Goal: Task Accomplishment & Management: Use online tool/utility

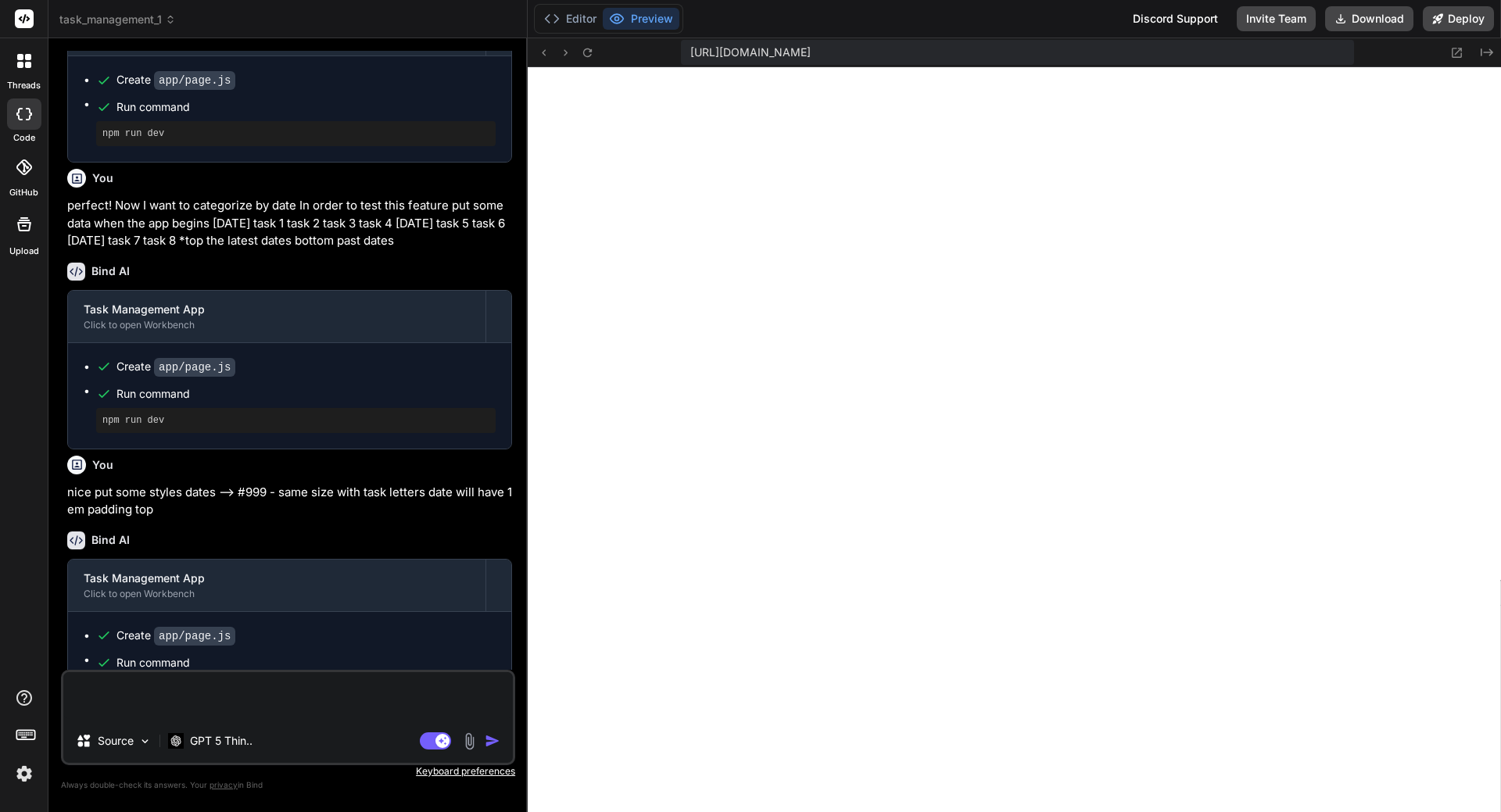
scroll to position [14855, 0]
click at [186, 698] on textarea at bounding box center [288, 695] width 450 height 47
type textarea "ο"
type textarea "x"
type textarea "οκ"
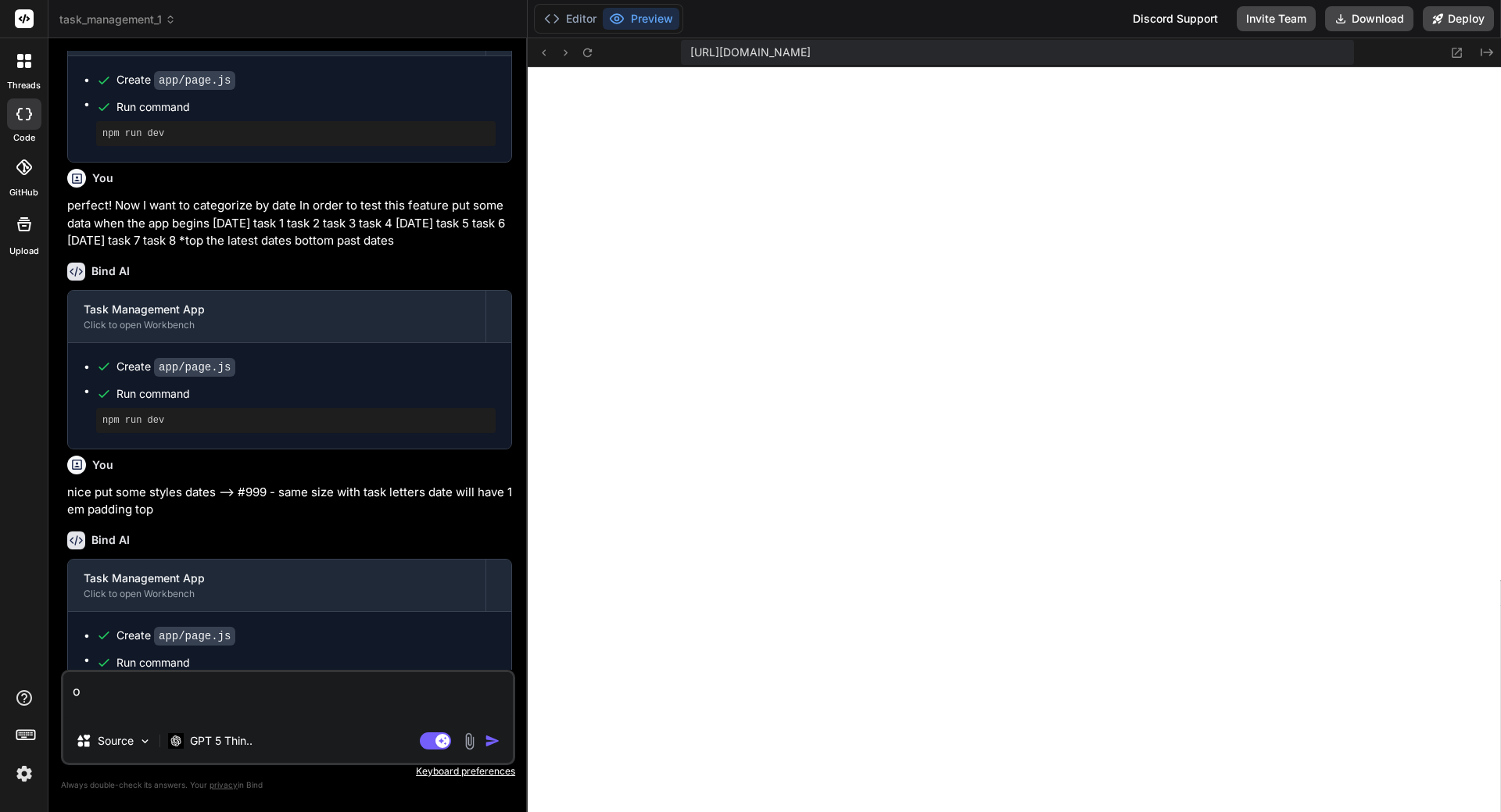
type textarea "x"
type textarea "οκ"
type textarea "x"
type textarea "οκ"
type textarea "x"
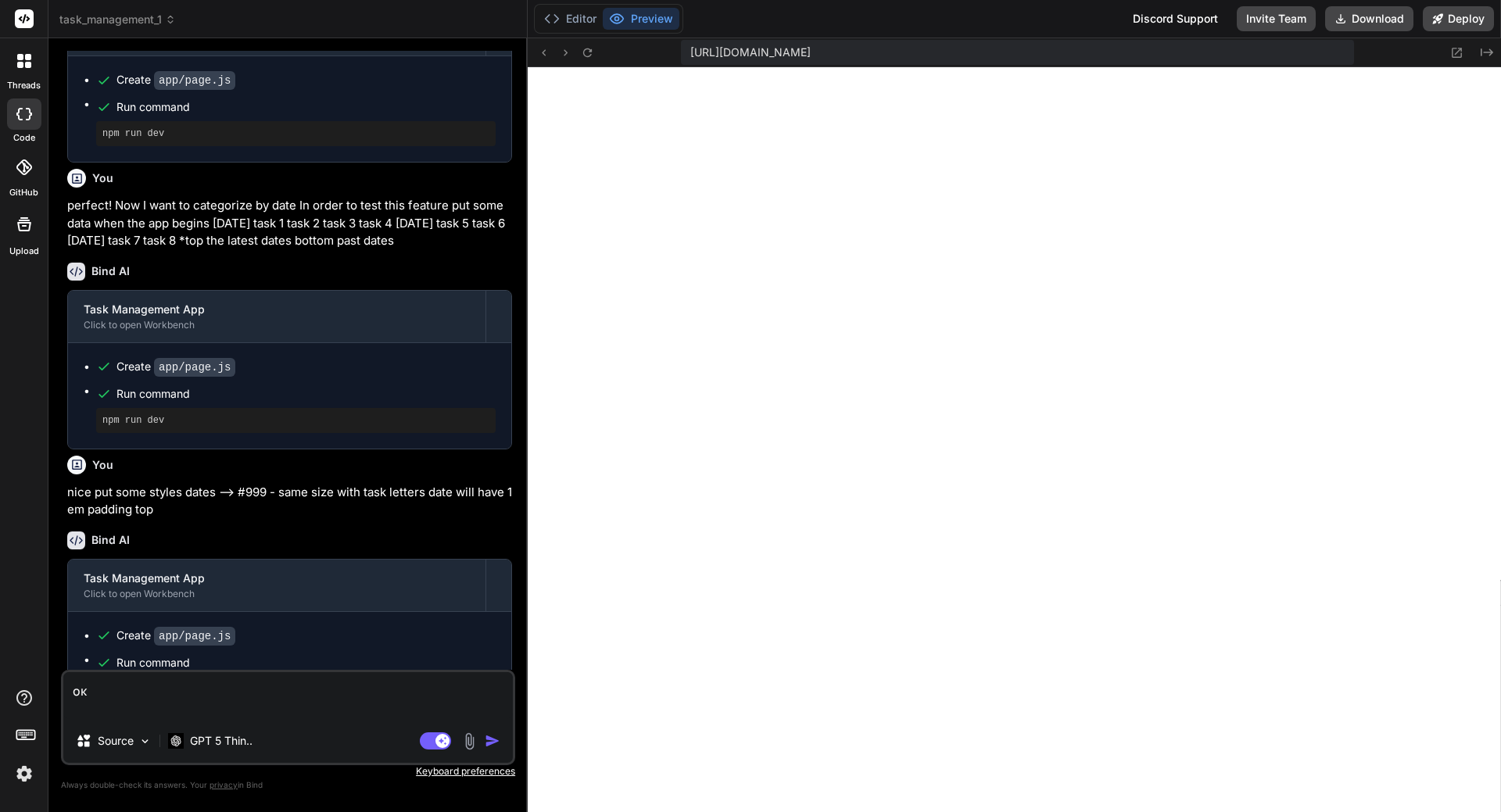
type textarea "ο"
type textarea "x"
type textarea "o"
type textarea "x"
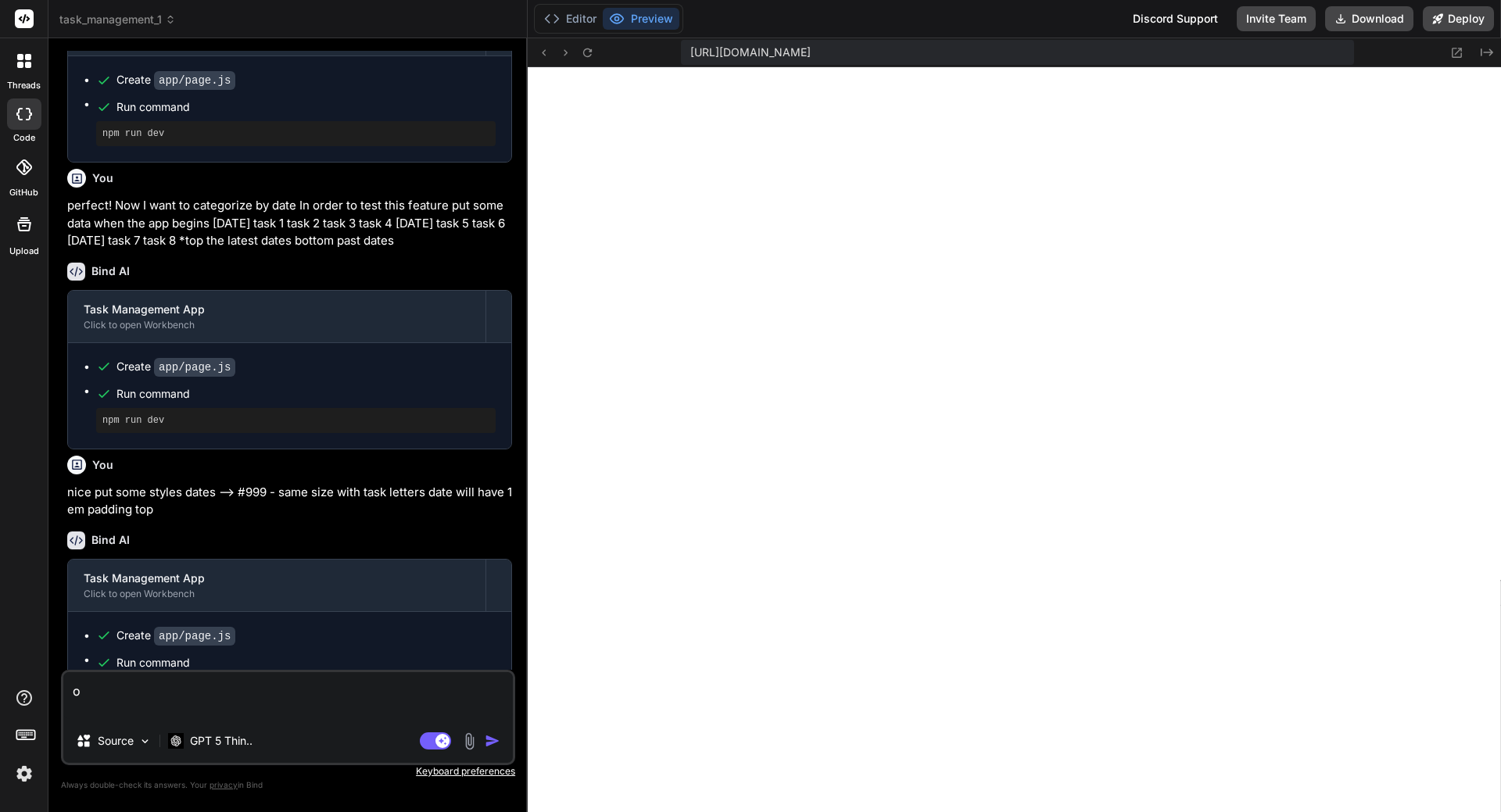
type textarea "ok"
type textarea "x"
type textarea "ok"
type textarea "x"
type textarea "ok n"
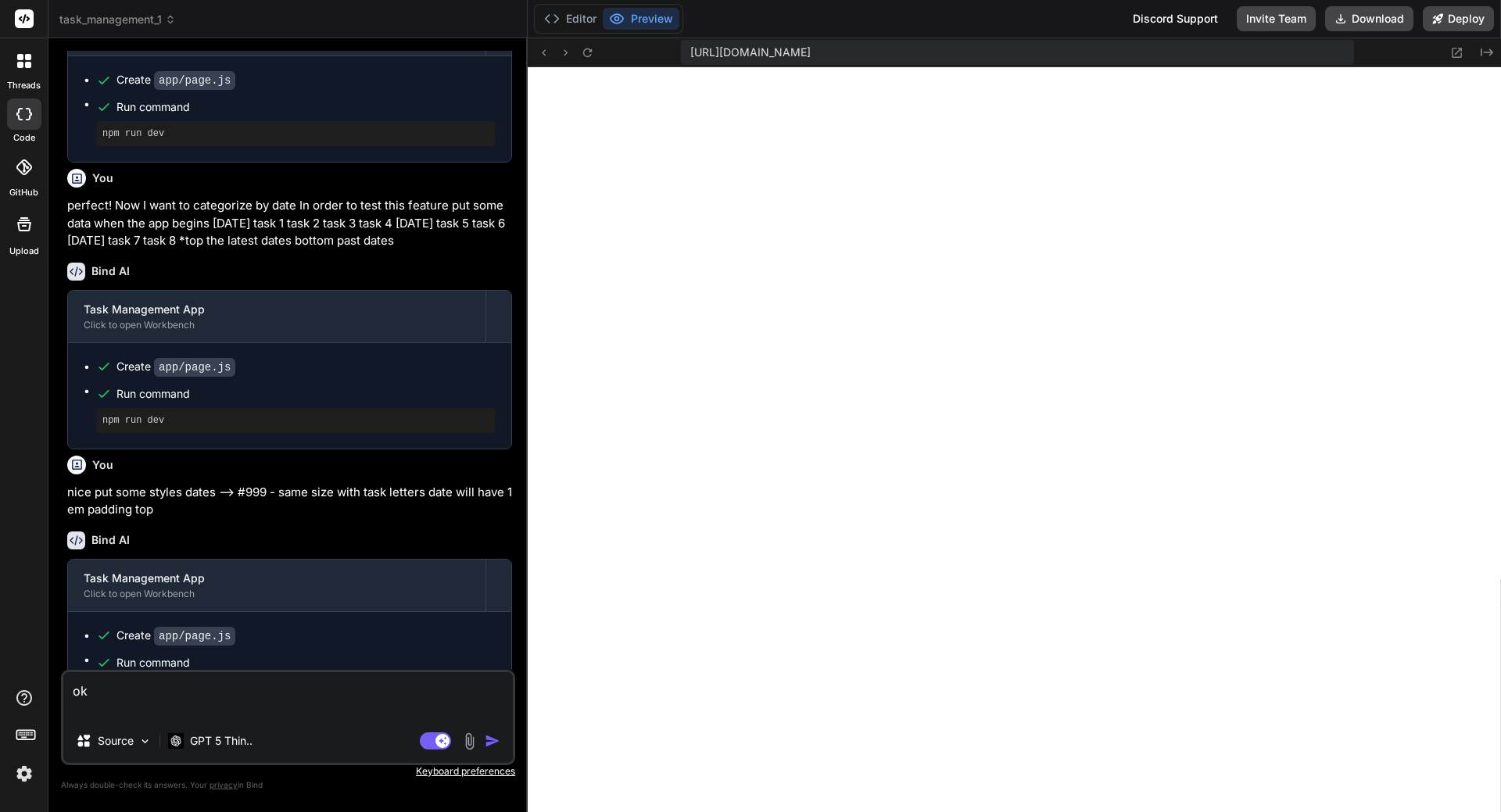
type textarea "x"
type textarea "ok ni"
type textarea "x"
type textarea "ok nic"
type textarea "x"
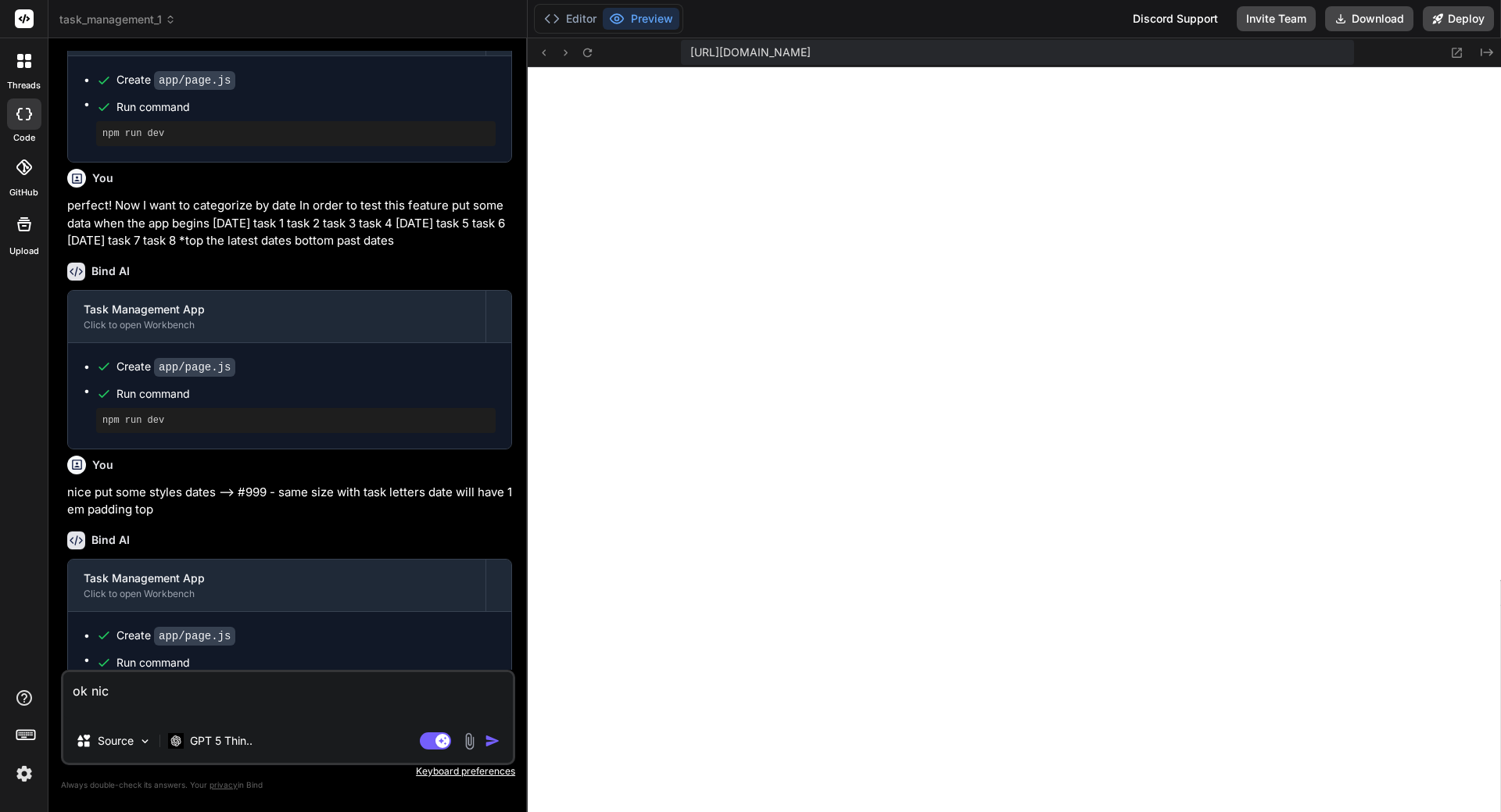
type textarea "ok nice"
type textarea "x"
type textarea "ok nice!"
type textarea "x"
type textarea "ok nice! I"
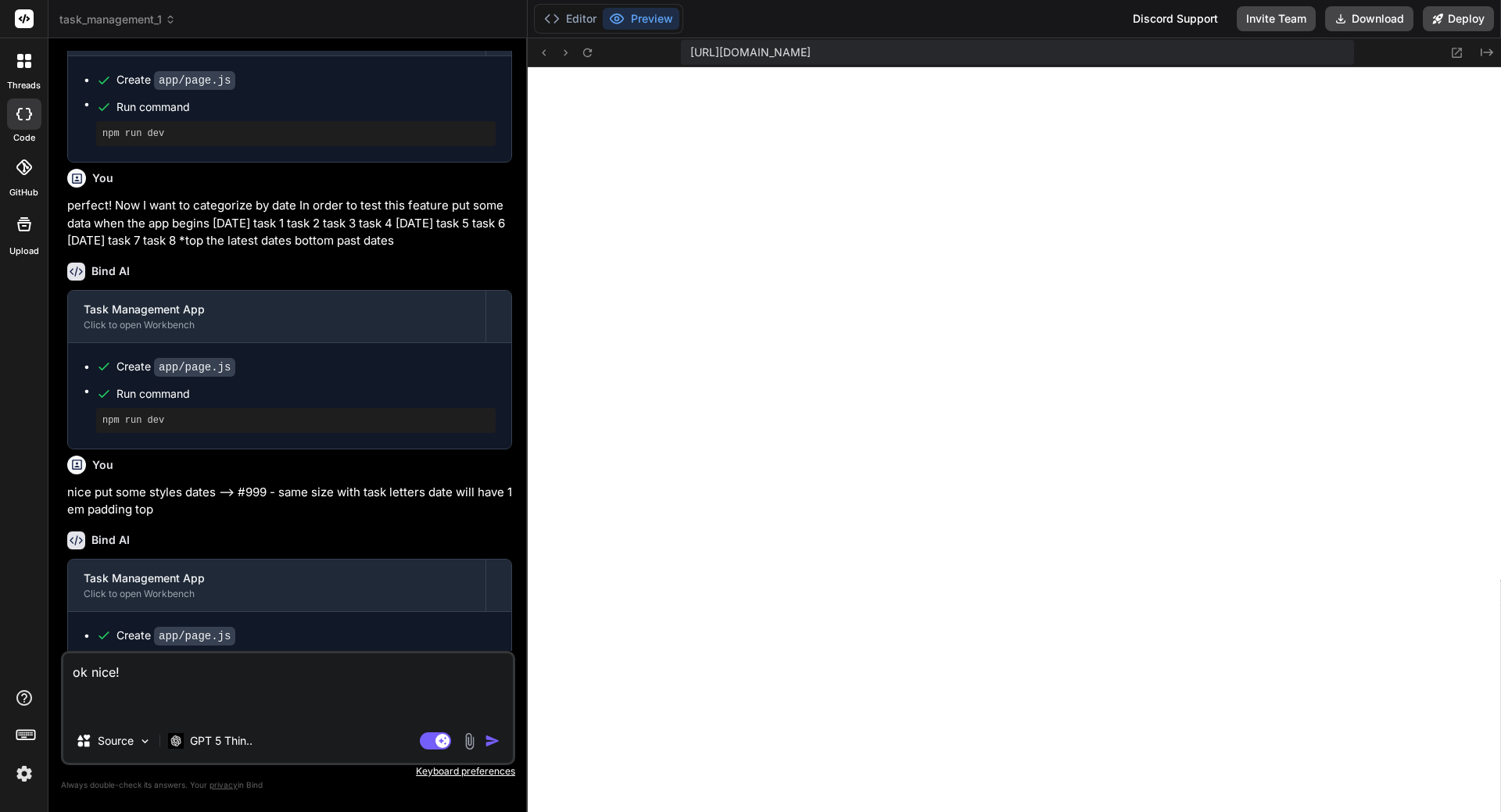
type textarea "x"
type textarea "ok nice! I"
type textarea "x"
type textarea "ok nice! I w"
type textarea "x"
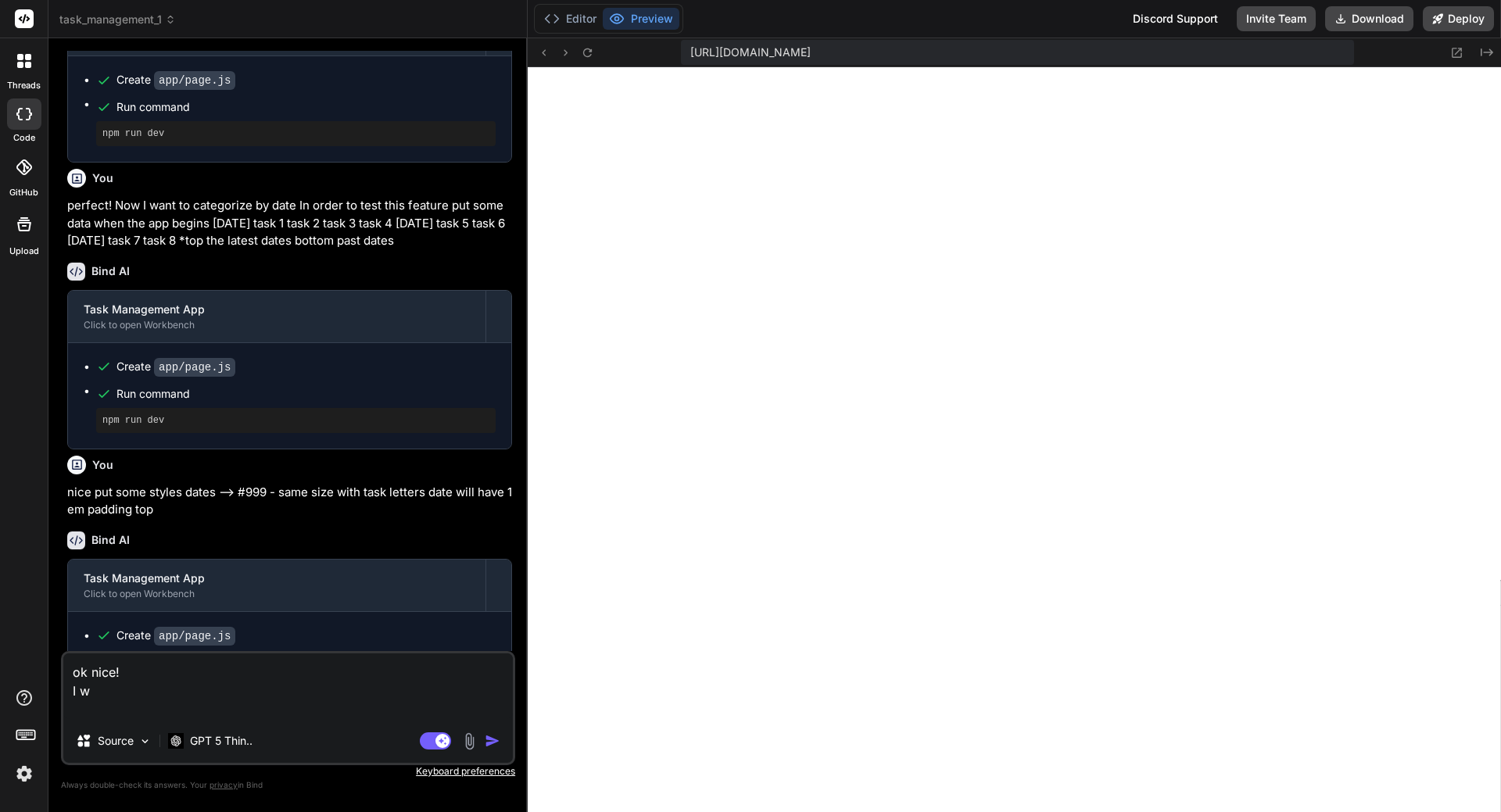
type textarea "ok nice! I wa"
type textarea "x"
type textarea "ok nice! I wan"
type textarea "x"
type textarea "ok nice! I want"
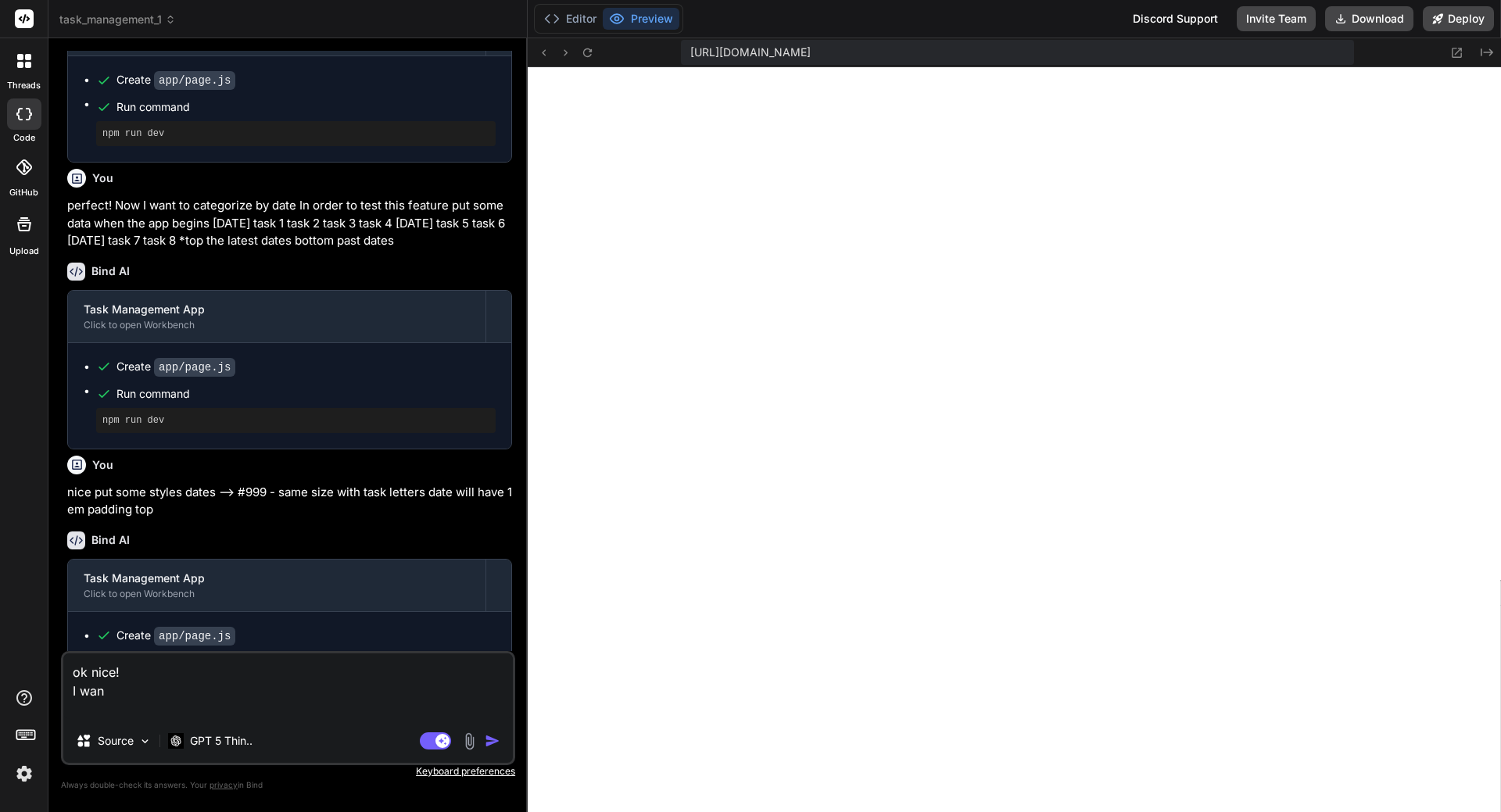
type textarea "x"
type textarea "ok nice! I want"
type textarea "x"
type textarea "ok nice! I want a"
type textarea "x"
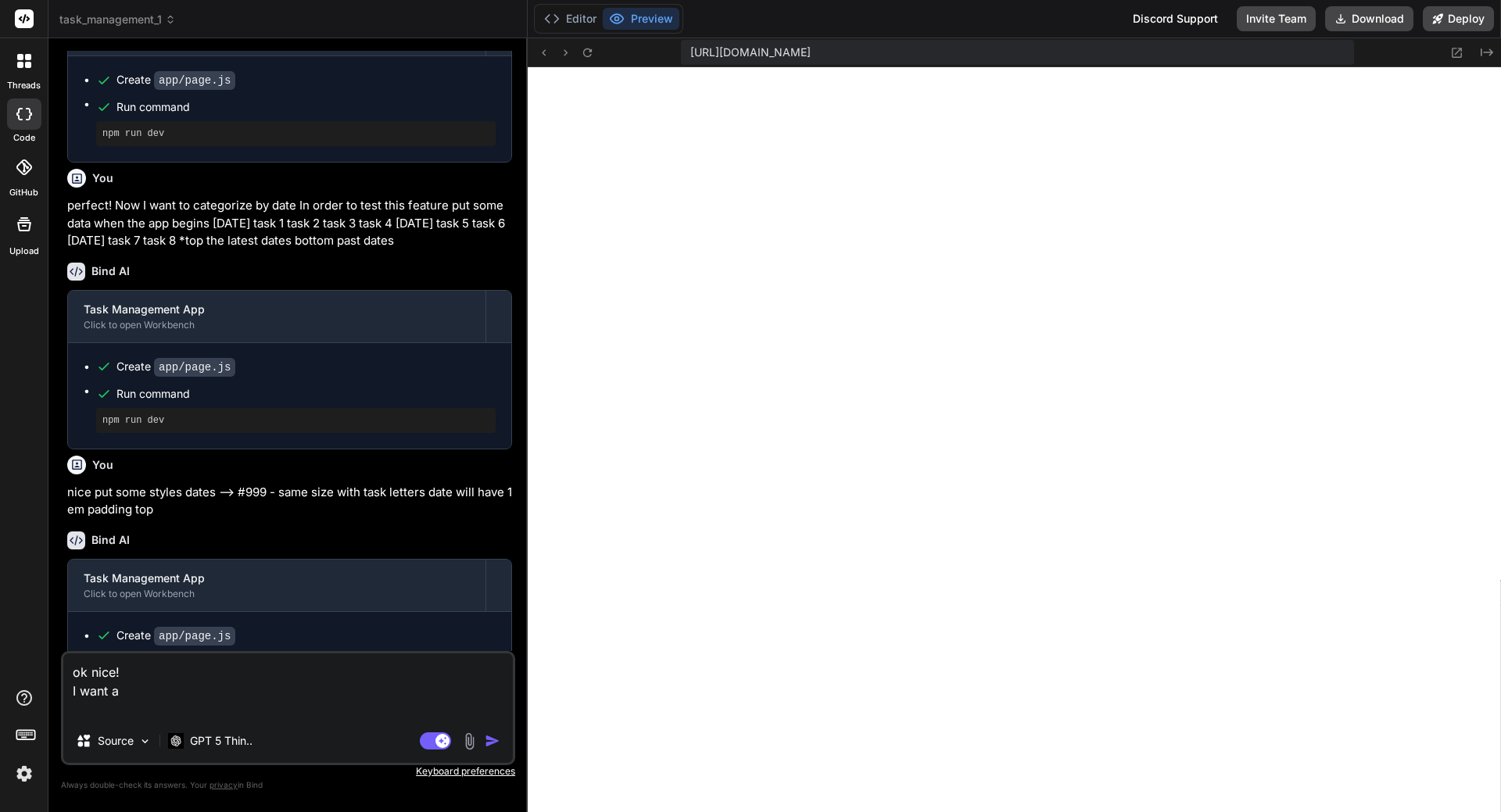
type textarea "ok nice! I want al"
type textarea "x"
type textarea "ok nice! I want als"
type textarea "x"
type textarea "ok nice! I want also"
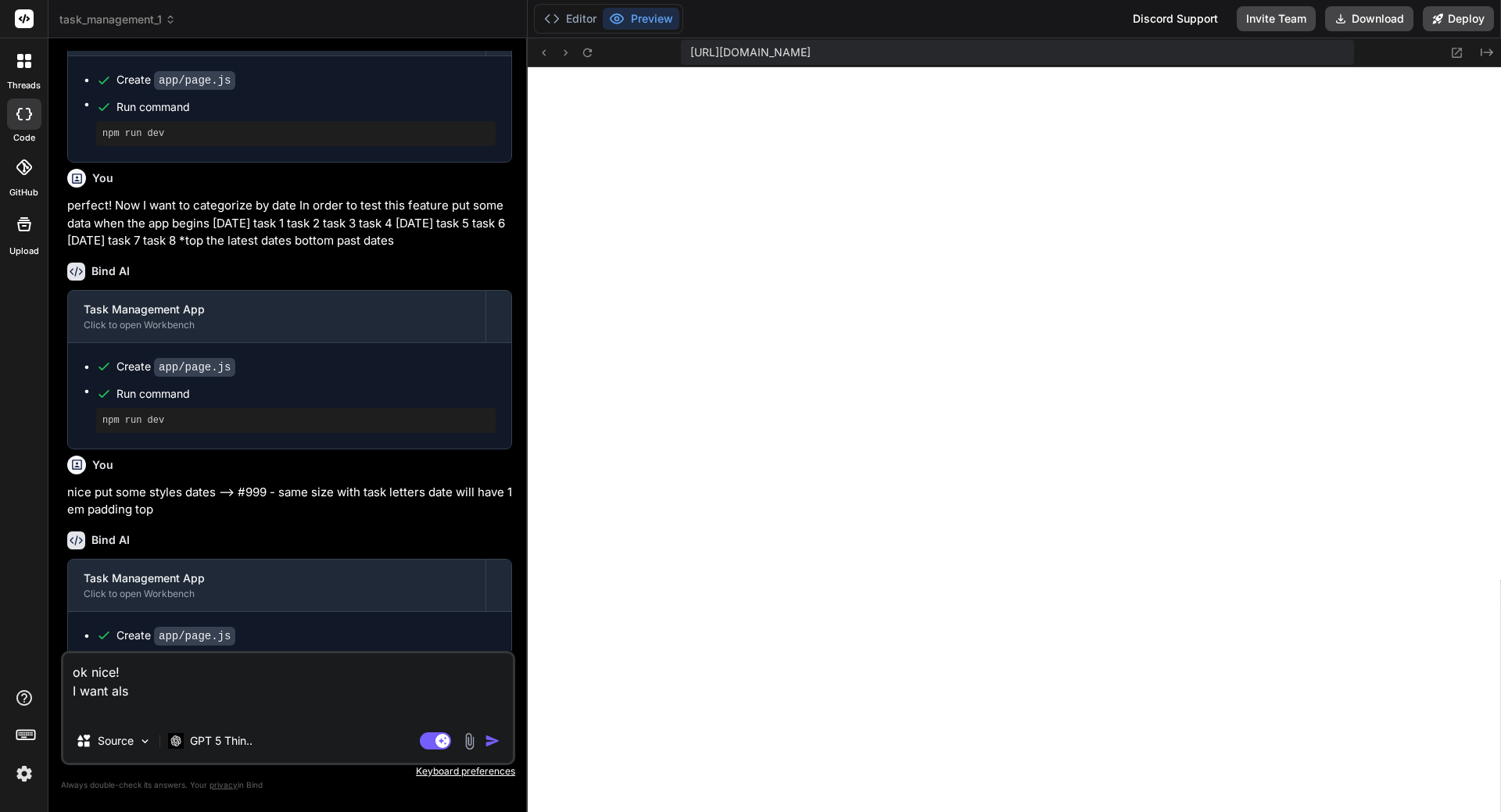
type textarea "x"
type textarea "ok nice! I want also"
type textarea "x"
type textarea "ok nice! I want also t"
type textarea "x"
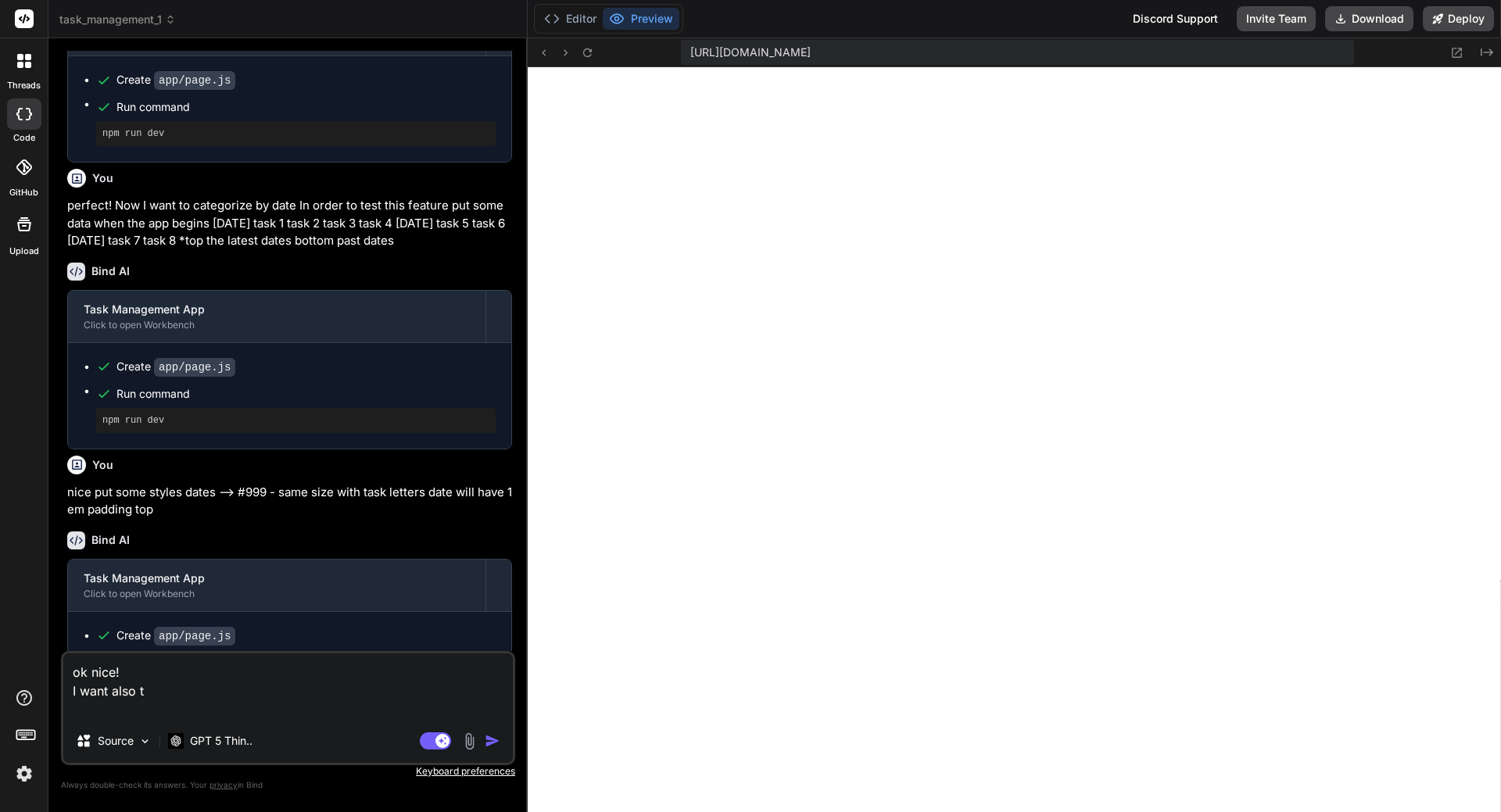
type textarea "ok nice! I want also to"
type textarea "x"
type textarea "ok nice! I want also to"
type textarea "x"
type textarea "ok nice! I want also to b"
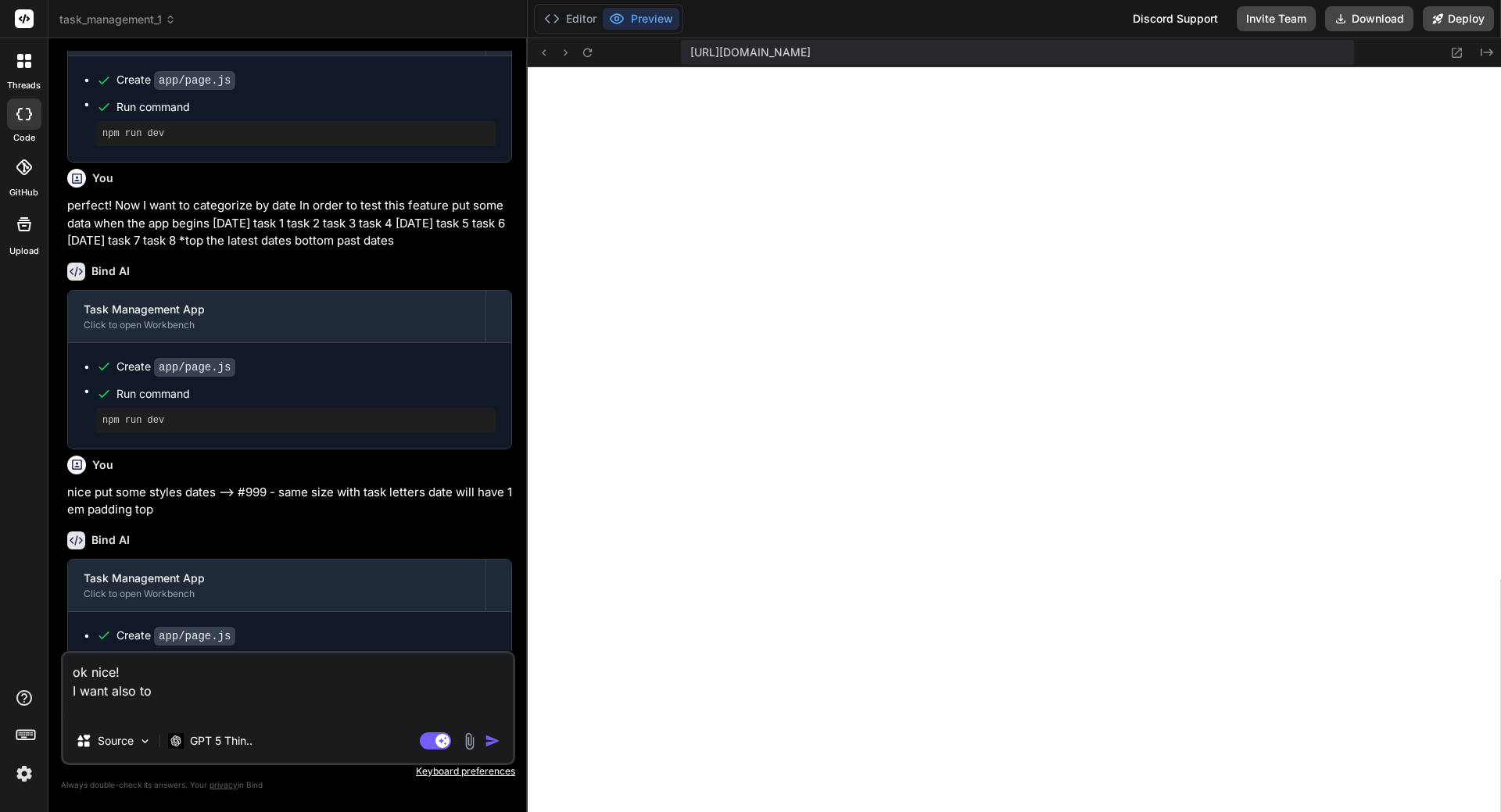
type textarea "x"
type textarea "ok nice! I want also to be"
type textarea "x"
type textarea "ok nice! I want also to be"
type textarea "x"
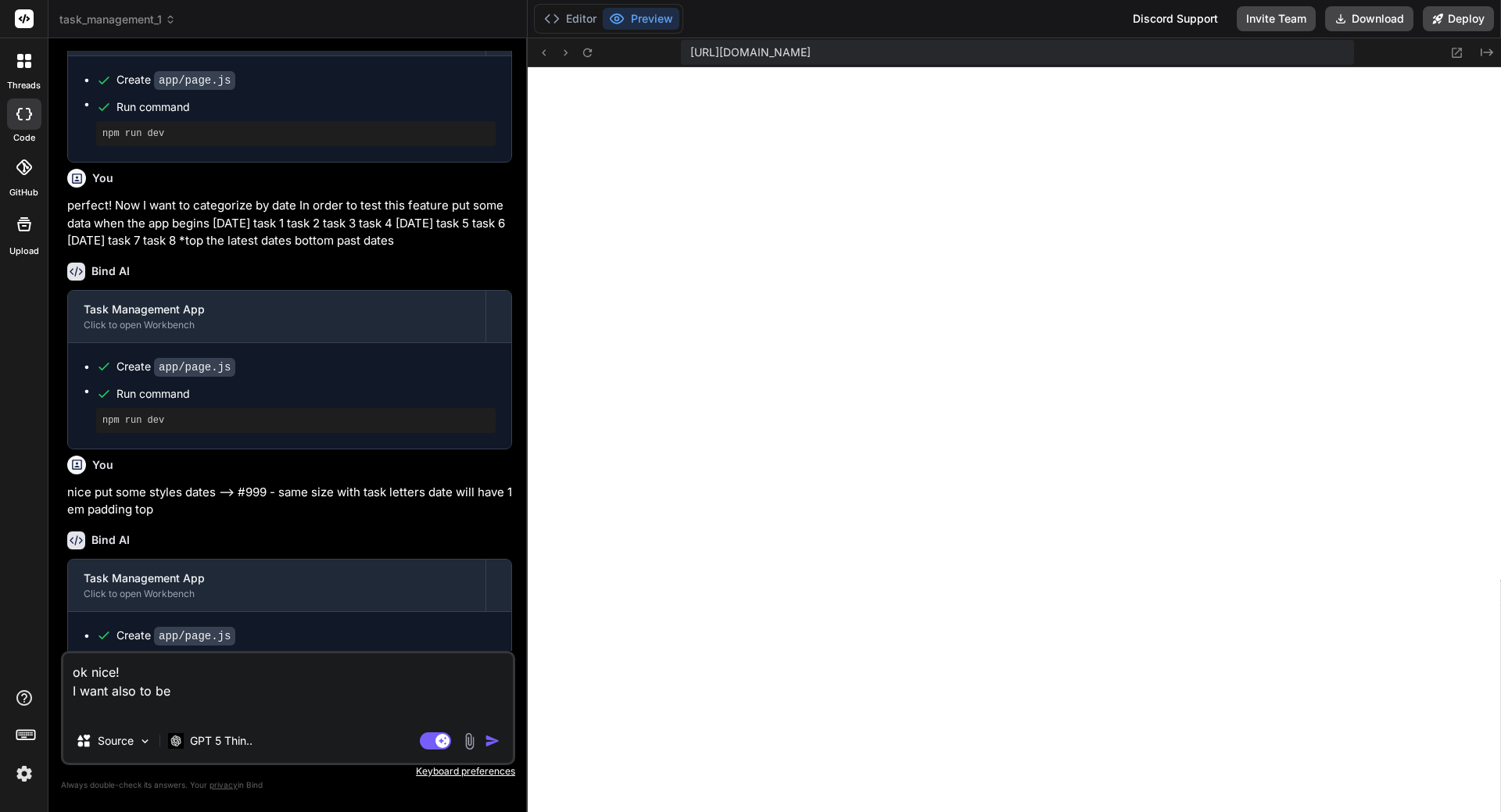
type textarea "ok nice! I want also to be a"
type textarea "x"
type textarea "ok nice! I want also to be ab"
type textarea "x"
type textarea "ok nice! I want also to be abl"
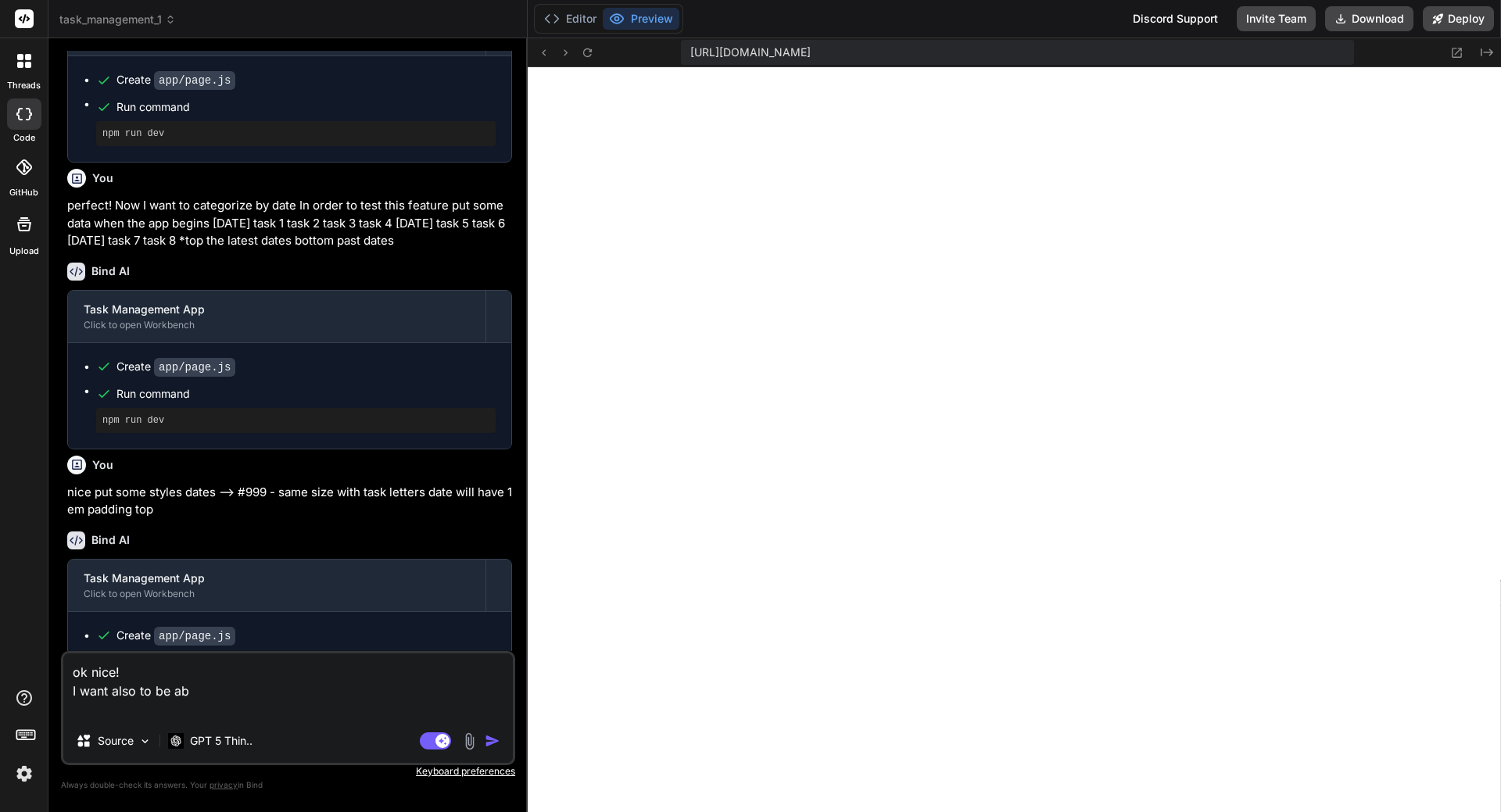
type textarea "x"
type textarea "ok nice! I want also to be able"
type textarea "x"
type textarea "ok nice! I want also to be able"
type textarea "x"
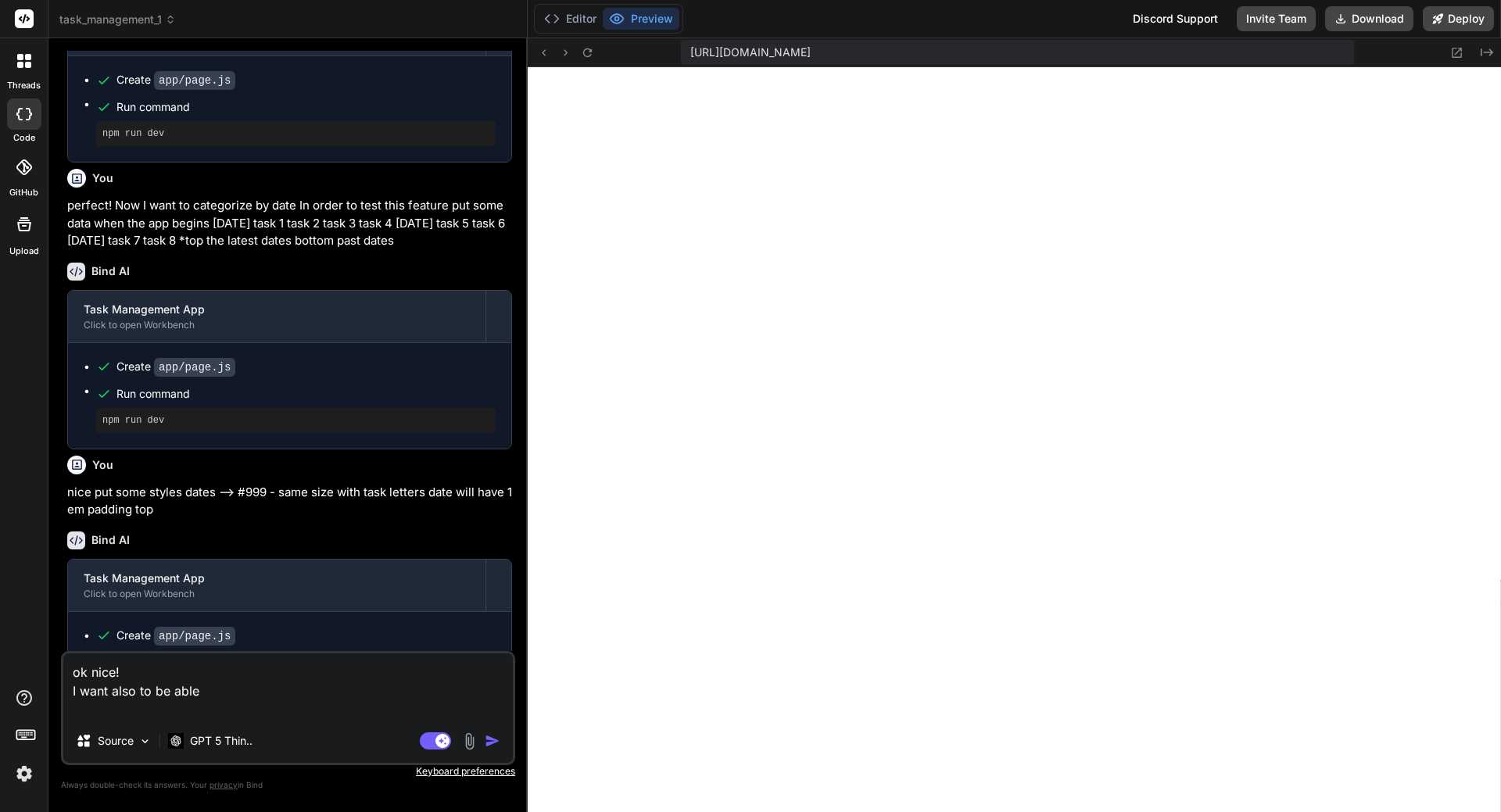
type textarea "ok nice! I want also to be able t"
type textarea "x"
type textarea "ok nice! I want also to be able to"
type textarea "x"
type textarea "ok nice! I want also to be able to"
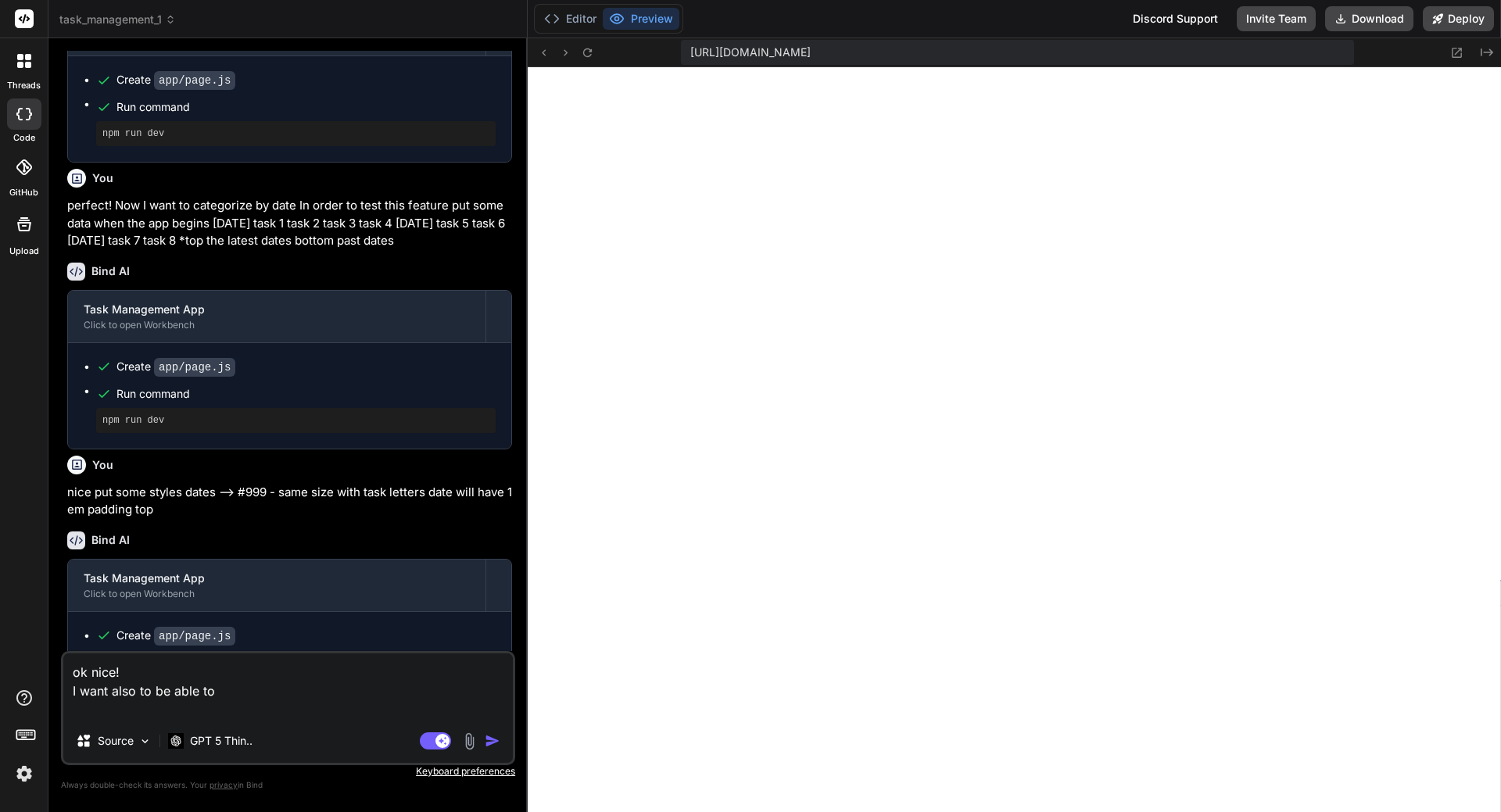
type textarea "x"
type textarea "ok nice! I want also to be able to a"
type textarea "x"
type textarea "ok nice! I want also to be able to ad"
type textarea "x"
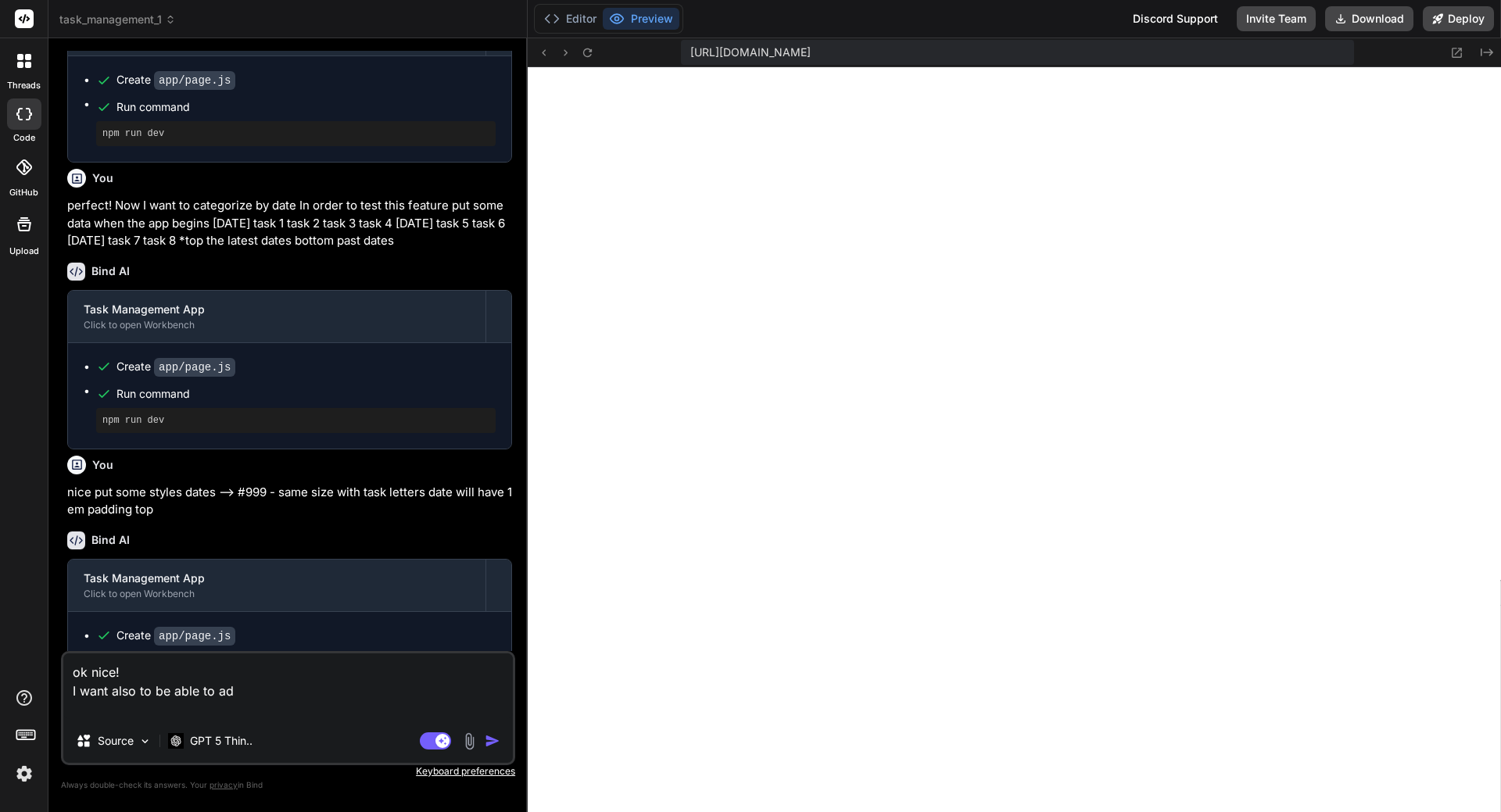
type textarea "ok nice! I want also to be able to add"
type textarea "x"
type textarea "ok nice! I want also to be able to add"
type textarea "x"
type textarea "ok nice! I want also to be able to add a"
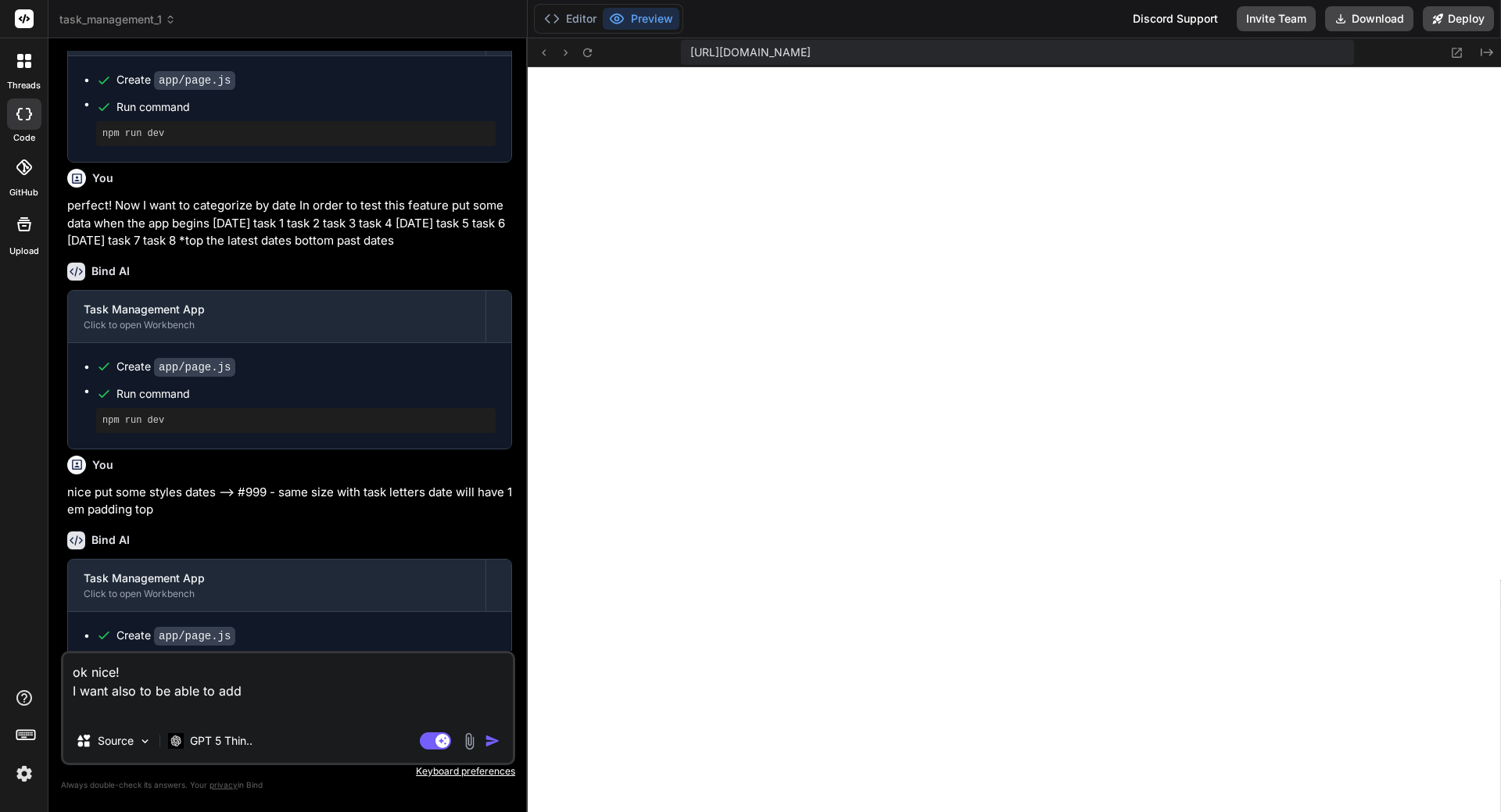
type textarea "x"
type textarea "ok nice! I want also to be able to add a"
type textarea "x"
type textarea "ok nice! I want also to be able to add a t"
type textarea "x"
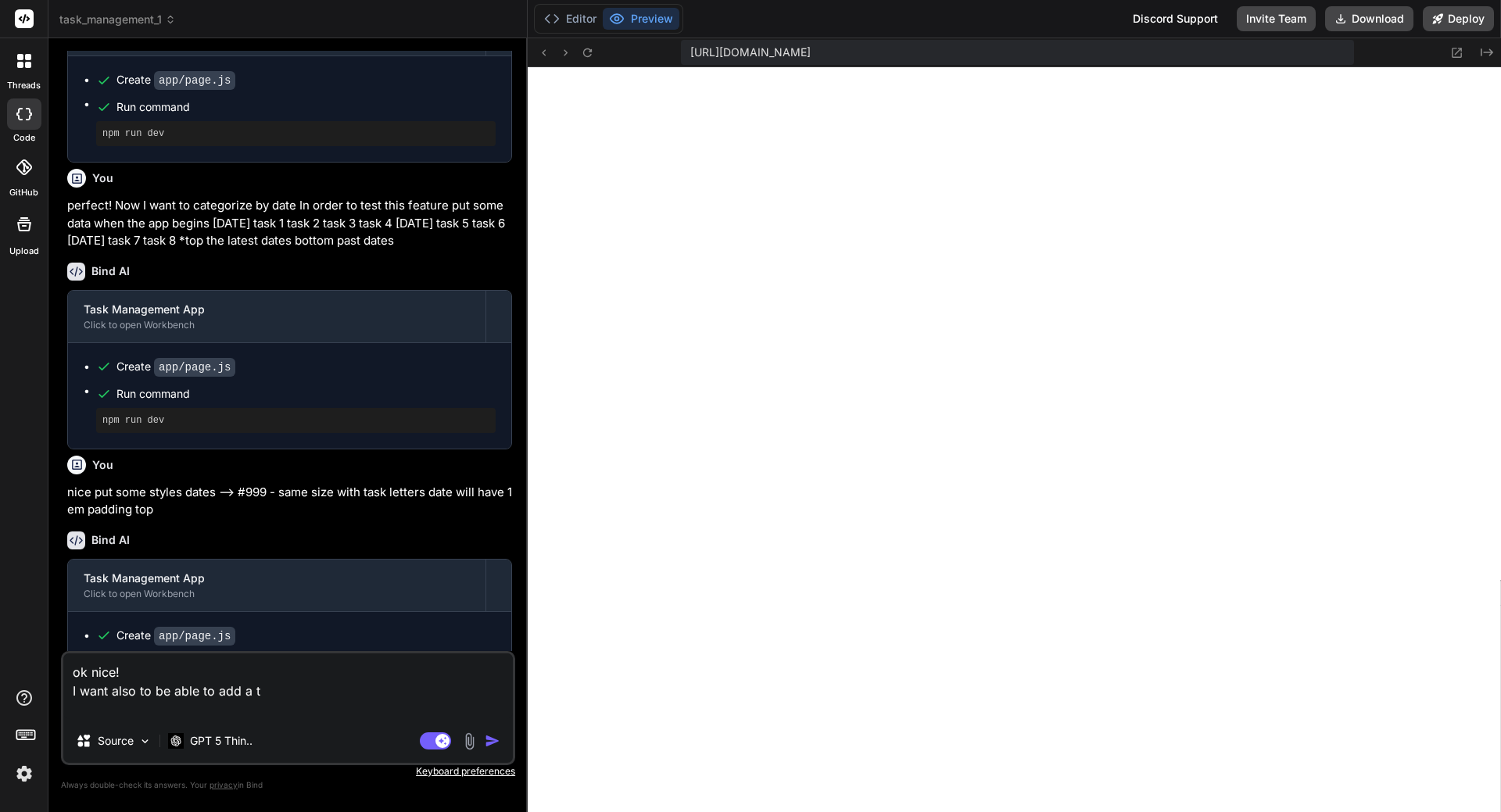
type textarea "ok nice! I want also to be able to add a ta"
type textarea "x"
type textarea "ok nice! I want also to be able to add a tas"
type textarea "x"
type textarea "ok nice! I want also to be able to add a task"
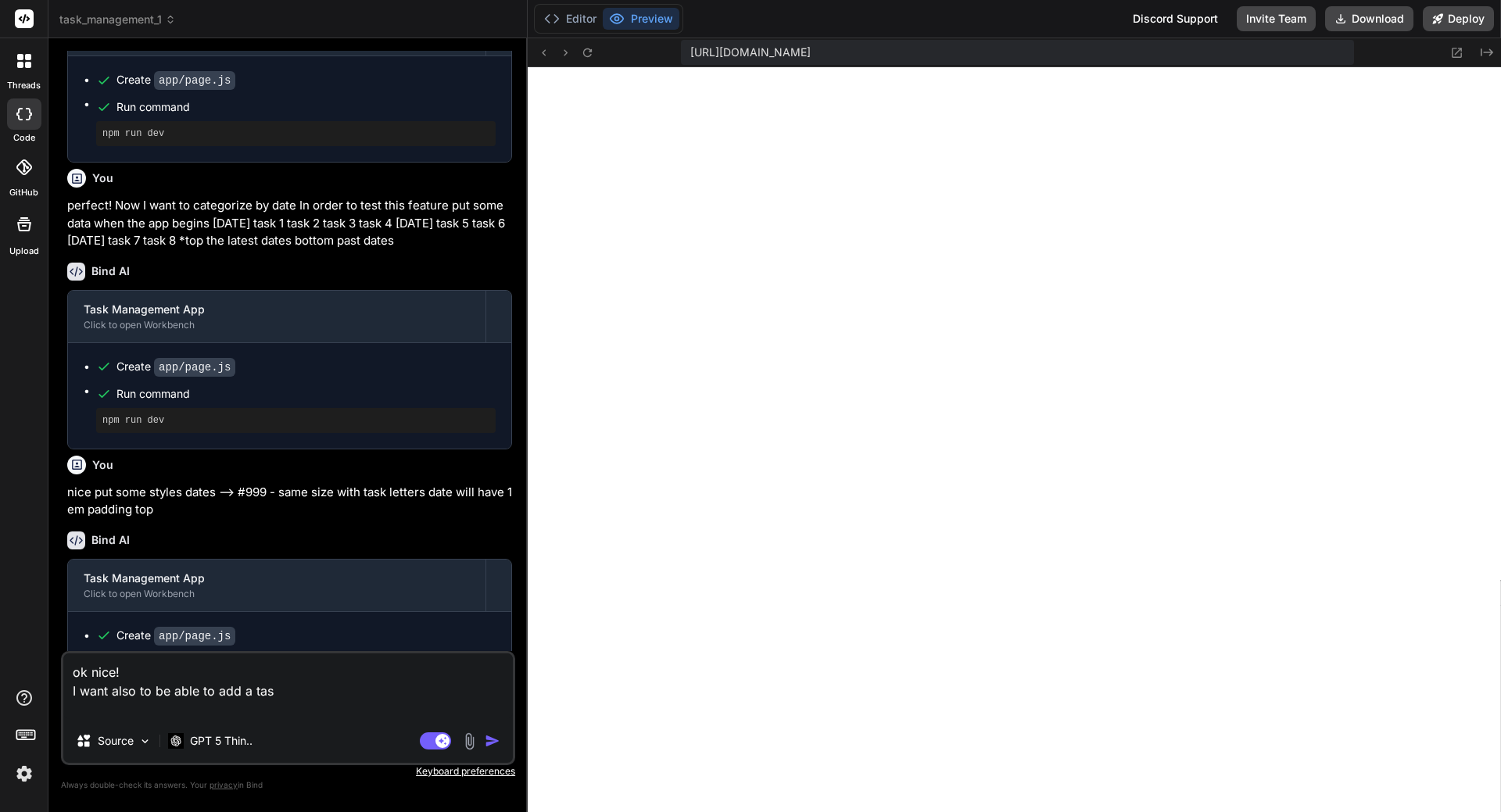
type textarea "x"
type textarea "ok nice! I want also to be able to add a task"
type textarea "x"
type textarea "ok nice! I want also to be able to add a task e"
type textarea "x"
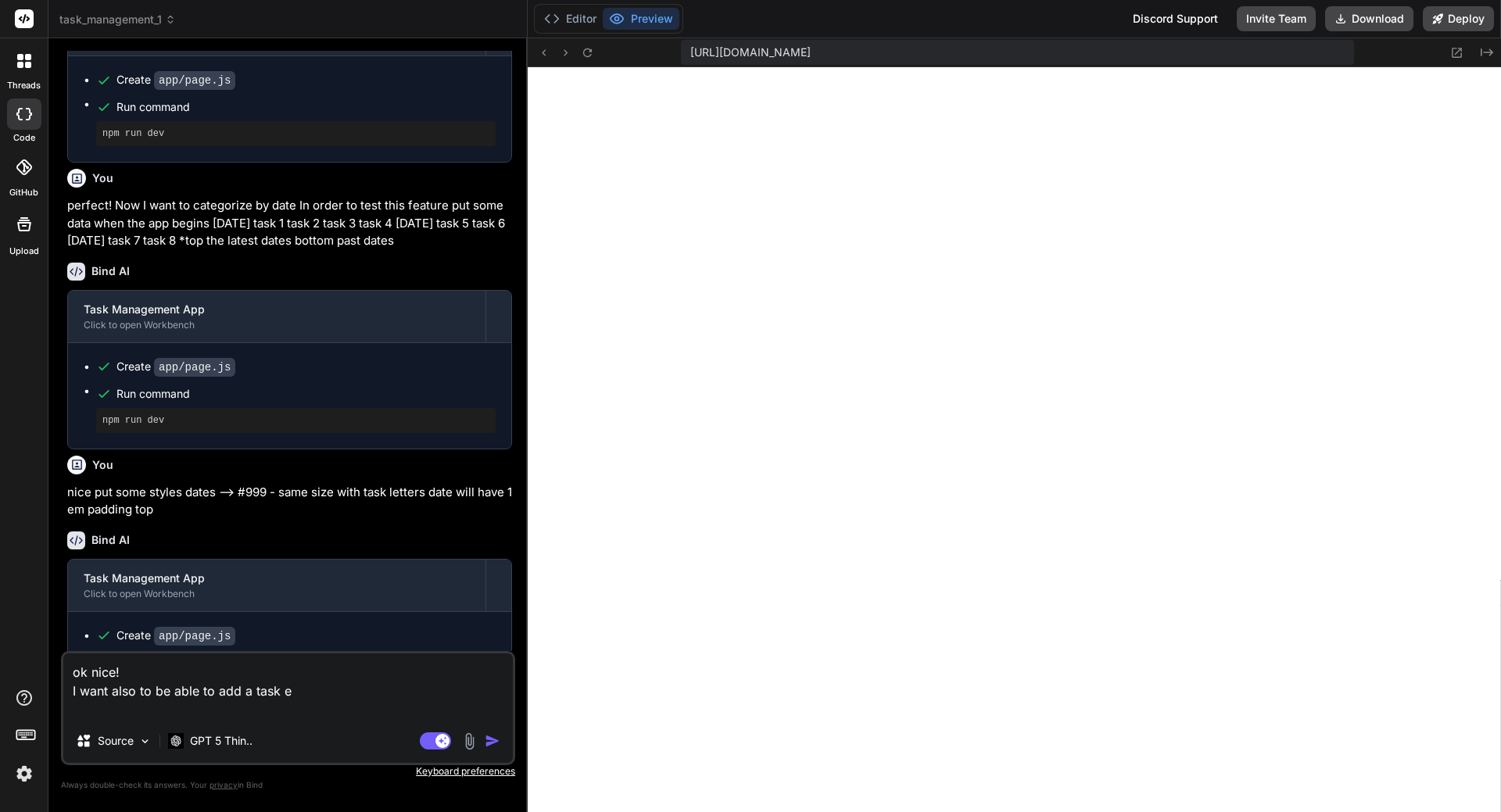
type textarea "ok nice! I want also to be able to add a task ev"
type textarea "x"
type textarea "ok nice! I want also to be able to add a task eve"
type textarea "x"
type textarea "ok nice! I want also to be able to add a task even"
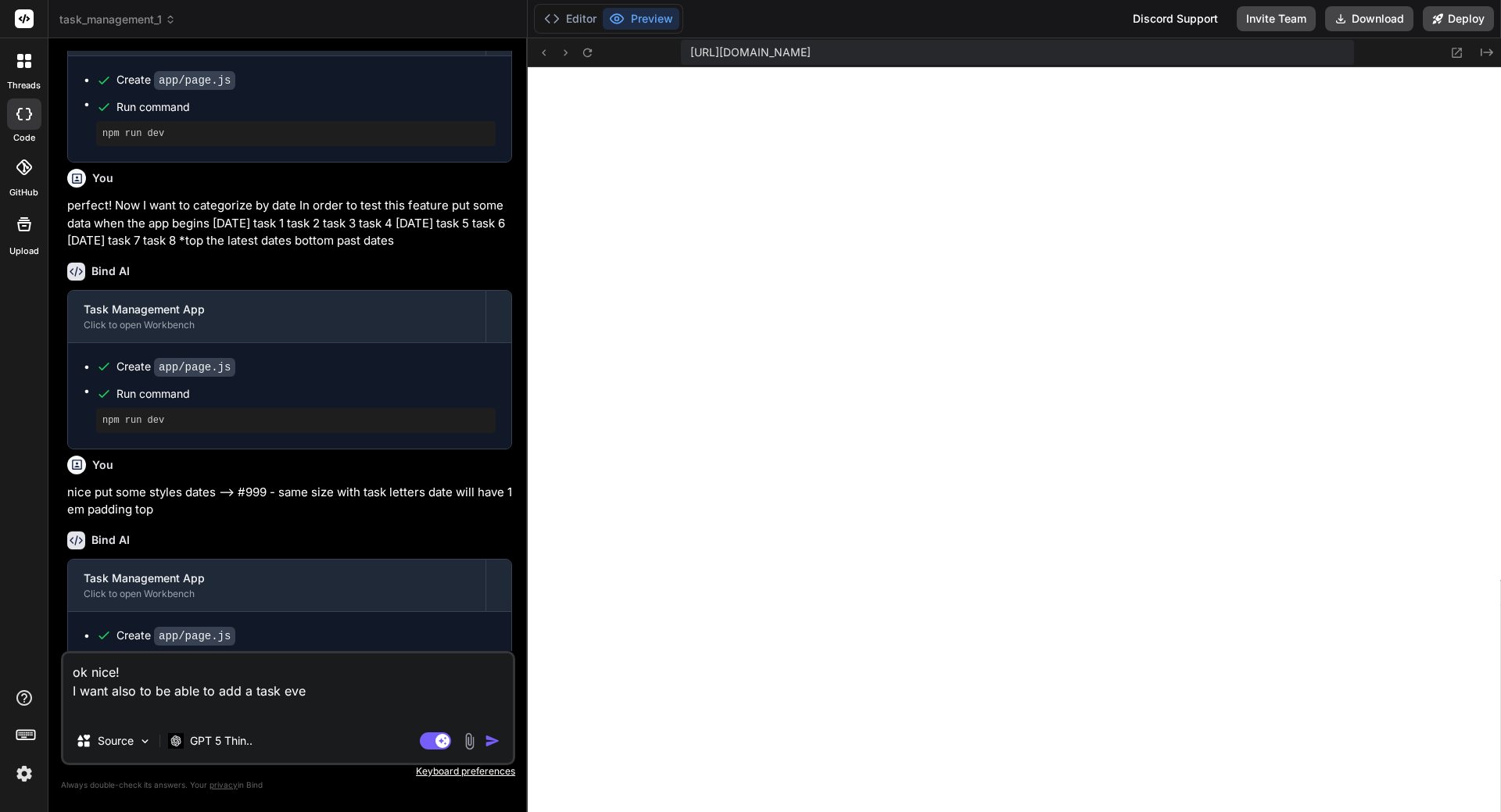
type textarea "x"
type textarea "ok nice! I want also to be able to add a task even"
type textarea "x"
type textarea "ok nice! I want also to be able to add a task even i"
type textarea "x"
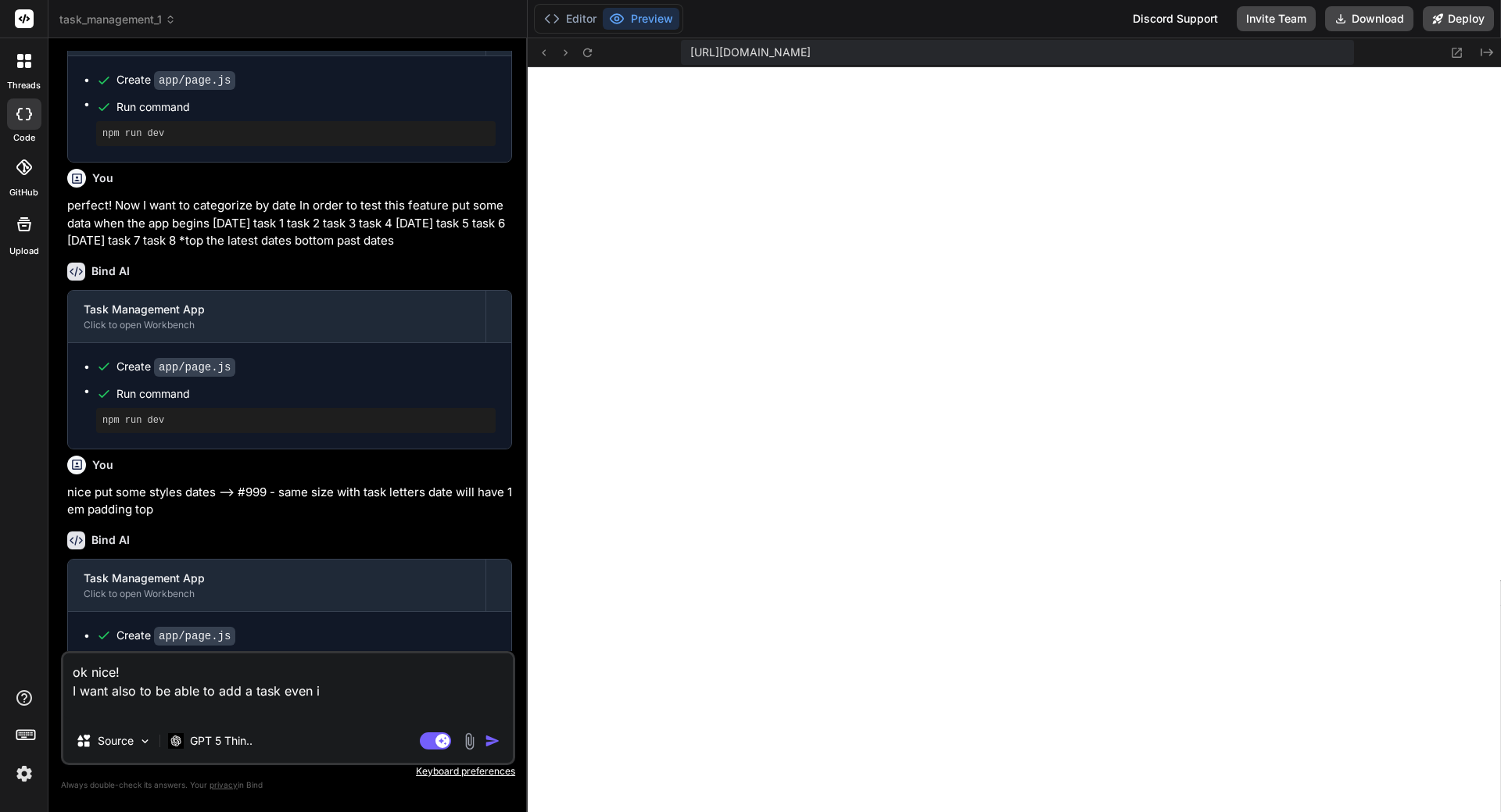
type textarea "ok nice! I want also to be able to add a task even if"
type textarea "x"
type textarea "ok nice! I want also to be able to add a task even if"
type textarea "x"
type textarea "ok nice! I want also to be able to add a task even if i"
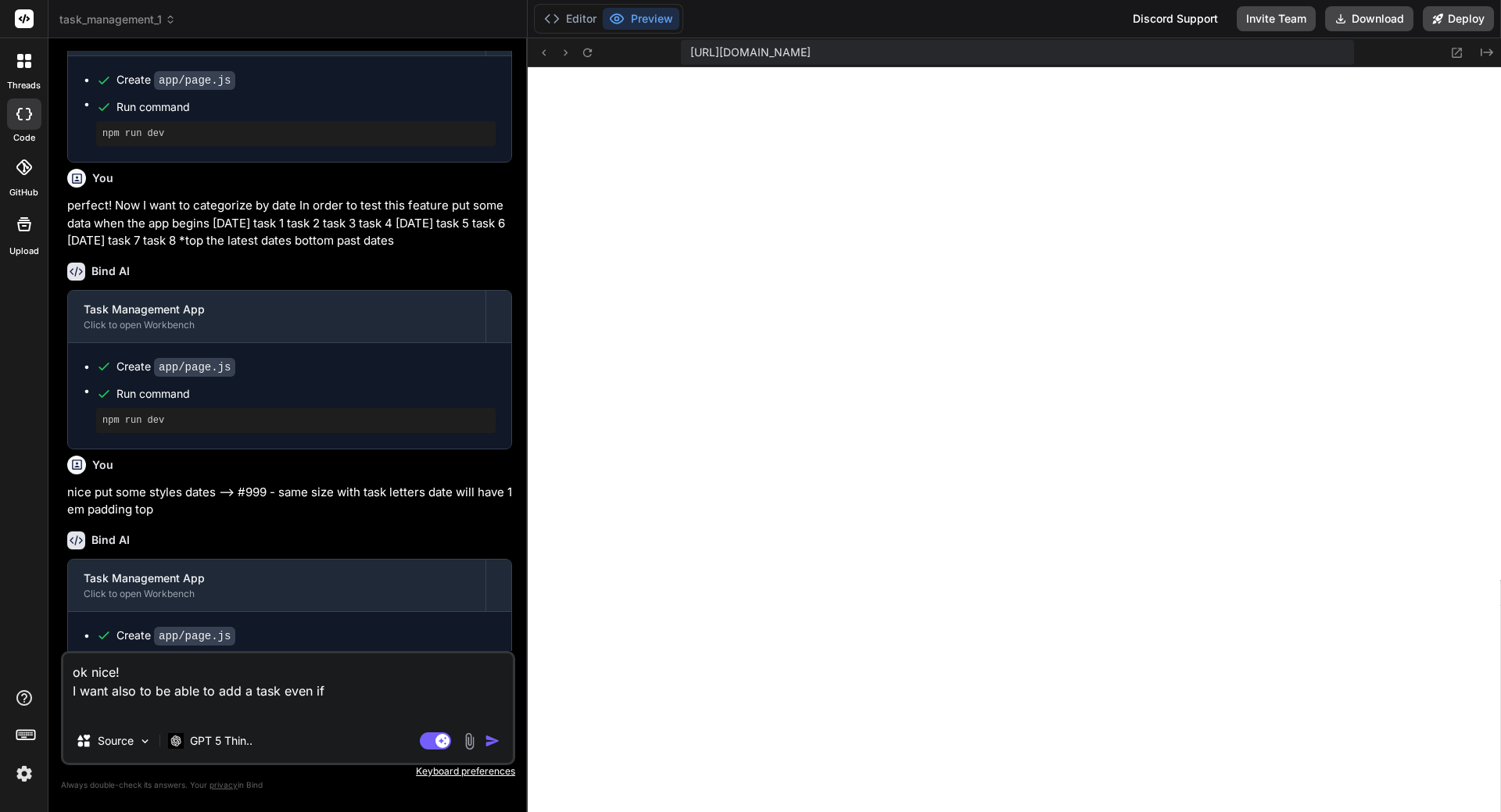
type textarea "x"
type textarea "ok nice! I want also to be able to add a task even if if"
type textarea "x"
type textarea "ok nice! I want also to be able to add a task even if if"
type textarea "x"
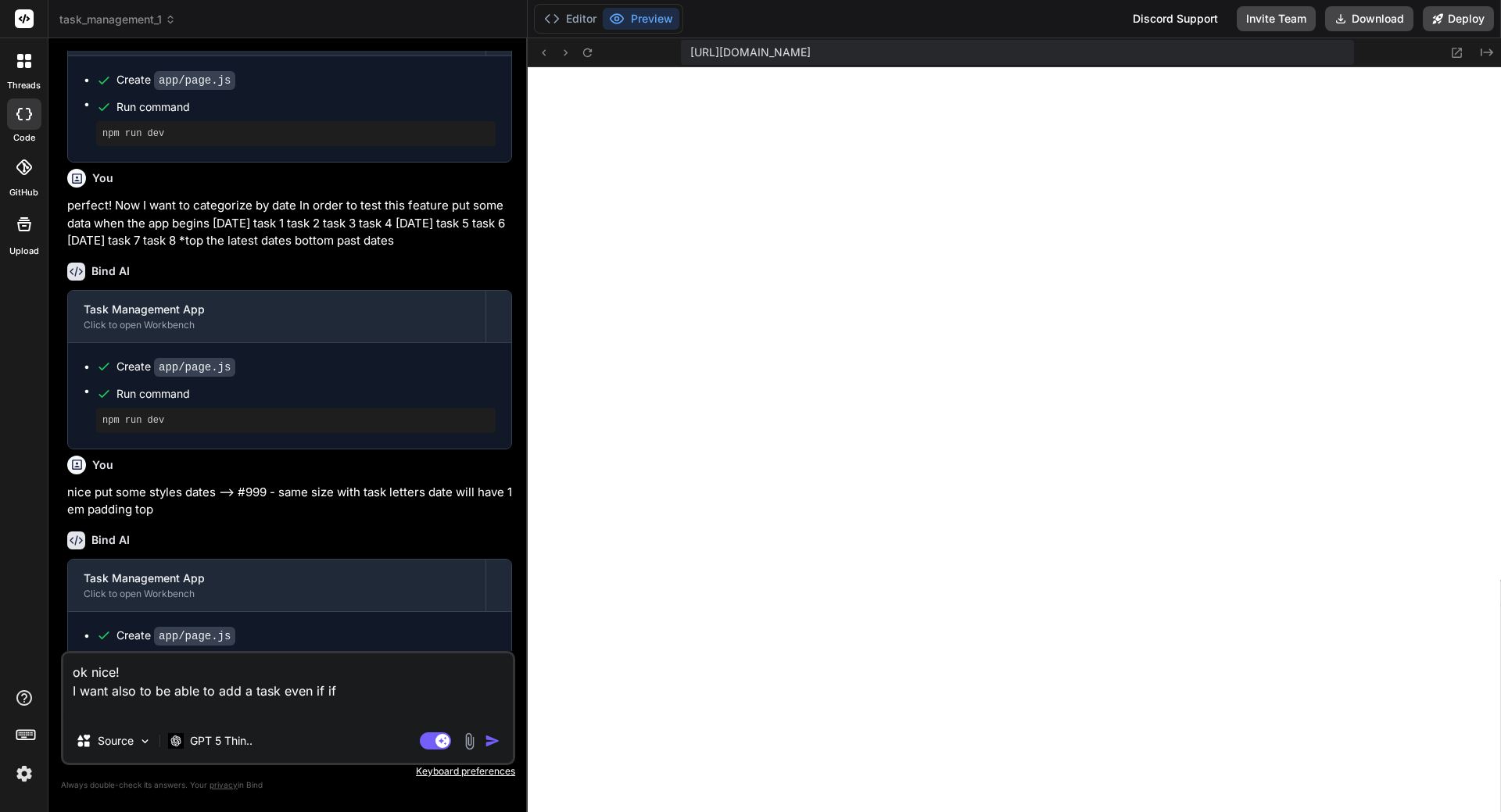
type textarea "ok nice! I want also to be able to add a task even if if i"
type textarea "x"
type textarea "ok nice! I want also to be able to add a task even if if it"
type textarea "x"
type textarea "ok nice! I want also to be able to add a task even if if its"
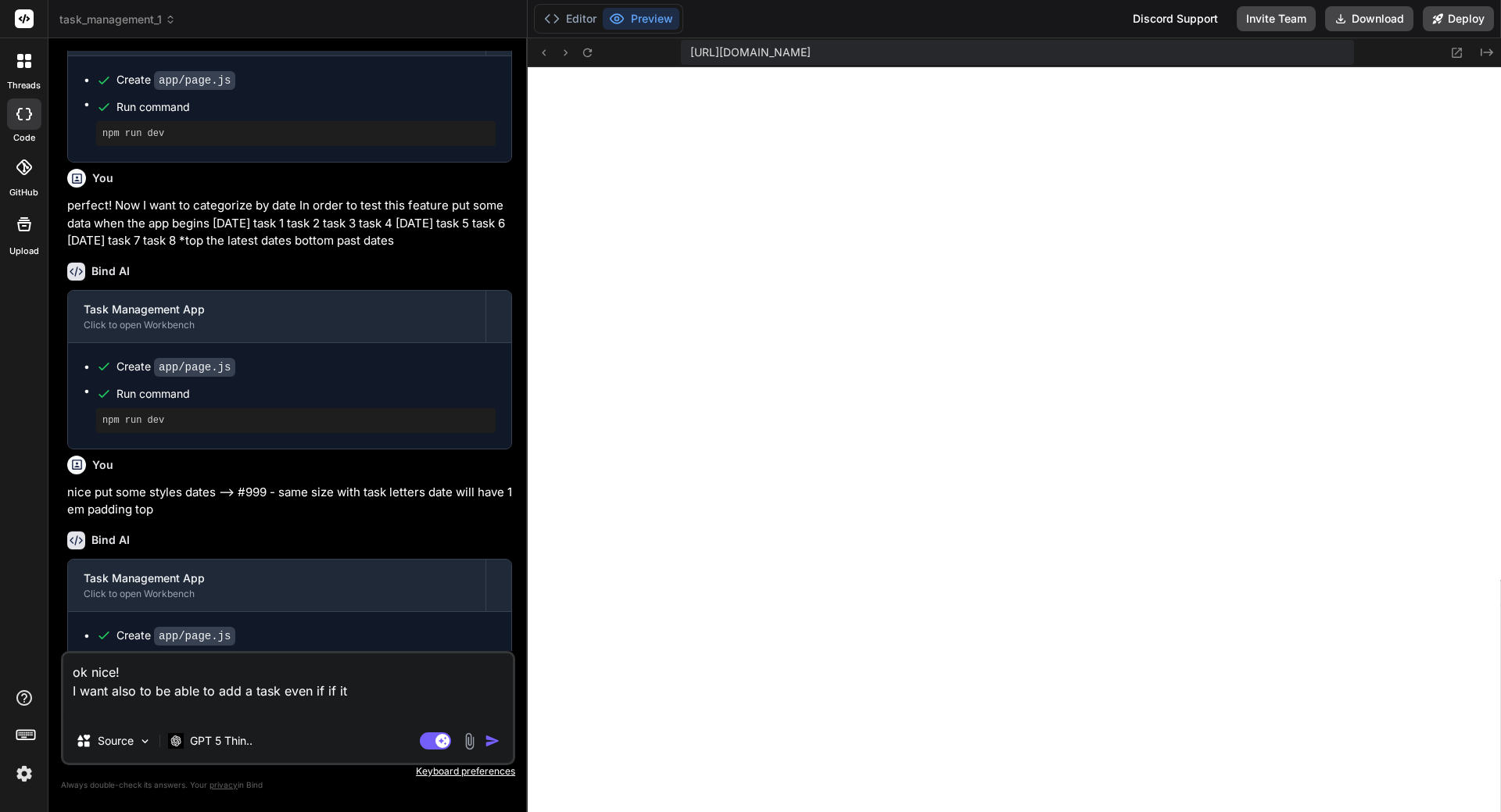
type textarea "x"
type textarea "ok nice! I want also to be able to add a task even if if its"
type textarea "x"
type textarea "ok nice! I want also to be able to add a task even if if its i"
type textarea "x"
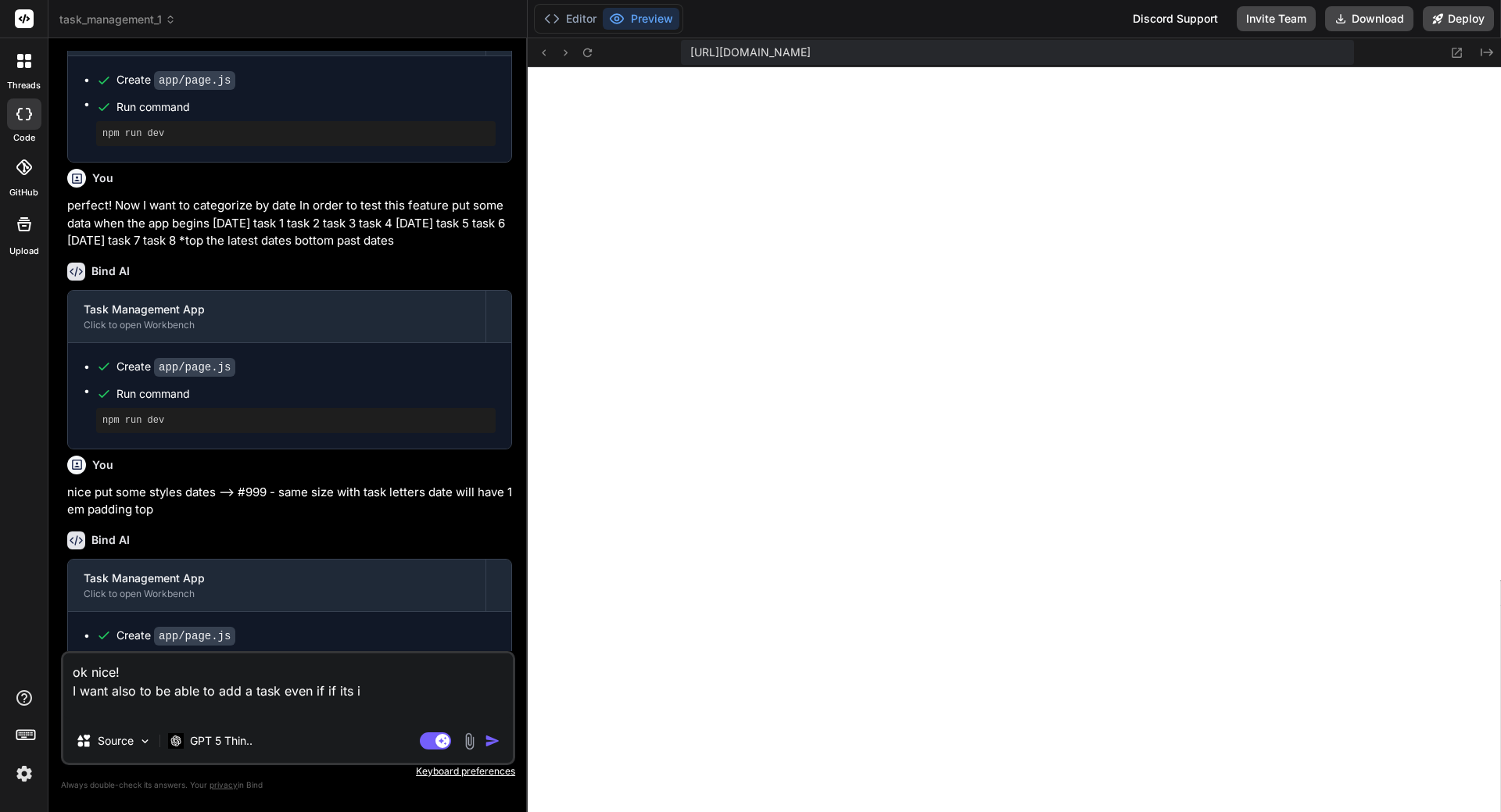
type textarea "ok nice! I want also to be able to add a task even if if its in"
type textarea "x"
type textarea "ok nice! I want also to be able to add a task even if if its in"
type textarea "x"
type textarea "ok nice! I want also to be able to add a task even if if its in t"
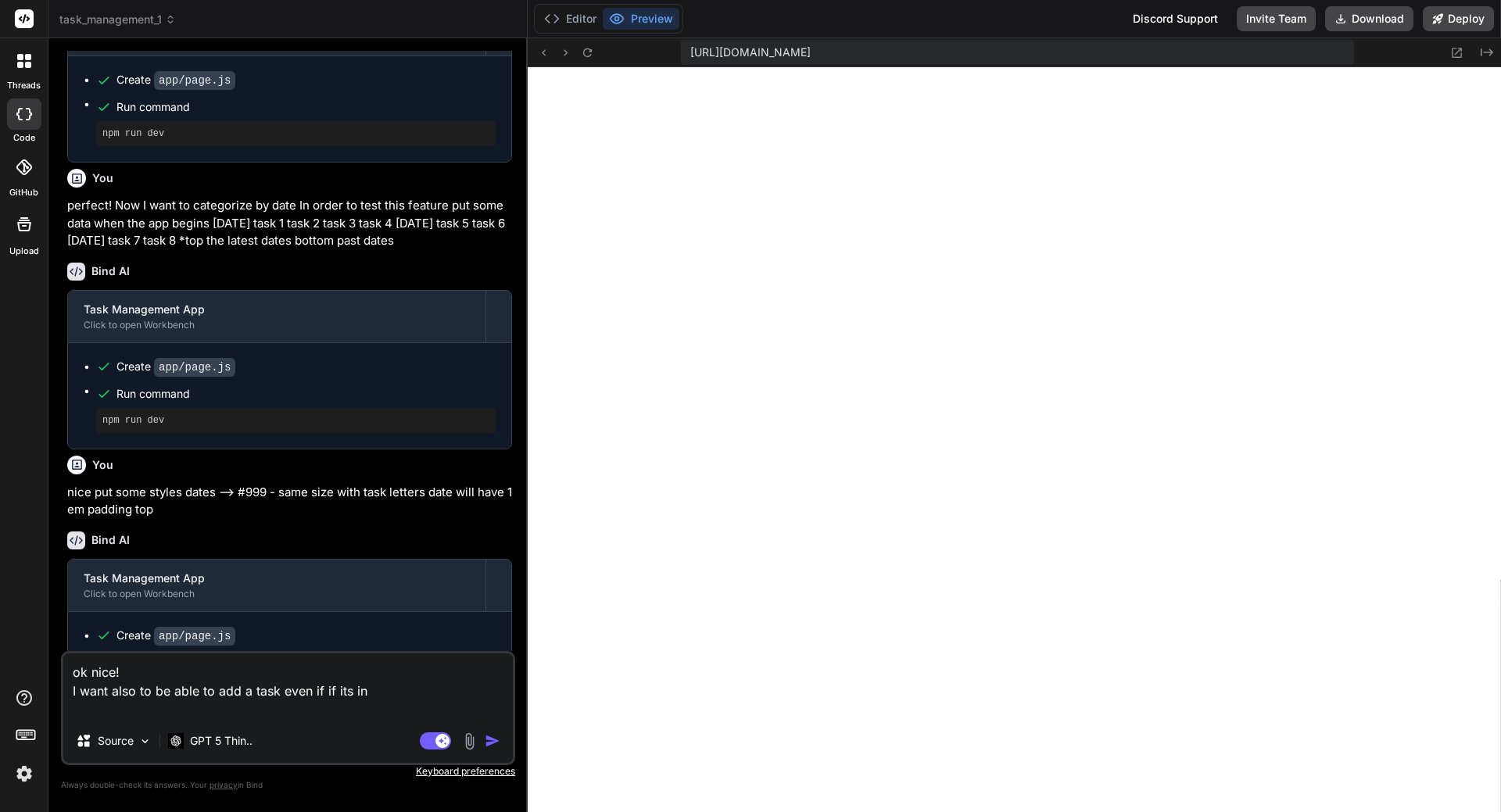
type textarea "x"
type textarea "ok nice! I want also to be able to add a task even if if its in th"
type textarea "x"
type textarea "ok nice! I want also to be able to add a task even if if its in the"
type textarea "x"
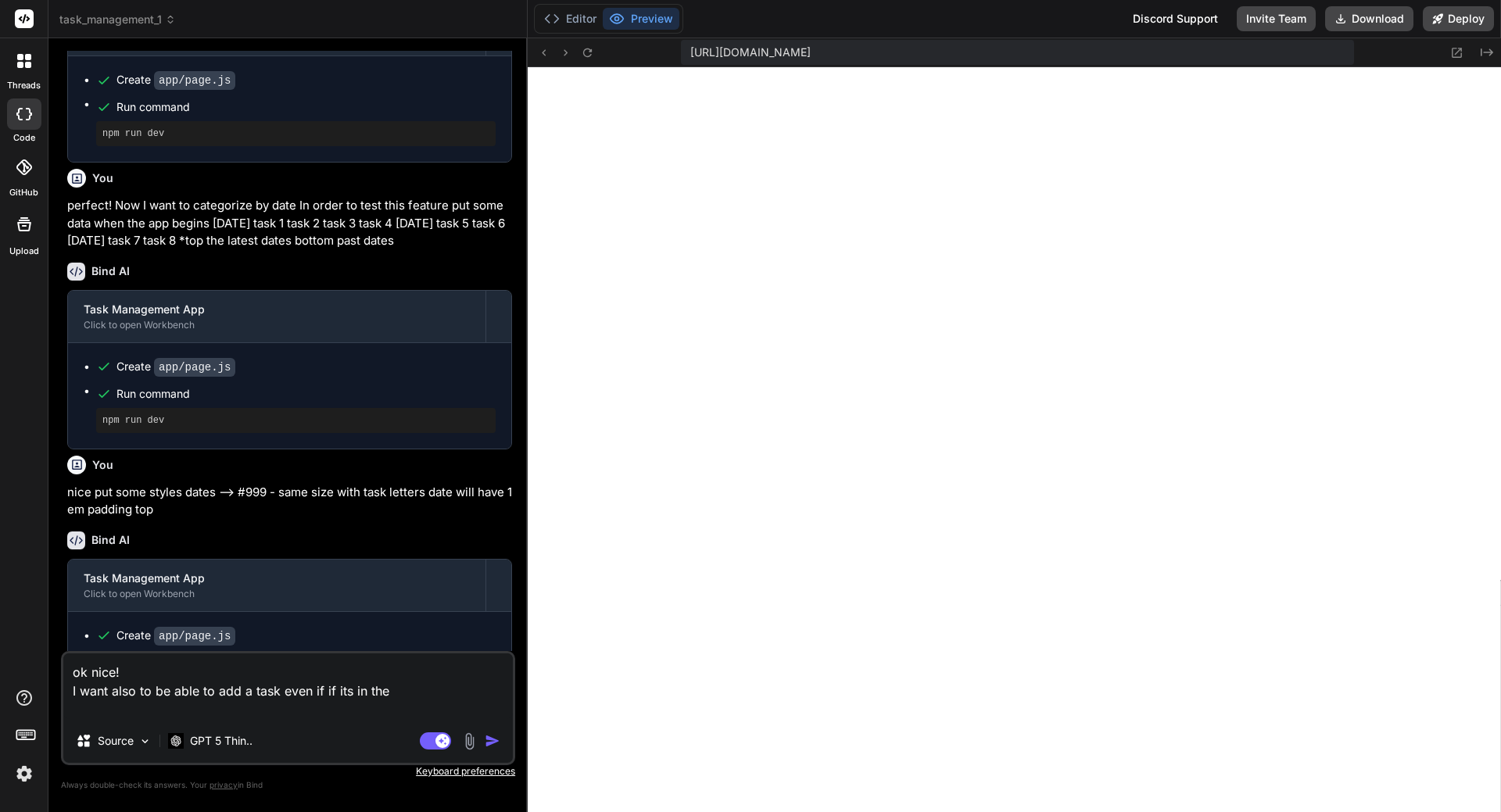
type textarea "ok nice! I want also to be able to add a task even if if its in the"
type textarea "x"
type textarea "ok nice! I want also to be able to add a task even if if its in the p"
type textarea "x"
type textarea "ok nice! I want also to be able to add a task even if if its in the pa"
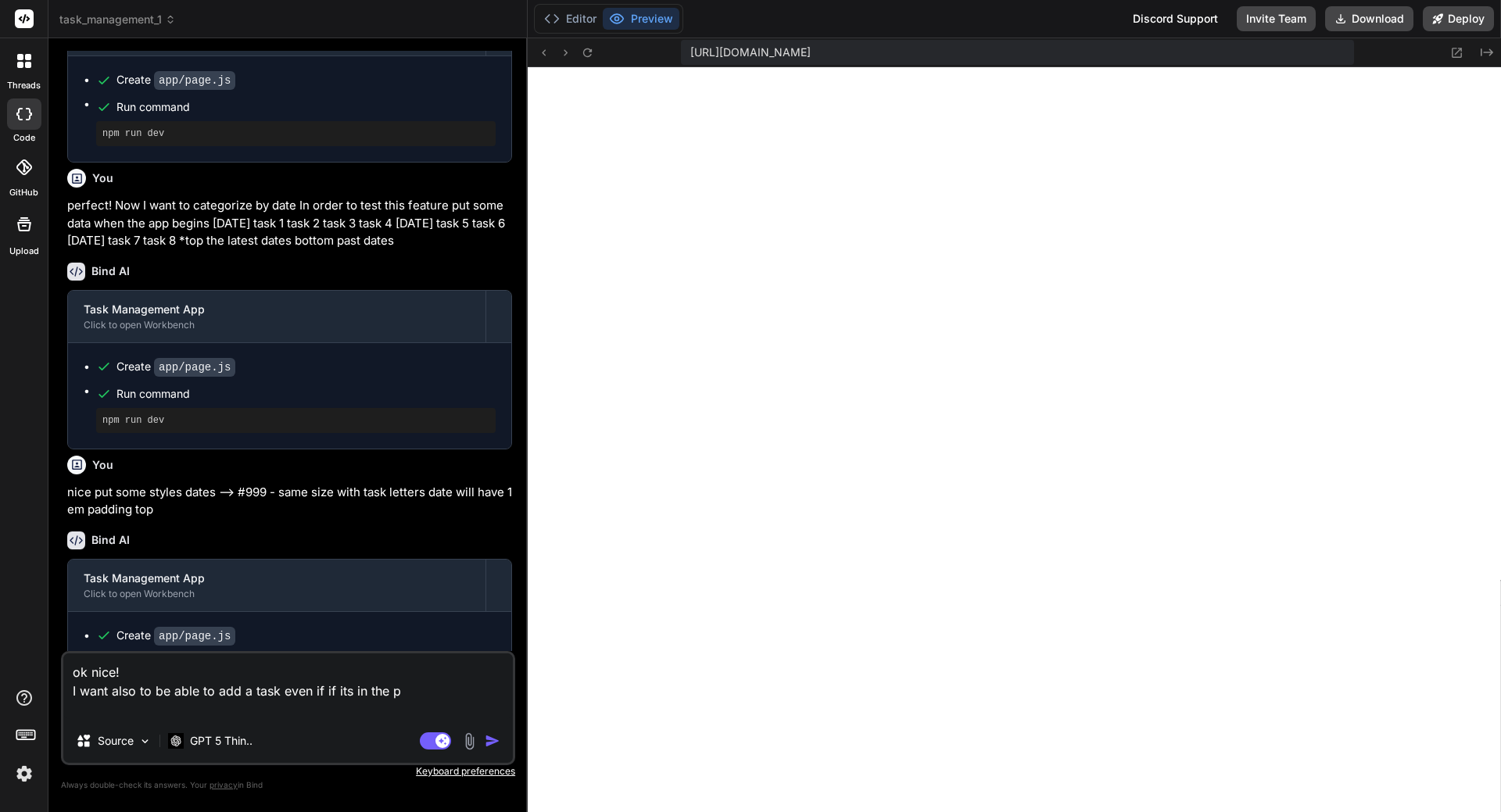
type textarea "x"
type textarea "ok nice! I want also to be able to add a task even if if its in the pas"
type textarea "x"
type textarea "ok nice! I want also to be able to add a task even if if its in the past"
type textarea "x"
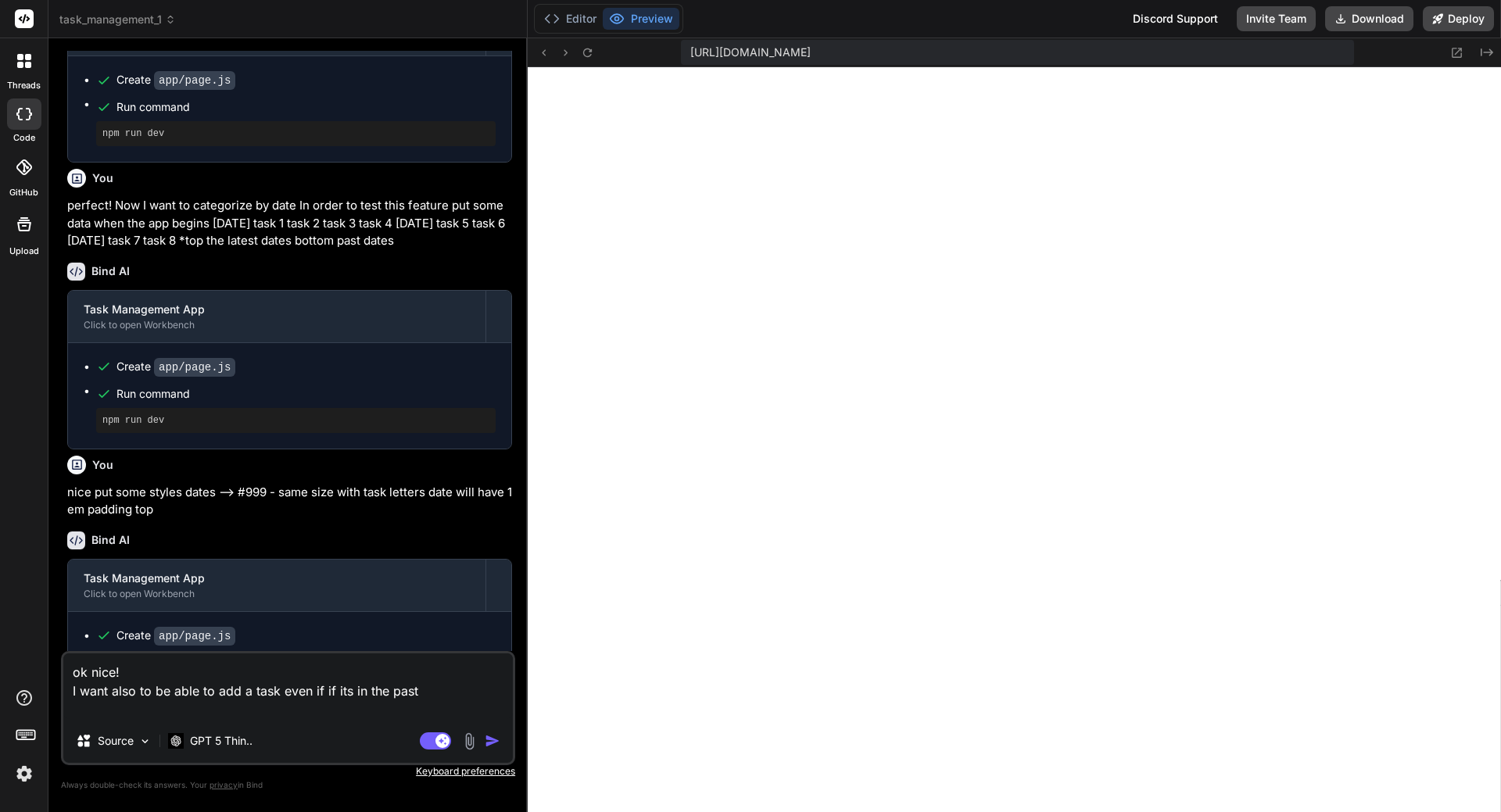
type textarea "ok nice! I want also to be able to add a task even if if its in the past"
type textarea "x"
type textarea "ok nice! I want also to be able to add a task even if if its in the past d"
type textarea "x"
type textarea "ok nice! I want also to be able to add a task even if if its in the past da"
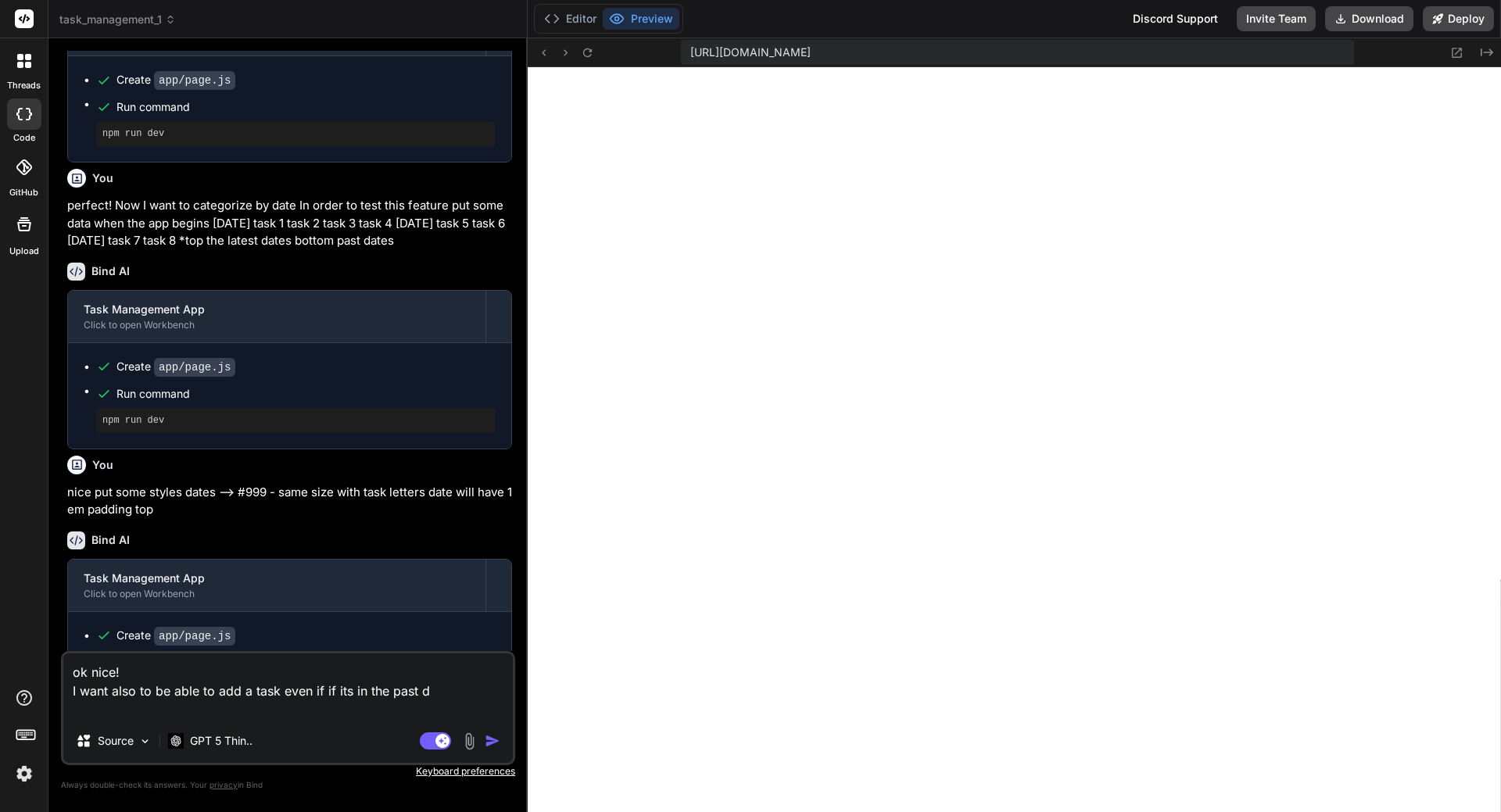
type textarea "x"
type textarea "ok nice! I want also to be able to add a task even if if its in the past dat"
type textarea "x"
type textarea "ok nice! I want also to be able to add a task even if if its in the past date"
type textarea "x"
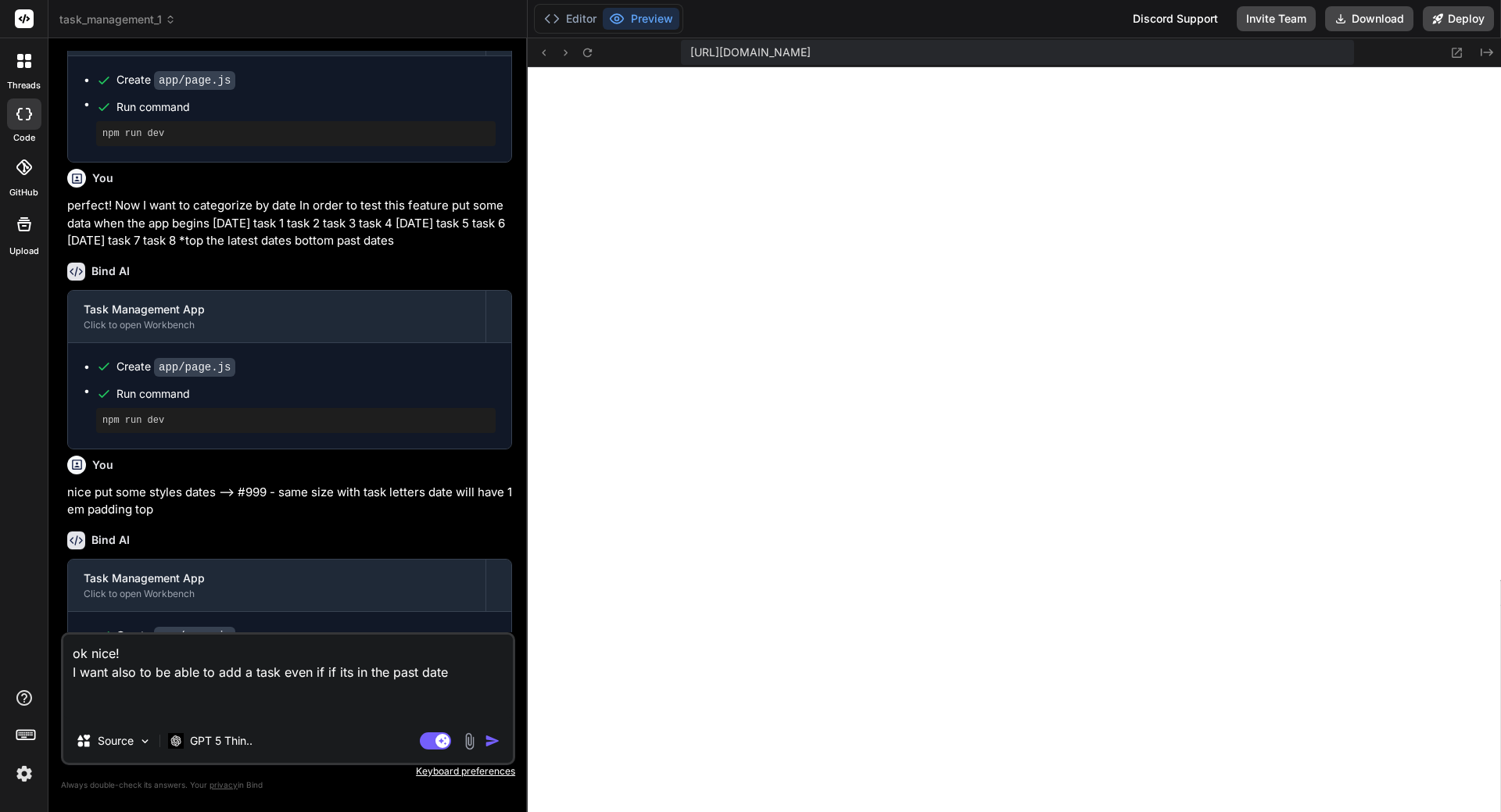
type textarea "ok nice! I want also to be able to add a task even if if its in the past date i"
type textarea "x"
type textarea "ok nice! I want also to be able to add a task even if if its in the past date in"
type textarea "x"
type textarea "ok nice! I want also to be able to add a task even if if its in the past date in"
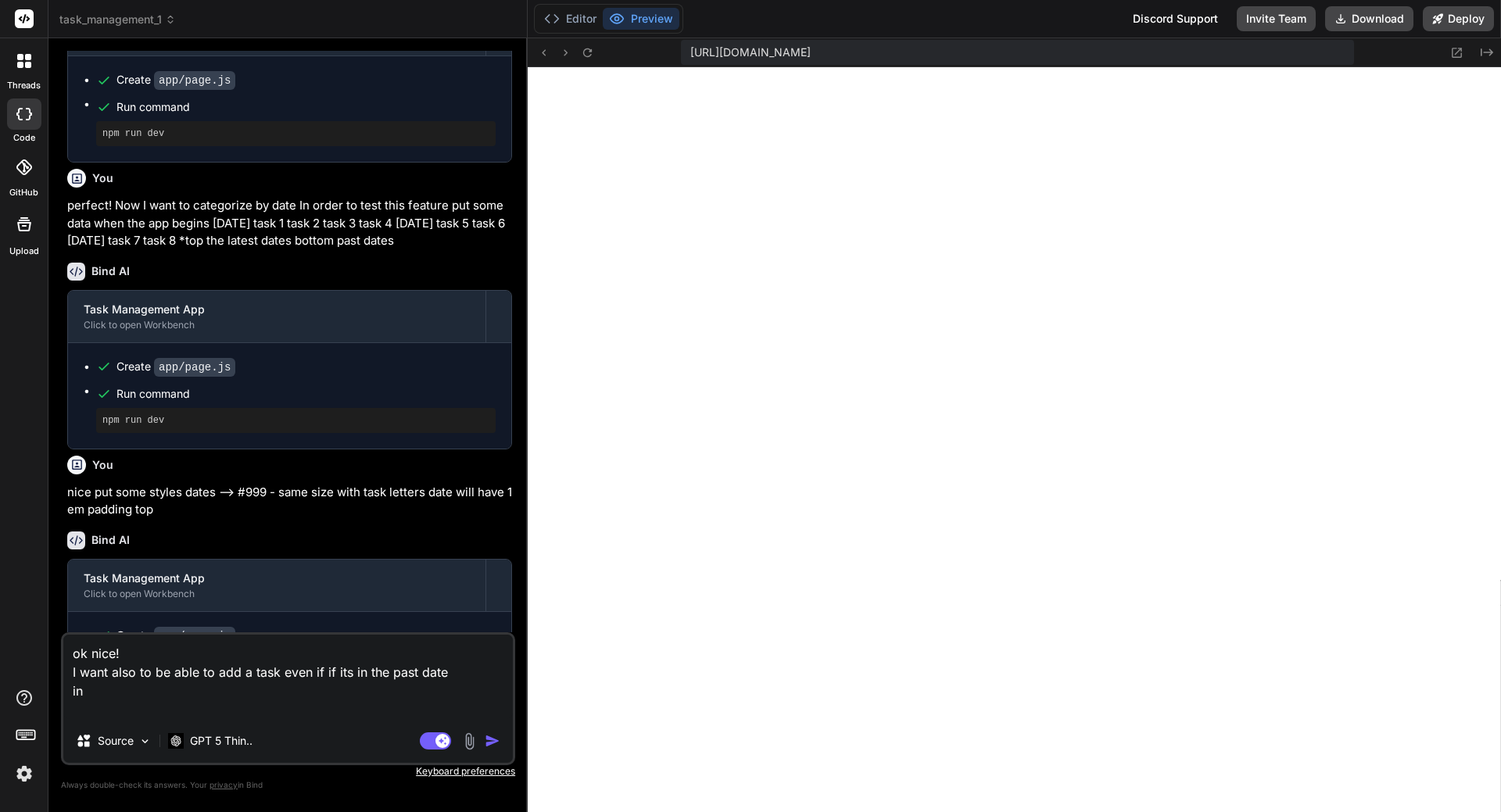
type textarea "x"
type textarea "ok nice! I want also to be able to add a task even if if its in the past date i…"
type textarea "x"
type textarea "ok nice! I want also to be able to add a task even if if its in the past date i…"
type textarea "x"
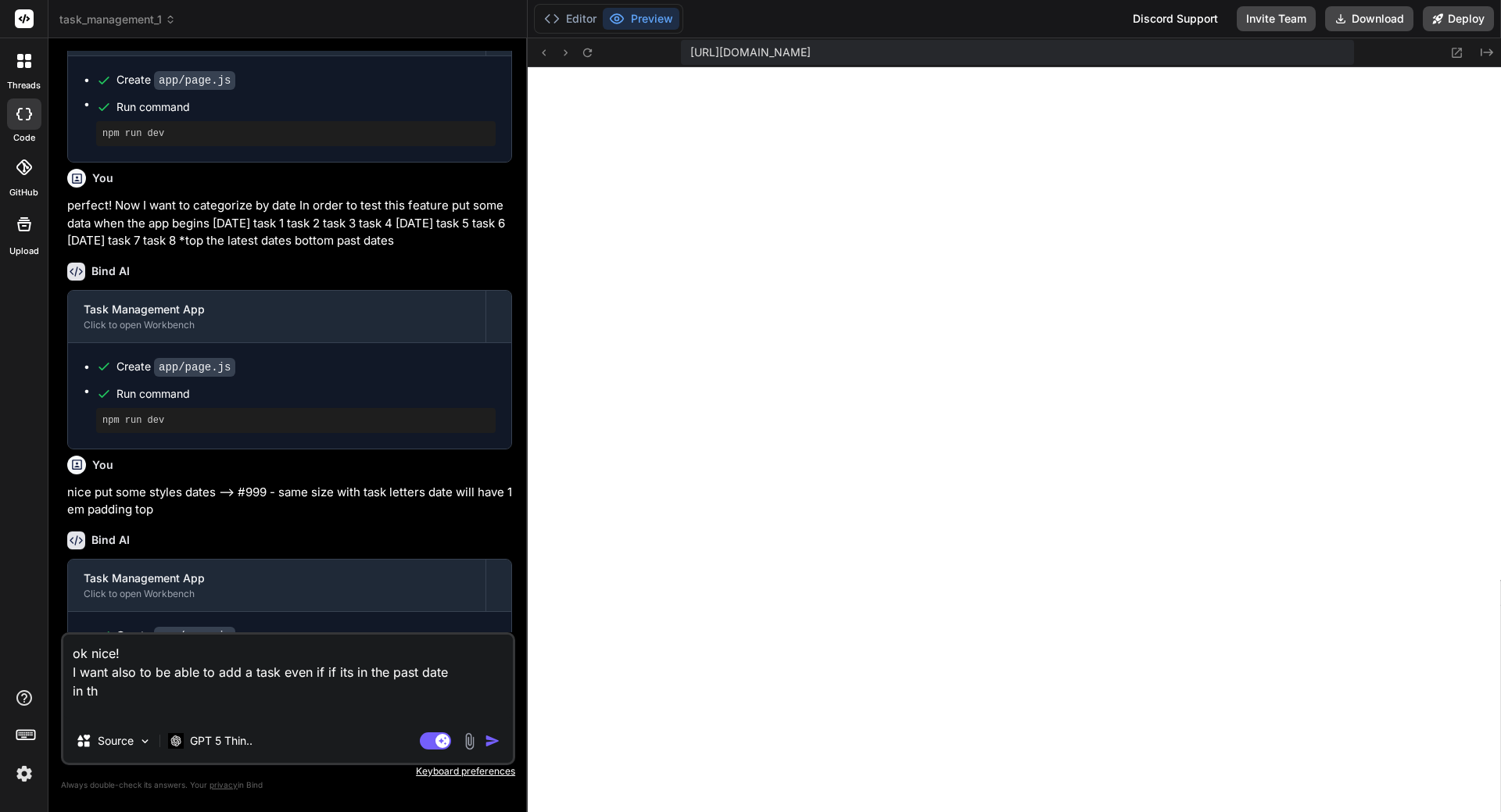
type textarea "ok nice! I want also to be able to add a task even if if its in the past date i…"
type textarea "x"
type textarea "ok nice! I want also to be able to add a task even if if its in the past date i…"
type textarea "x"
type textarea "ok nice! I want also to be able to add a task even if if its in the past date i…"
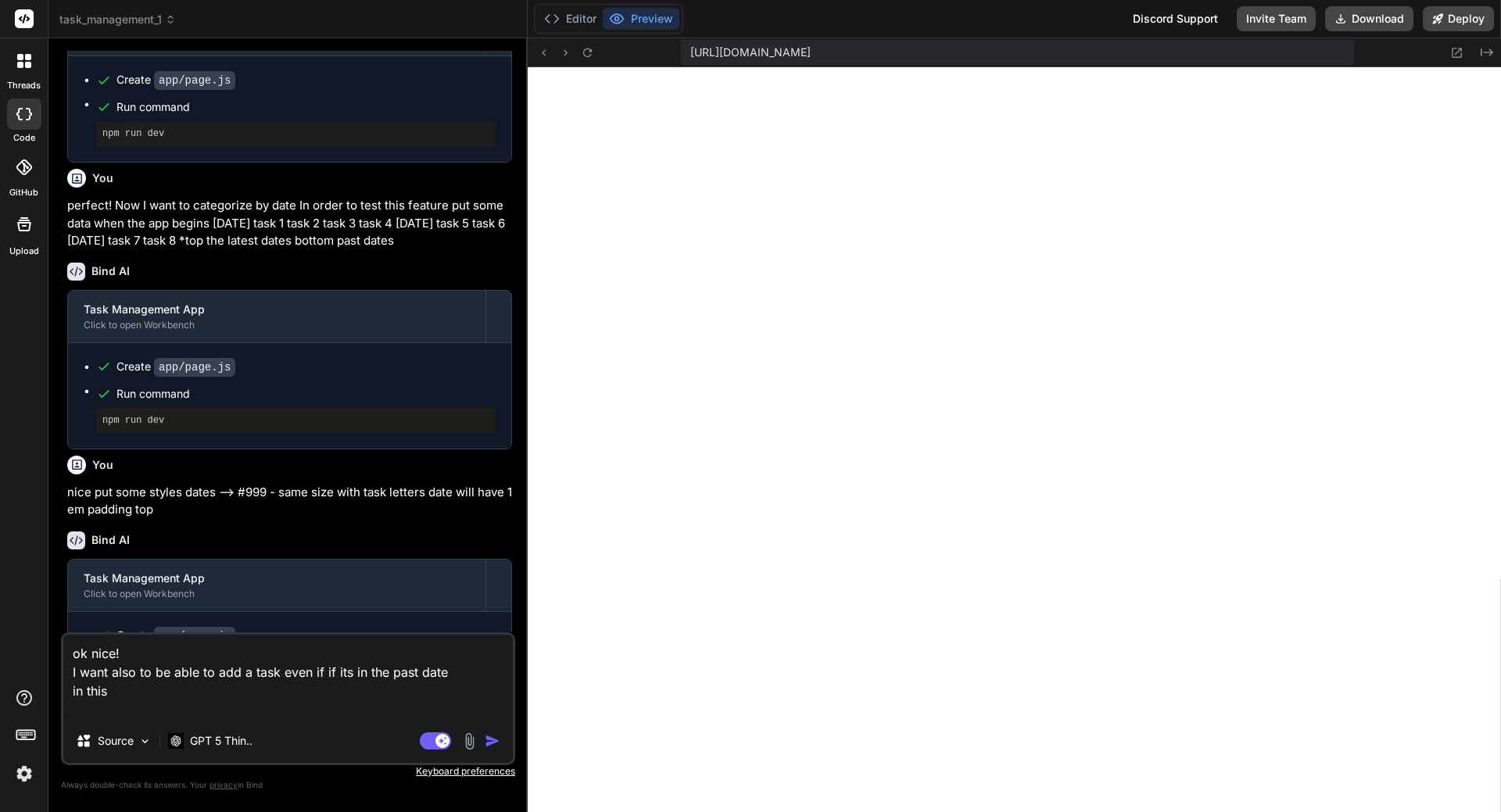
type textarea "x"
type textarea "ok nice! I want also to be able to add a task even if if its in the past date i…"
type textarea "x"
type textarea "ok nice! I want also to be able to add a task even if if its in the past date i…"
type textarea "x"
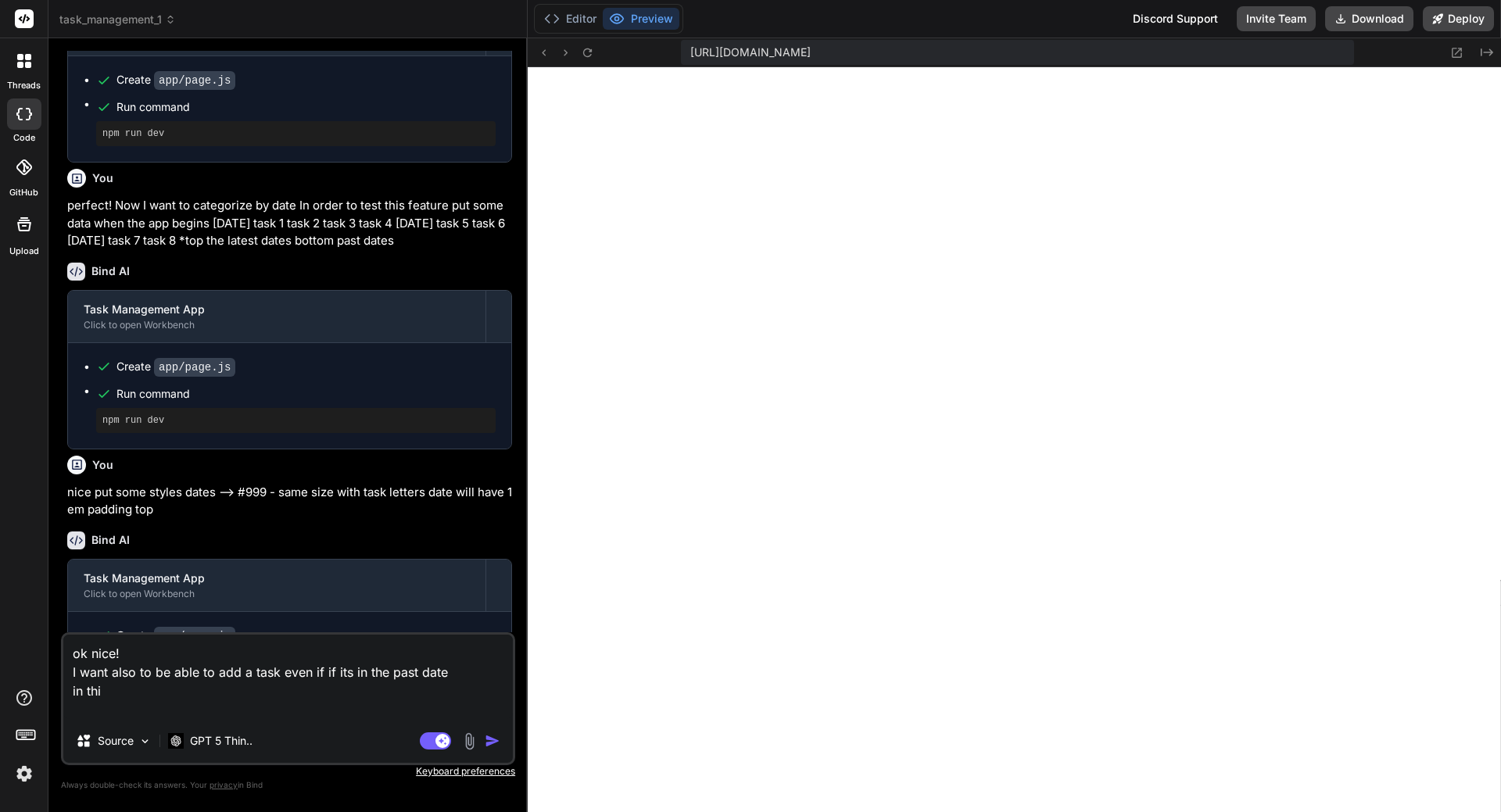
type textarea "ok nice! I want also to be able to add a task even if if its in the past date i…"
type textarea "x"
type textarea "ok nice! I want also to be able to add a task even if if its in the past date i…"
type textarea "x"
type textarea "ok nice! I want also to be able to add a task even if if its in the past date in"
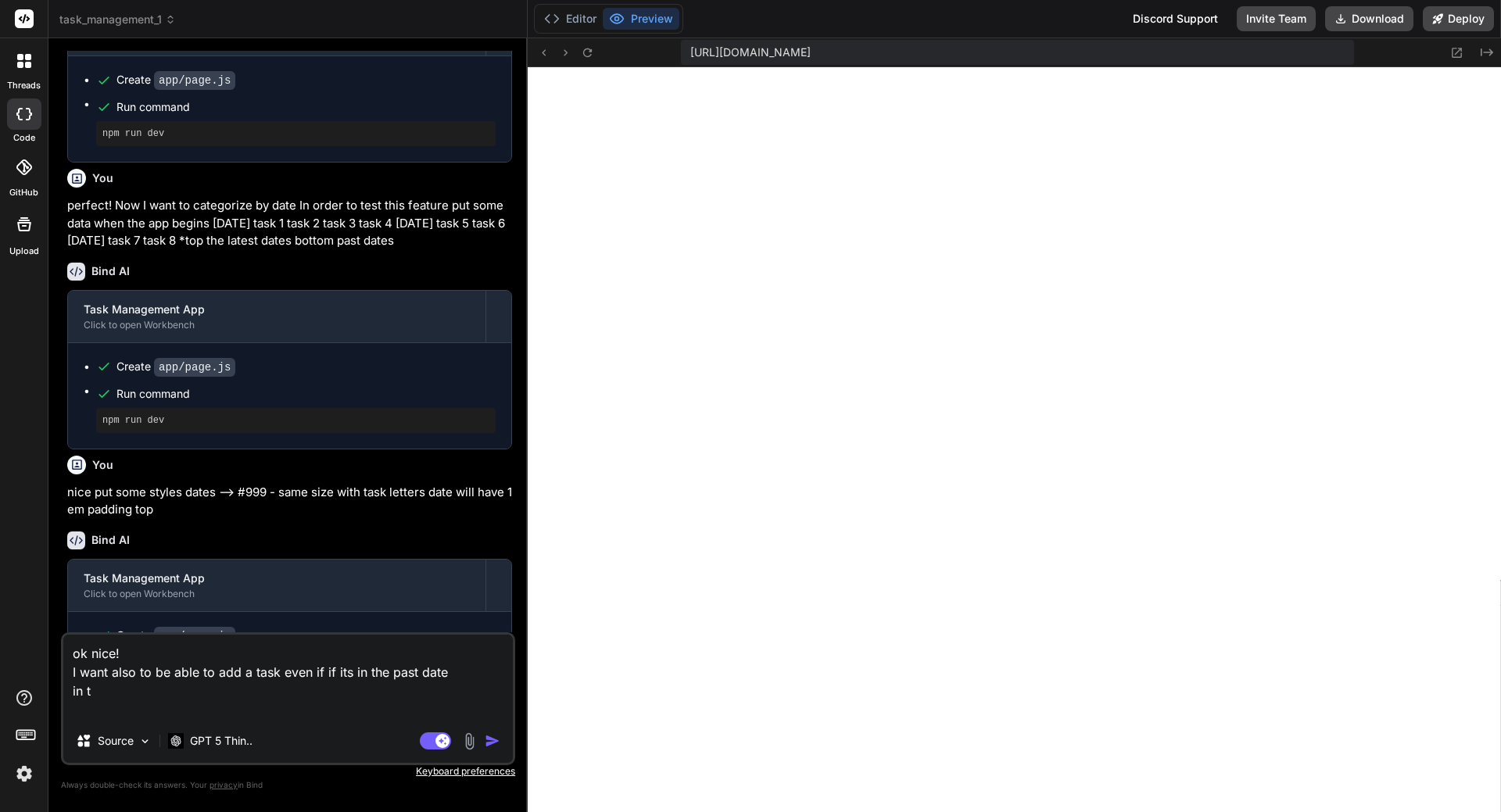
type textarea "x"
type textarea "ok nice! I want also to be able to add a task even if if its in the past date in"
type textarea "x"
type textarea "ok nice! I want also to be able to add a task even if if its in the past date i"
type textarea "x"
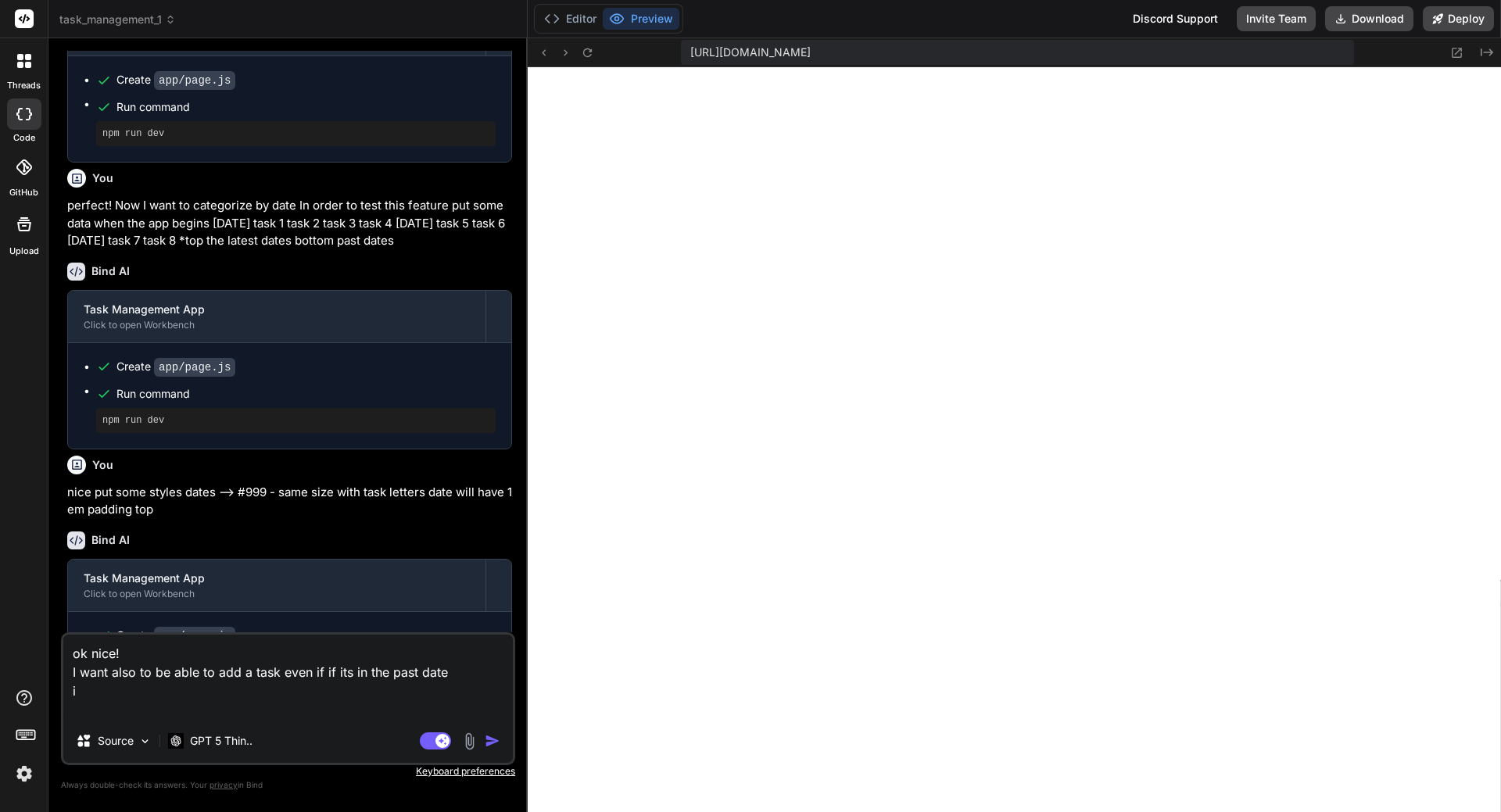
type textarea "ok nice! I want also to be able to add a task even if if its in the past date"
type textarea "x"
type textarea "ok nice! I want also to be able to add a task even if if its in the past date"
type textarea "x"
type textarea "ok nice! I want also to be able to add a task even if if its in the past dat"
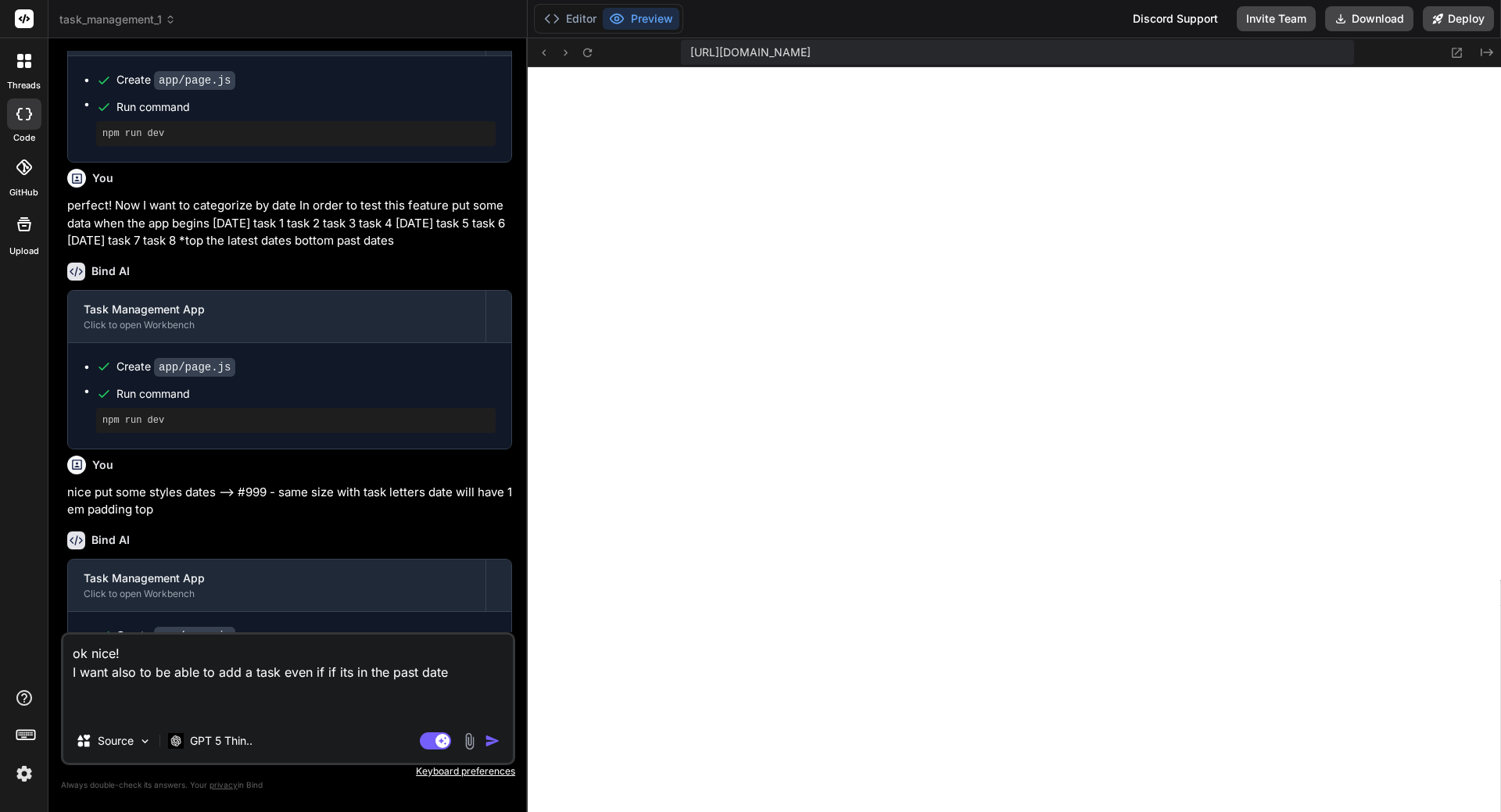
type textarea "x"
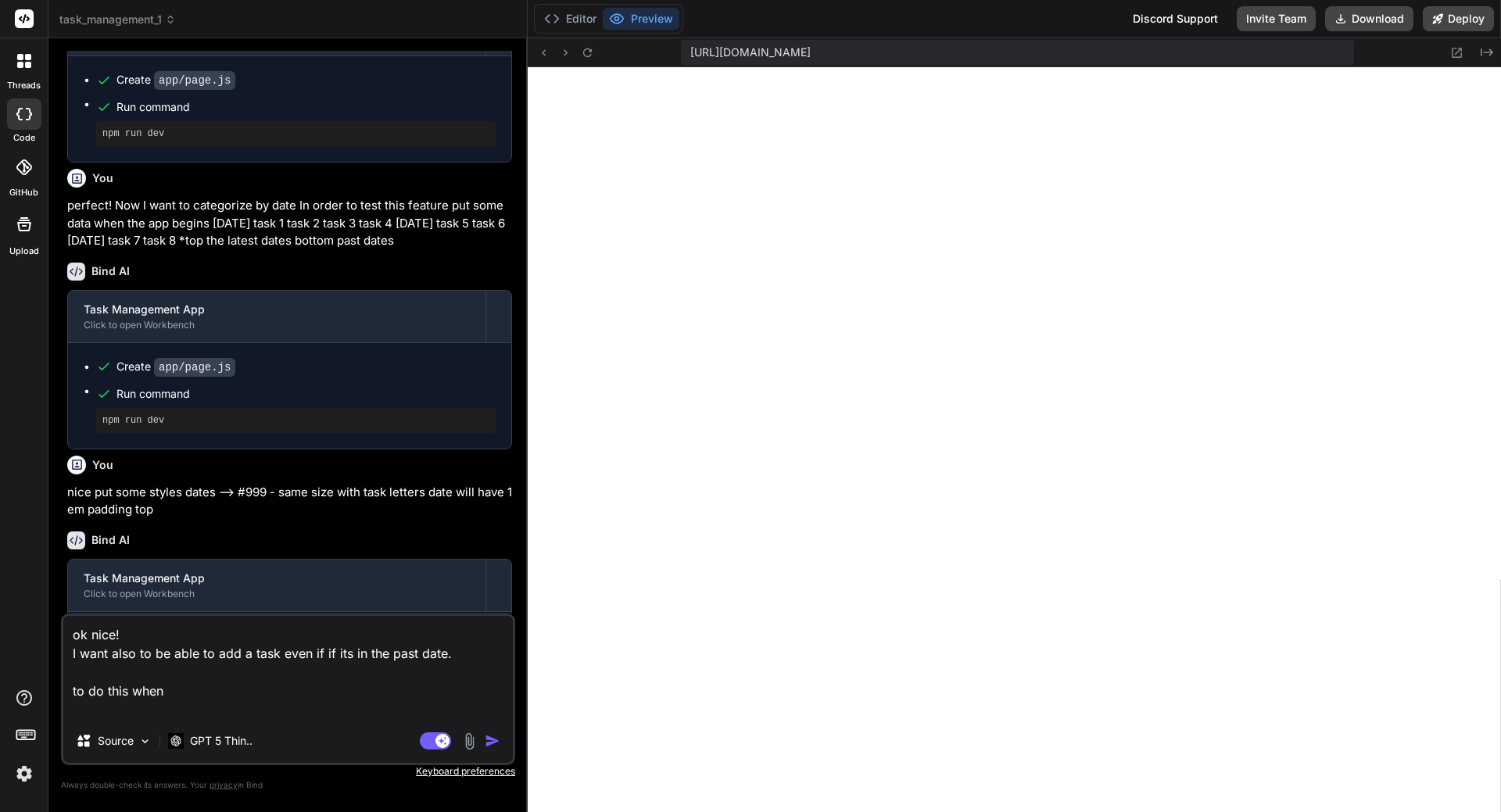
click at [182, 690] on textarea "ok nice! I want also to be able to add a task even if if its in the past date. …" at bounding box center [288, 667] width 450 height 103
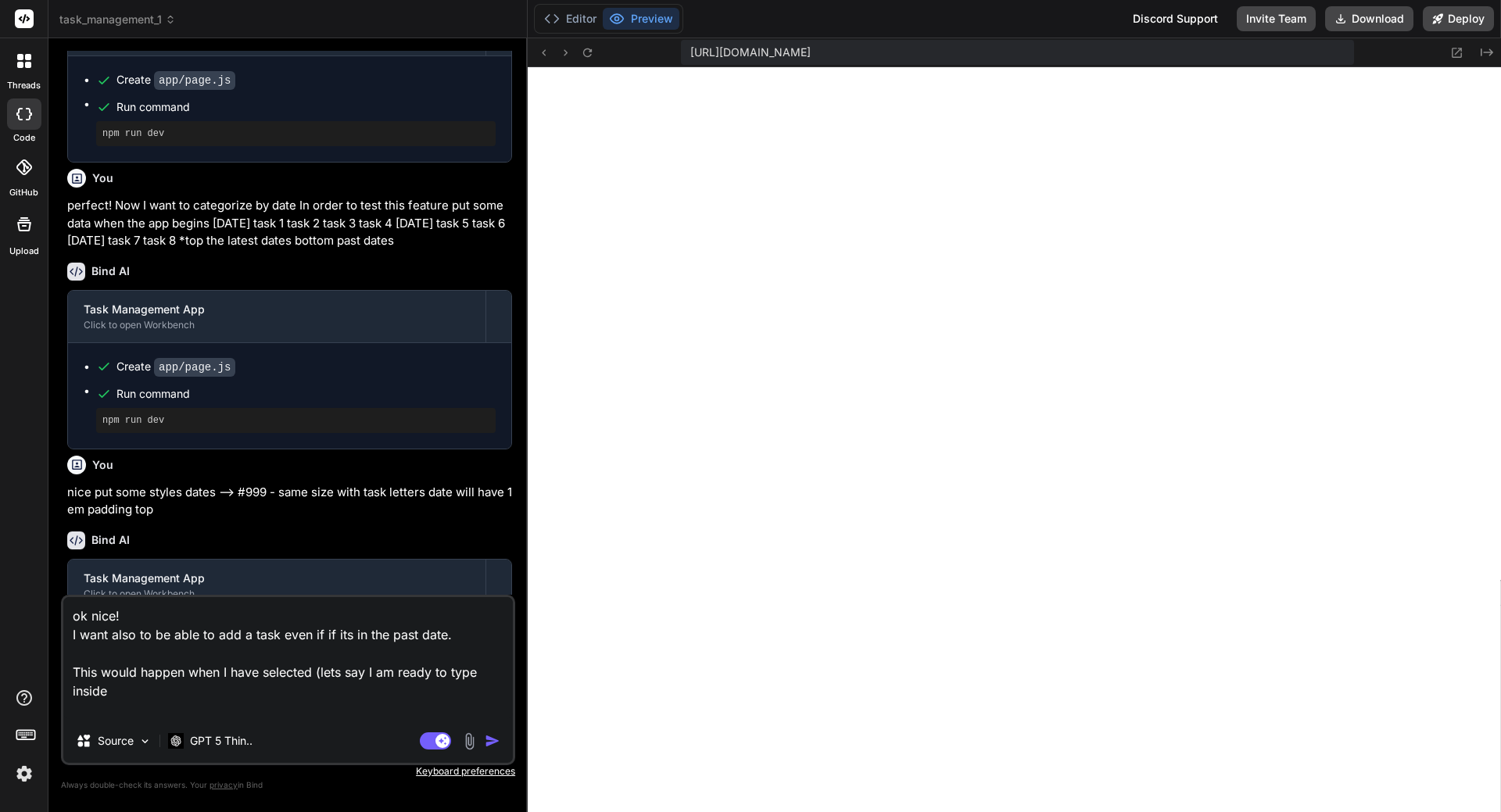
click at [316, 665] on textarea "ok nice! I want also to be able to add a task even if if its in the past date. …" at bounding box center [288, 658] width 450 height 122
click at [198, 687] on textarea "ok nice! I want also to be able to add a task even if if its in the past date. …" at bounding box center [288, 658] width 450 height 122
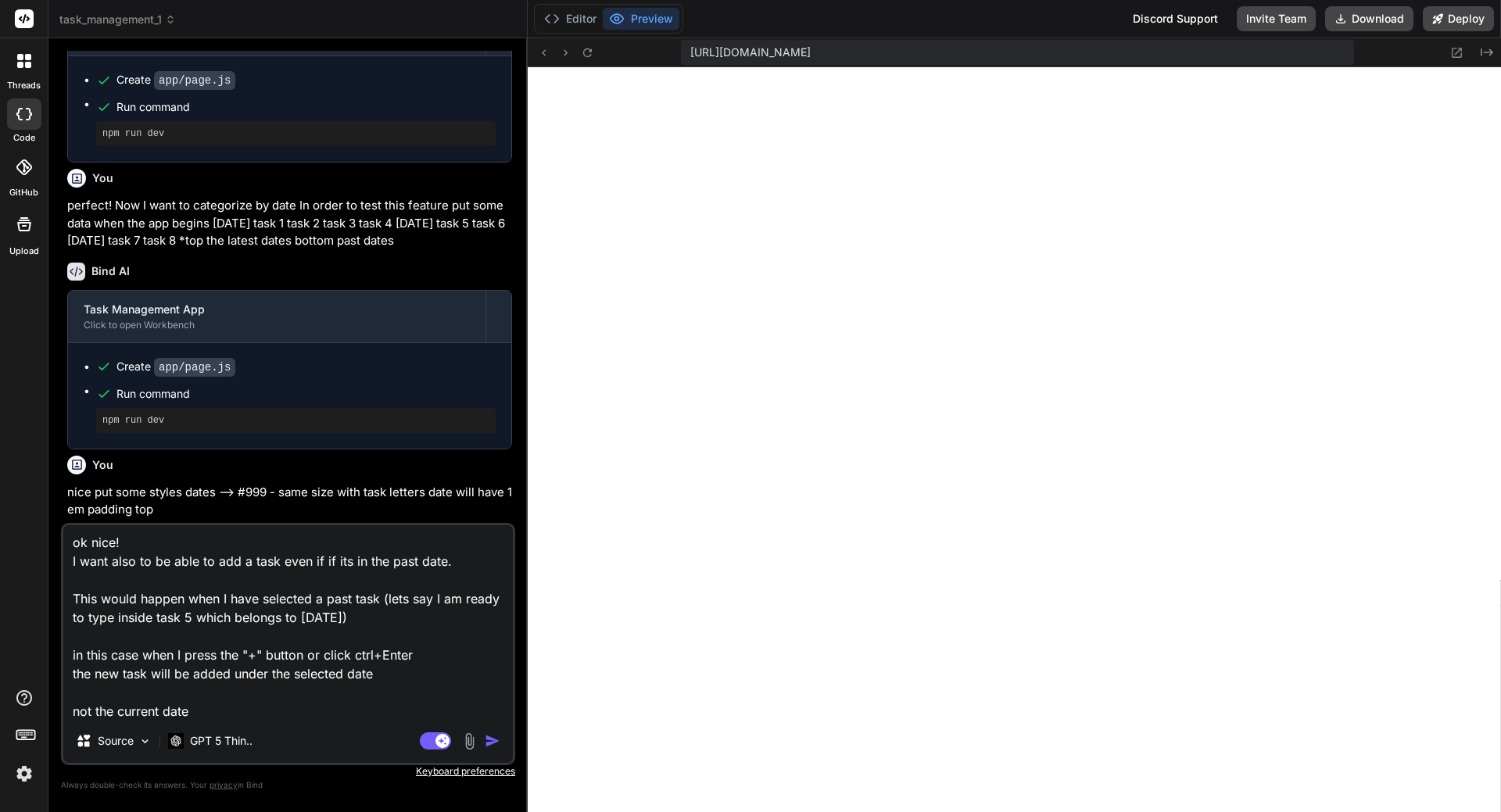
scroll to position [0, 0]
click at [1365, 12] on button "Download" at bounding box center [1369, 18] width 88 height 25
click at [495, 737] on img "button" at bounding box center [492, 740] width 16 height 16
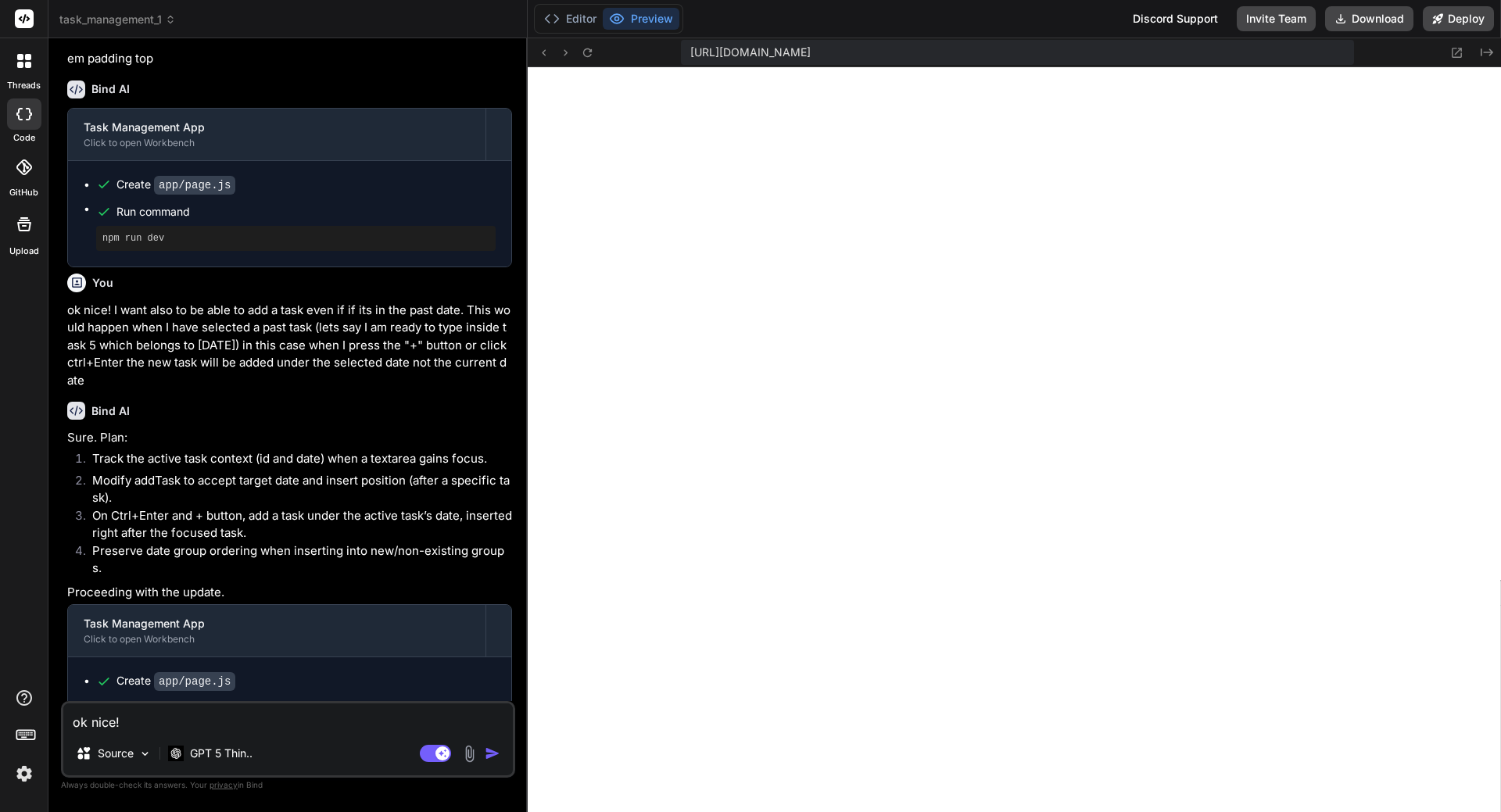
scroll to position [7116, 0]
click at [254, 711] on textarea "ok nice! I want also to be able to add a task even if if its in the past date. …" at bounding box center [288, 717] width 450 height 28
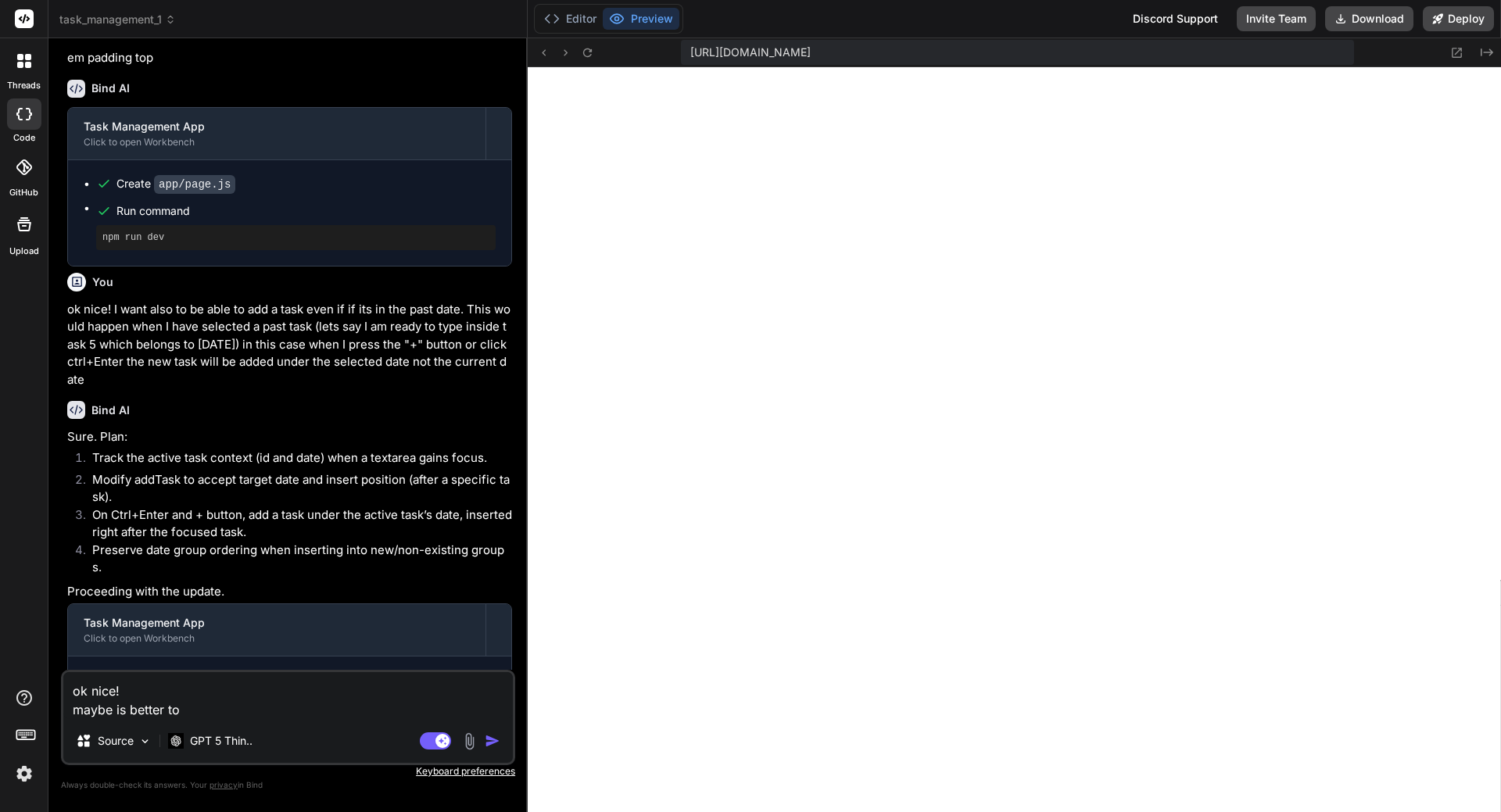
click at [214, 703] on textarea "ok nice! maybe is better to" at bounding box center [288, 695] width 450 height 47
click at [273, 687] on textarea "ok nice! maybe is better to add the task allways at the top of the selected dat…" at bounding box center [288, 686] width 450 height 66
click at [412, 716] on textarea "ok nice! maybe is better to add the task always at the top of the selected date…" at bounding box center [288, 686] width 450 height 66
drag, startPoint x: 416, startPoint y: 708, endPoint x: 61, endPoint y: 675, distance: 356.5
click at [61, 675] on div "ok nice! maybe is better to add the task always at the top of the selected date…" at bounding box center [287, 708] width 454 height 114
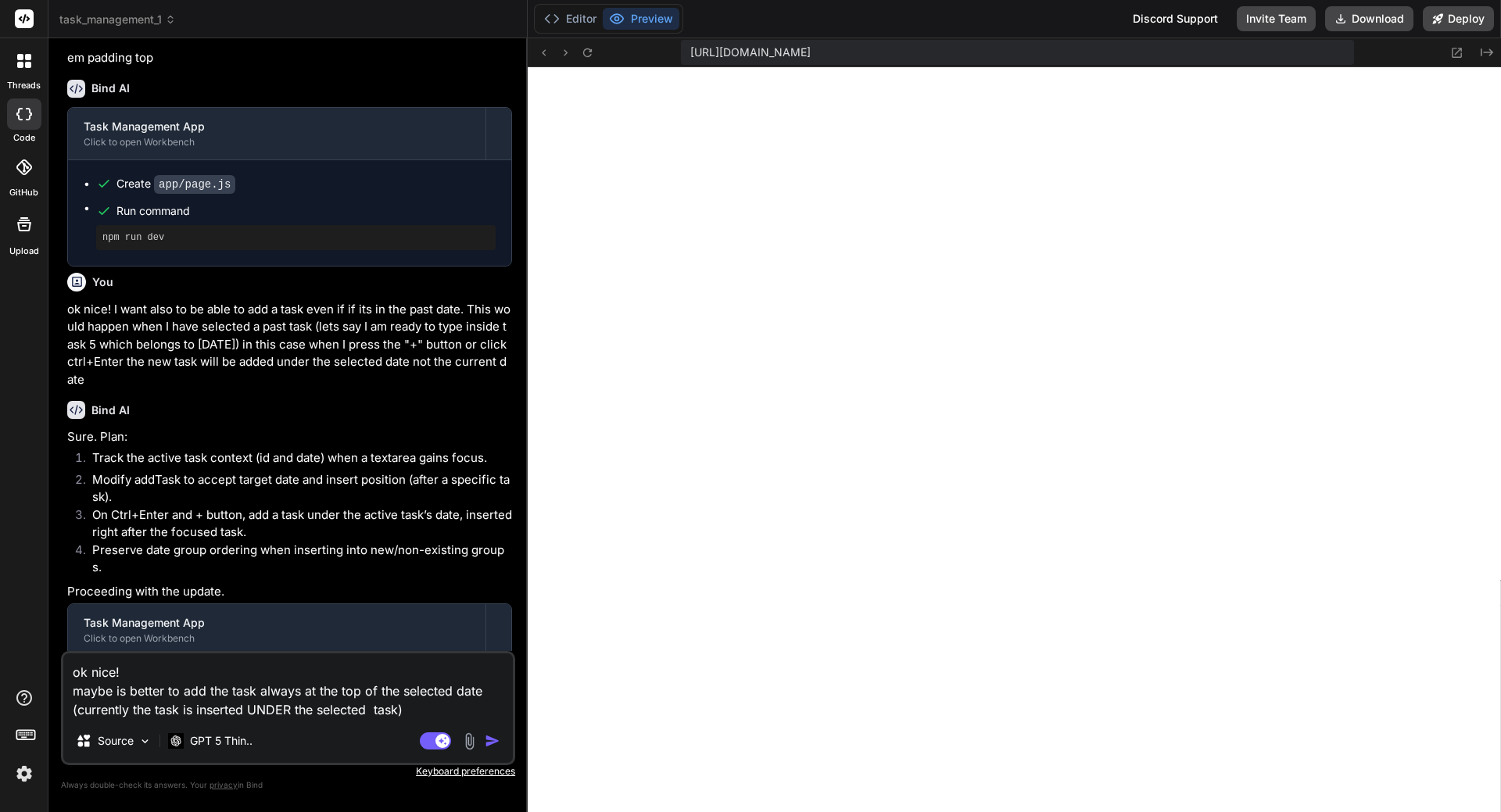
click at [108, 705] on textarea "ok nice! maybe is better to add the task always at the top of the selected date…" at bounding box center [288, 686] width 450 height 66
click at [167, 666] on textarea "ok nice! maybe is better to add the task always at the top of the selected date…" at bounding box center [288, 686] width 450 height 66
drag, startPoint x: 415, startPoint y: 709, endPoint x: 56, endPoint y: 668, distance: 361.3
click at [56, 668] on div "Bind AI Web Search Created with Pixso. Code Generator You now try again the reo…" at bounding box center [288, 425] width 479 height 773
click at [156, 677] on textarea "ok nice! maybe is better to add the task always at the top of the selected date…" at bounding box center [288, 686] width 450 height 66
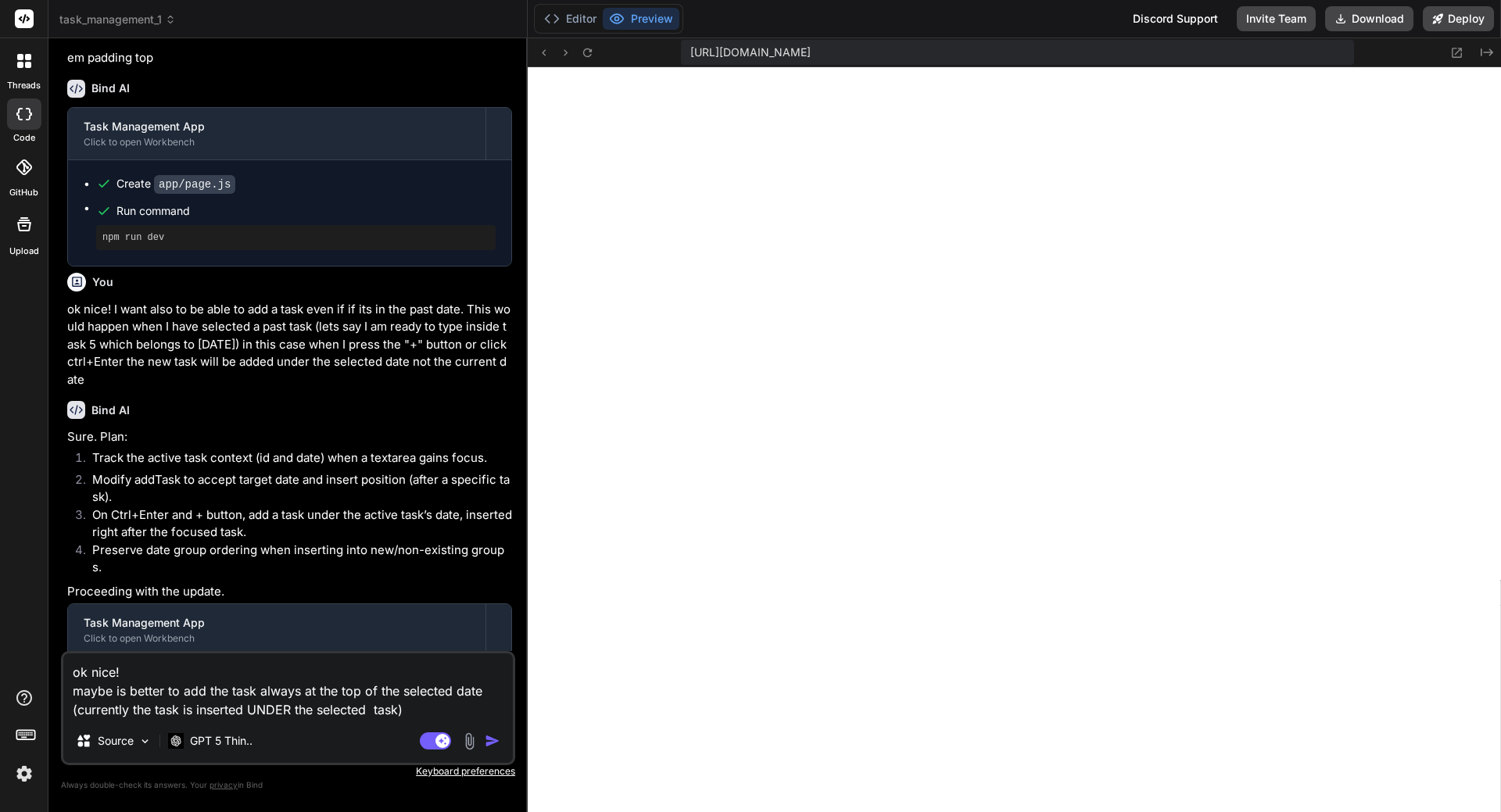
click at [67, 666] on textarea "ok nice! maybe is better to add the task always at the top of the selected date…" at bounding box center [288, 686] width 450 height 66
drag, startPoint x: 72, startPoint y: 670, endPoint x: 407, endPoint y: 711, distance: 337.5
click at [407, 711] on textarea "ok nice! maybe is better to add the task always at the top of the selected date…" at bounding box center [288, 686] width 450 height 66
click at [414, 705] on textarea "ok nice! maybe is better to add the task always at the top of the selected date…" at bounding box center [288, 686] width 450 height 66
click at [193, 666] on textarea "ok nice! maybe is better to add the task always at the top of the selected date…" at bounding box center [288, 686] width 450 height 66
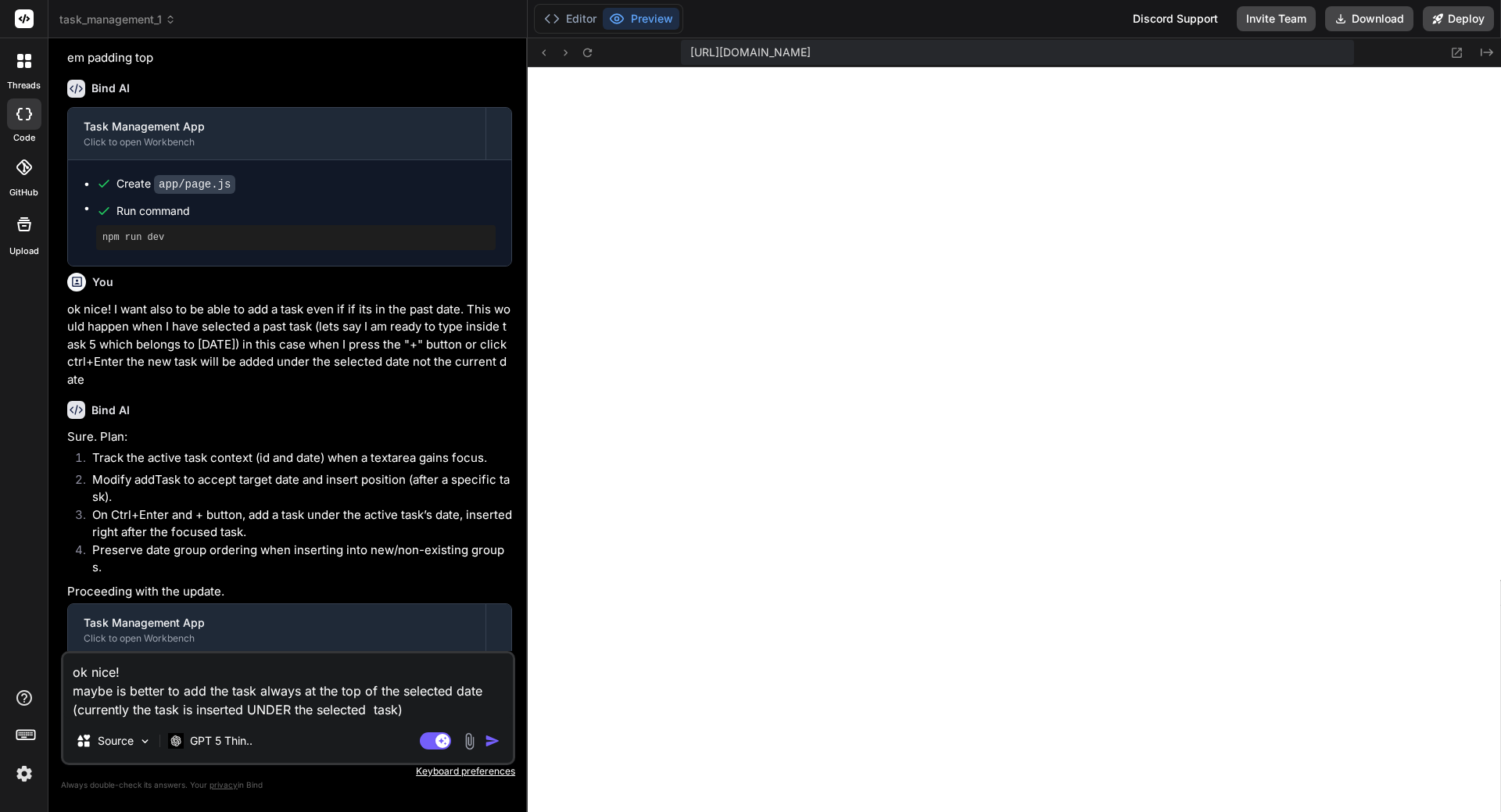
click at [137, 669] on textarea "ok nice! maybe is better to add the task always at the top of the selected date…" at bounding box center [288, 686] width 450 height 66
click at [77, 669] on textarea "ok nice! maybe is better to add the task always at the top of the selected date…" at bounding box center [288, 686] width 450 height 66
drag, startPoint x: 73, startPoint y: 669, endPoint x: 448, endPoint y: 705, distance: 376.7
click at [448, 705] on textarea "ok nice! maybe is better to add the task always at the top of the selected date…" at bounding box center [288, 686] width 450 height 66
click at [163, 669] on textarea "ok nice! maybe is better to add the task always at the top of the selected date…" at bounding box center [288, 686] width 450 height 66
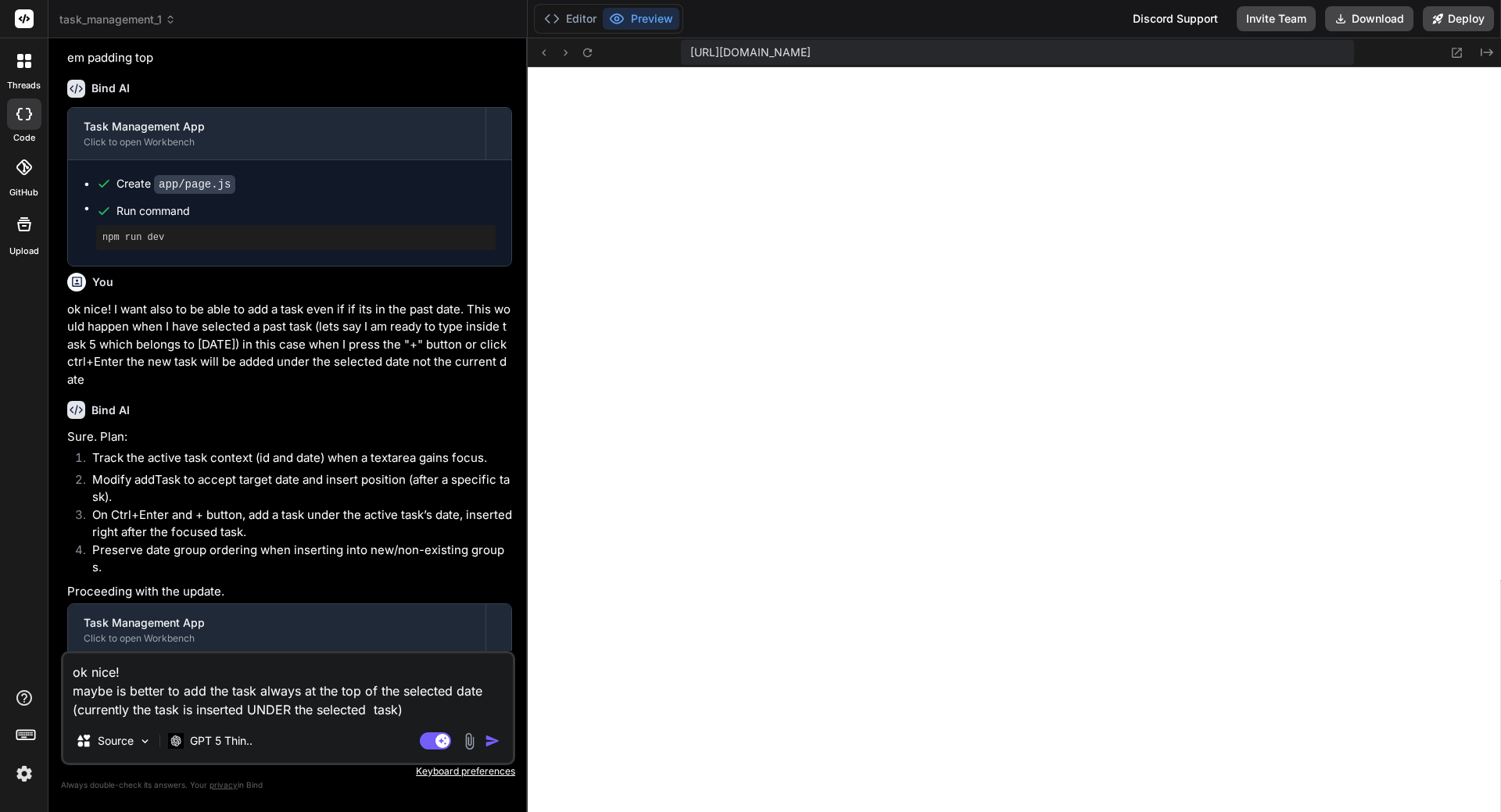
click at [489, 738] on img "button" at bounding box center [492, 740] width 16 height 16
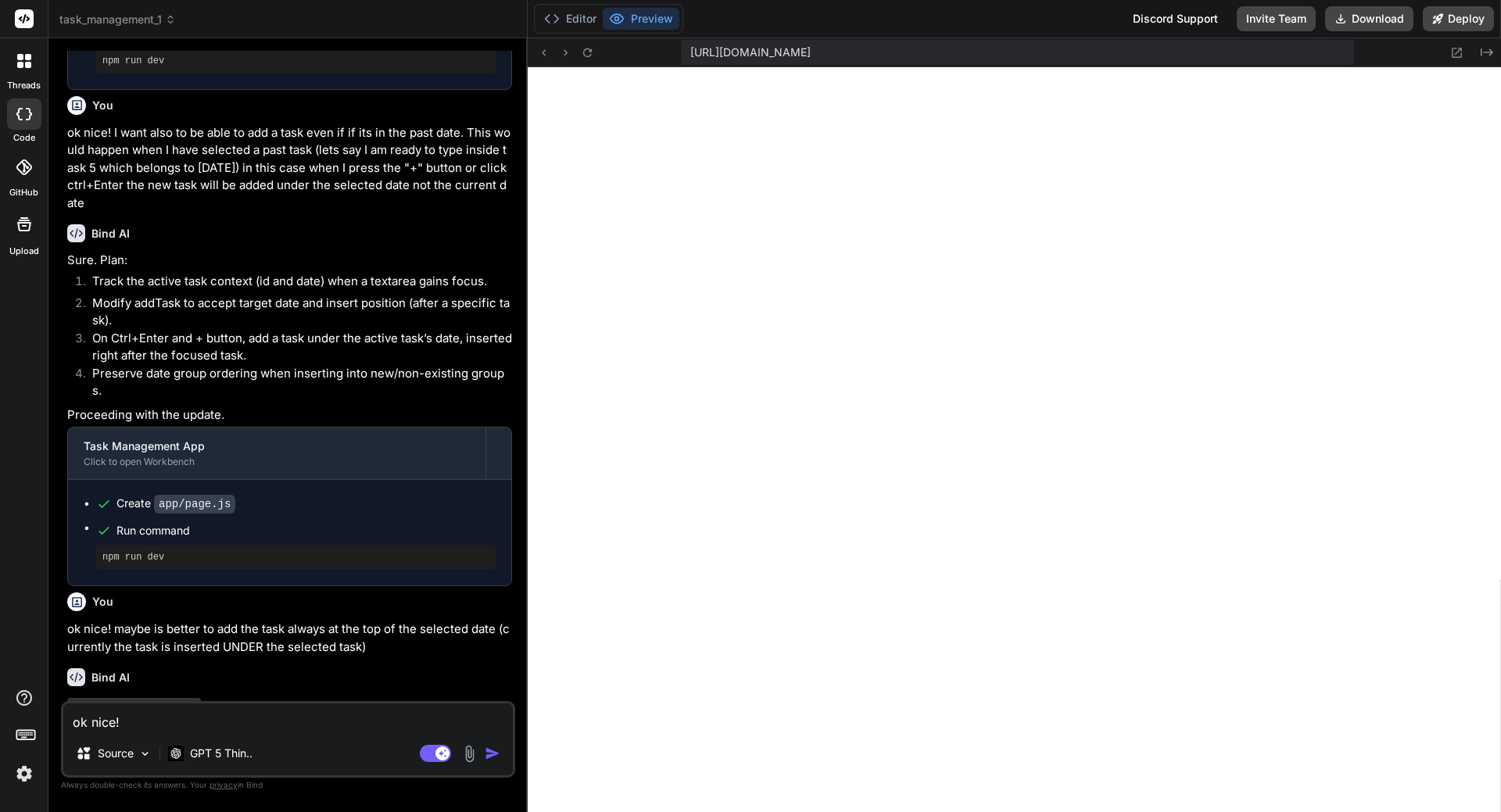
scroll to position [7296, 0]
click at [1395, 16] on button "Download" at bounding box center [1369, 18] width 88 height 25
click at [207, 729] on textarea "ok nice! maybe is better to add the task always at the top of the selected date…" at bounding box center [288, 717] width 450 height 28
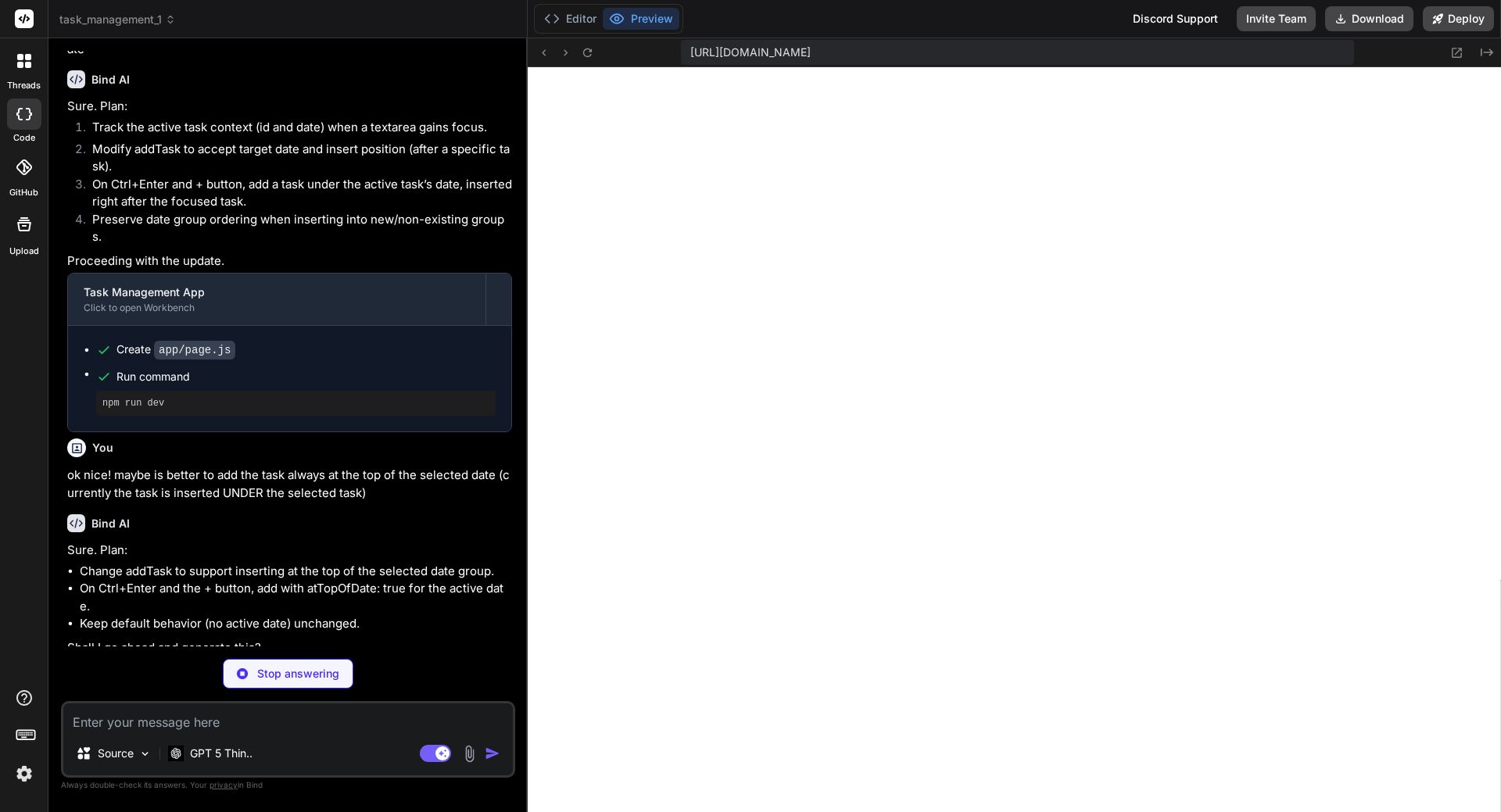
scroll to position [7500, 0]
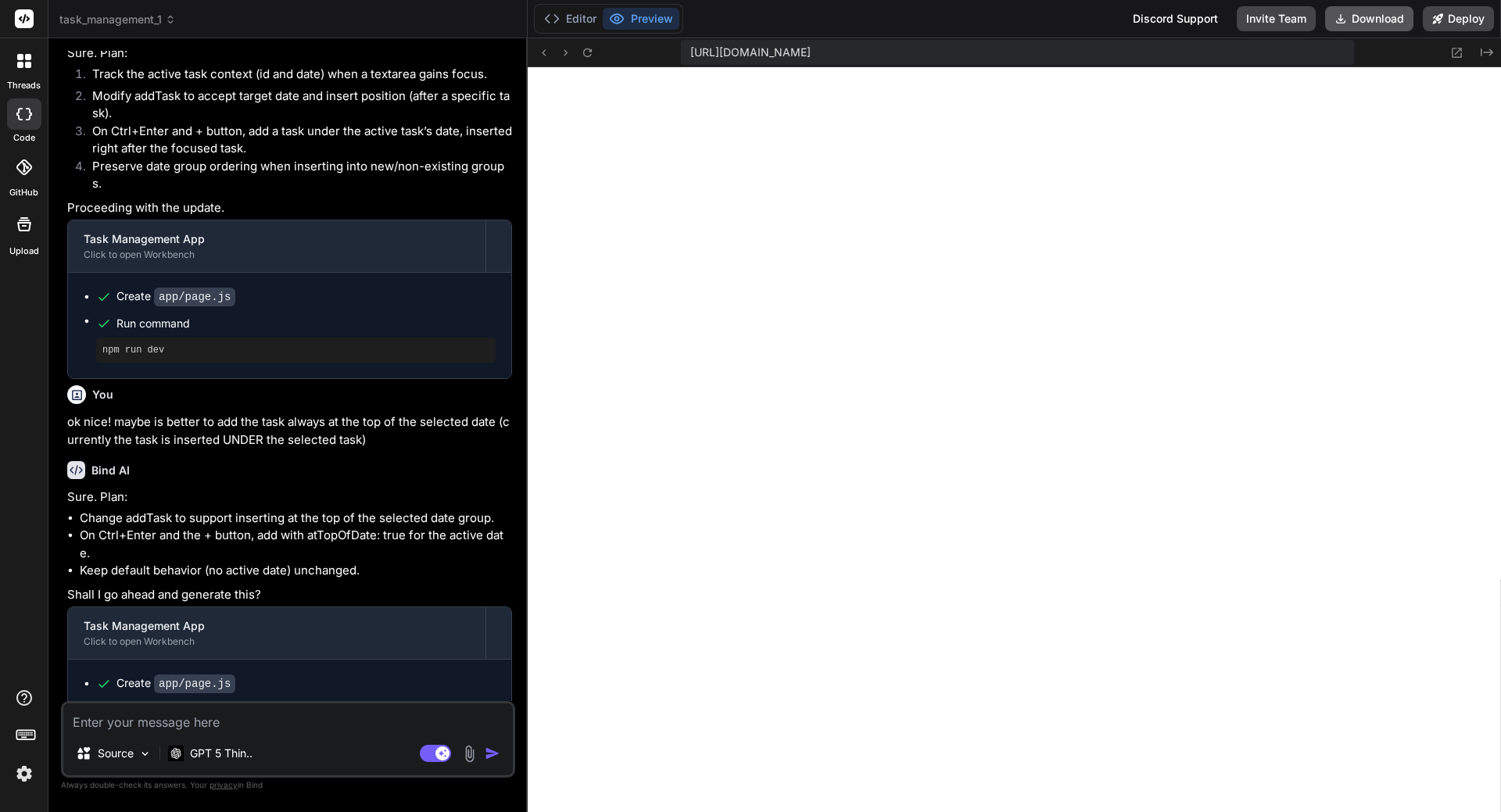
click at [1373, 15] on button "Download" at bounding box center [1369, 18] width 88 height 25
click at [176, 717] on textarea at bounding box center [288, 717] width 450 height 28
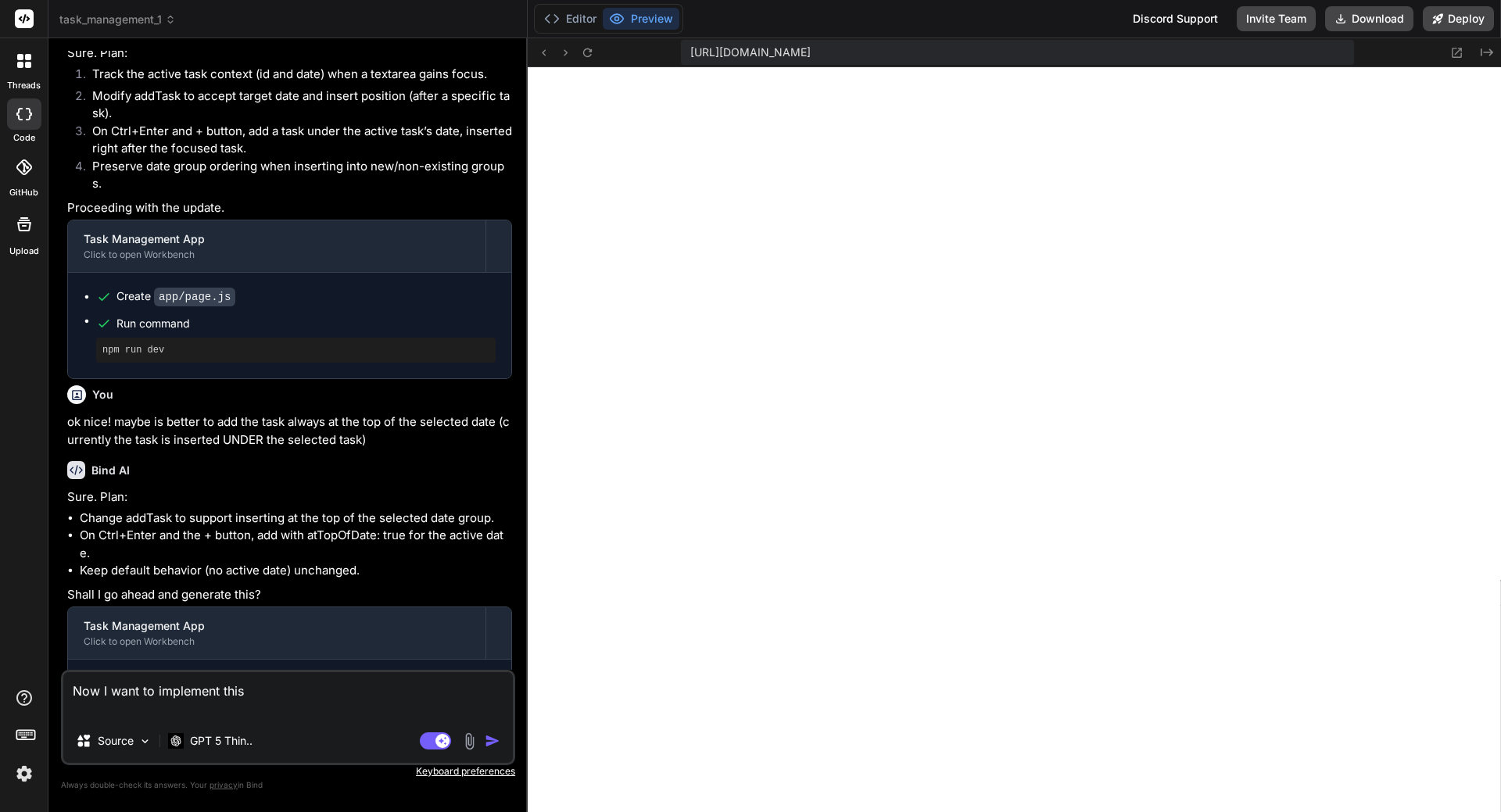
paste textarea
click at [66, 693] on textarea "Now I want to implement this" at bounding box center [288, 695] width 450 height 47
click at [272, 689] on textarea "Perfect! Now I want to implement this" at bounding box center [288, 686] width 450 height 66
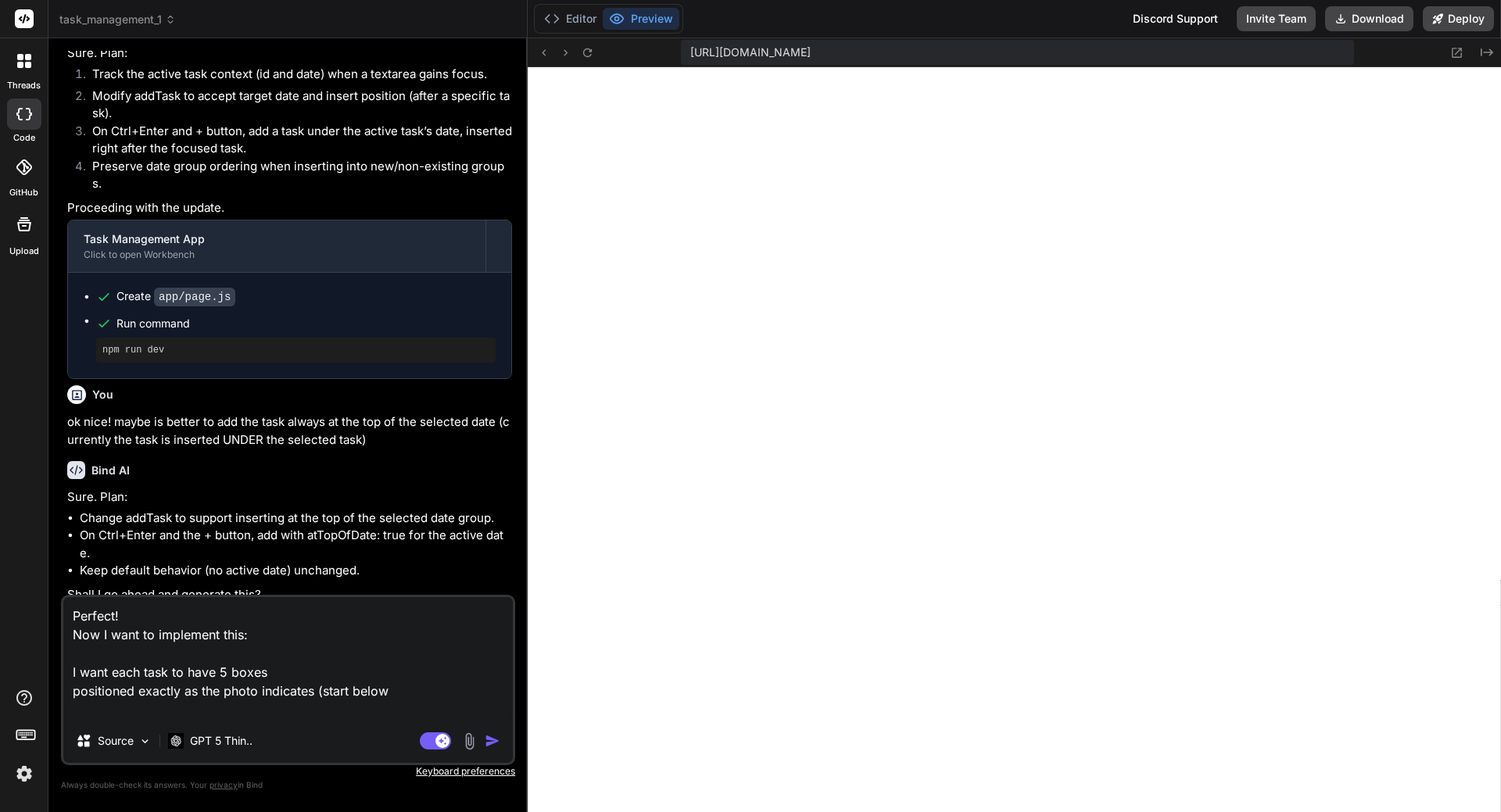
click at [323, 695] on textarea "Perfect! Now I want to implement this: I want each task to have 5 boxes positio…" at bounding box center [288, 658] width 450 height 122
drag, startPoint x: 436, startPoint y: 686, endPoint x: 393, endPoint y: 696, distance: 44.1
click at [393, 695] on textarea "Perfect! Now I want to implement this: I want each task to have 5 boxes positio…" at bounding box center [288, 658] width 450 height 122
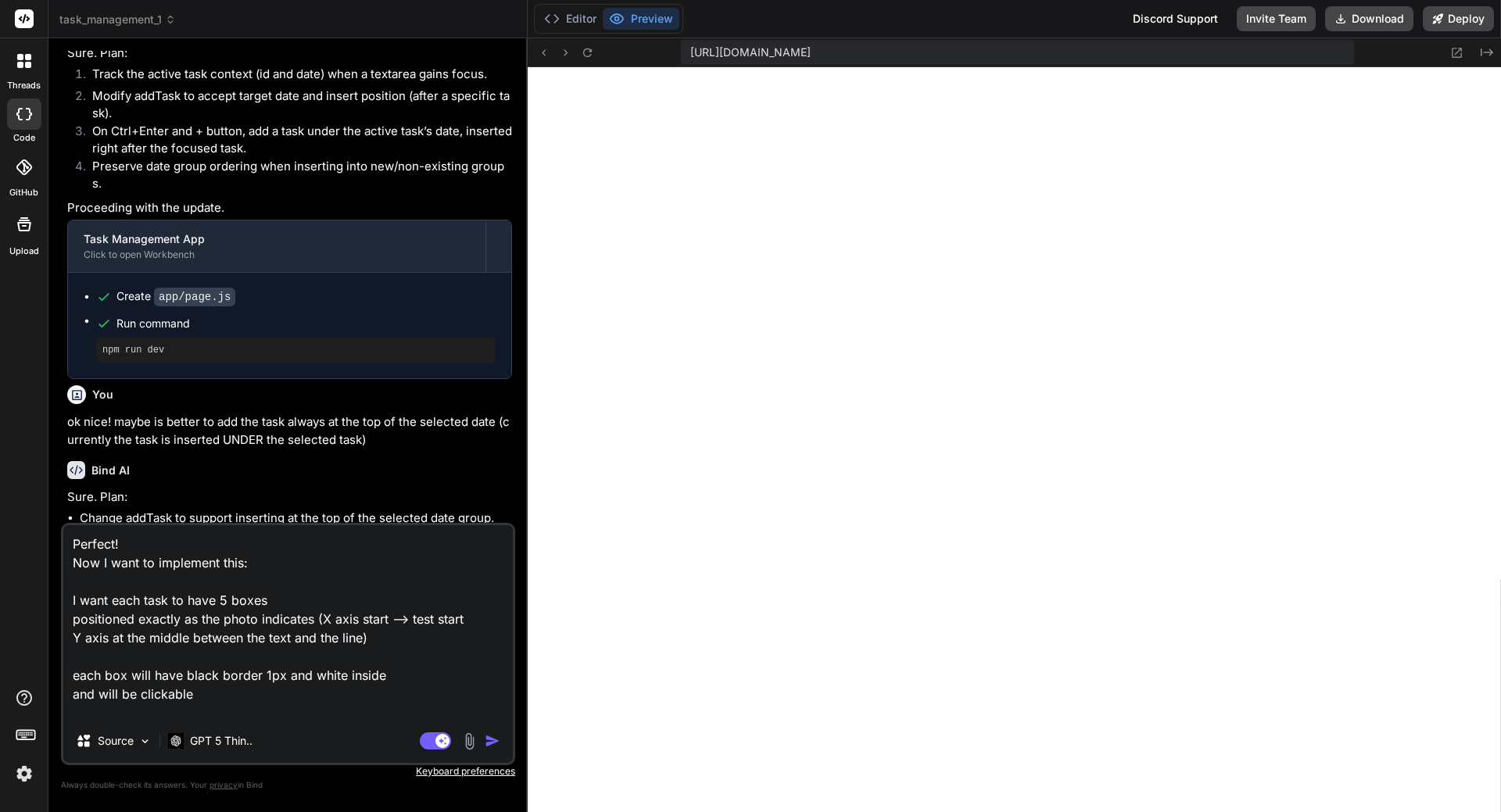
scroll to position [20, 0]
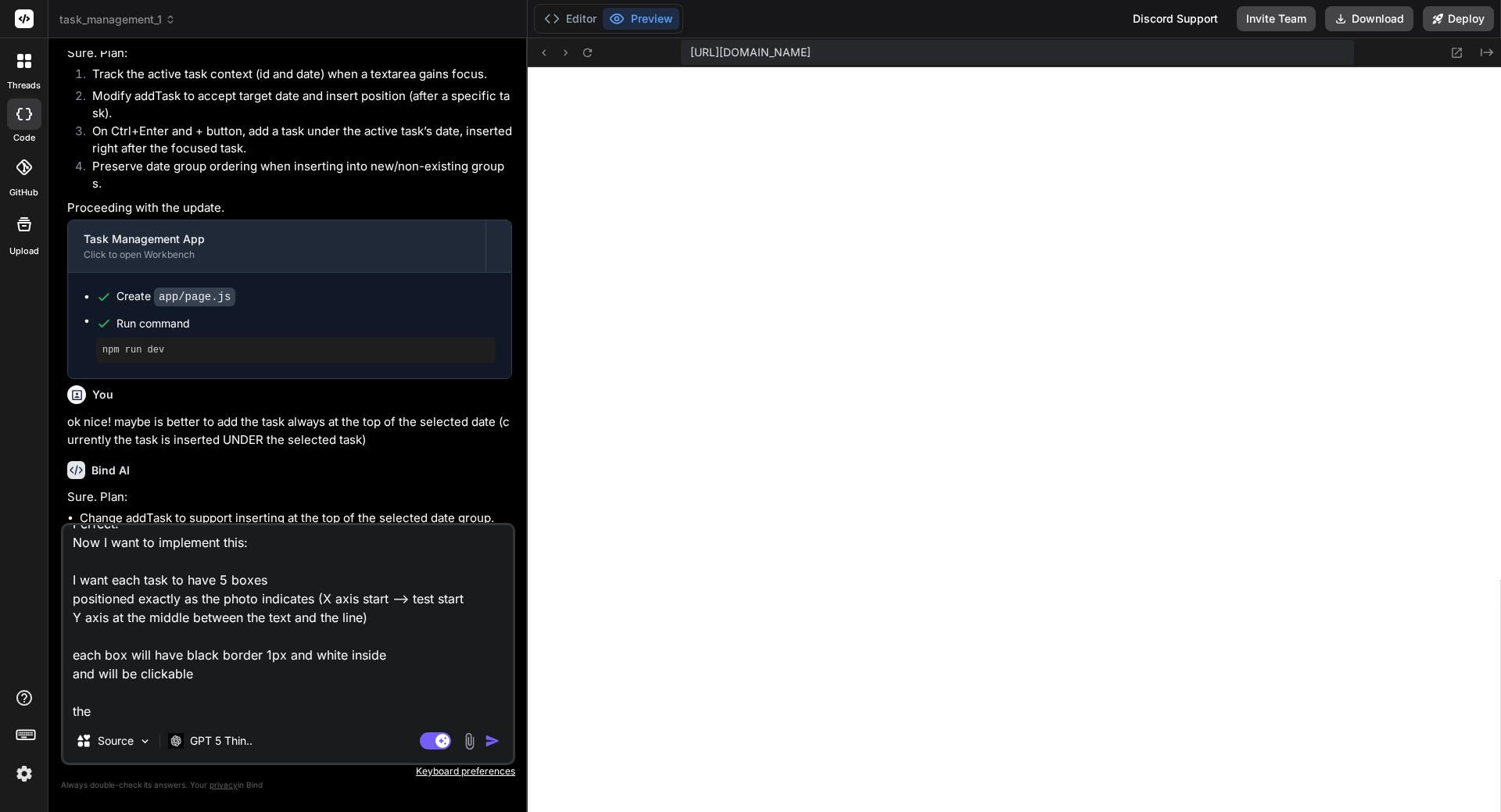
drag, startPoint x: 124, startPoint y: 710, endPoint x: 50, endPoint y: 660, distance: 89.3
click at [50, 660] on div "Bind AI Web Search Created with Pixso. Code Generator You now try again the reo…" at bounding box center [288, 425] width 479 height 773
click at [177, 704] on textarea "Perfect! Now I want to implement this: I want each task to have 5 boxes positio…" at bounding box center [288, 622] width 450 height 194
drag, startPoint x: 123, startPoint y: 713, endPoint x: 68, endPoint y: 657, distance: 78.5
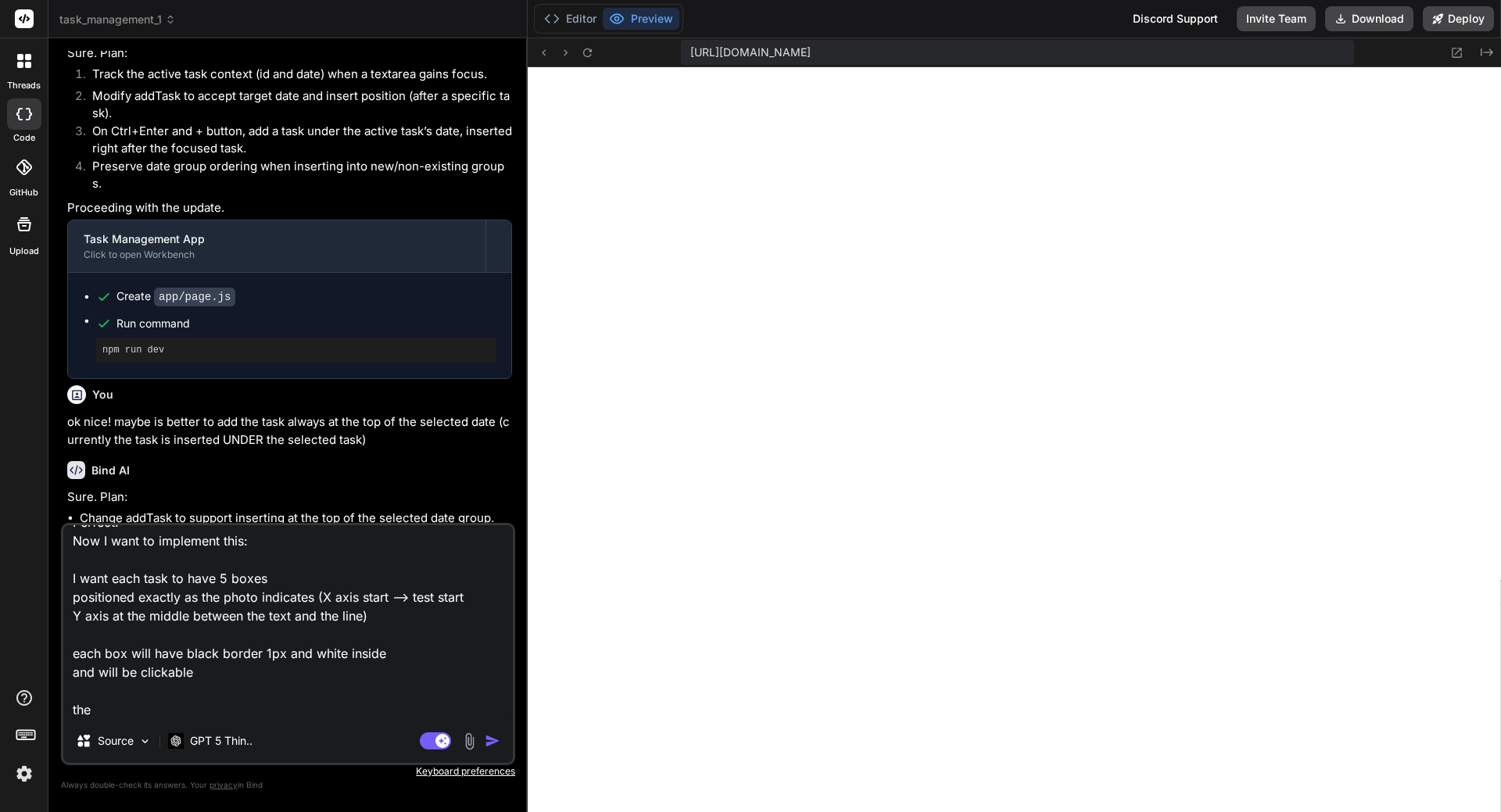
click at [68, 657] on textarea "Perfect! Now I want to implement this: I want each task to have 5 boxes positio…" at bounding box center [288, 622] width 450 height 194
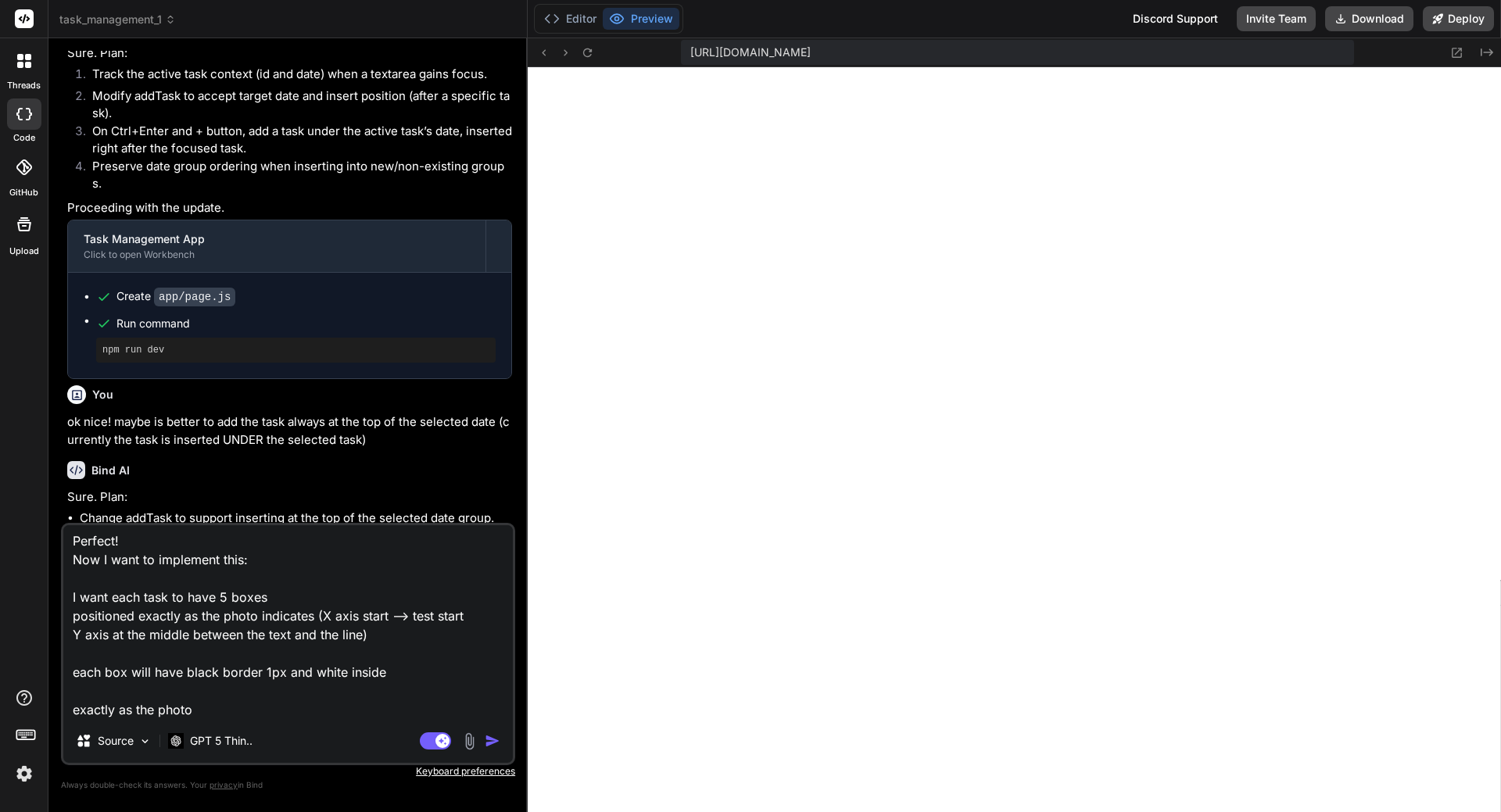
scroll to position [20, 0]
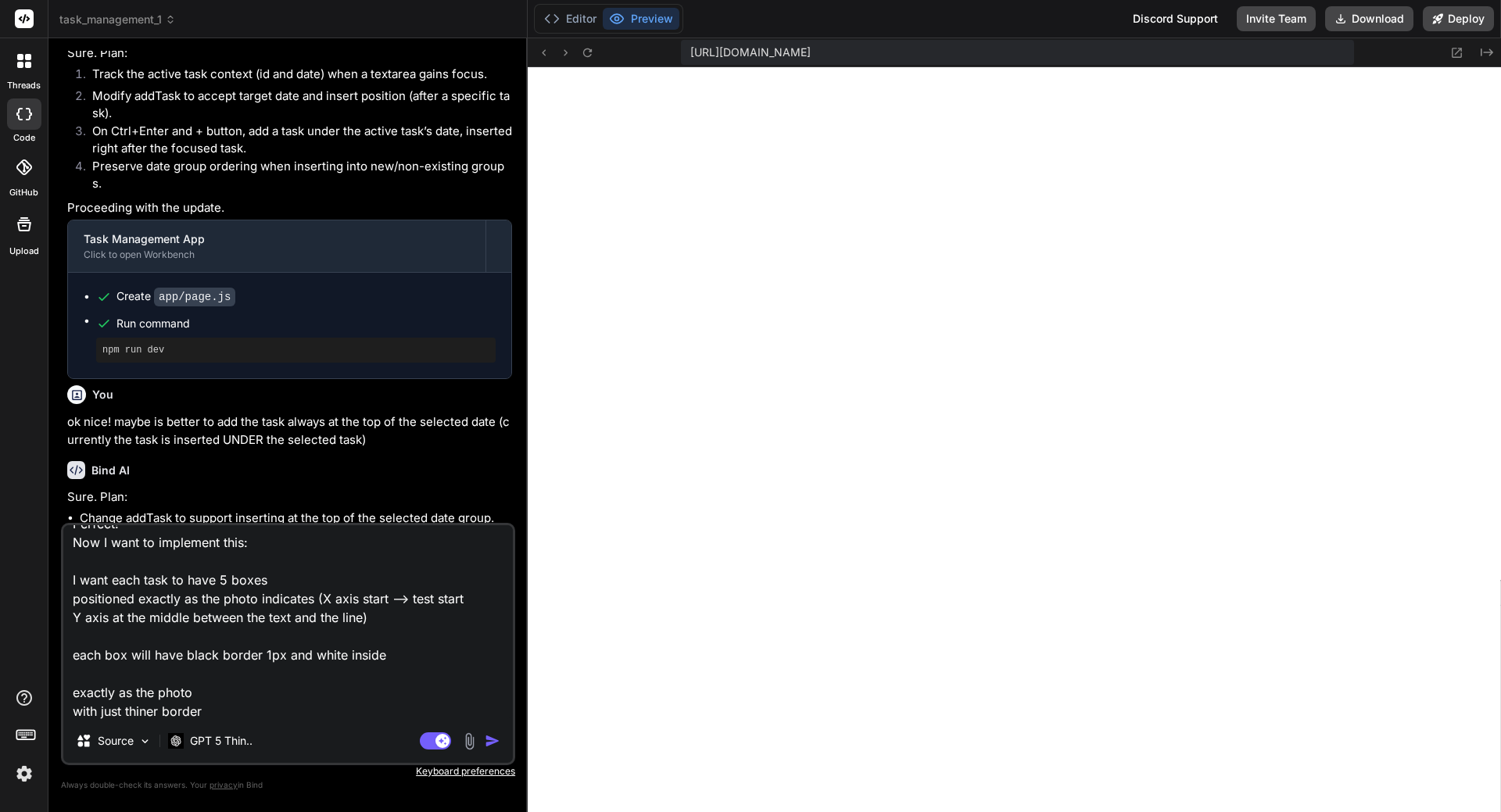
click at [72, 689] on textarea "Perfect! Now I want to implement this: I want each task to have 5 boxes positio…" at bounding box center [288, 622] width 450 height 194
click at [148, 706] on textarea "Perfect! Now I want to implement this: I want each task to have 5 boxes positio…" at bounding box center [288, 622] width 450 height 194
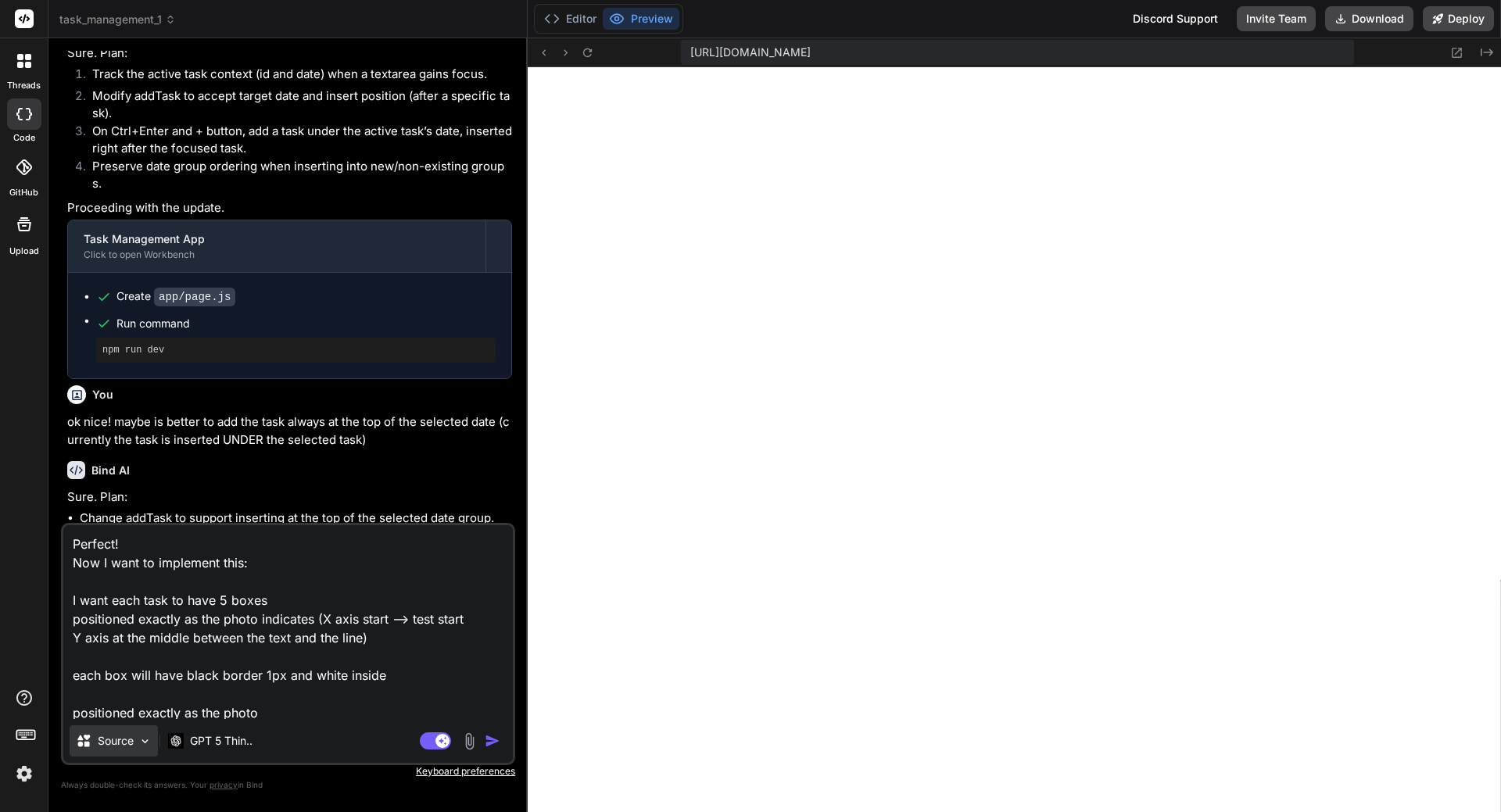
drag, startPoint x: 148, startPoint y: 708, endPoint x: 117, endPoint y: 731, distance: 38.6
click at [117, 731] on div "Source" at bounding box center [114, 741] width 88 height 31
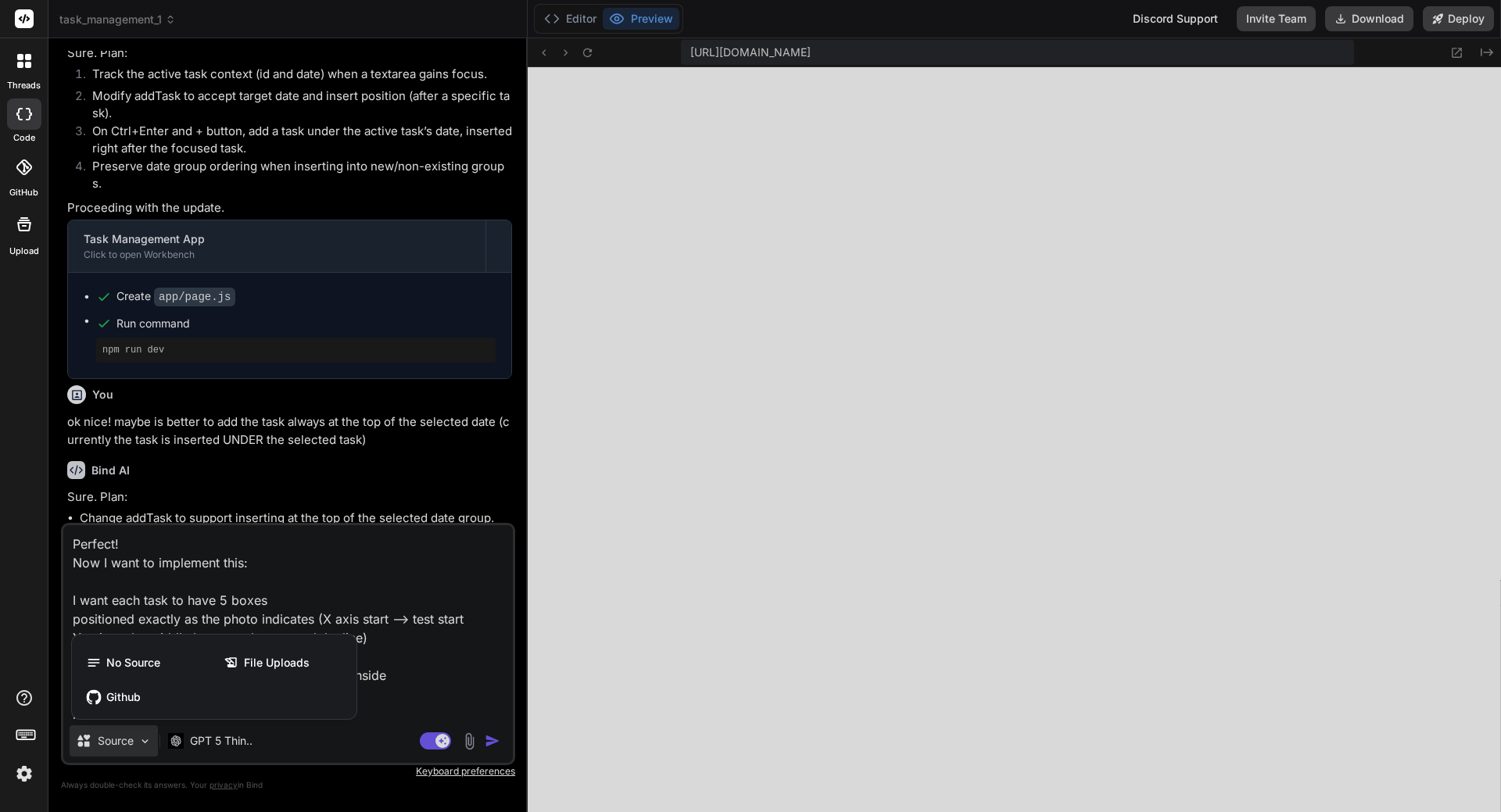
click at [423, 663] on div at bounding box center [750, 406] width 1501 height 812
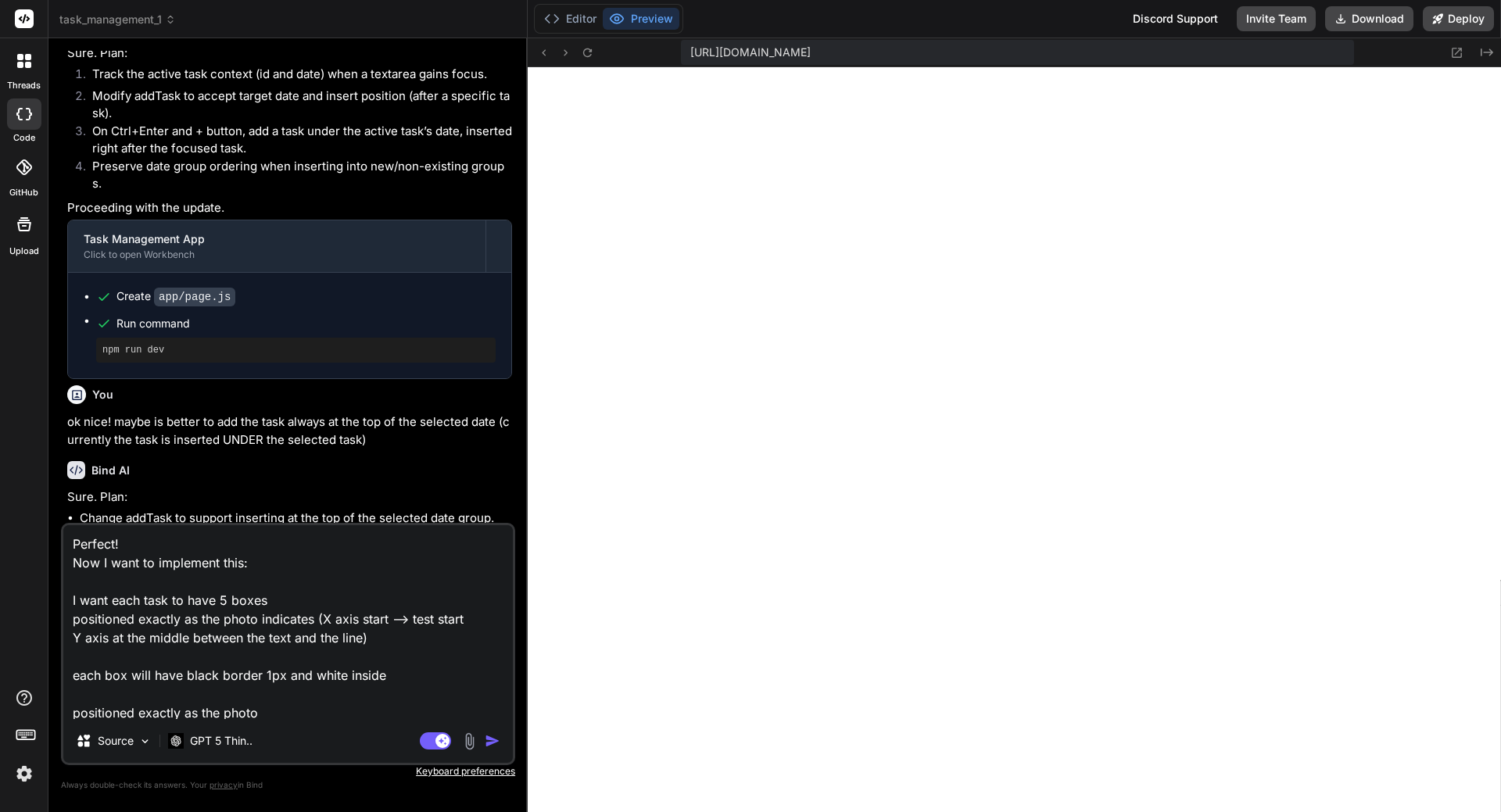
click at [407, 655] on textarea "Perfect! Now I want to implement this: I want each task to have 5 boxes positio…" at bounding box center [288, 622] width 450 height 194
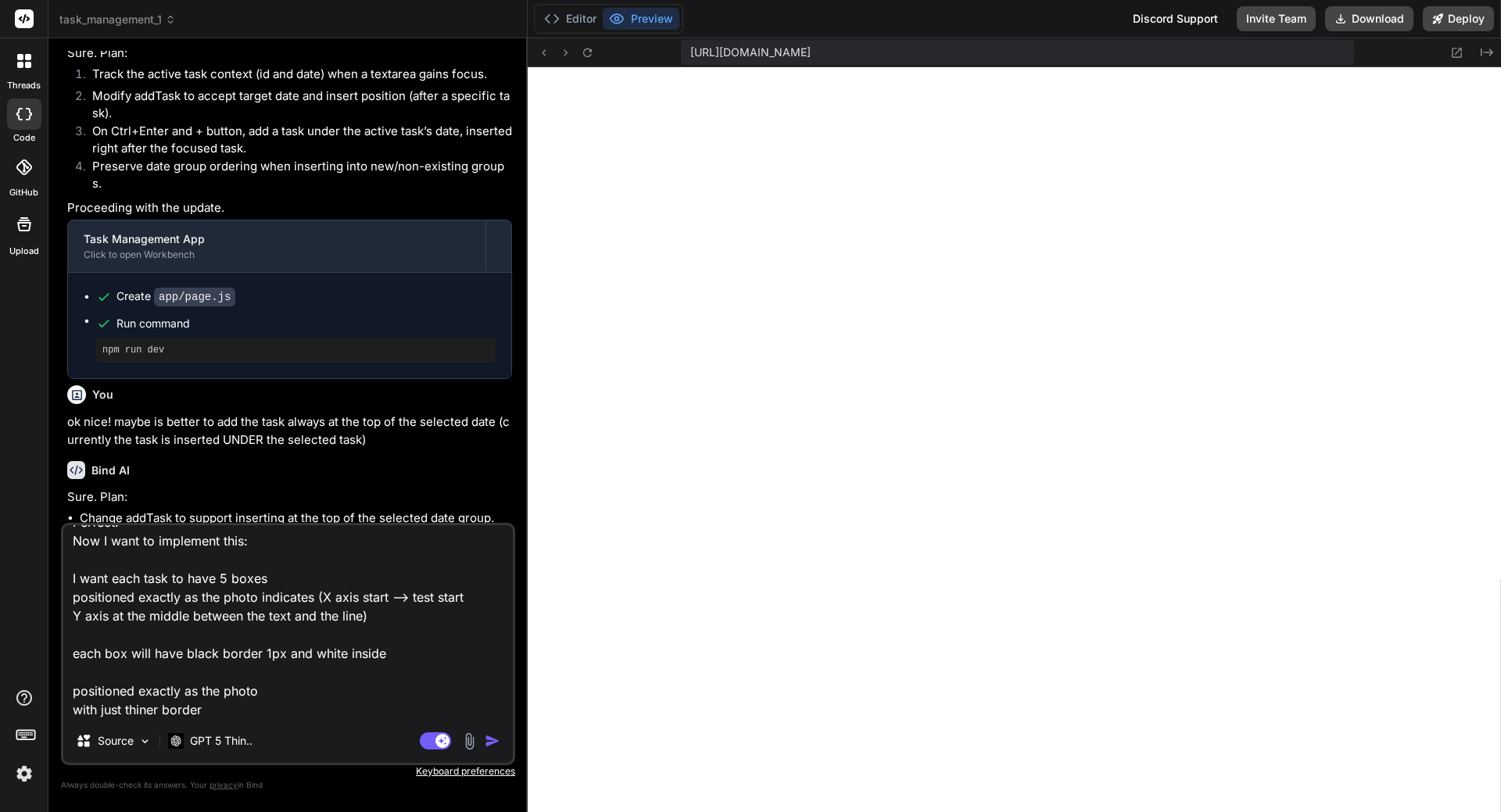
scroll to position [40, 0]
click at [145, 694] on textarea "Perfect! Now I want to implement this: I want each task to have 5 boxes positio…" at bounding box center [288, 622] width 450 height 194
click at [463, 736] on img at bounding box center [470, 741] width 18 height 18
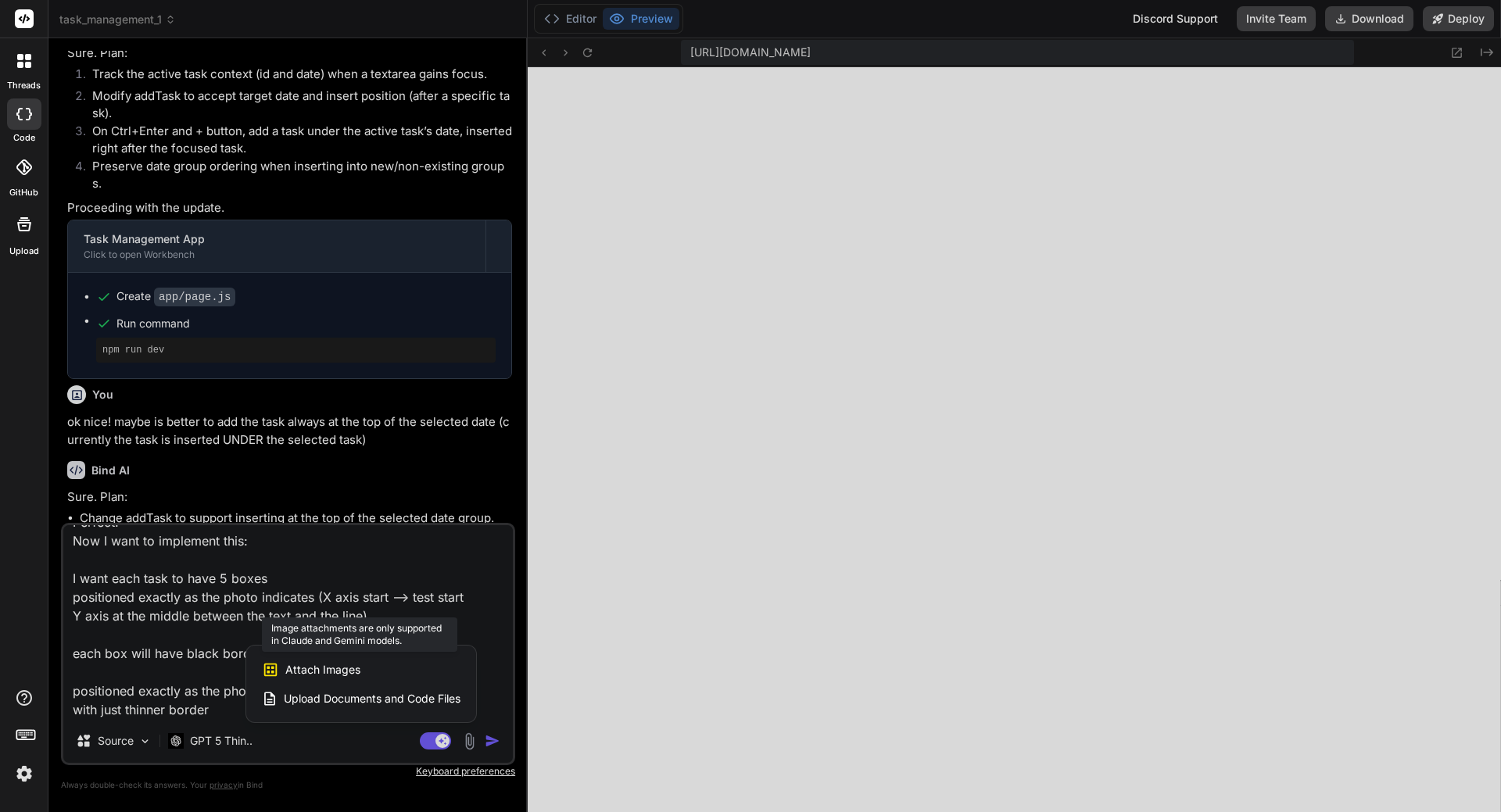
click at [371, 677] on div "Attach Images Image attachments are only supported in Claude and Gemini models." at bounding box center [361, 670] width 198 height 29
click at [341, 673] on span "Attach Images" at bounding box center [323, 670] width 75 height 16
click at [325, 668] on span "Attach Images" at bounding box center [323, 670] width 75 height 16
click at [277, 668] on icon at bounding box center [270, 670] width 17 height 17
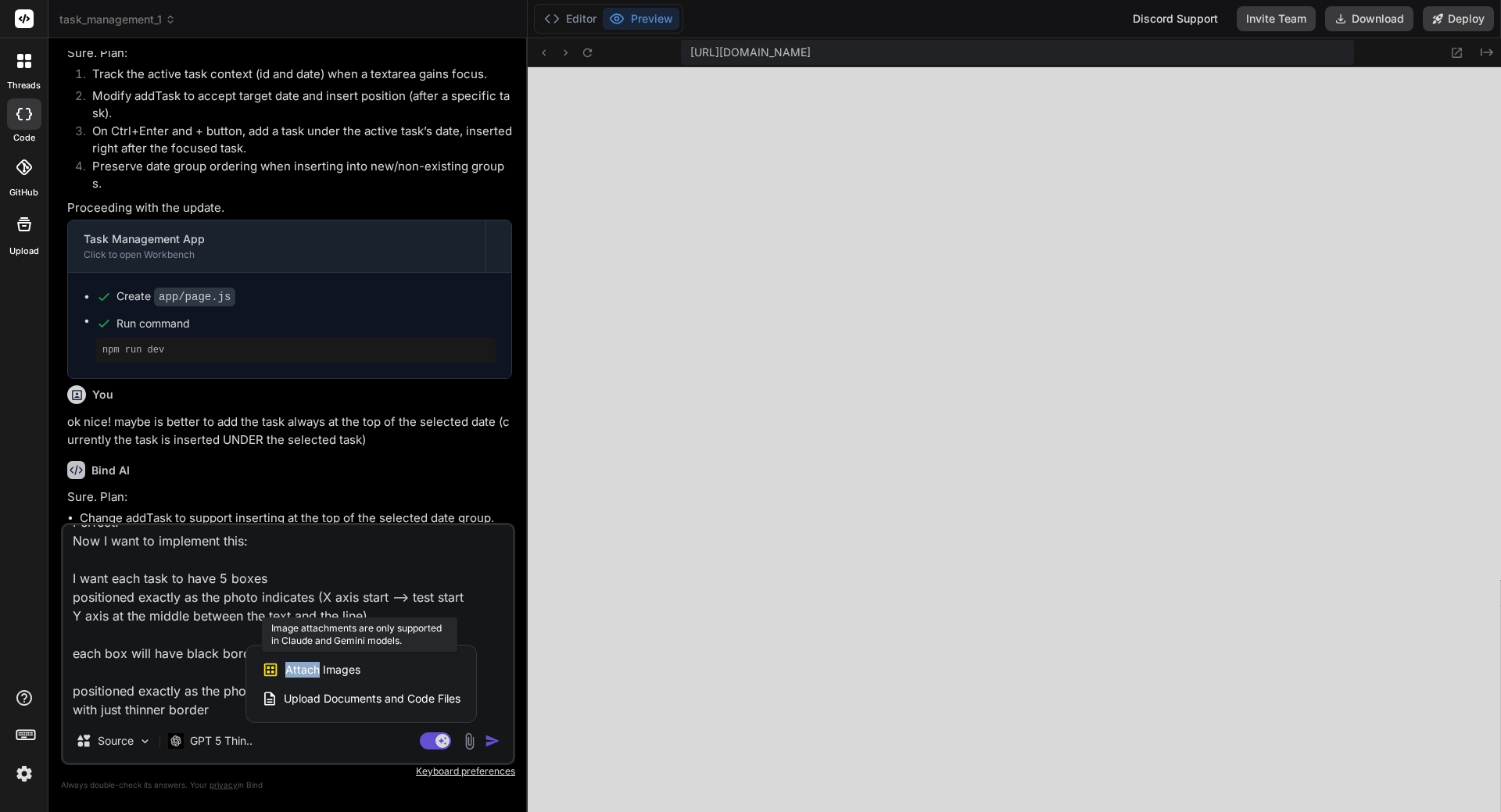
click at [277, 668] on icon at bounding box center [270, 670] width 17 height 17
click at [385, 690] on div "Upload Documents and Code Files" at bounding box center [361, 698] width 198 height 28
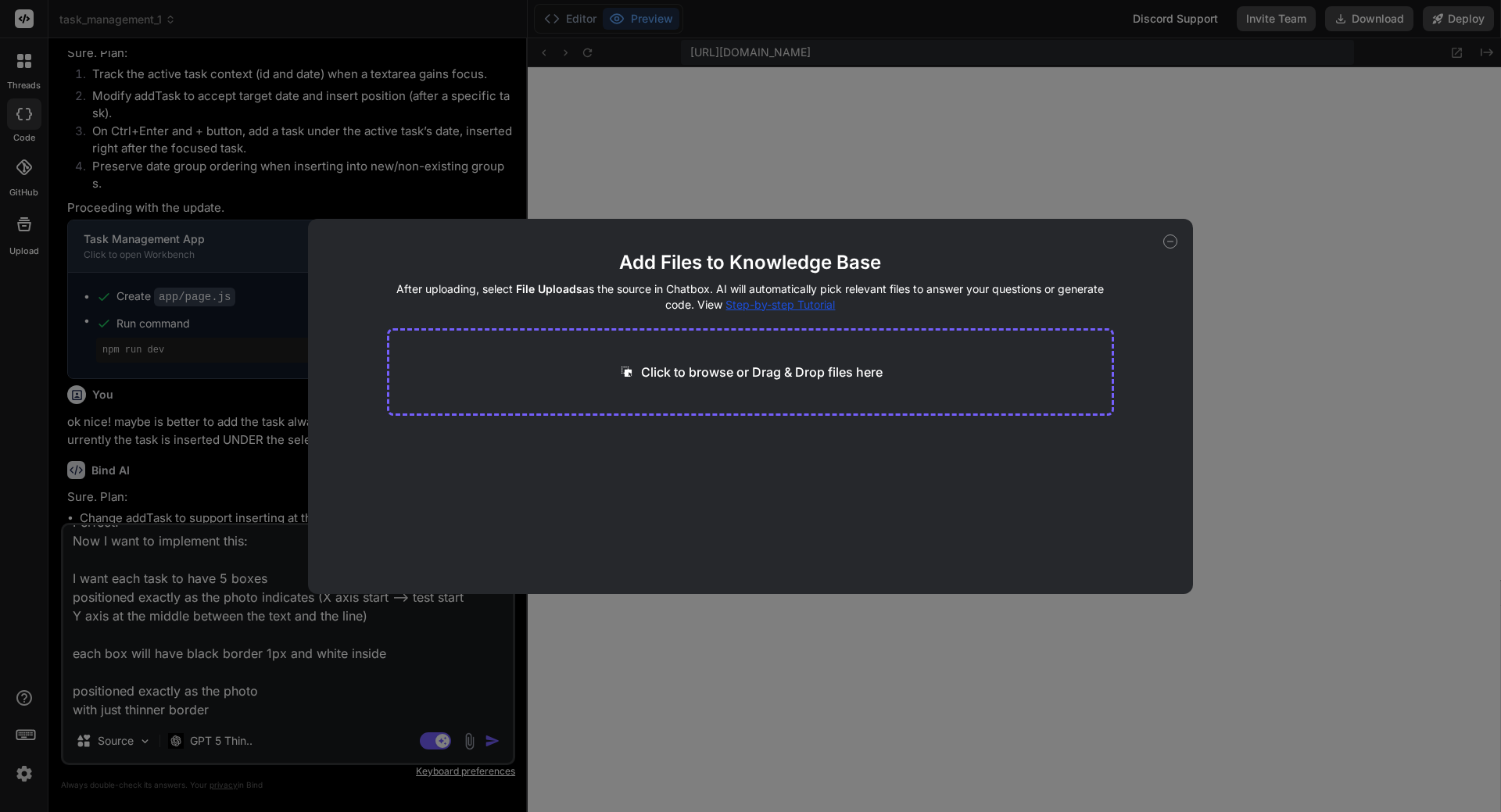
click at [303, 682] on div "Add Files to Knowledge Base After uploading, select File Uploads as the source …" at bounding box center [750, 406] width 1501 height 812
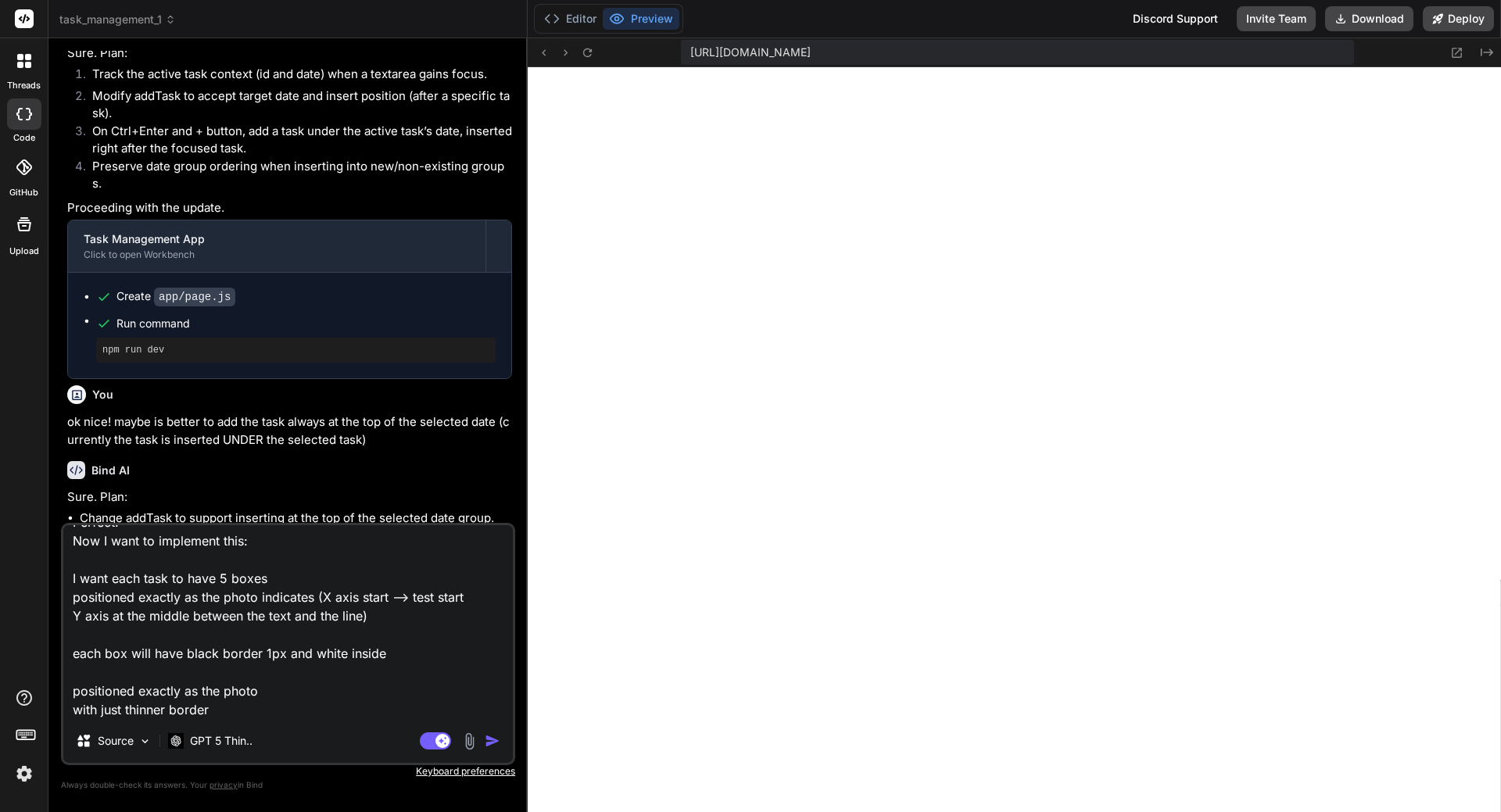
click at [475, 740] on img at bounding box center [470, 741] width 18 height 18
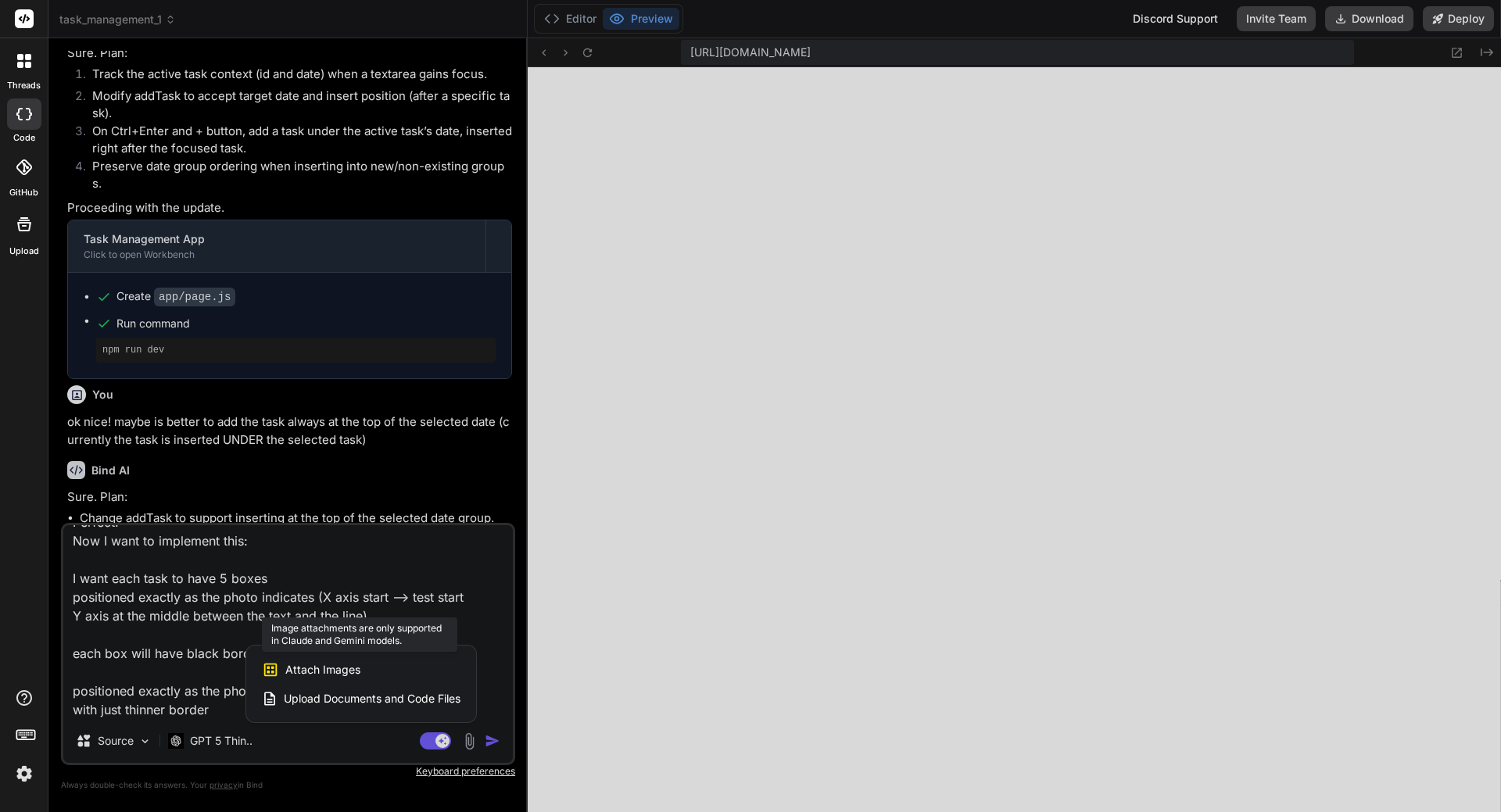
click at [347, 669] on span "Attach Images" at bounding box center [323, 670] width 75 height 16
click at [346, 586] on div at bounding box center [750, 406] width 1501 height 812
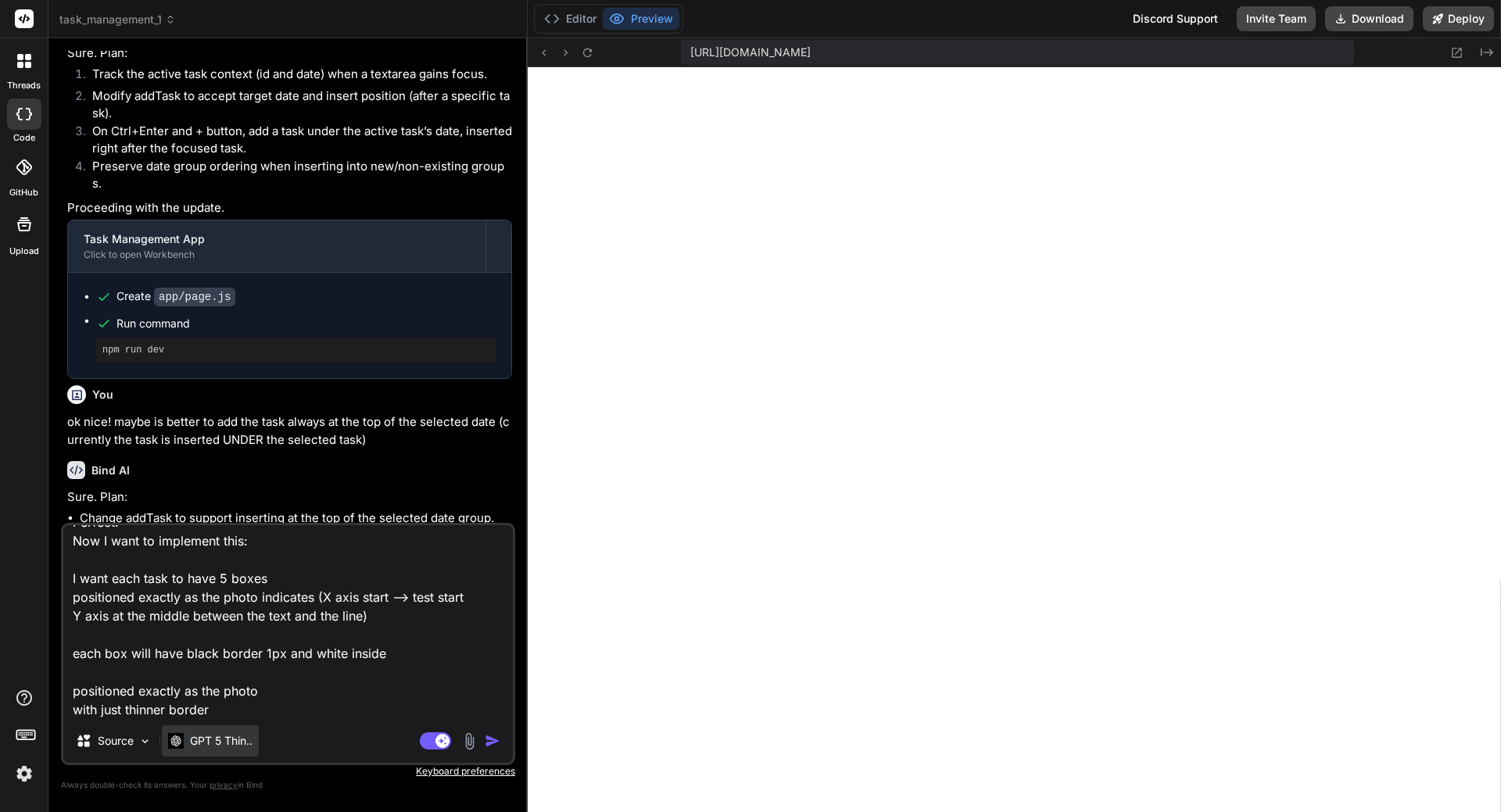
click at [214, 742] on p "GPT 5 Thin.." at bounding box center [221, 740] width 62 height 16
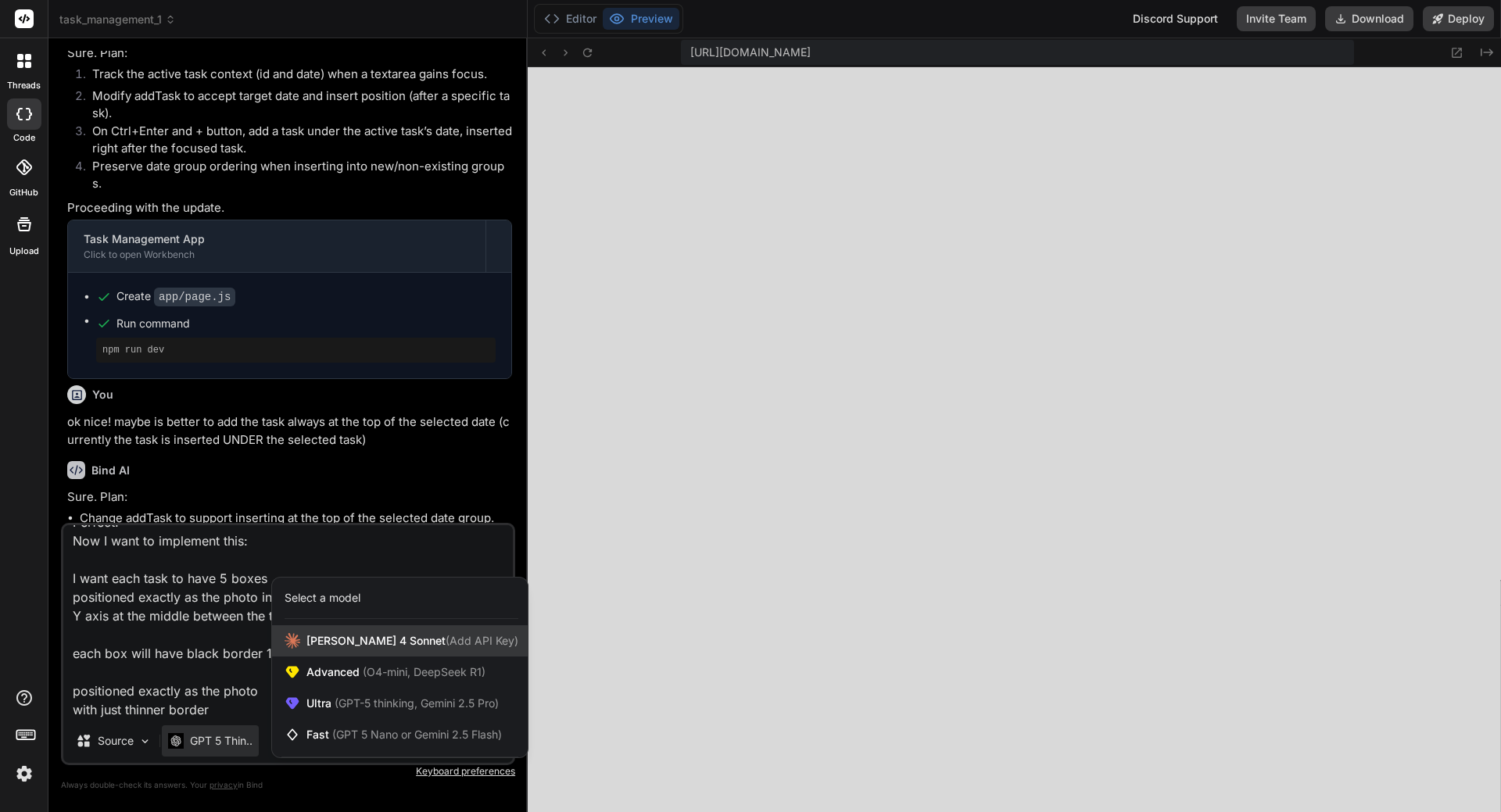
click at [355, 648] on span "[PERSON_NAME] 4 Sonnet (Add API Key)" at bounding box center [412, 640] width 212 height 16
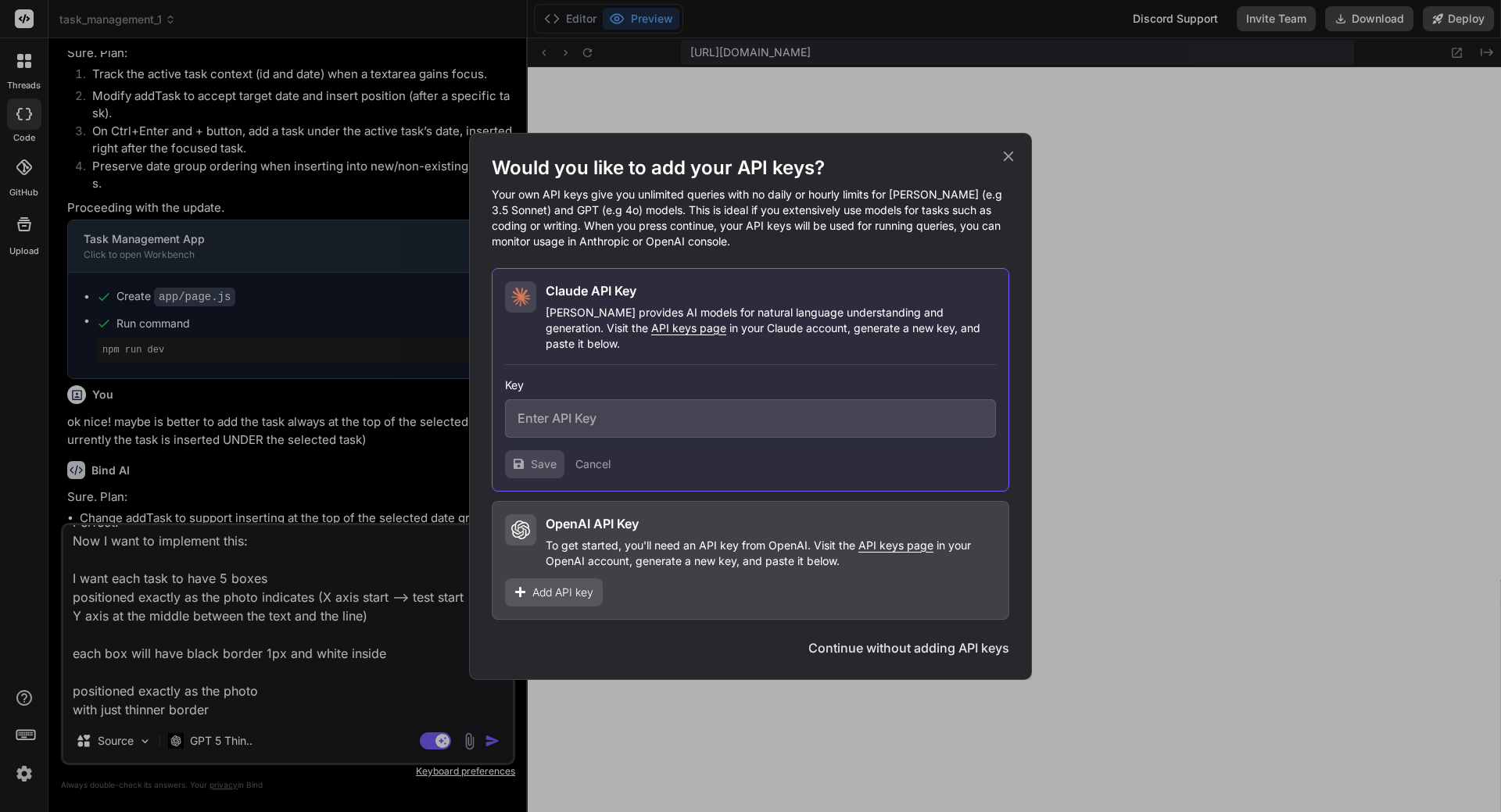
click at [1003, 161] on icon at bounding box center [1008, 156] width 17 height 17
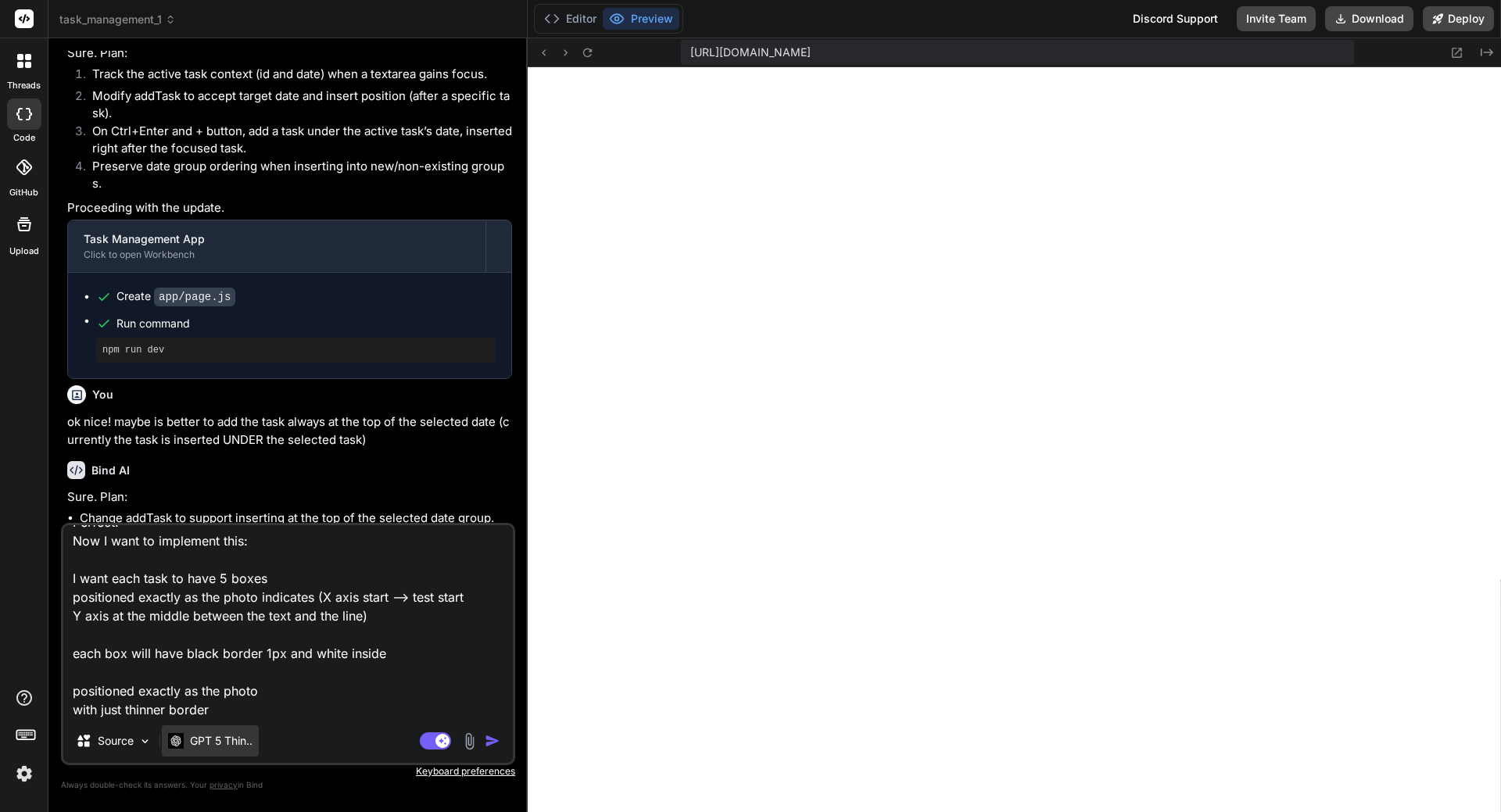
click at [234, 734] on p "GPT 5 Thin.." at bounding box center [221, 740] width 62 height 16
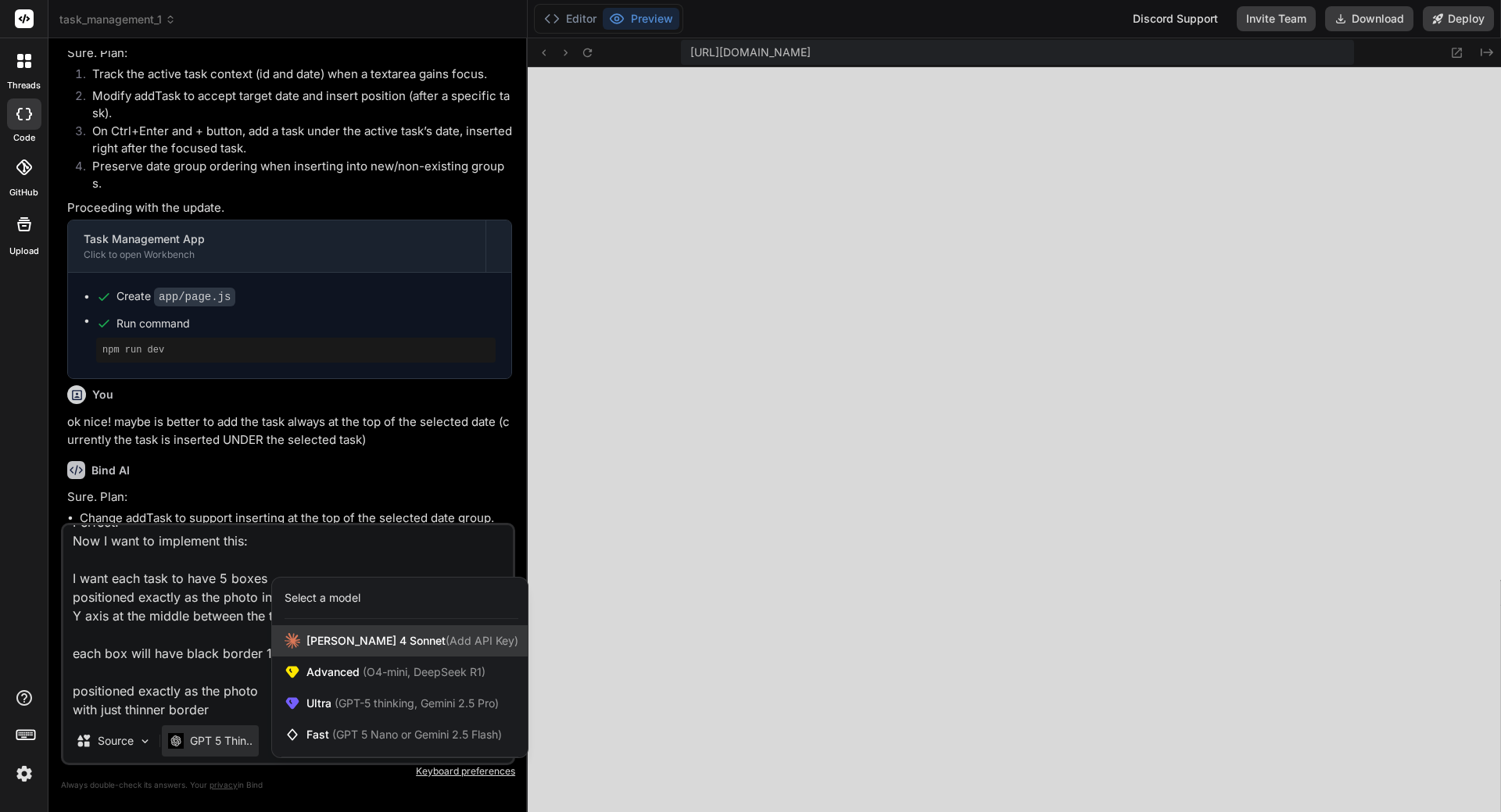
click at [380, 643] on span "[PERSON_NAME] 4 Sonnet (Add API Key)" at bounding box center [412, 640] width 212 height 16
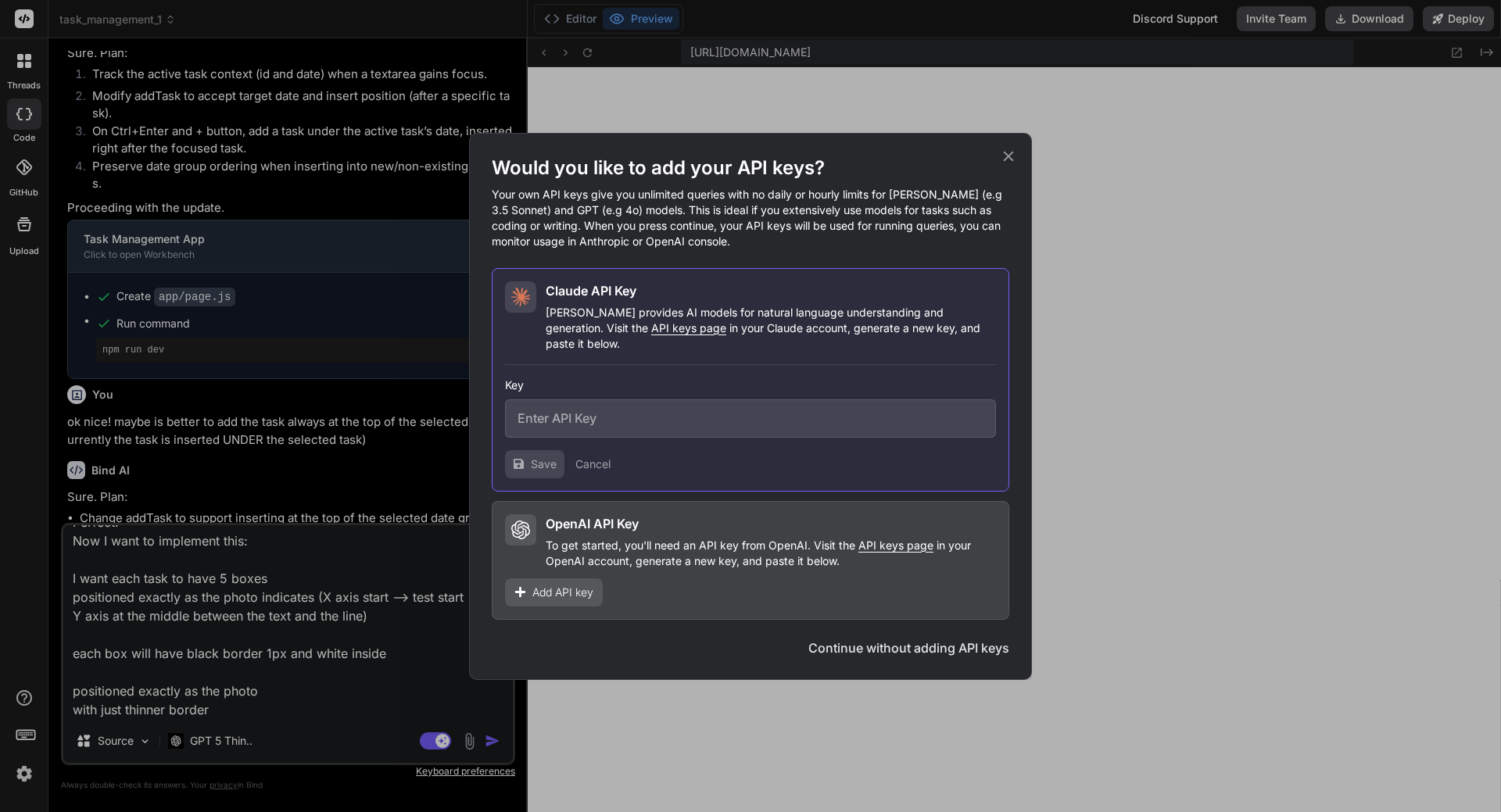
click at [1006, 161] on icon at bounding box center [1008, 155] width 10 height 10
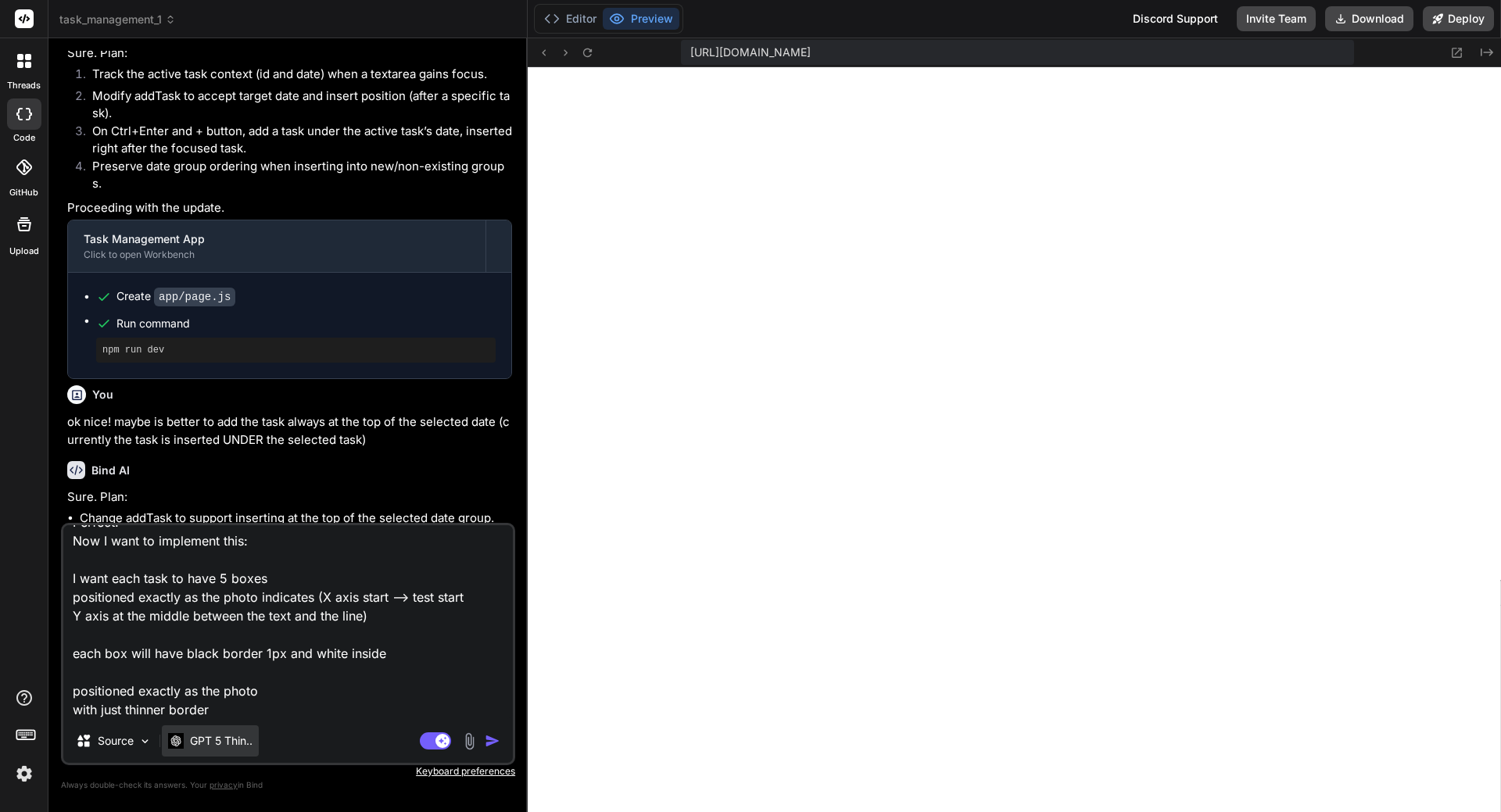
click at [239, 740] on p "GPT 5 Thin.." at bounding box center [221, 740] width 62 height 16
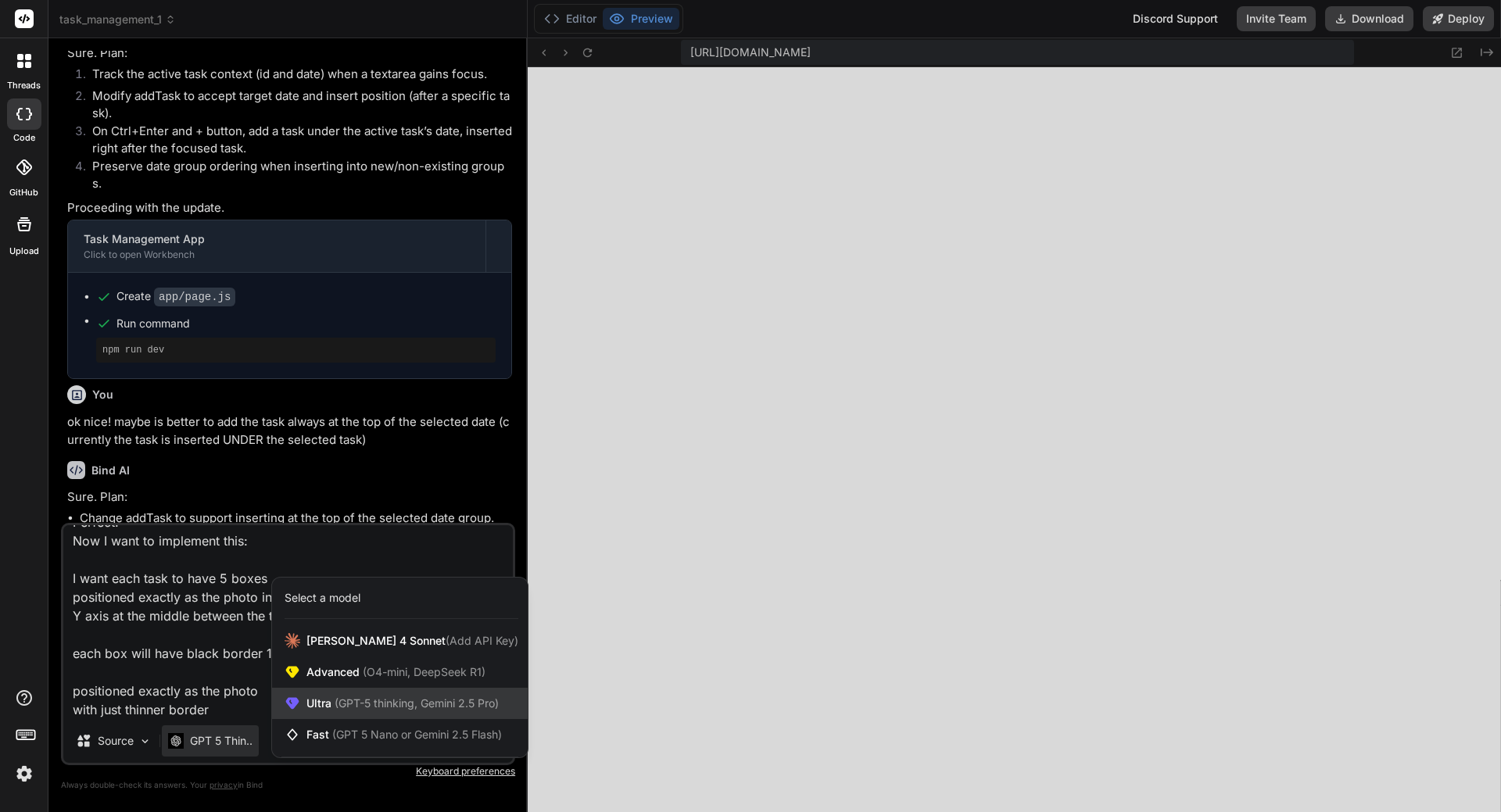
click at [344, 709] on span "(GPT-5 thinking, Gemini 2.5 Pro)" at bounding box center [415, 703] width 167 height 13
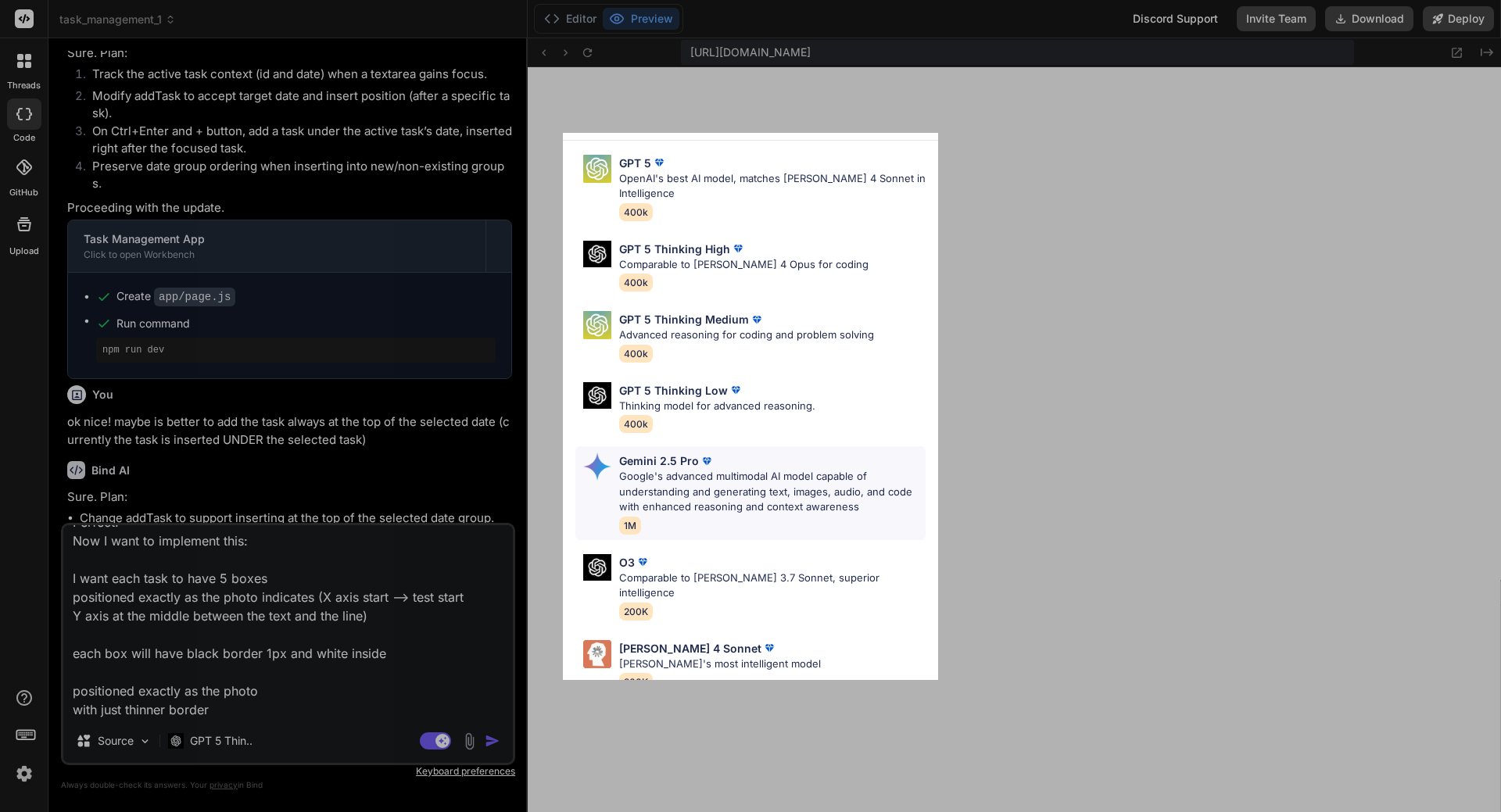
scroll to position [78, 0]
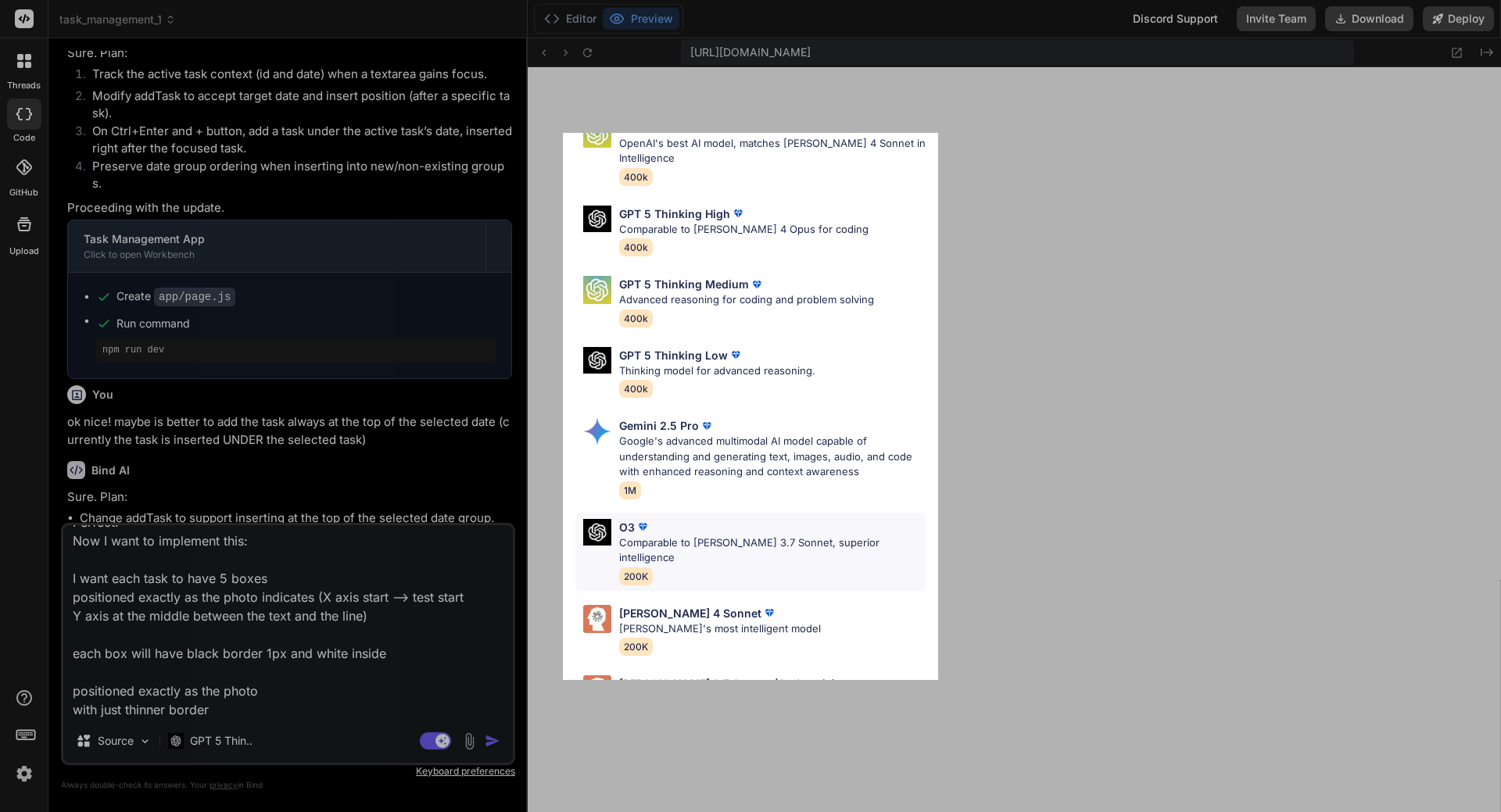
click at [750, 537] on p "Comparable to [PERSON_NAME] 3.7 Sonnet, superior intelligence" at bounding box center [773, 551] width 306 height 30
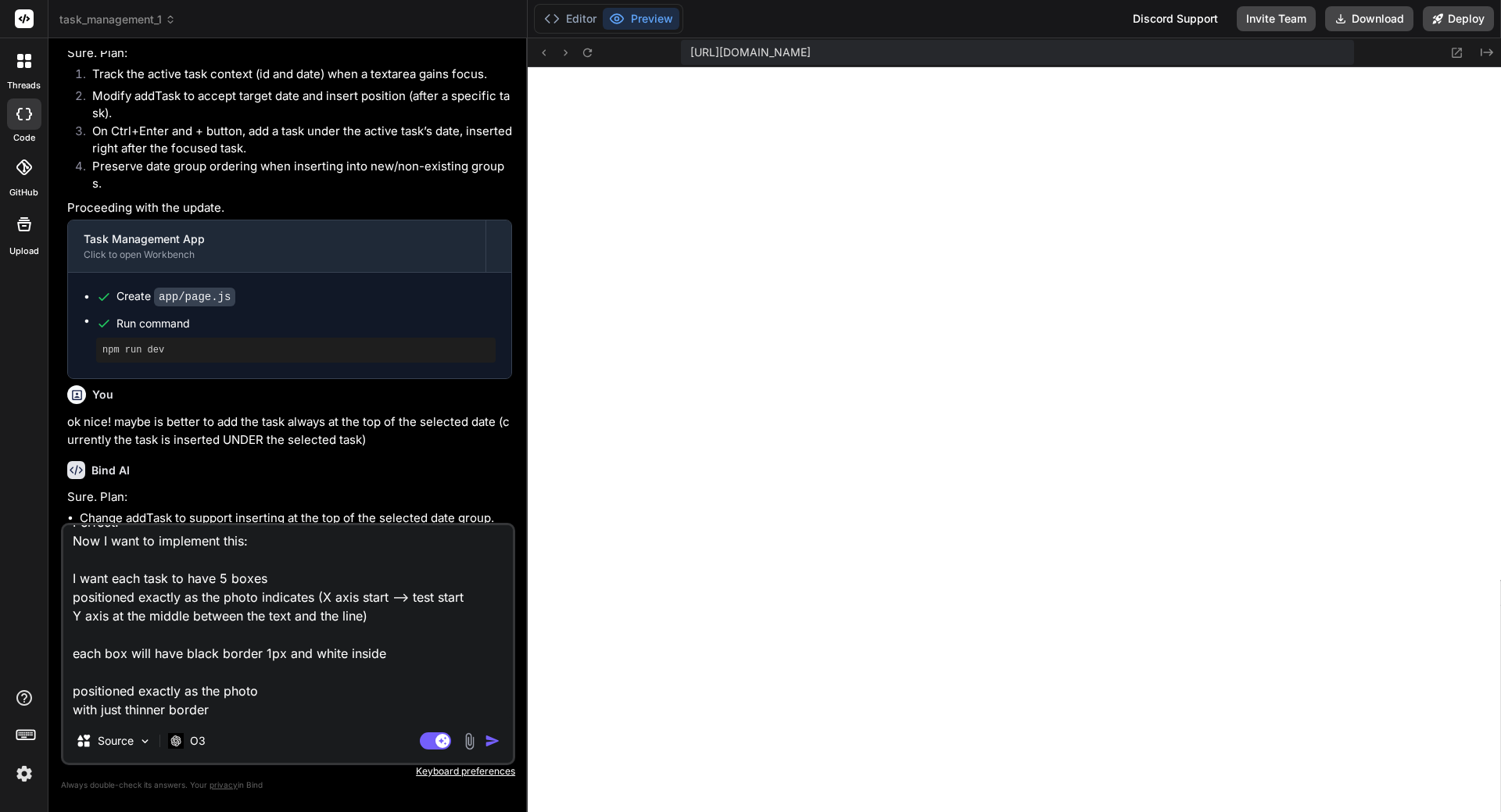
click at [250, 688] on textarea "Perfect! Now I want to implement this: I want each task to have 5 boxes positio…" at bounding box center [288, 622] width 450 height 194
click at [474, 740] on img at bounding box center [470, 741] width 18 height 18
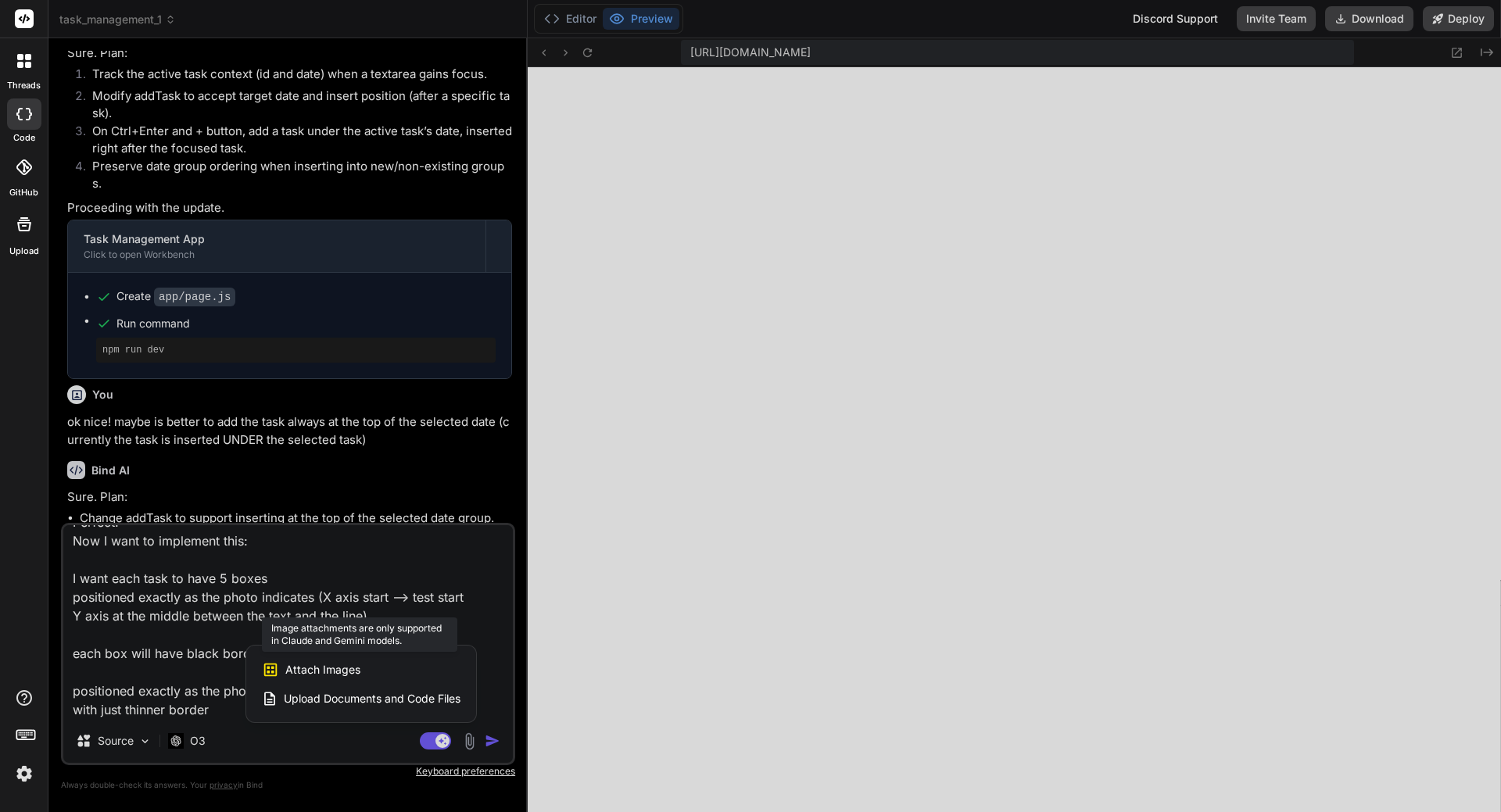
click at [361, 671] on div "Attach Images Image attachments are only supported in Claude and Gemini models." at bounding box center [361, 670] width 198 height 29
click at [338, 671] on span "Attach Images" at bounding box center [323, 670] width 75 height 16
click at [312, 664] on span "Attach Images" at bounding box center [323, 670] width 75 height 16
click at [191, 631] on div at bounding box center [750, 406] width 1501 height 812
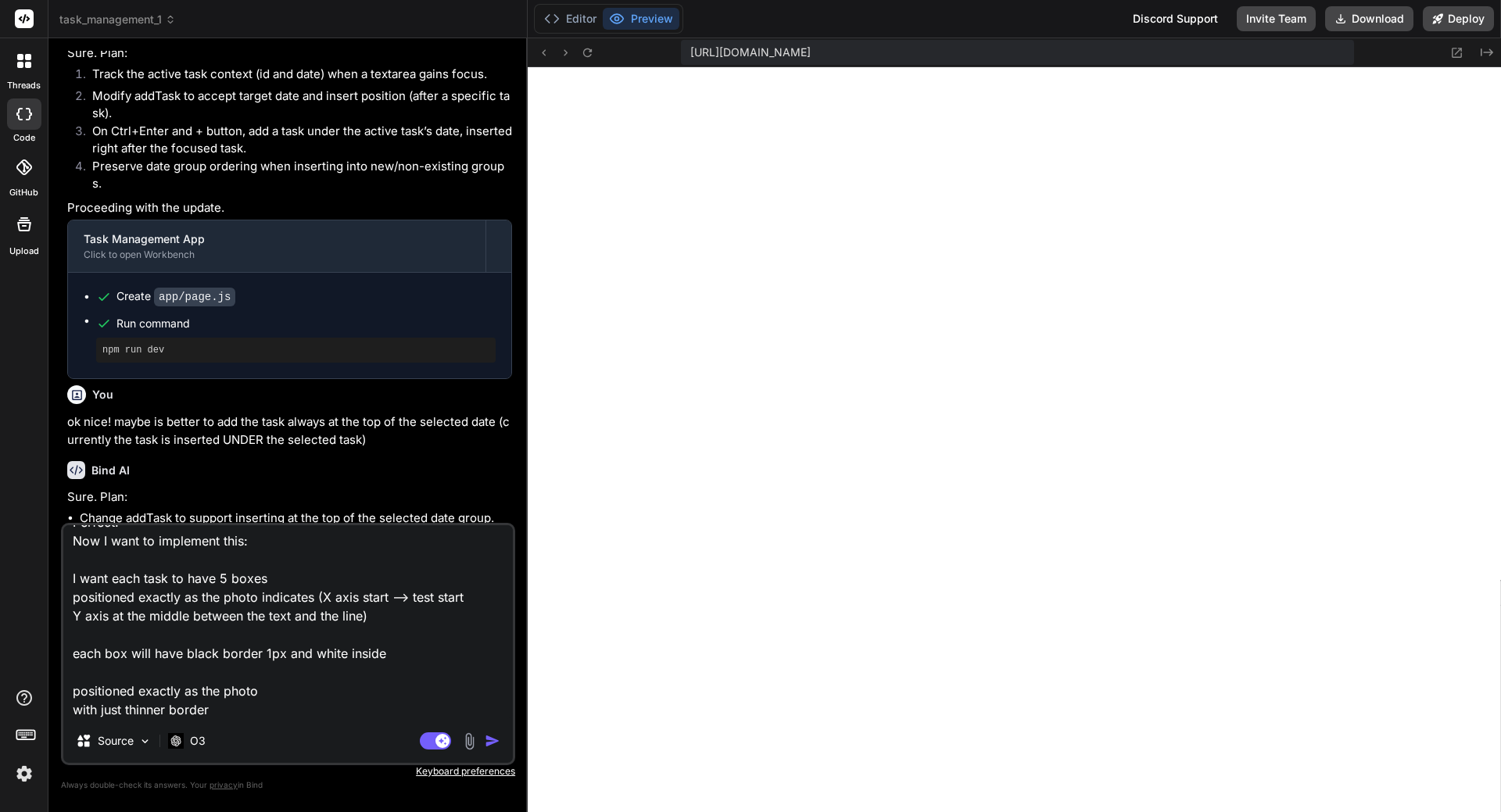
click at [467, 739] on img at bounding box center [470, 741] width 18 height 18
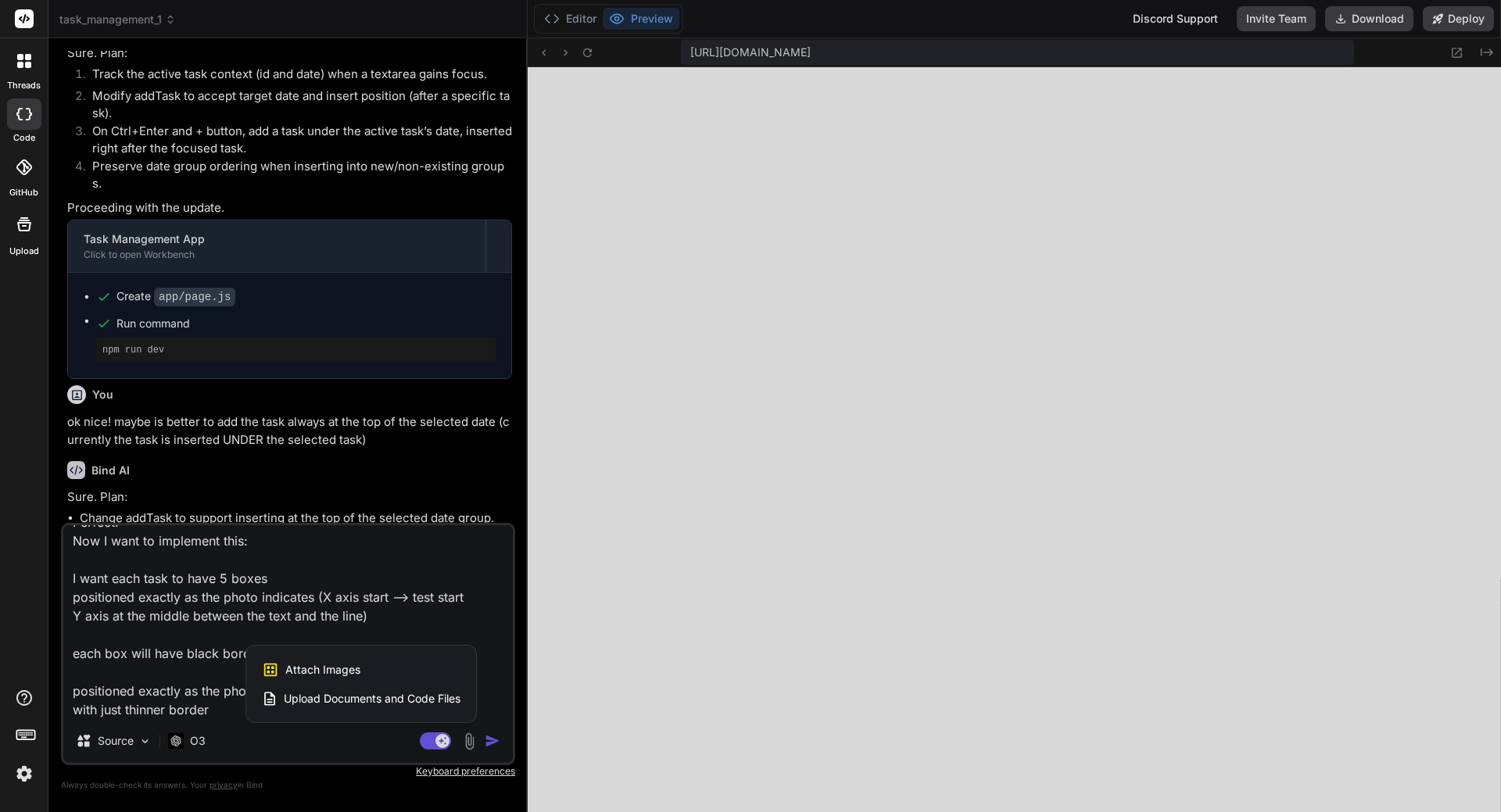
click at [208, 654] on div at bounding box center [750, 406] width 1501 height 812
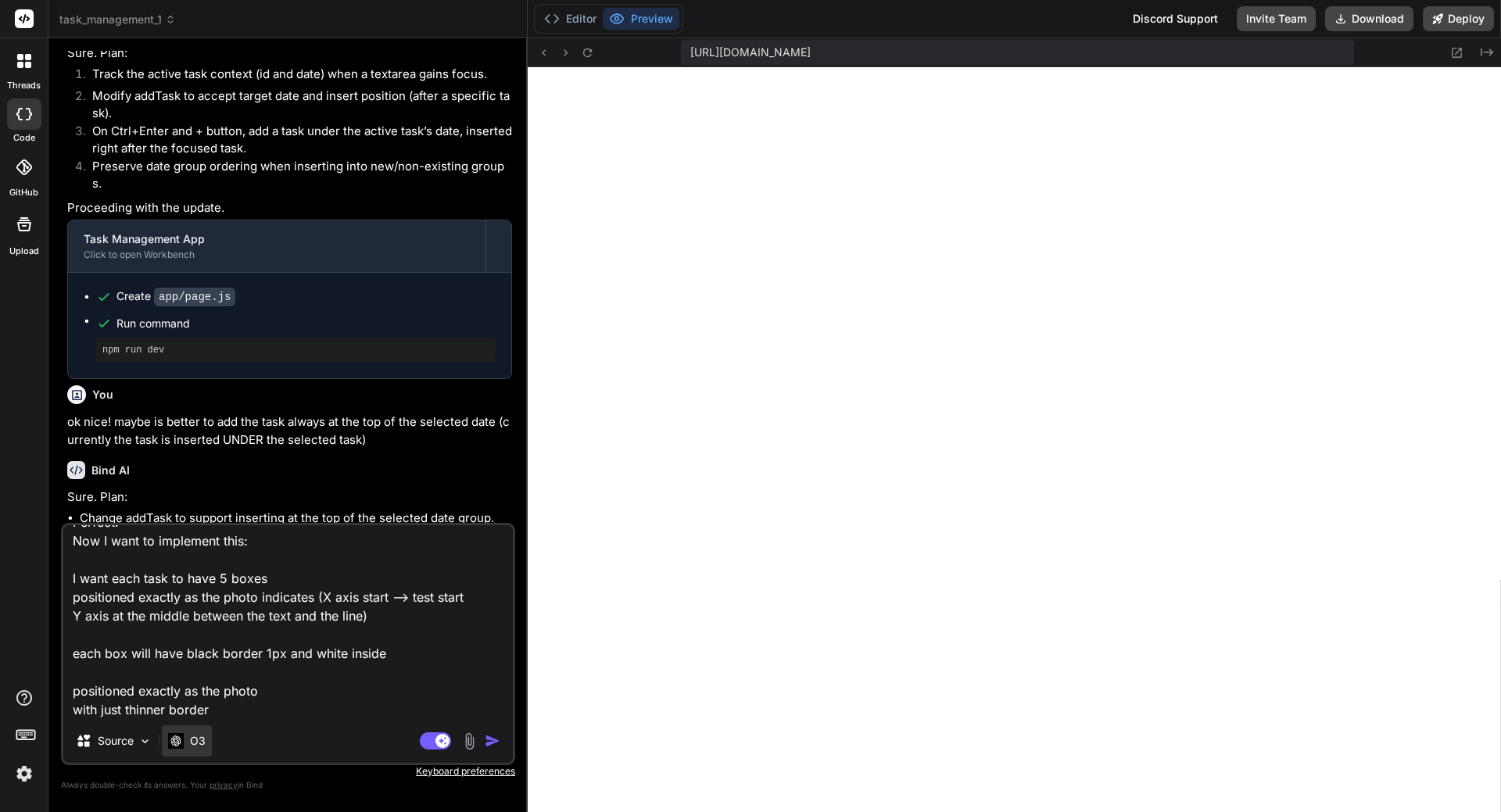
click at [204, 738] on p "O3" at bounding box center [197, 740] width 16 height 16
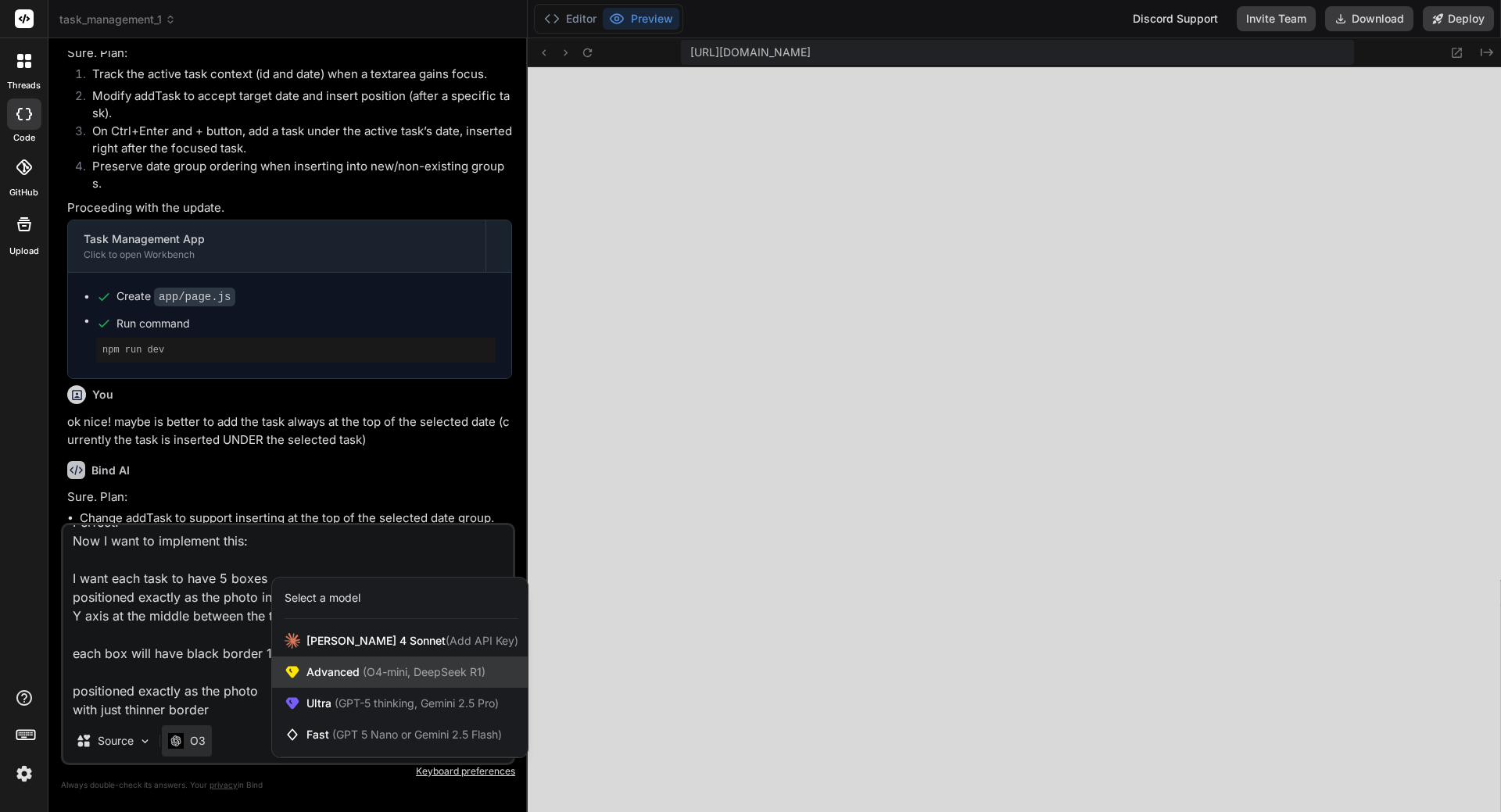
click at [389, 672] on span "(O4-mini, DeepSeek R1)" at bounding box center [422, 672] width 126 height 13
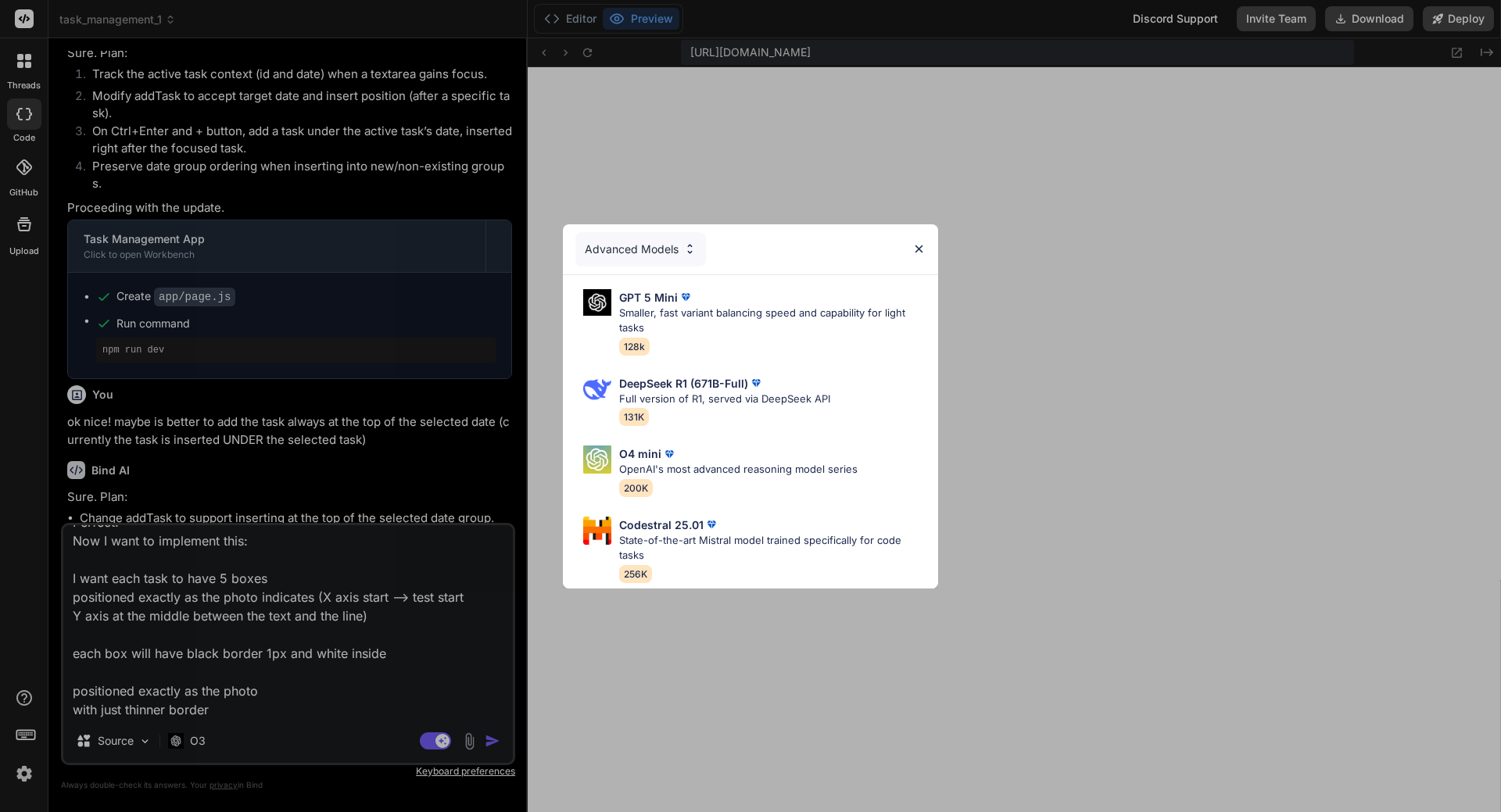
click at [667, 246] on div "Advanced Models" at bounding box center [640, 249] width 130 height 34
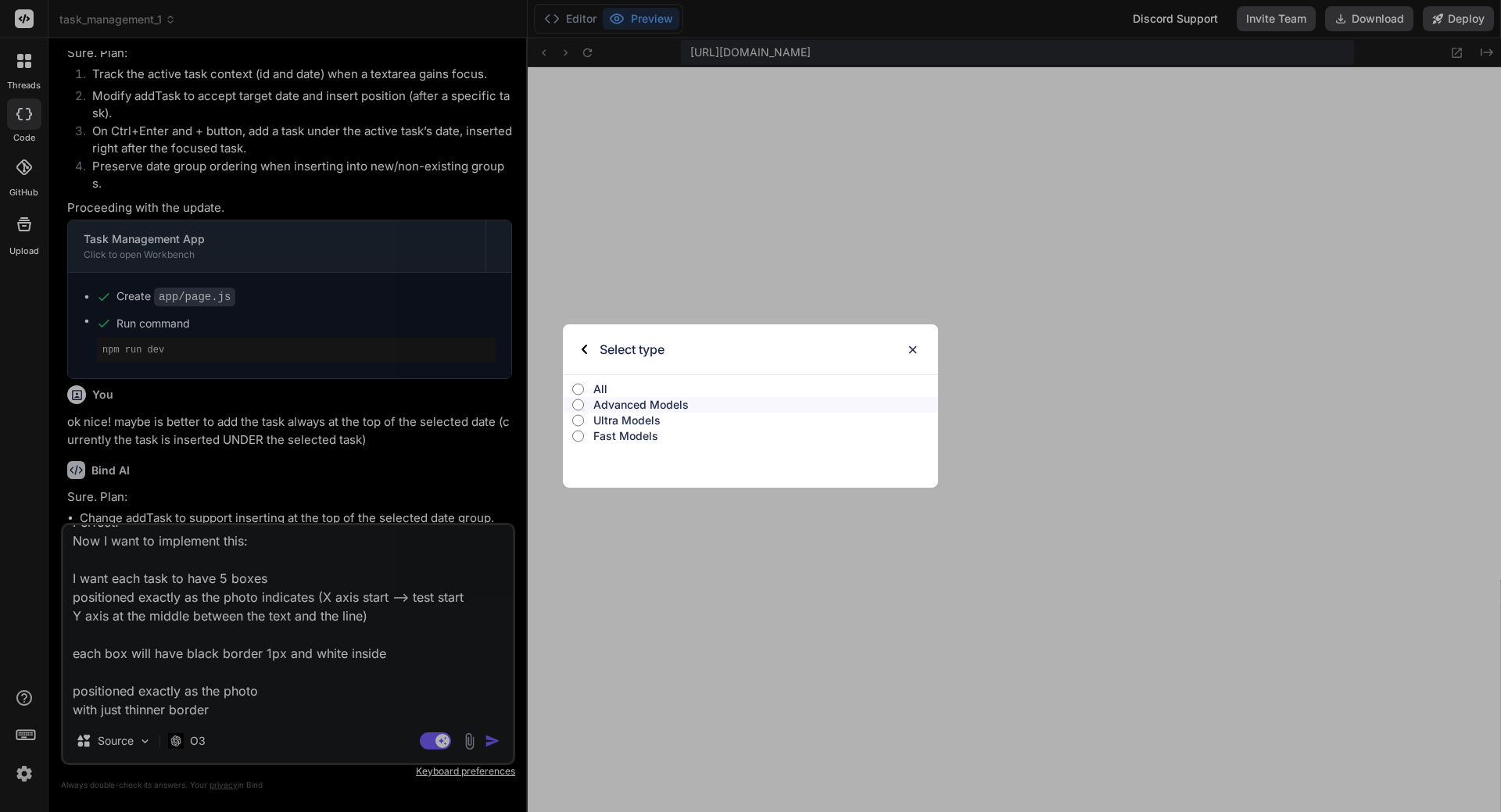
click at [593, 388] on label "All" at bounding box center [750, 389] width 375 height 16
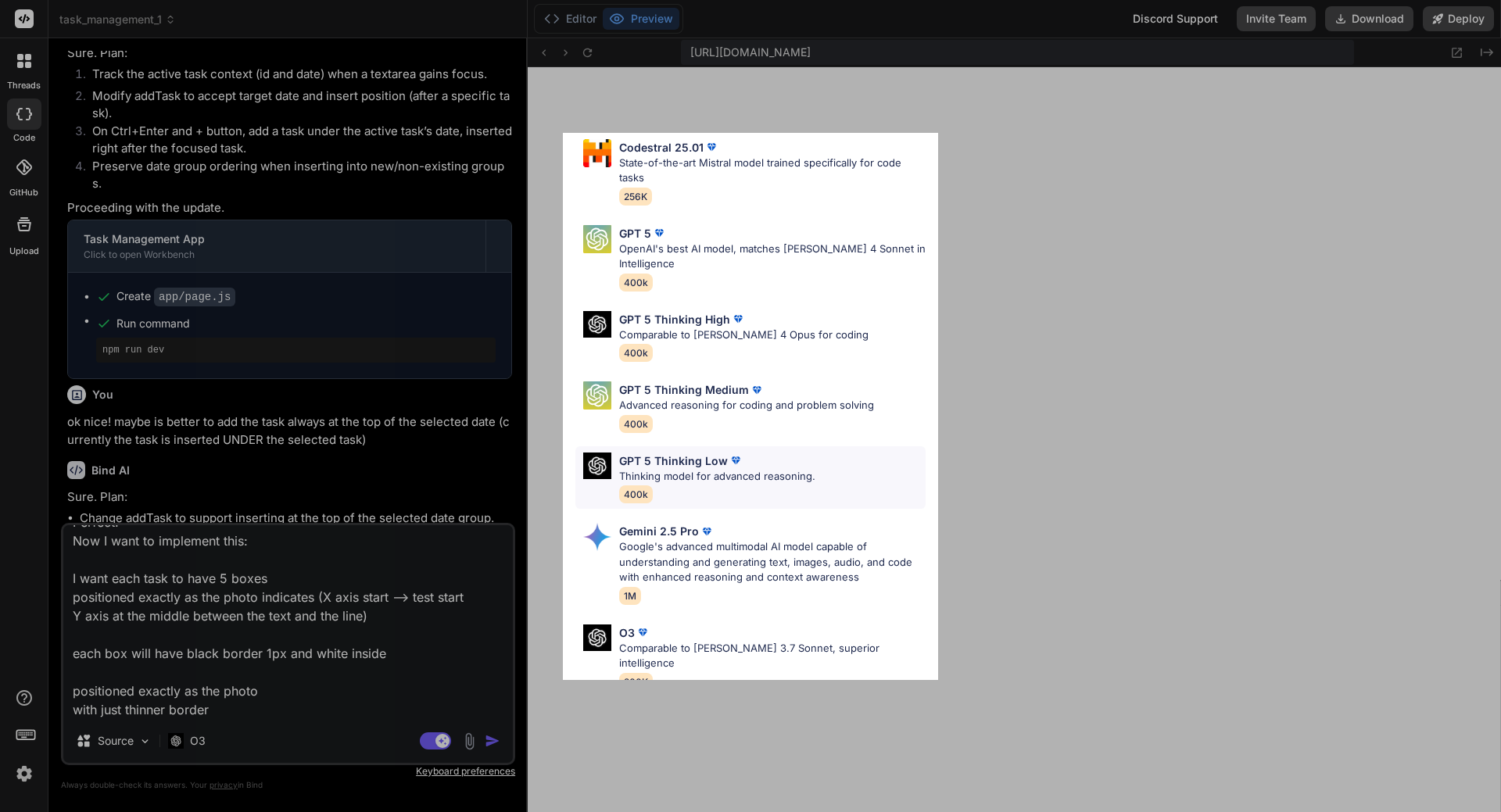
scroll to position [313, 0]
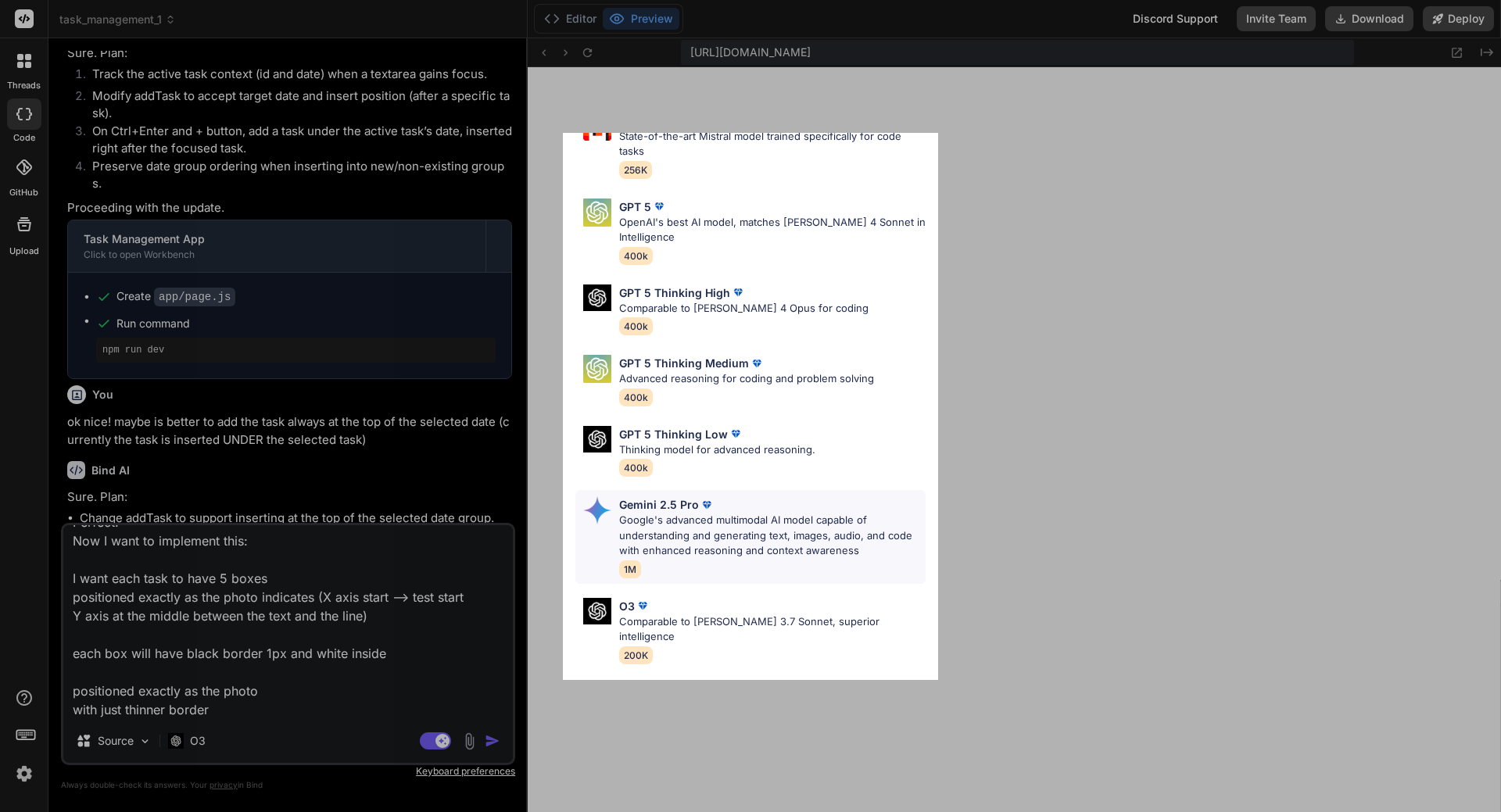
click at [666, 524] on p "Google's advanced multimodal AI model capable of understanding and generating t…" at bounding box center [773, 536] width 306 height 46
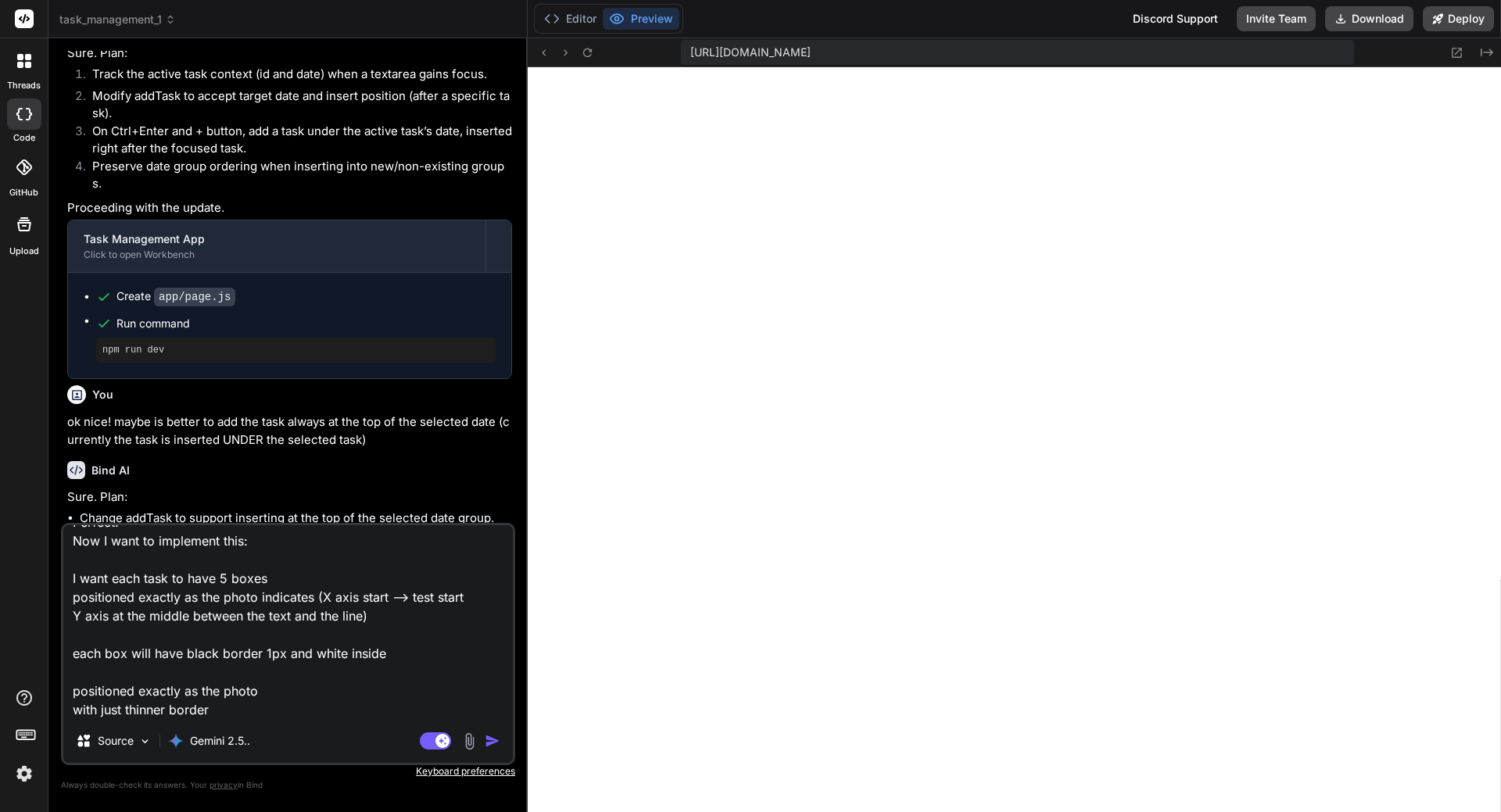
click at [470, 744] on img at bounding box center [470, 741] width 18 height 18
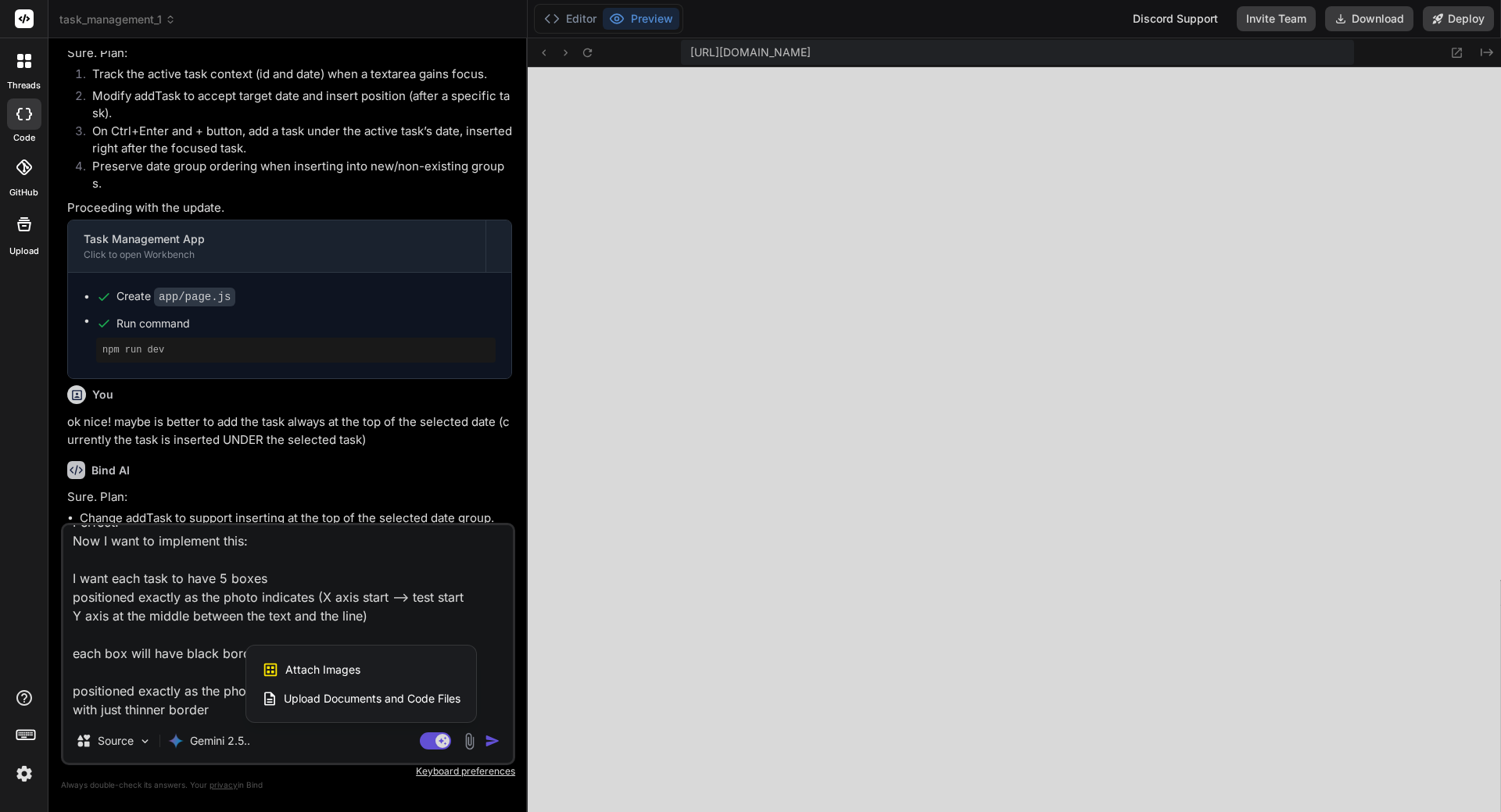
click at [384, 677] on div "Attach Images Image attachments are only supported in Claude and Gemini models." at bounding box center [361, 670] width 198 height 29
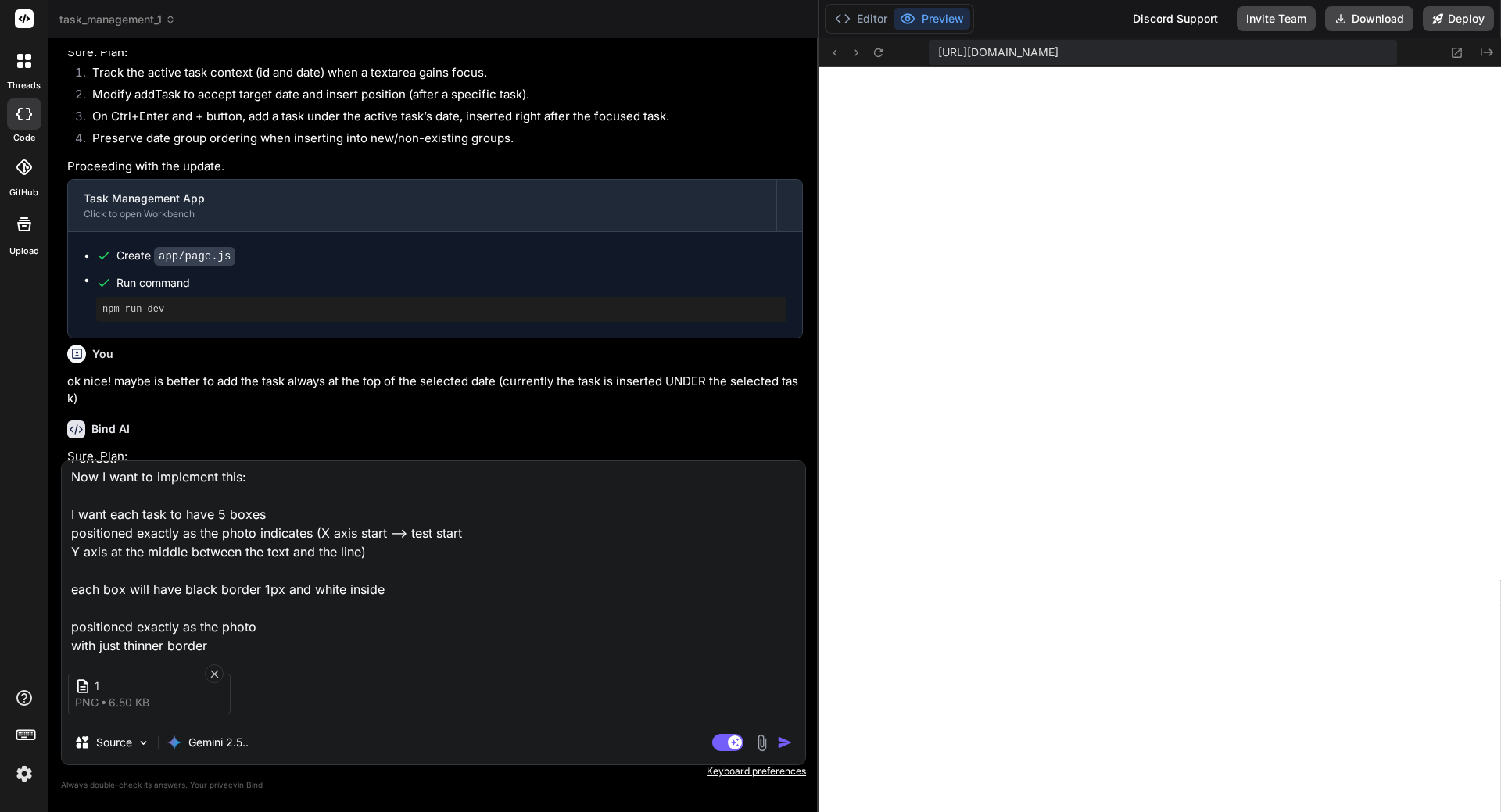
scroll to position [6786, 0]
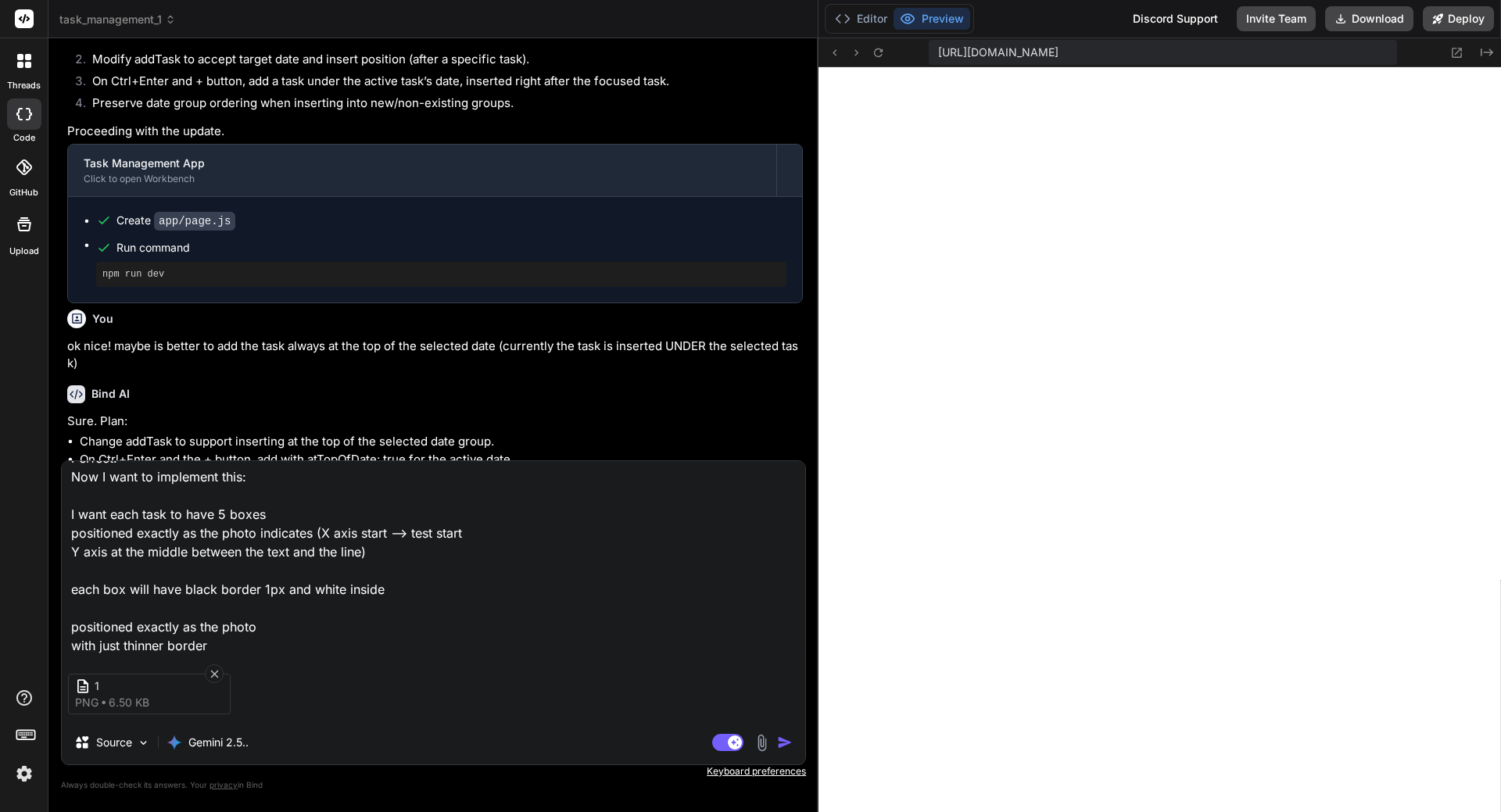
drag, startPoint x: 526, startPoint y: 170, endPoint x: 822, endPoint y: 204, distance: 297.9
click at [795, 195] on div "Bind AI Web Search Created with Pixso. Code Generator You now try again the reo…" at bounding box center [433, 426] width 770 height 774
click at [225, 619] on textarea "Perfect! Now I want to implement this: I want each task to have 5 boxes positio…" at bounding box center [433, 558] width 743 height 194
click at [783, 741] on img "button" at bounding box center [784, 742] width 16 height 16
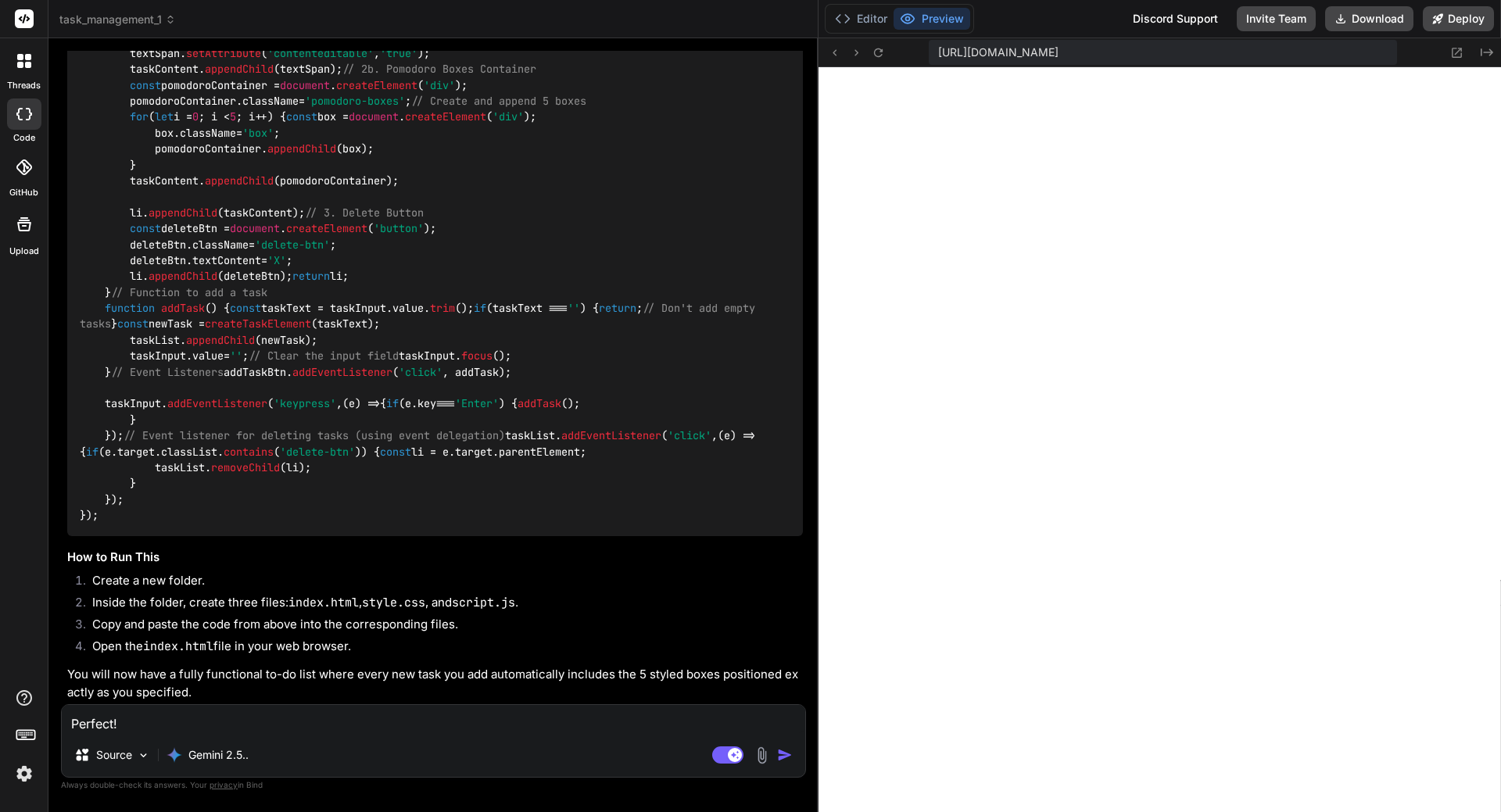
scroll to position [11113, 0]
click at [219, 725] on textarea "Perfect! Now I want to implement this: I want each task to have 5 boxes positio…" at bounding box center [433, 719] width 743 height 28
click at [237, 751] on p "Gemini 2.5.." at bounding box center [218, 755] width 61 height 16
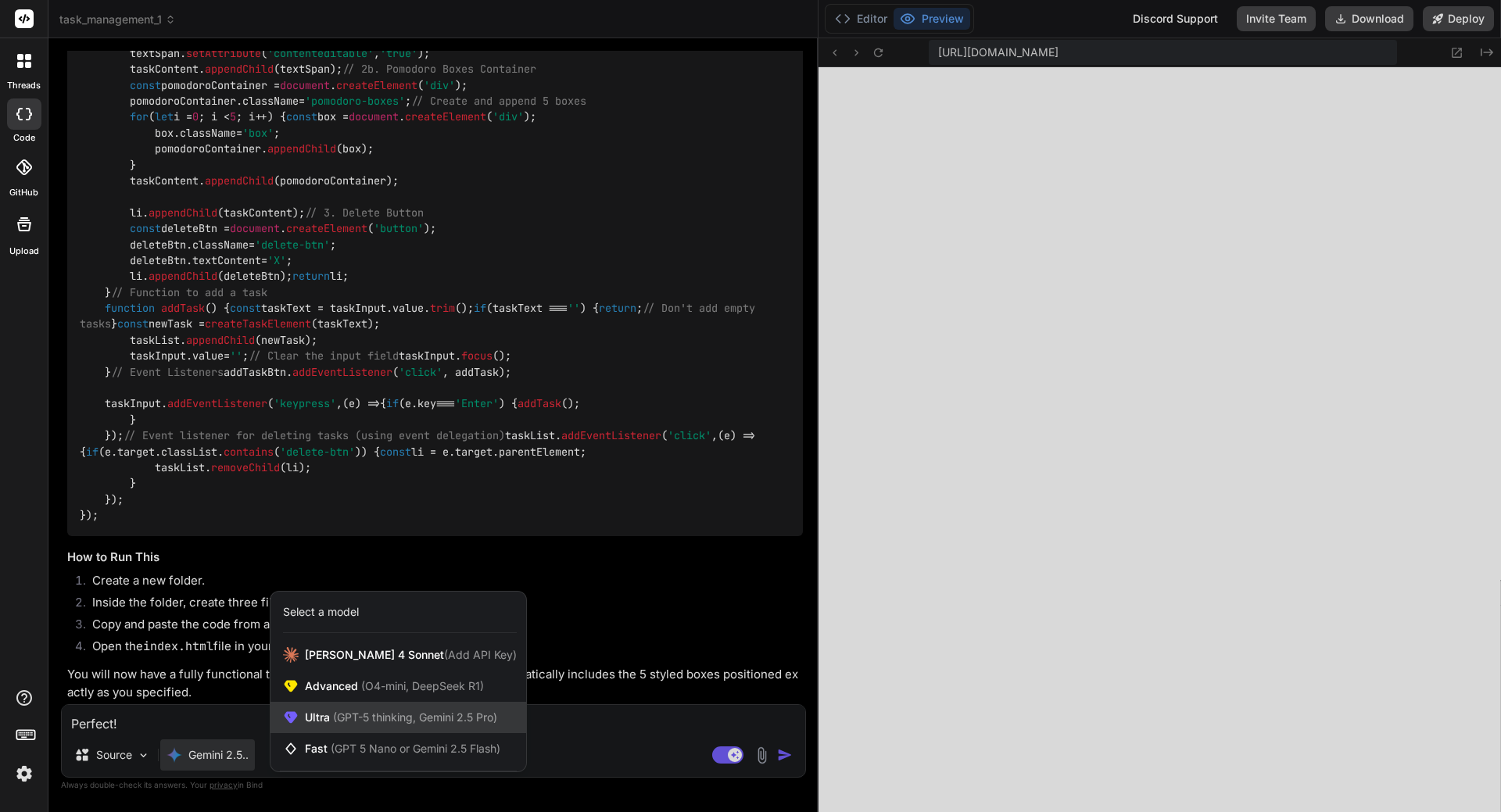
click at [322, 726] on div "Ultra (GPT-5 thinking, Gemini 2.5 Pro)" at bounding box center [398, 717] width 256 height 31
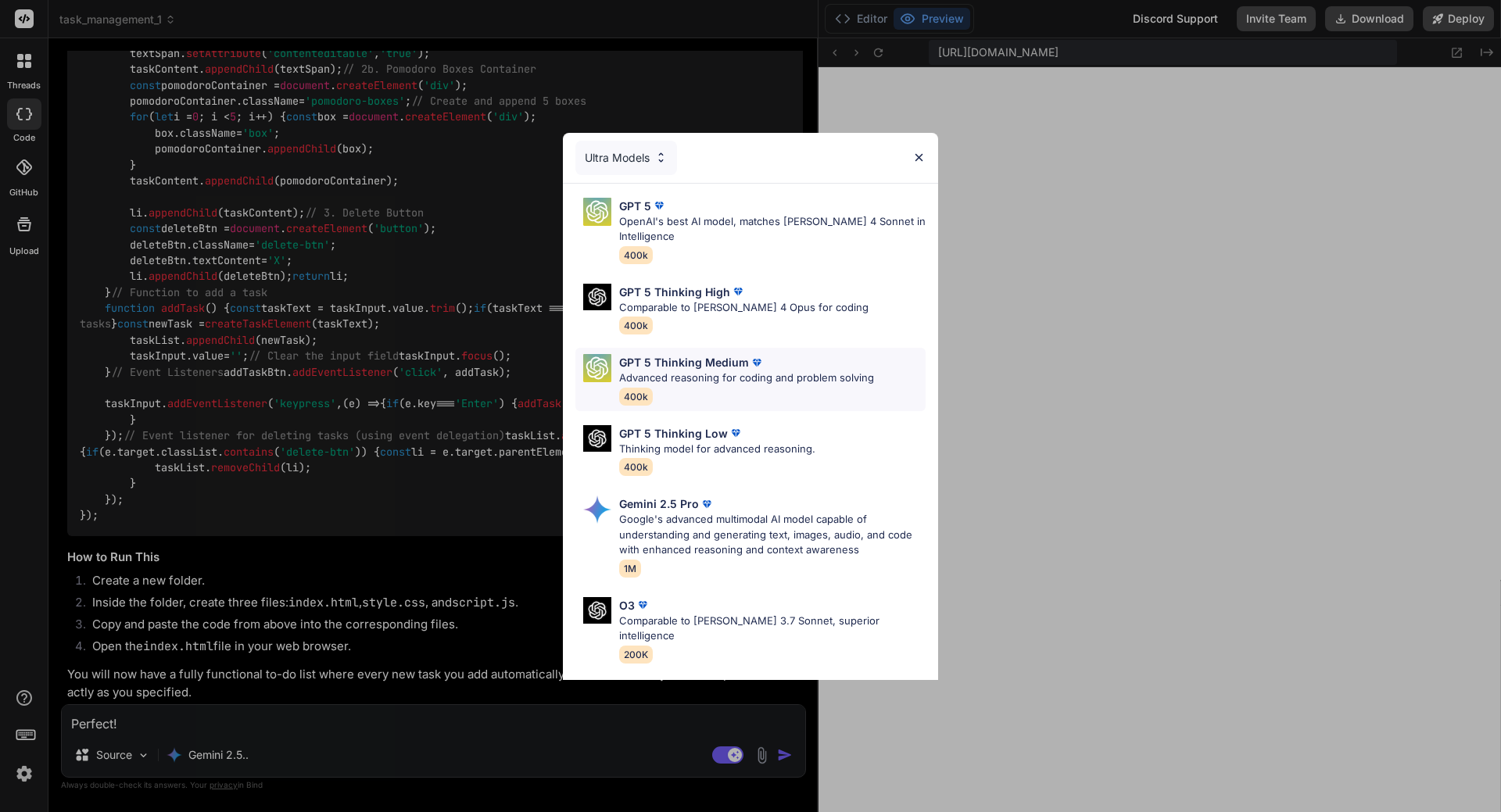
click at [661, 375] on p "Advanced reasoning for coding and problem solving" at bounding box center [747, 378] width 255 height 16
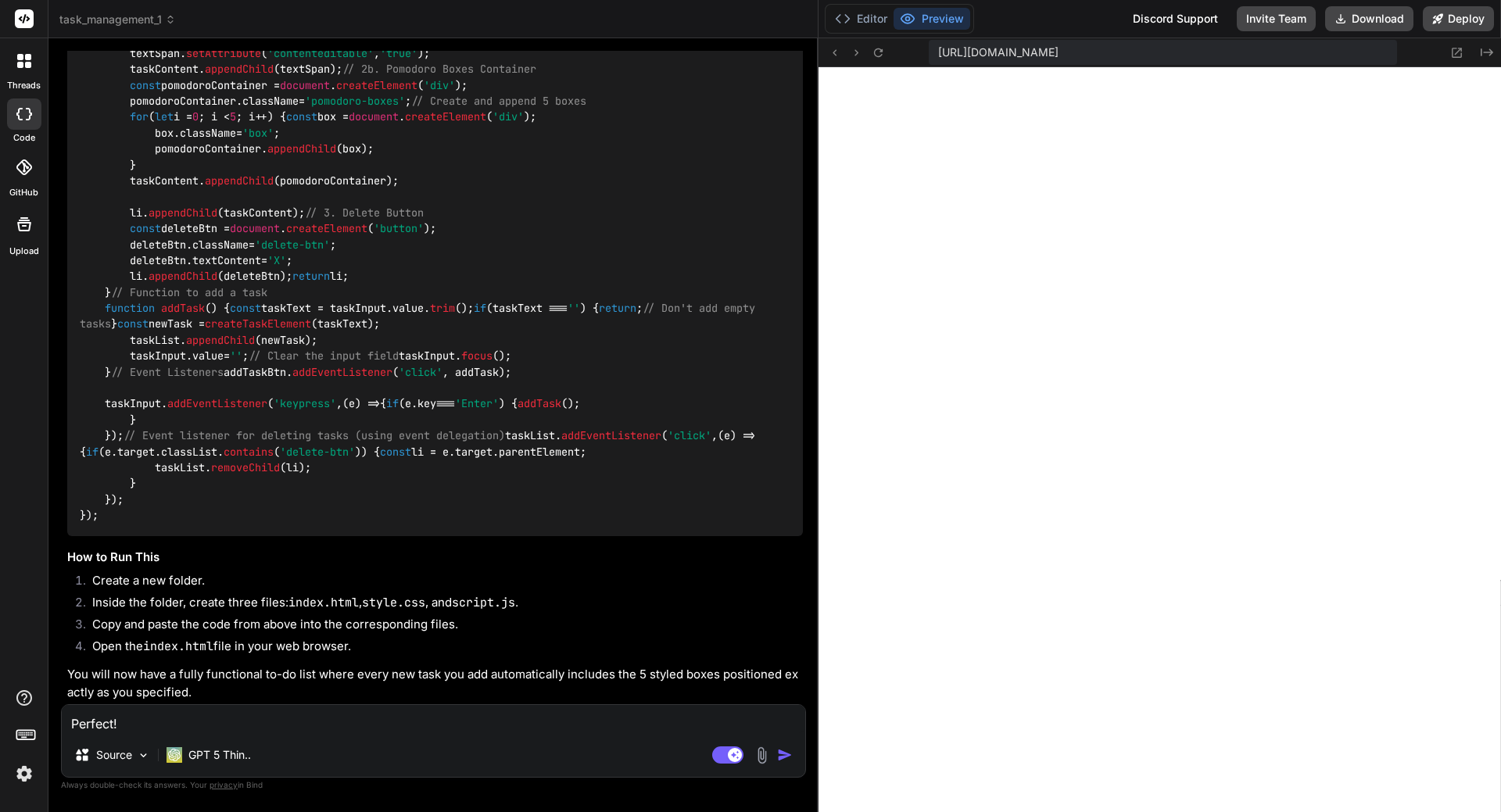
click at [661, 375] on div "document . addEventListener ( 'DOMContentLoaded' , () => { const taskInput = do…" at bounding box center [435, 181] width 736 height 711
click at [225, 755] on p "GPT 5 Thin.." at bounding box center [219, 755] width 62 height 16
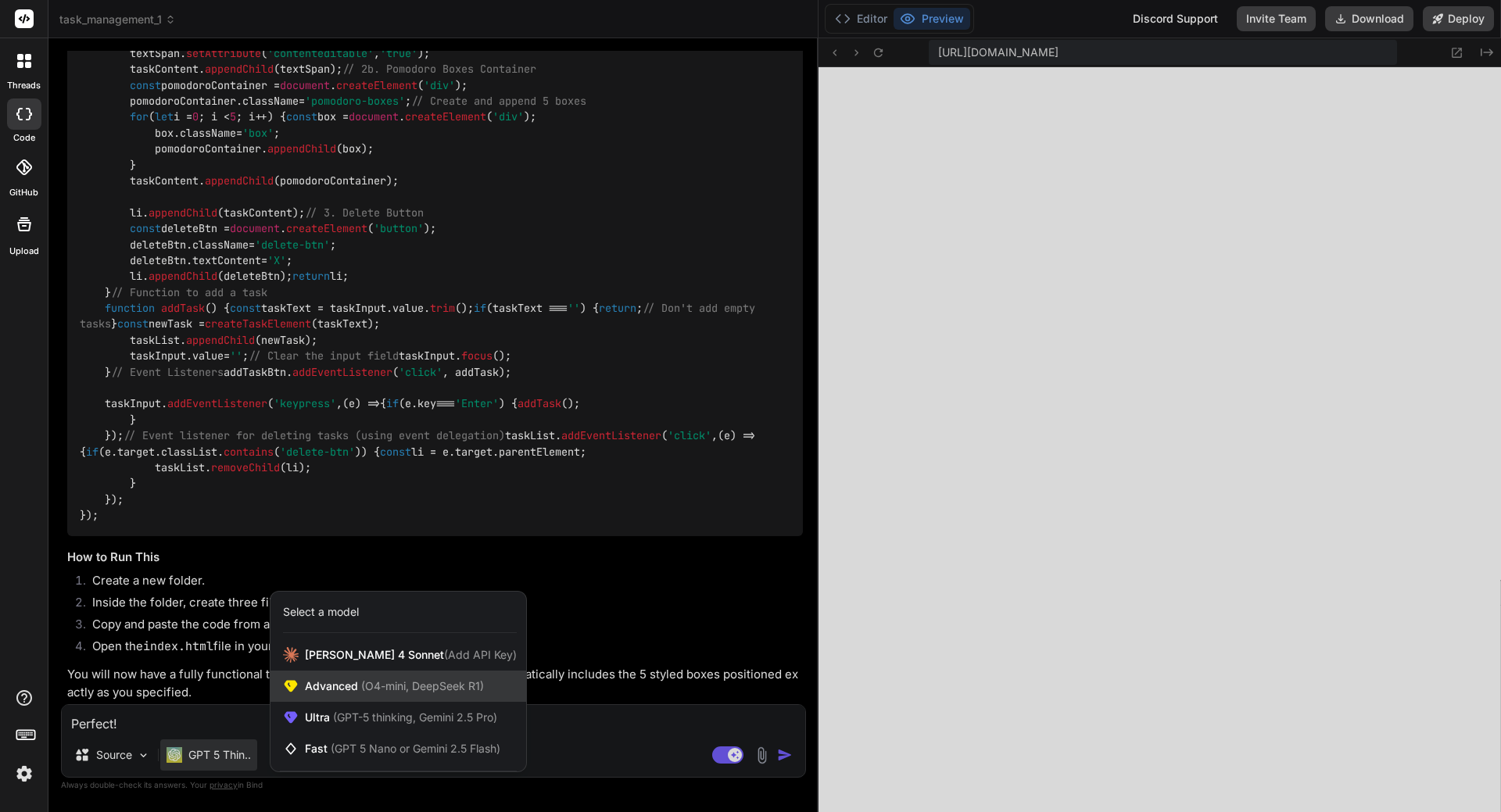
click at [407, 688] on span "(O4-mini, DeepSeek R1)" at bounding box center [420, 685] width 126 height 13
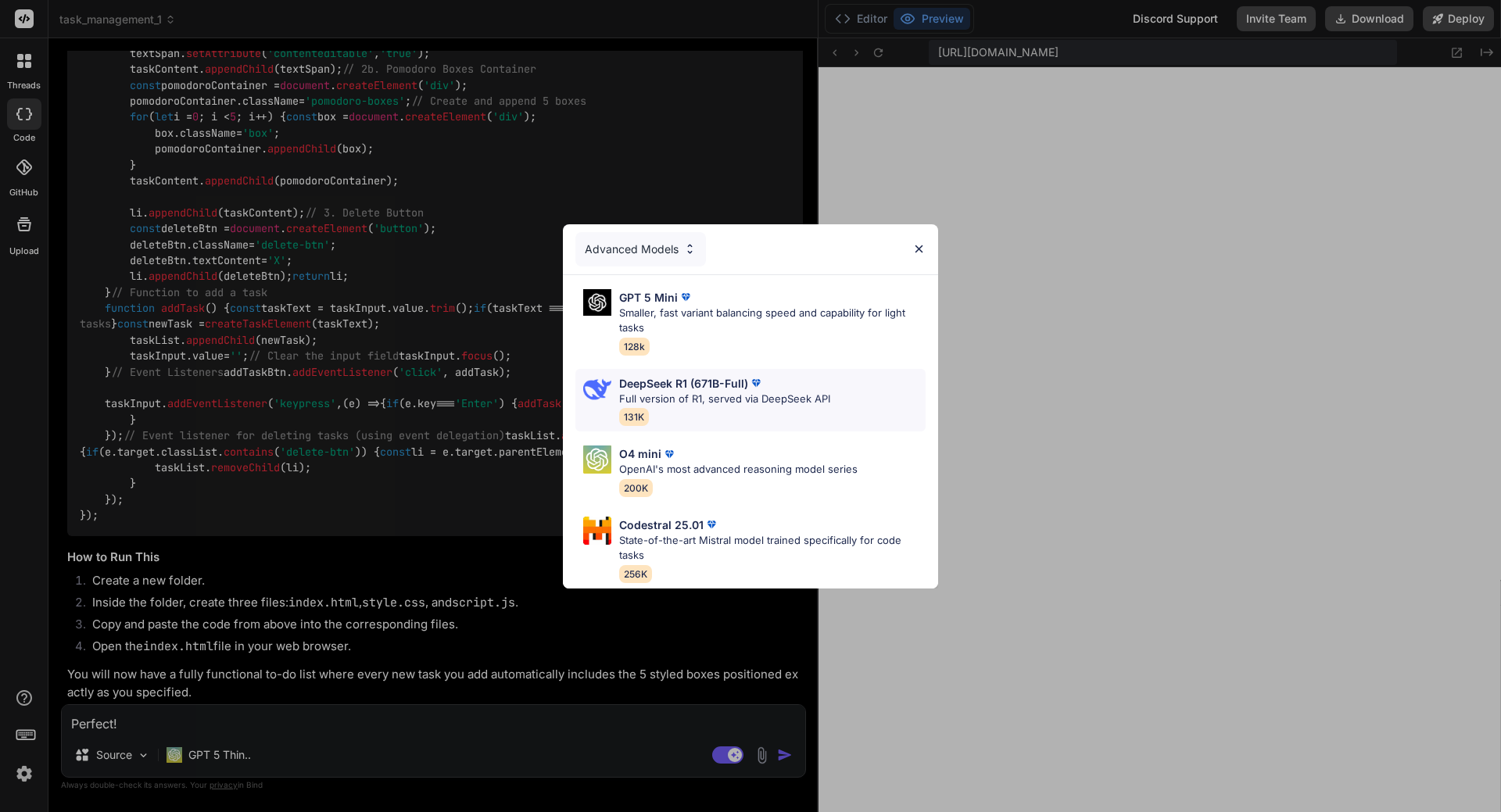
click at [668, 392] on p "Full version of R1, served via DeepSeek API" at bounding box center [725, 399] width 211 height 16
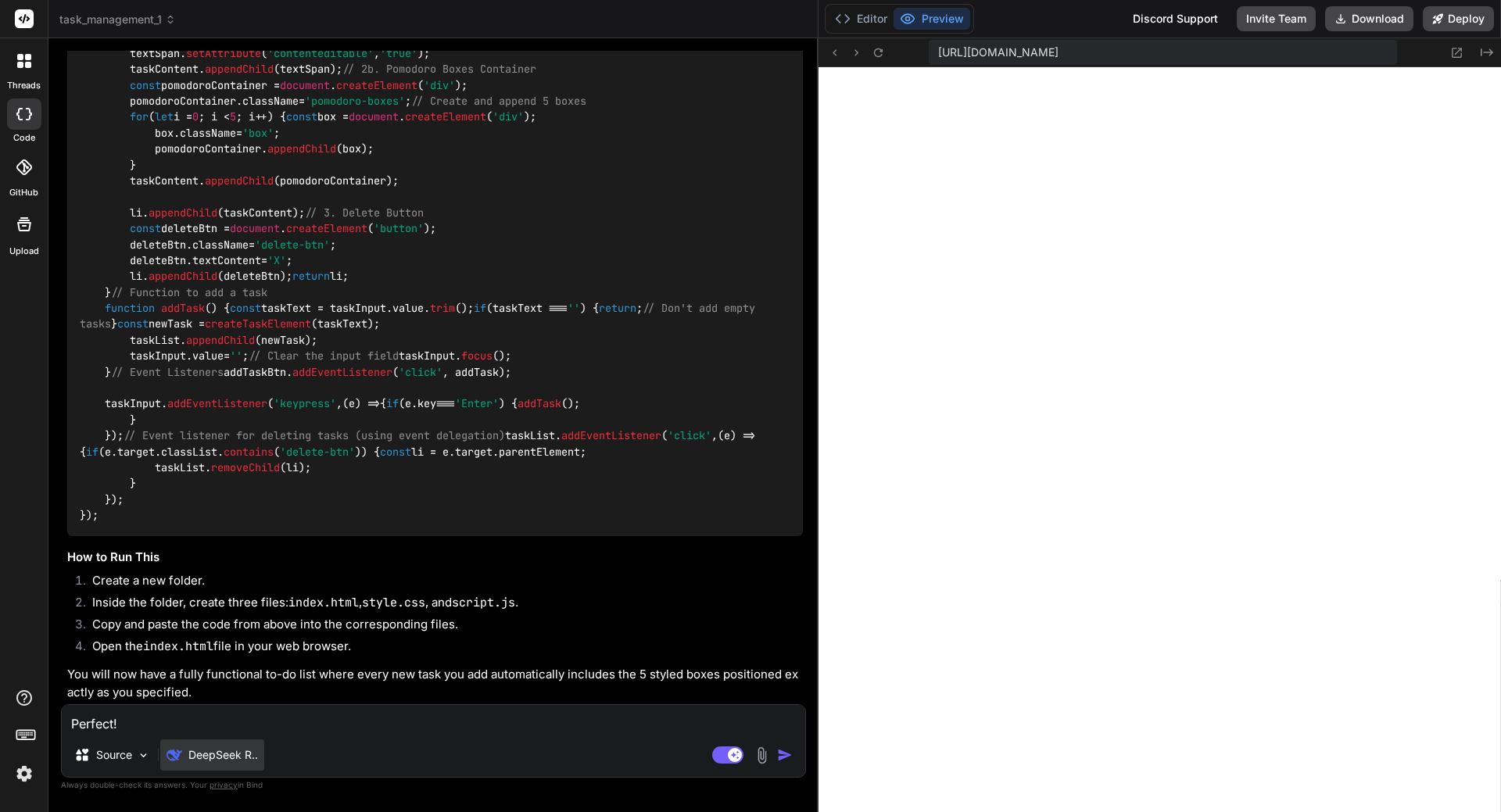
click at [209, 761] on p "DeepSeek R.." at bounding box center [223, 755] width 70 height 16
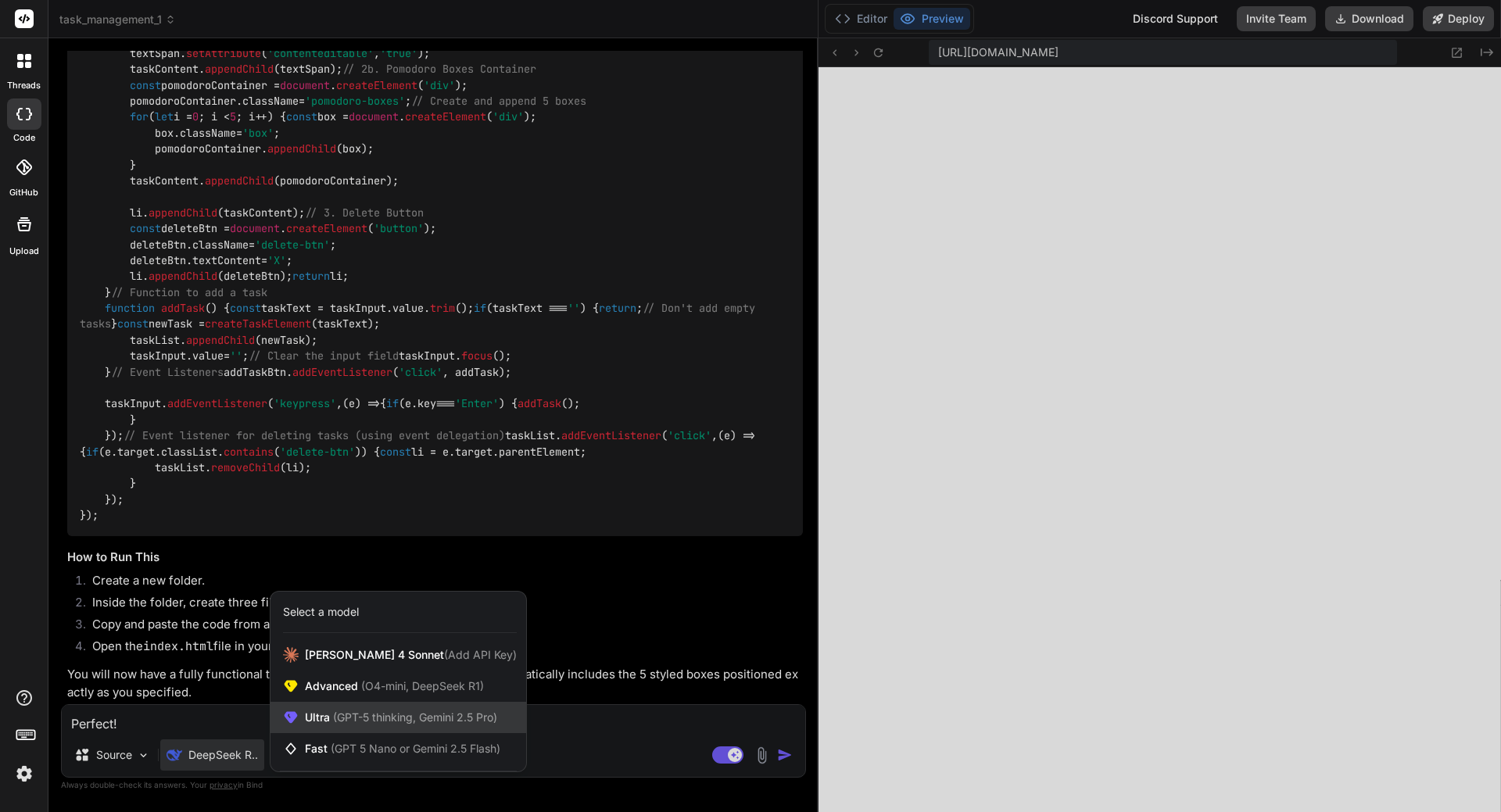
click at [359, 721] on span "(GPT-5 thinking, Gemini 2.5 Pro)" at bounding box center [414, 717] width 167 height 13
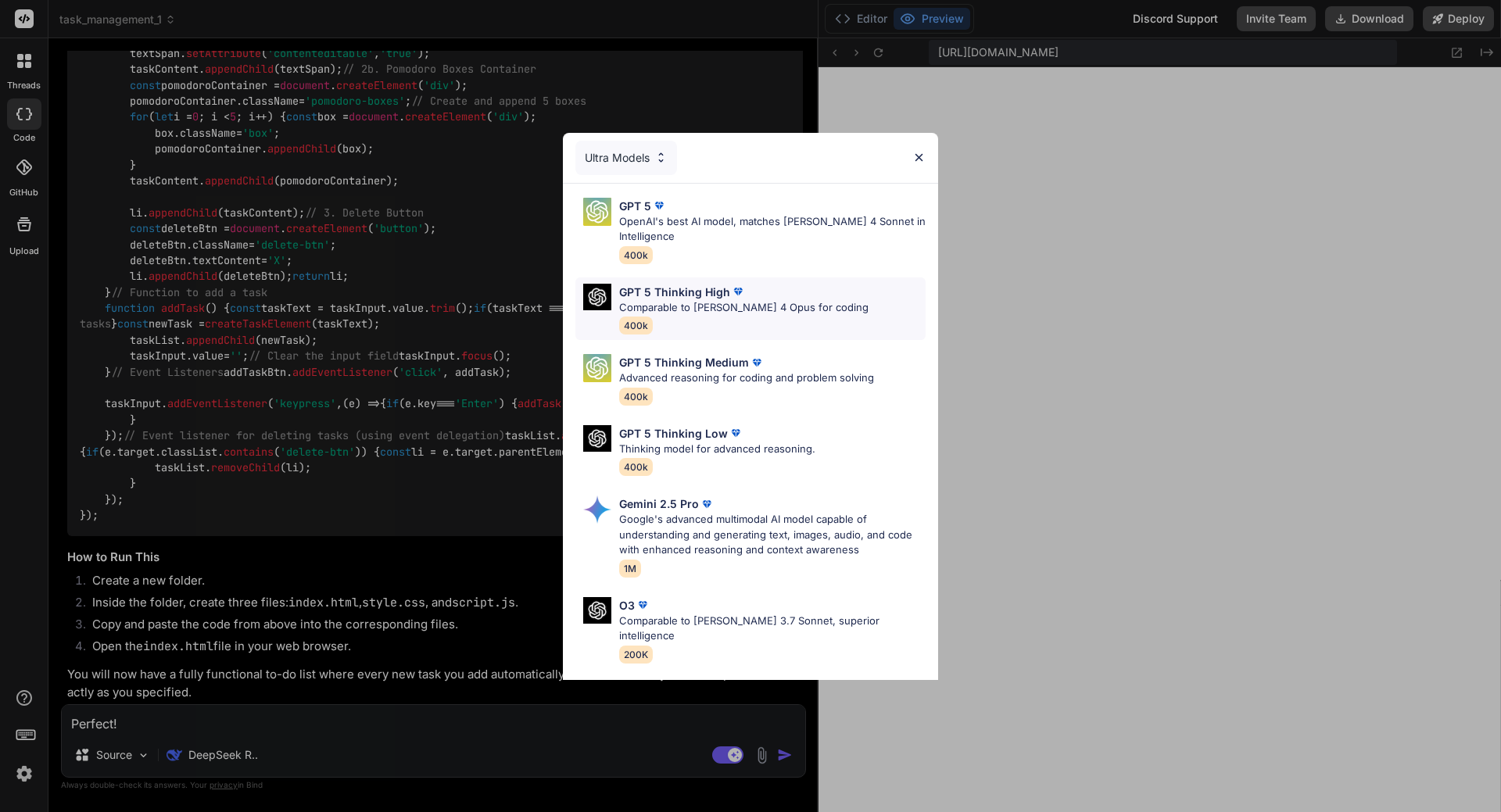
click at [756, 307] on p "Comparable to [PERSON_NAME] 4 Opus for coding" at bounding box center [744, 307] width 250 height 16
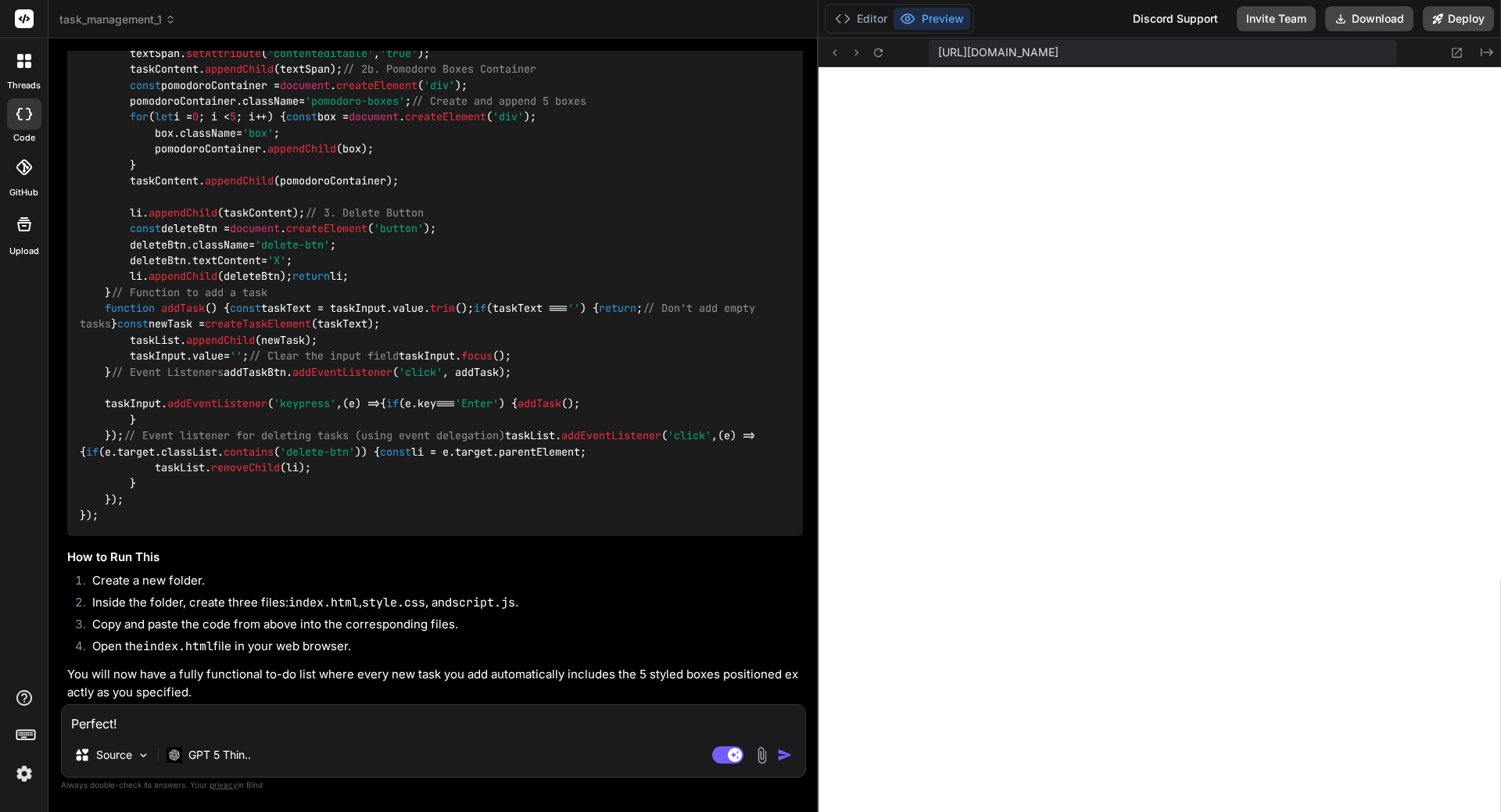
click at [291, 706] on textarea "Perfect! Now I want to implement this: I want each task to have 5 boxes positio…" at bounding box center [433, 719] width 743 height 28
click at [197, 718] on textarea "Above there are" at bounding box center [433, 719] width 743 height 28
click at [187, 723] on textarea "Above there are" at bounding box center [433, 719] width 743 height 28
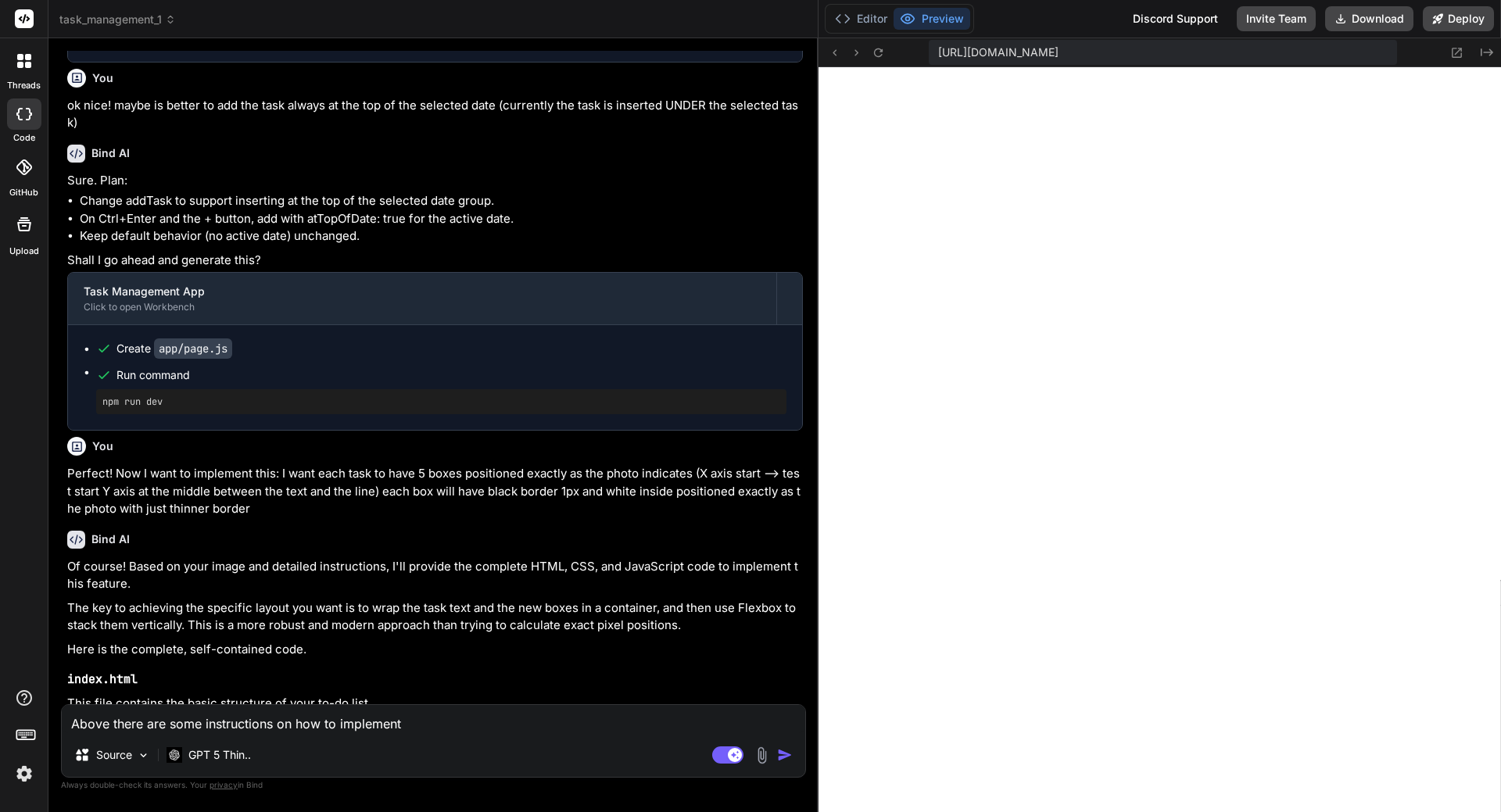
scroll to position [7125, 0]
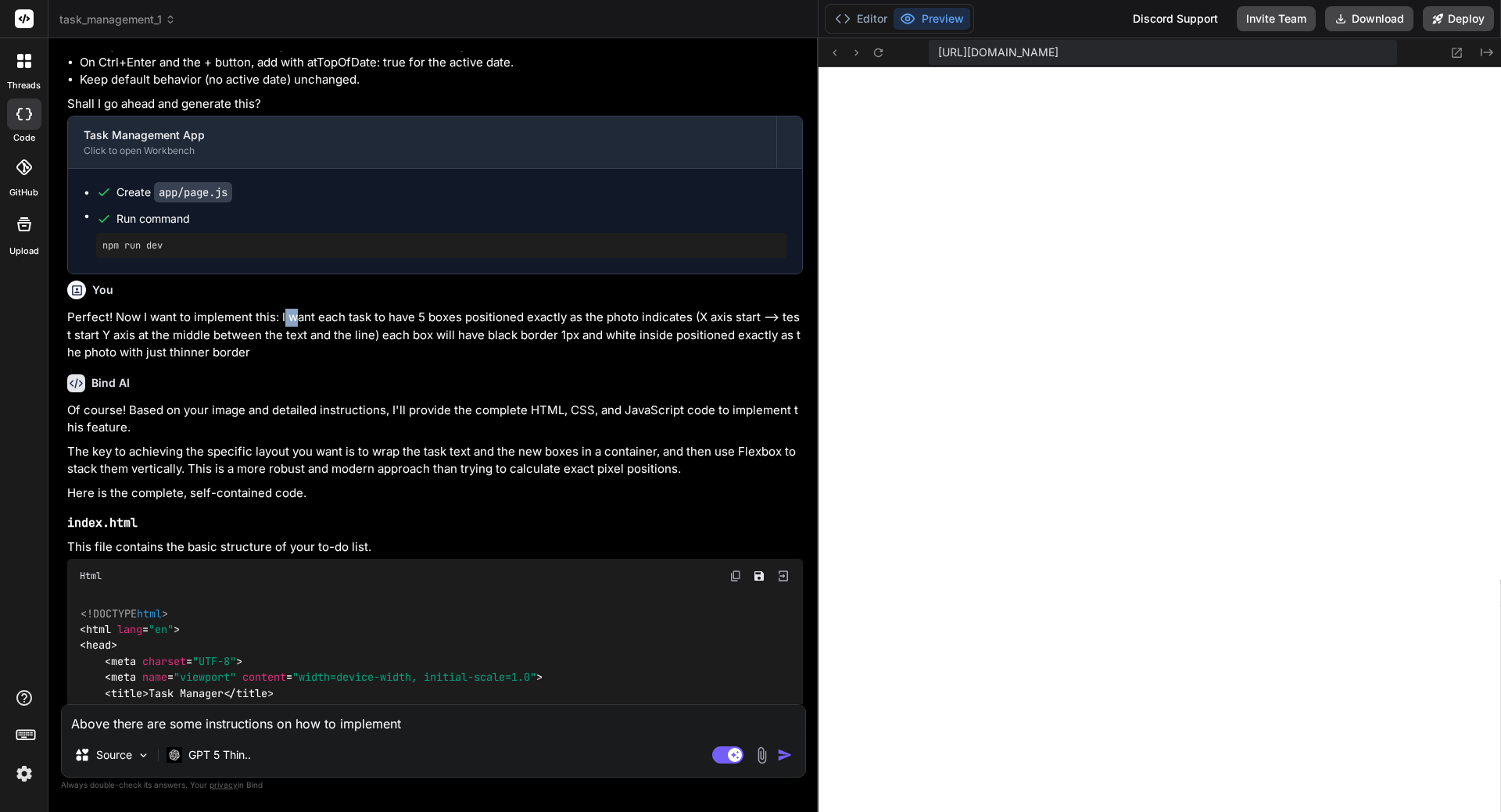
drag, startPoint x: 284, startPoint y: 347, endPoint x: 292, endPoint y: 354, distance: 10.6
click at [293, 353] on p "Perfect! Now I want to implement this: I want each task to have 5 boxes positio…" at bounding box center [435, 336] width 736 height 53
click at [283, 351] on p "Perfect! Now I want to implement this: I want each task to have 5 boxes positio…" at bounding box center [435, 336] width 736 height 53
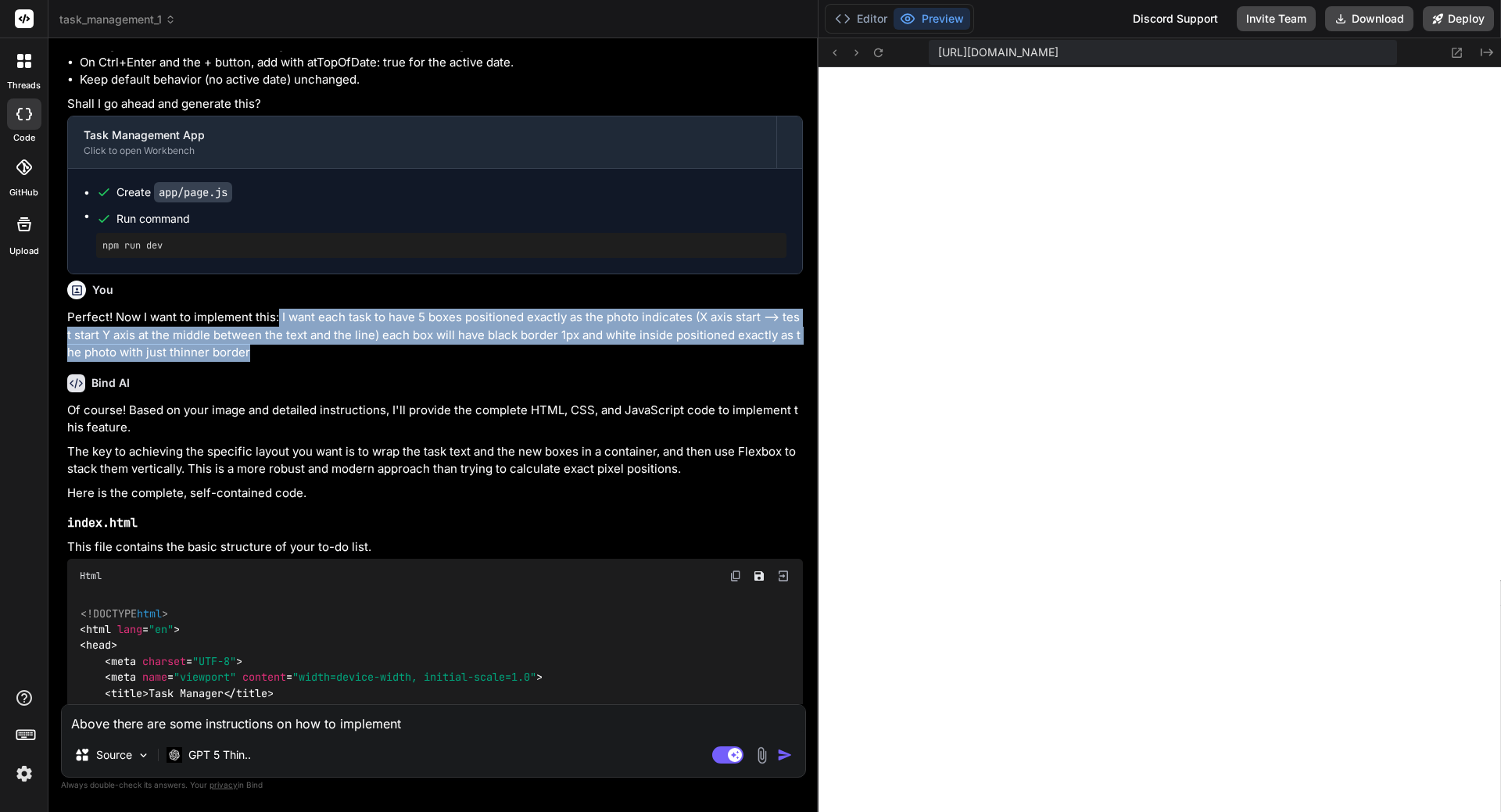
drag, startPoint x: 280, startPoint y: 350, endPoint x: 342, endPoint y: 385, distance: 71.2
click at [342, 362] on p "Perfect! Now I want to implement this: I want each task to have 5 boxes positio…" at bounding box center [435, 336] width 736 height 53
copy p "I want each task to have 5 boxes positioned exactly as the photo indicates (X a…"
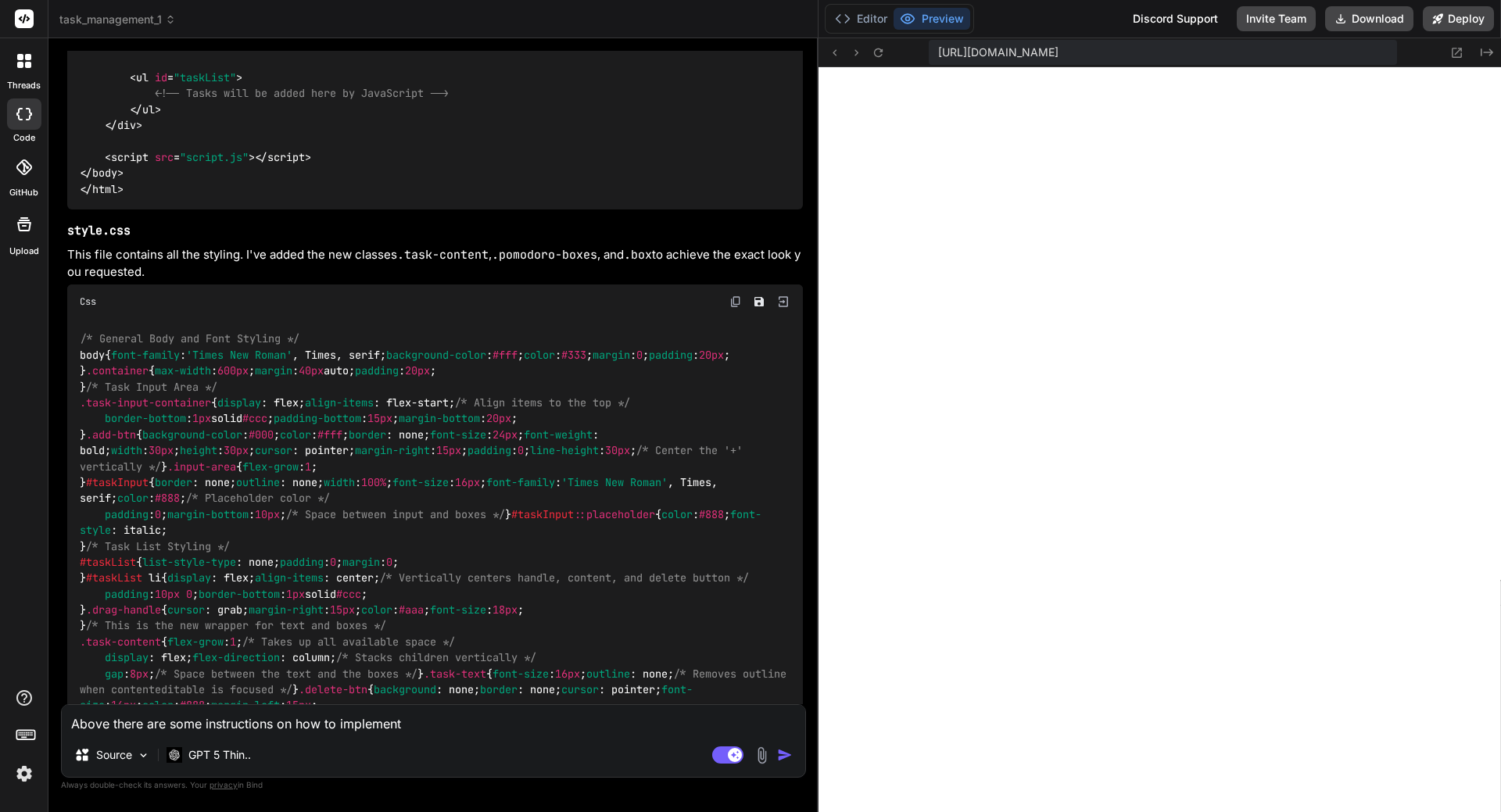
scroll to position [8142, 0]
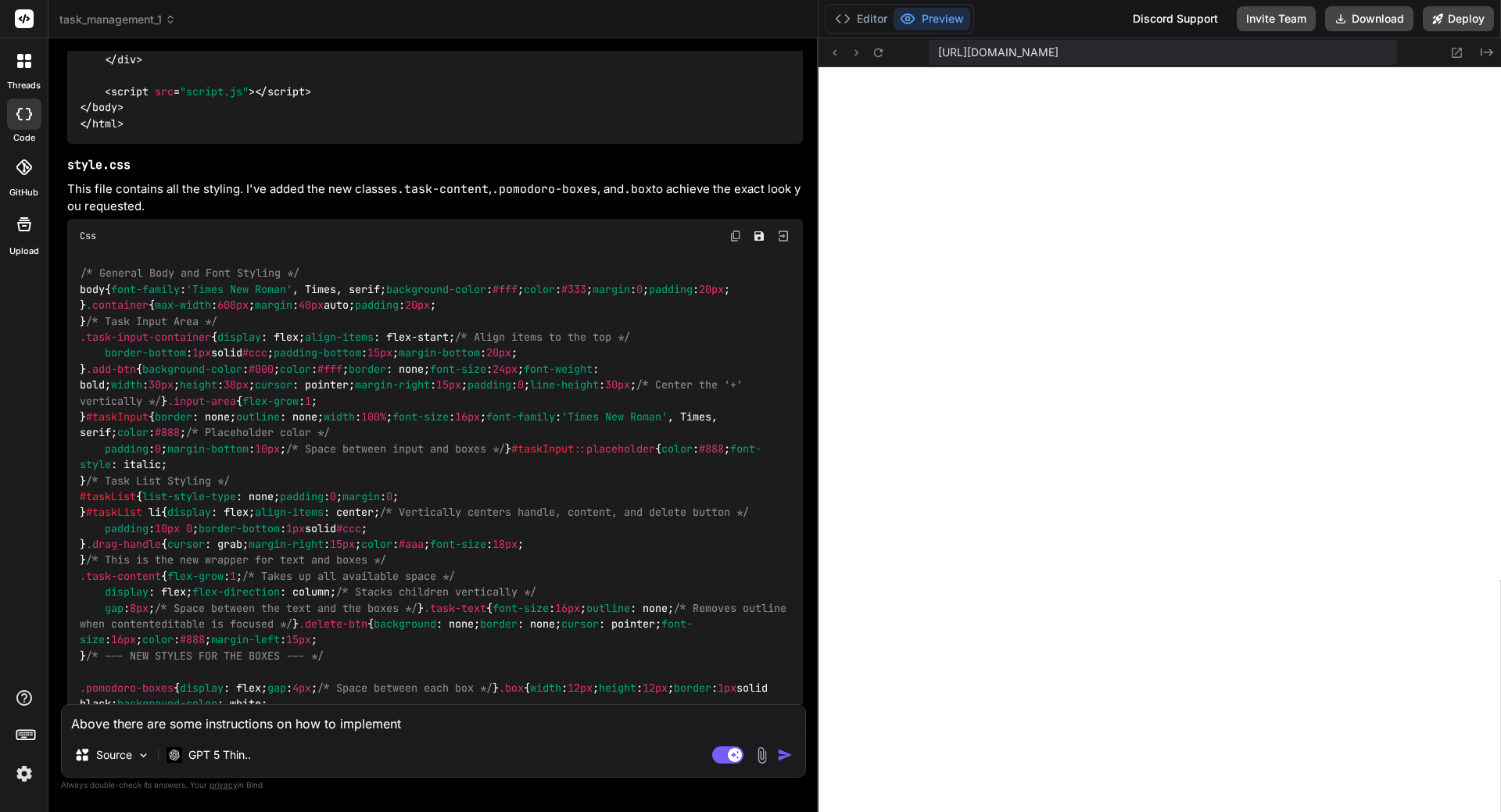
click at [419, 728] on textarea "Above there are some instructions on how to implement" at bounding box center [433, 719] width 743 height 28
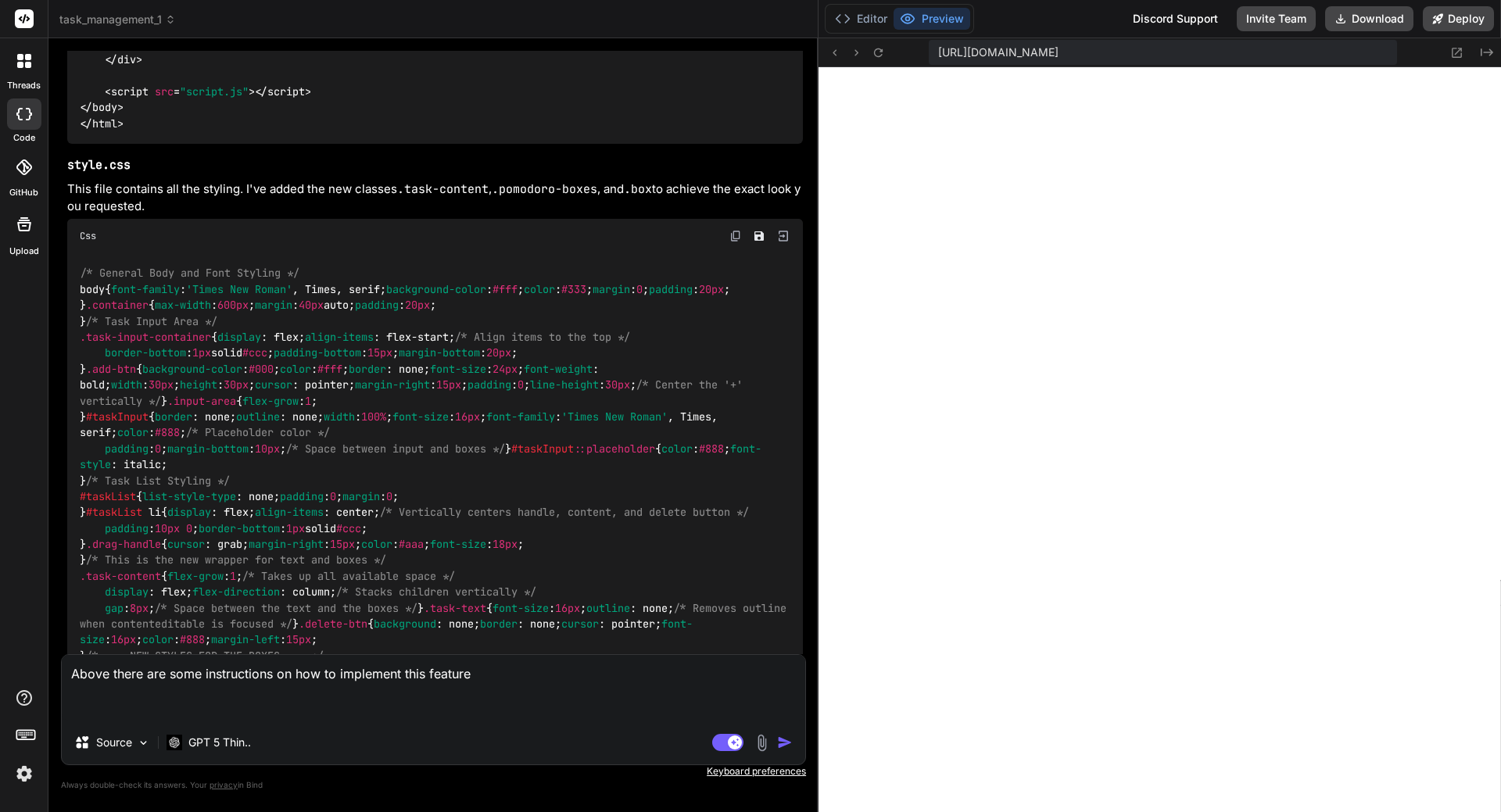
paste textarea "I want each task to have 5 boxes positioned exactly as the photo indicates (X a…"
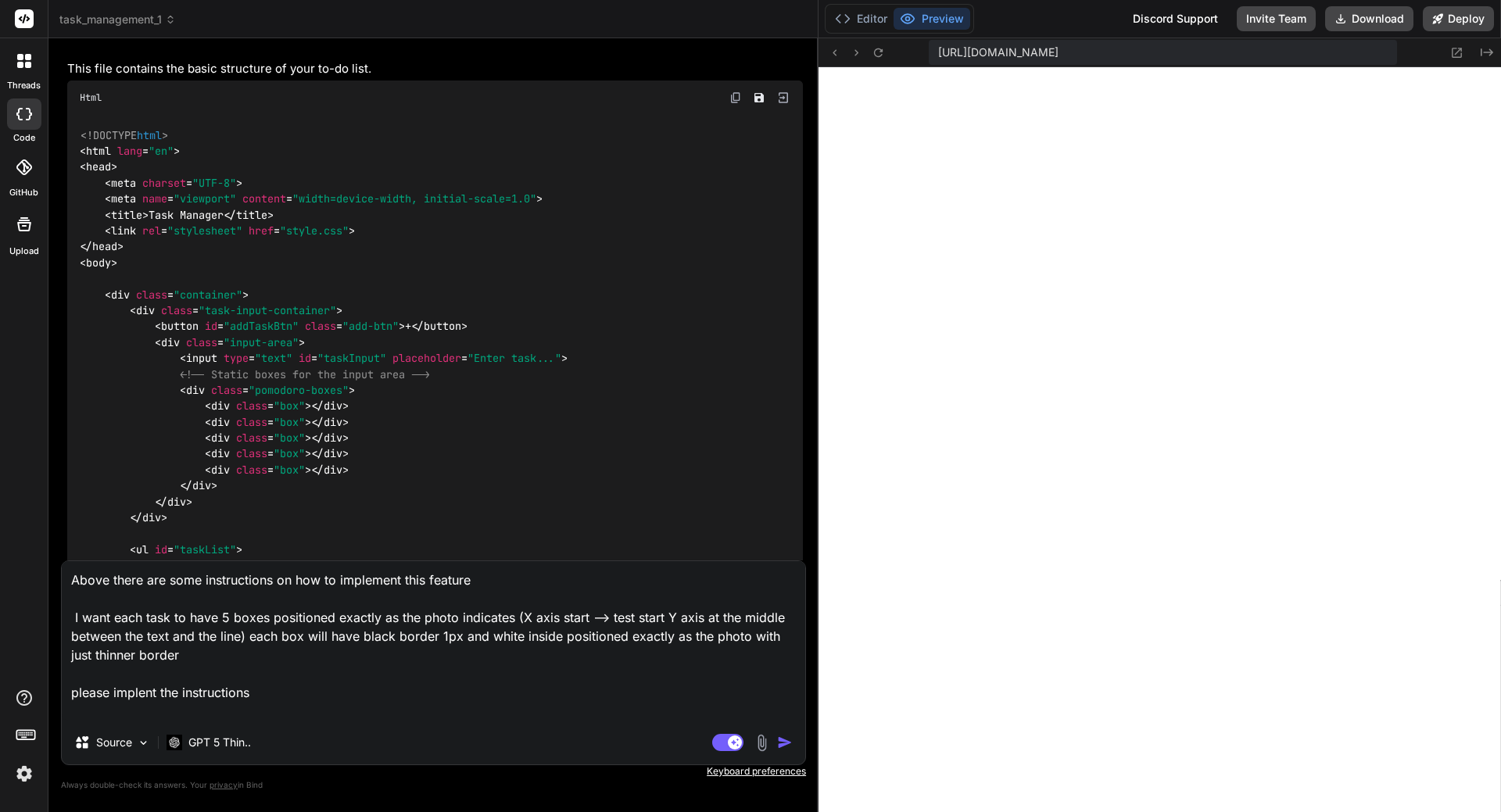
scroll to position [7516, 0]
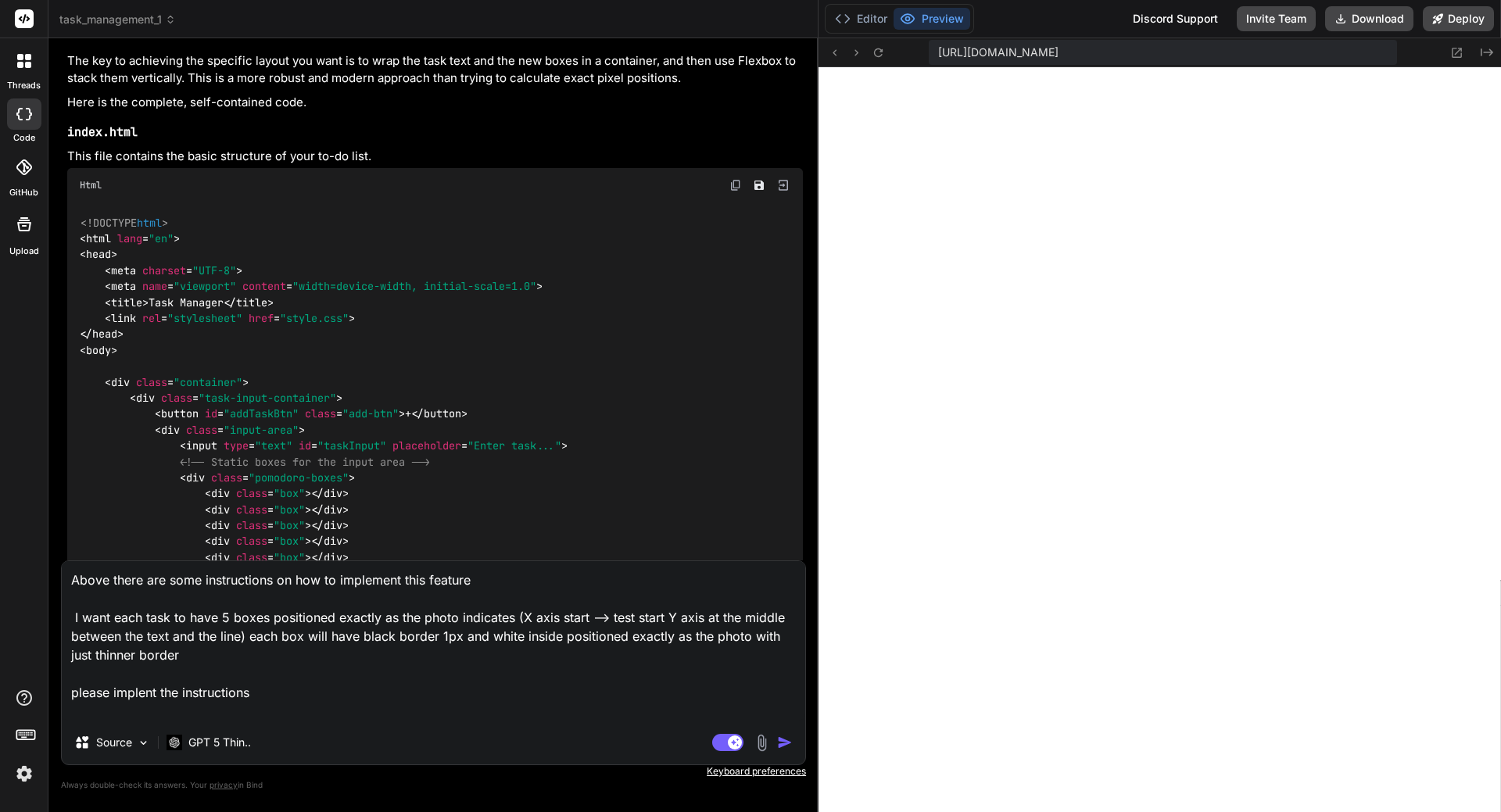
click at [732, 192] on img at bounding box center [736, 185] width 13 height 13
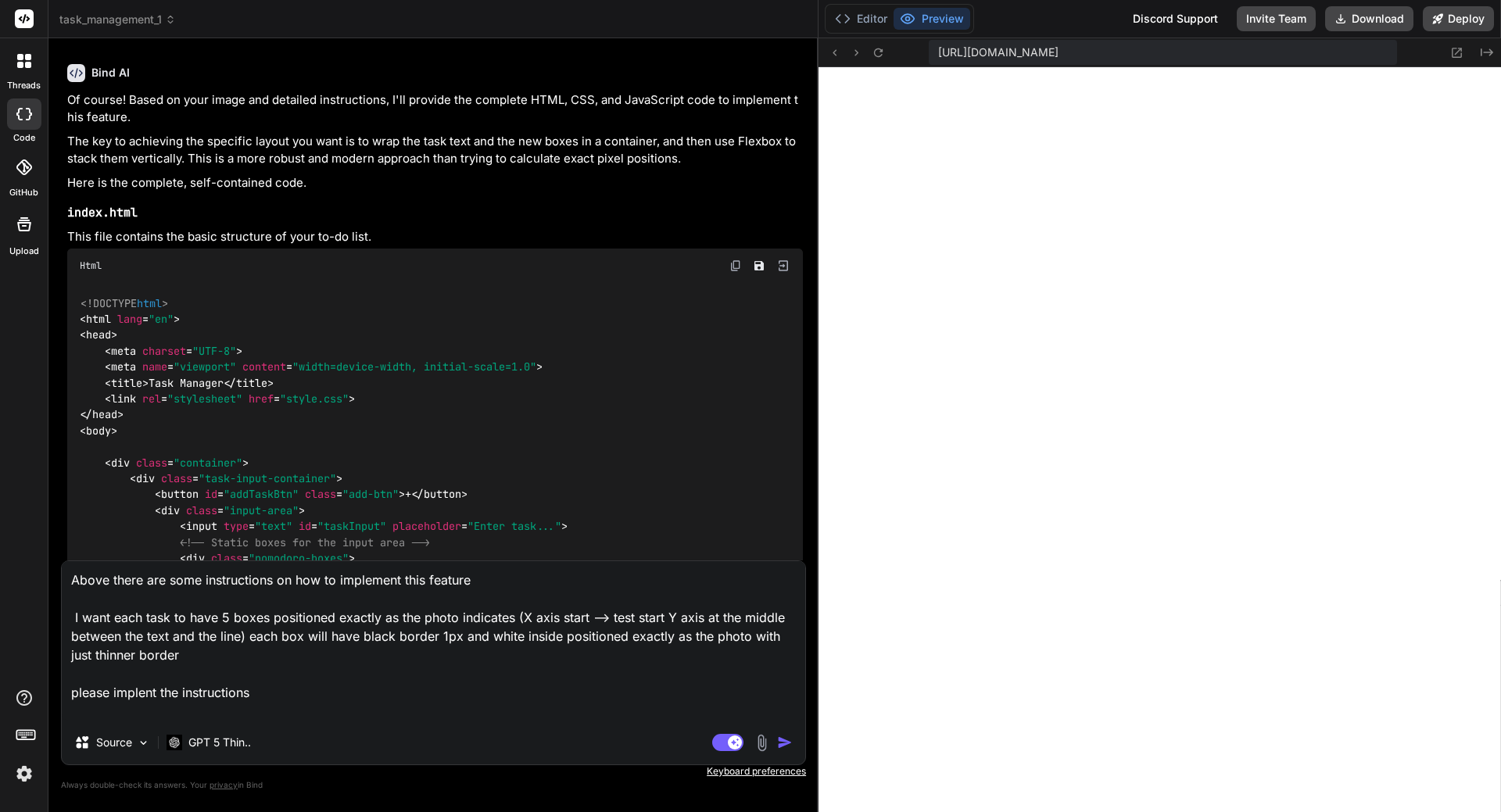
scroll to position [7281, 0]
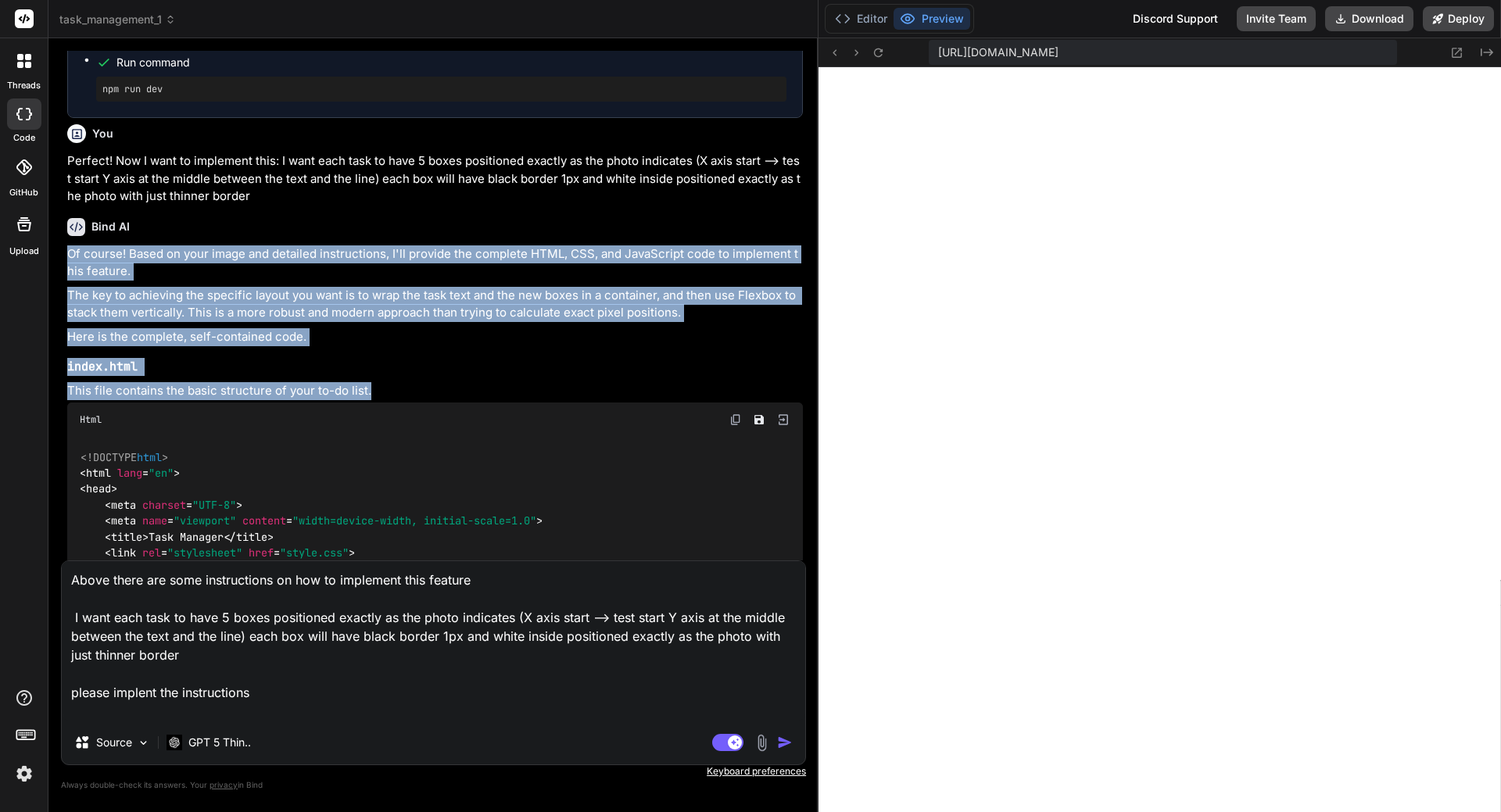
drag, startPoint x: 68, startPoint y: 284, endPoint x: 400, endPoint y: 430, distance: 362.7
click at [400, 430] on div "You now try again the reorder feature I want to be able to drag and drop the ta…" at bounding box center [435, 306] width 742 height 510
copy div "Of course! Based on your image and detailed instructions, I'll provide the comp…"
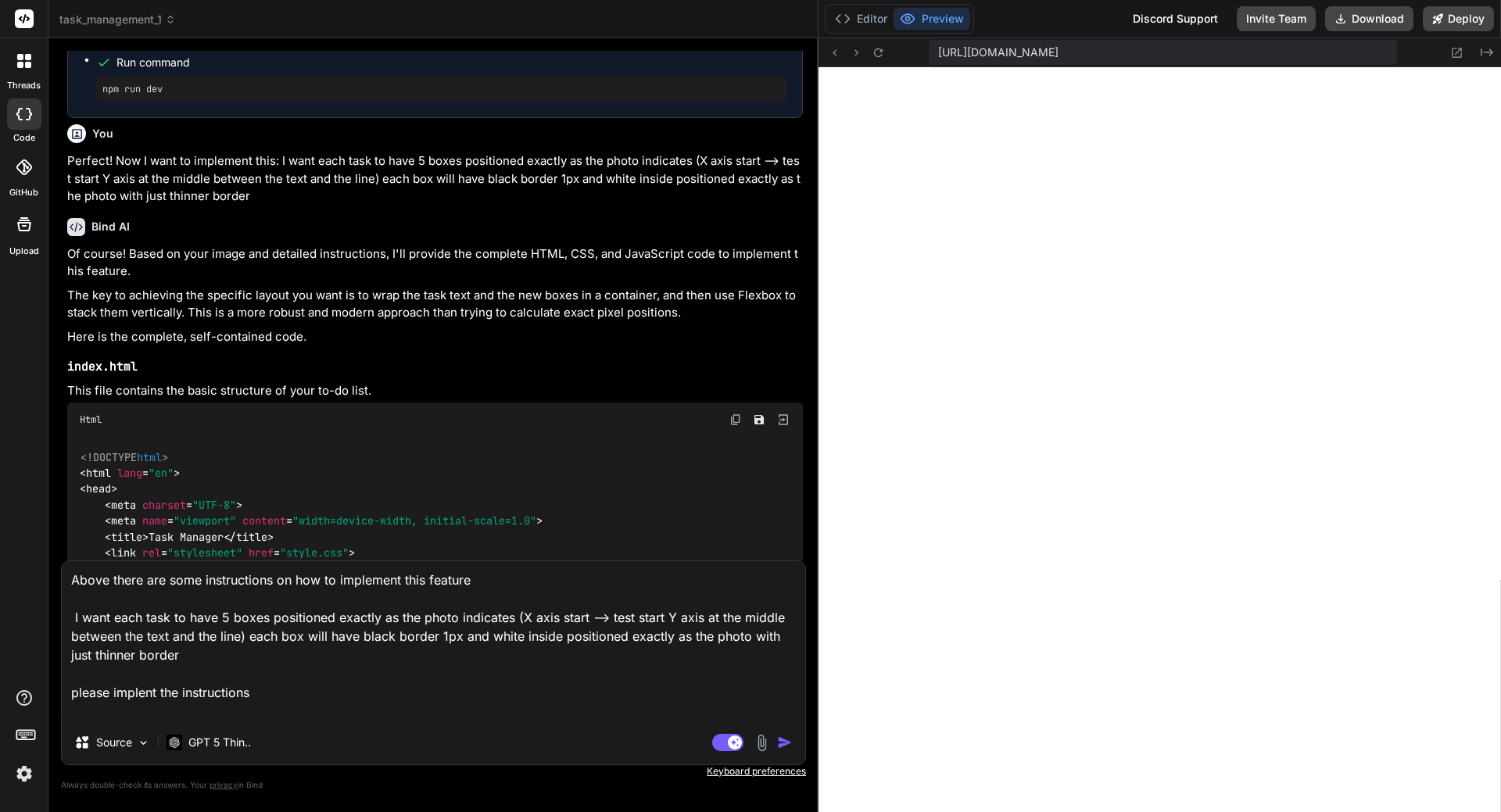
click at [288, 692] on textarea "Above there are some instructions on how to implement this feature I want each …" at bounding box center [433, 641] width 743 height 160
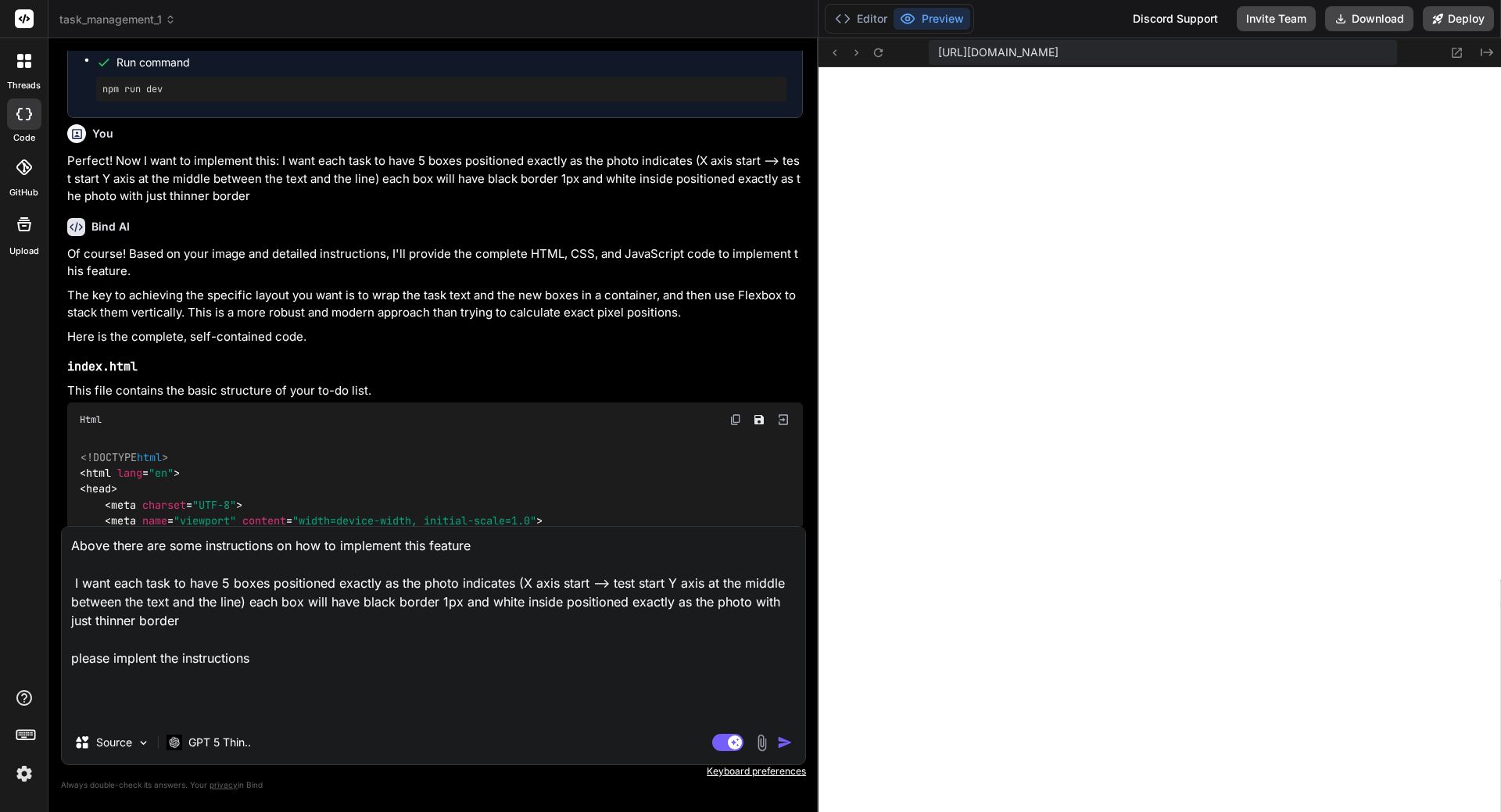
paste textarea "Of course! Based on your image and detailed instructions, I'll provide the comp…"
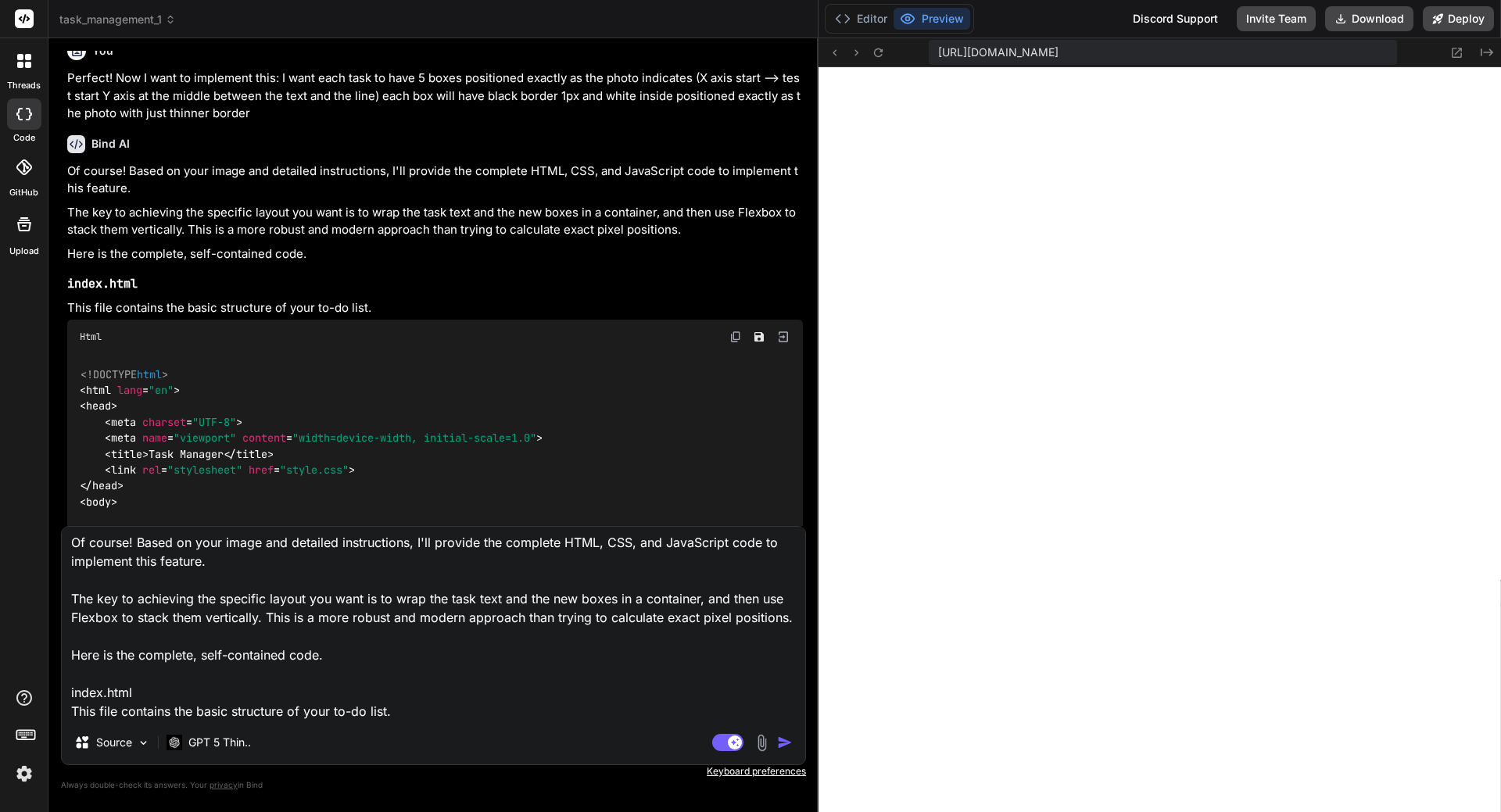
scroll to position [7438, 0]
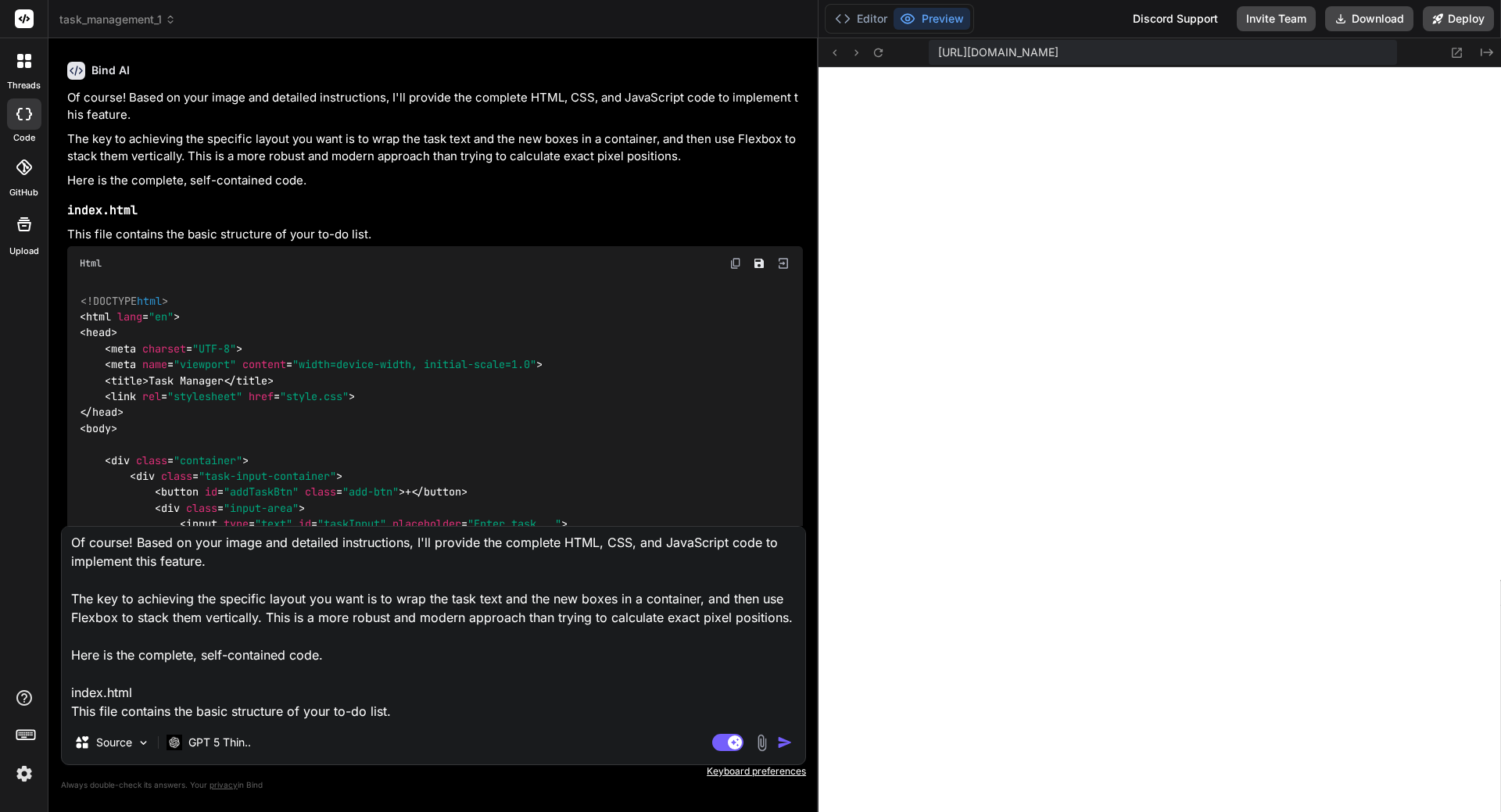
click at [738, 281] on div "Html" at bounding box center [435, 262] width 736 height 34
click at [421, 706] on textarea "Above there are some instructions on how to implement this feature I want each …" at bounding box center [433, 623] width 743 height 194
paste textarea "Of course! Based on your image and detailed instructions, I'll provide the comp…"
click at [735, 270] on img at bounding box center [736, 263] width 13 height 13
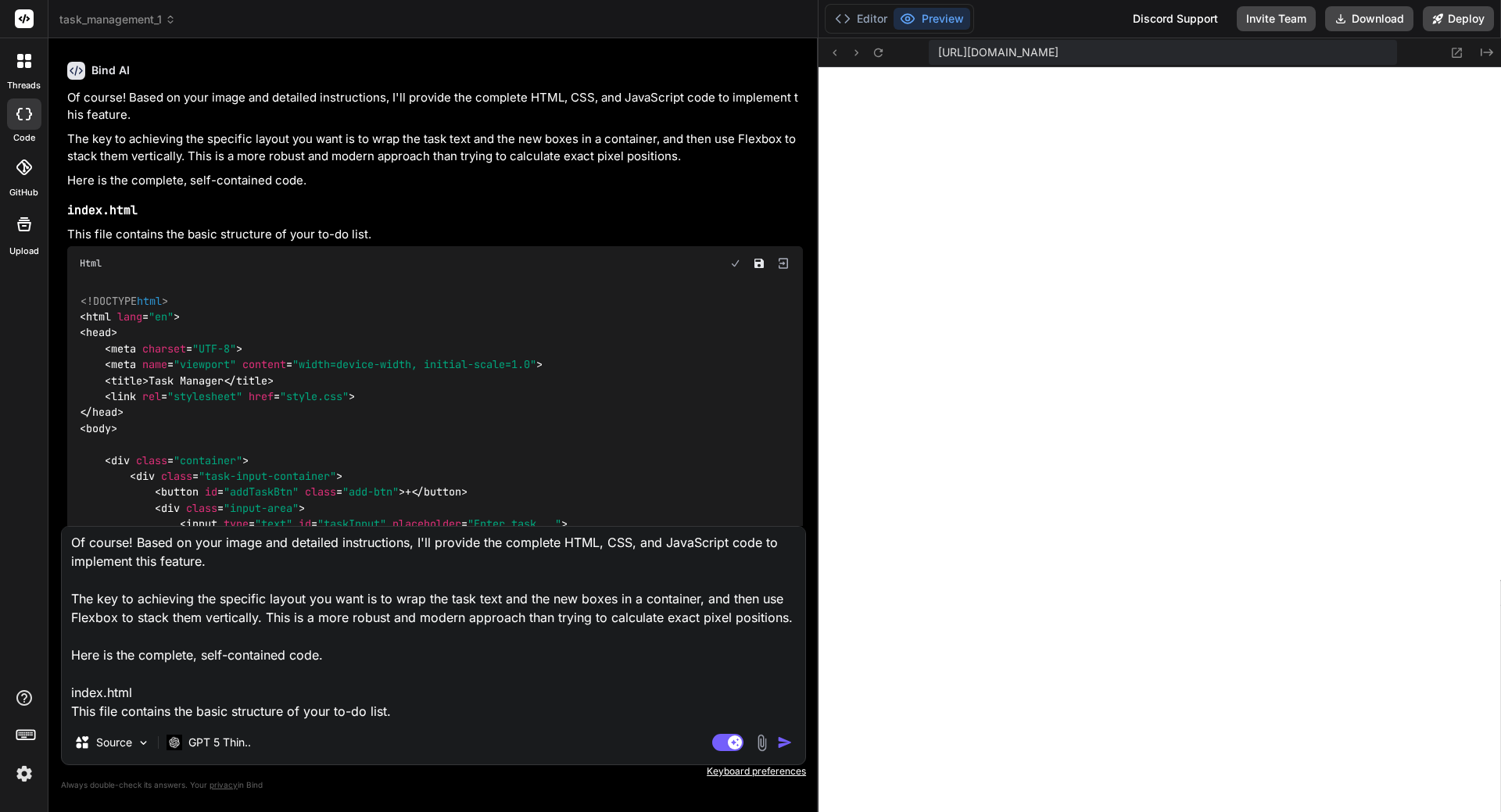
click at [135, 695] on textarea "Above there are some instructions on how to implement this feature I want each …" at bounding box center [433, 623] width 743 height 194
paste textarea "<!DOCTYPE html> <html lang="en"> <head> <meta charset="UTF-8"> <meta name="view…"
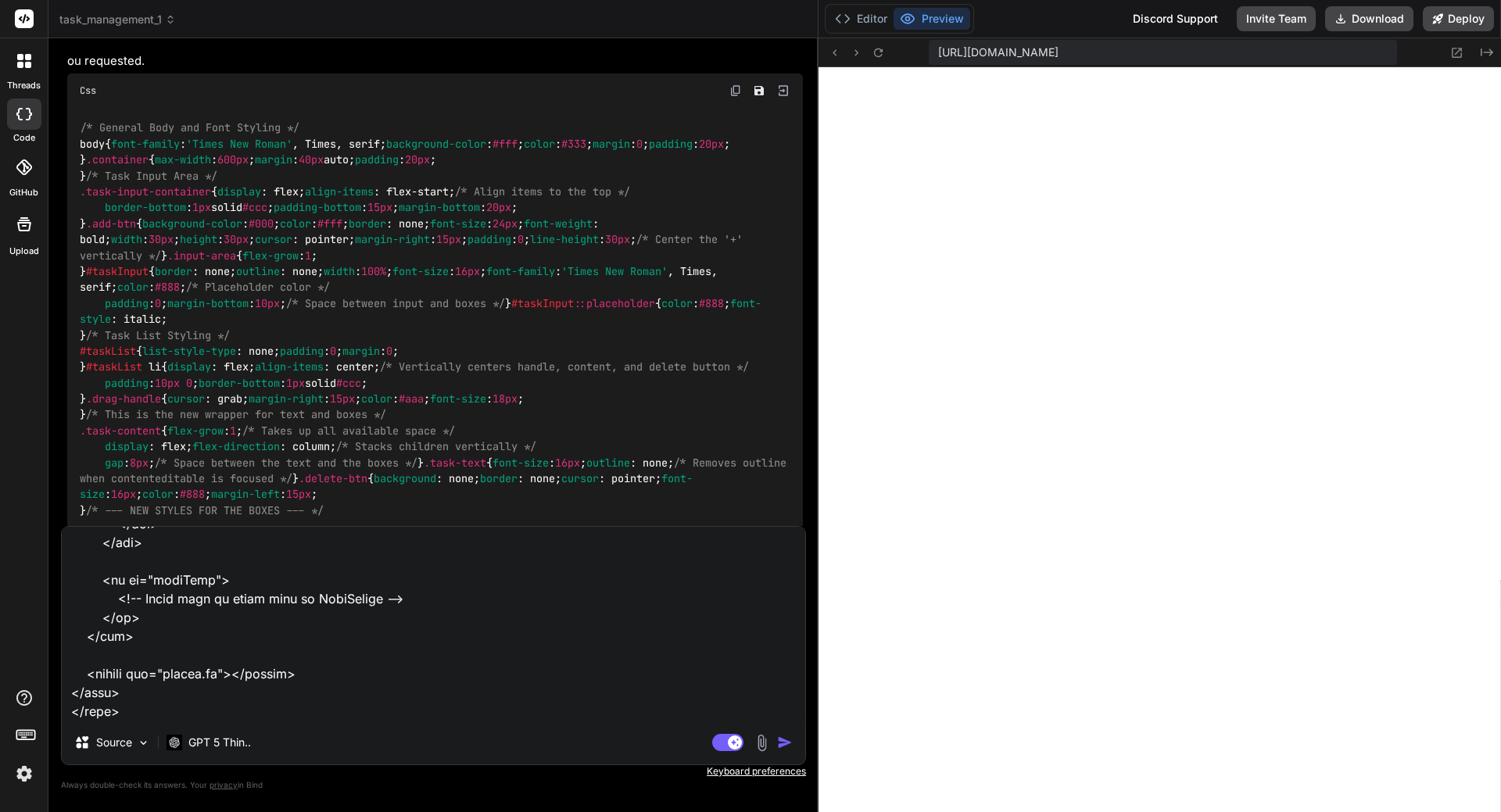
scroll to position [8142, 0]
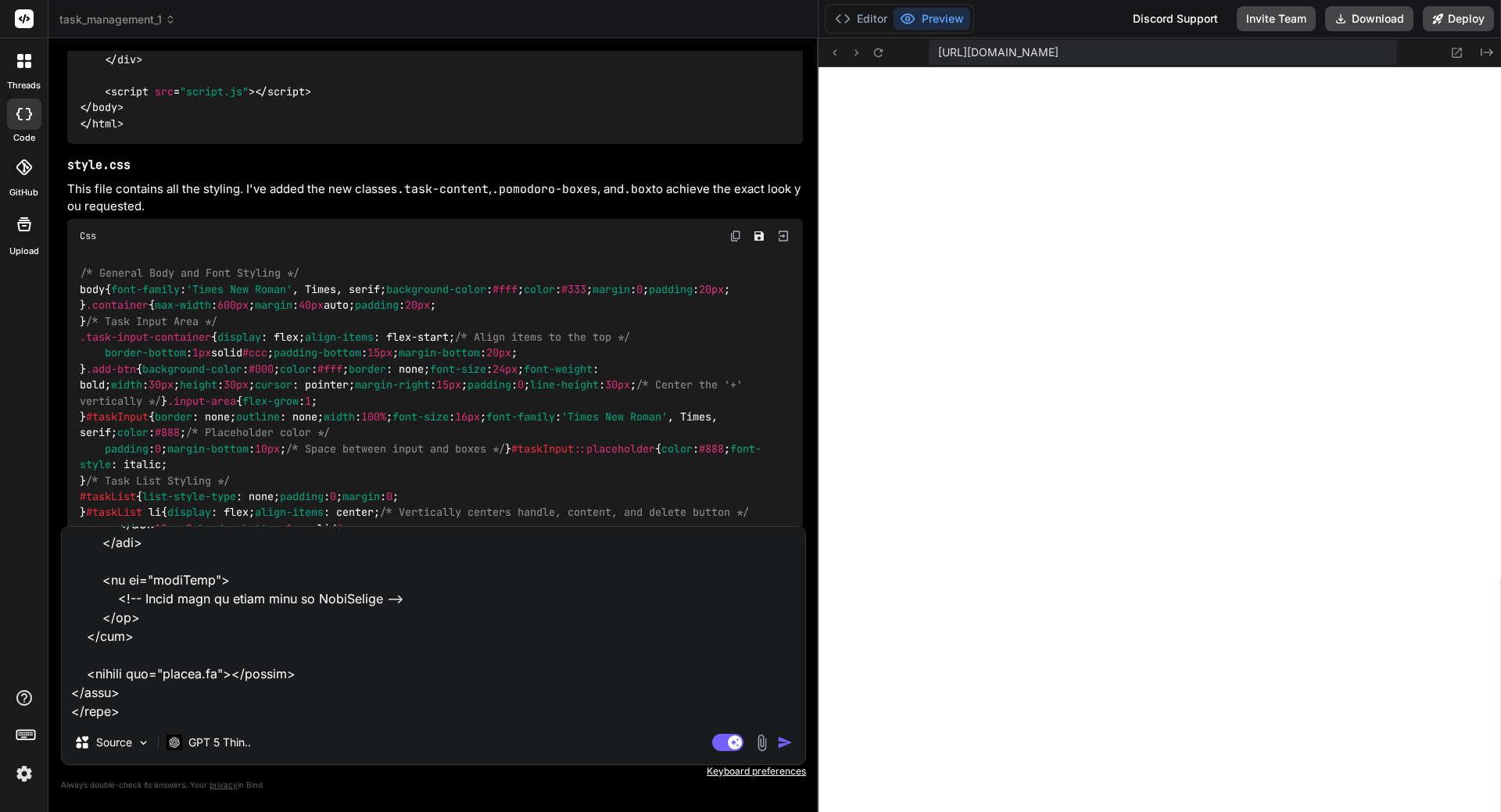
drag, startPoint x: 161, startPoint y: 237, endPoint x: 50, endPoint y: 216, distance: 113.0
click at [47, 204] on div "threads code GitHub Upload task_management_1 Created with Pixso. Bind AI Web Se…" at bounding box center [750, 406] width 1501 height 812
click at [150, 216] on p "This file contains all the styling. I've added the new classes .task-content , …" at bounding box center [435, 198] width 736 height 35
drag, startPoint x: 185, startPoint y: 263, endPoint x: 182, endPoint y: 283, distance: 20.2
click at [185, 253] on div "Css" at bounding box center [435, 236] width 736 height 34
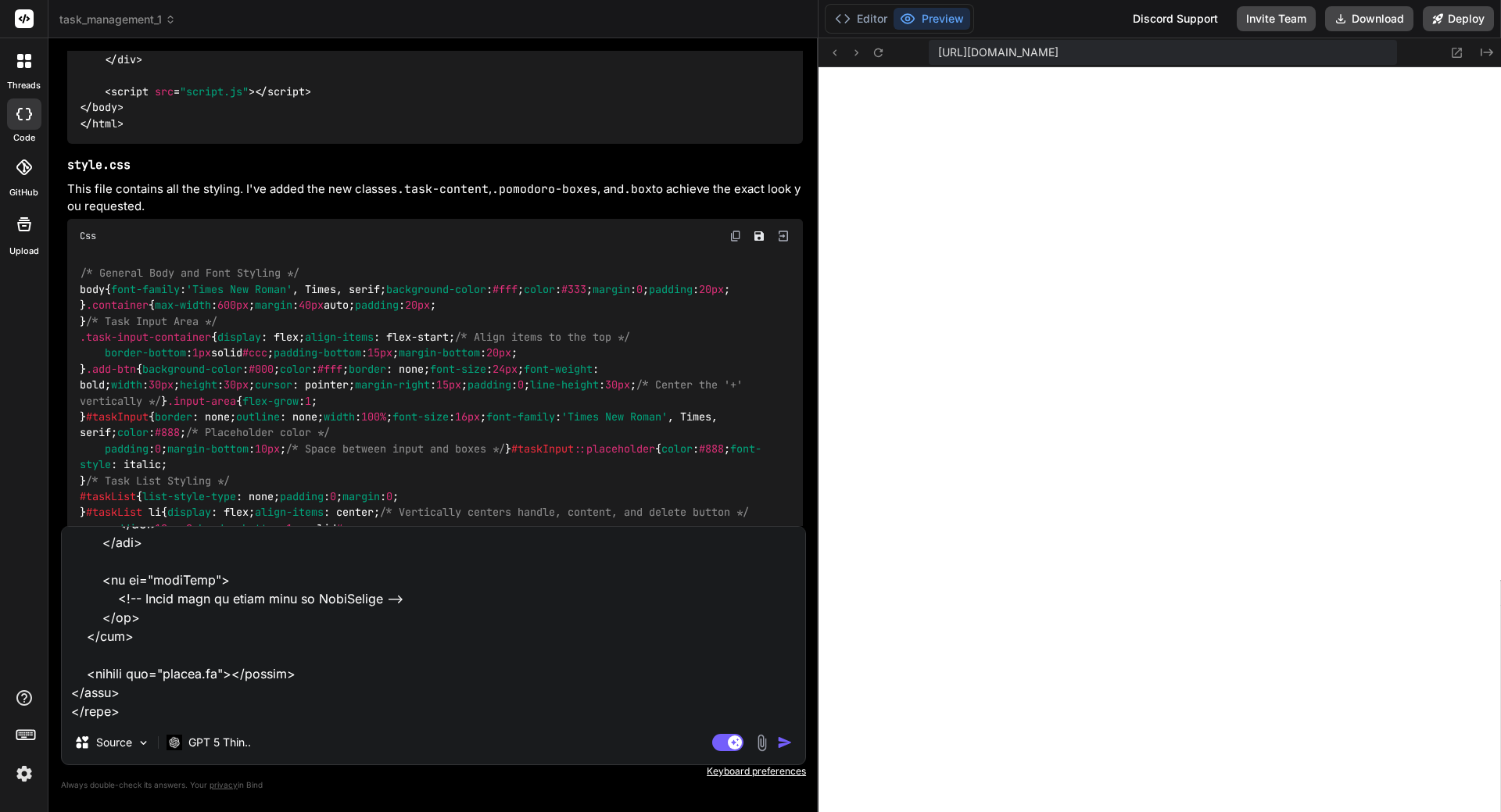
drag, startPoint x: 158, startPoint y: 239, endPoint x: 68, endPoint y: 201, distance: 97.7
click at [68, 201] on div "Of course! Based on your image and detailed instructions, I'll provide the comp…" at bounding box center [435, 547] width 736 height 2323
copy div "style.css This file contains all the styling. I've added the new classes .task-…"
click at [128, 695] on textarea at bounding box center [433, 623] width 743 height 194
paste textarea "style.css This file contains all the styling. I've added the new classes .task-…"
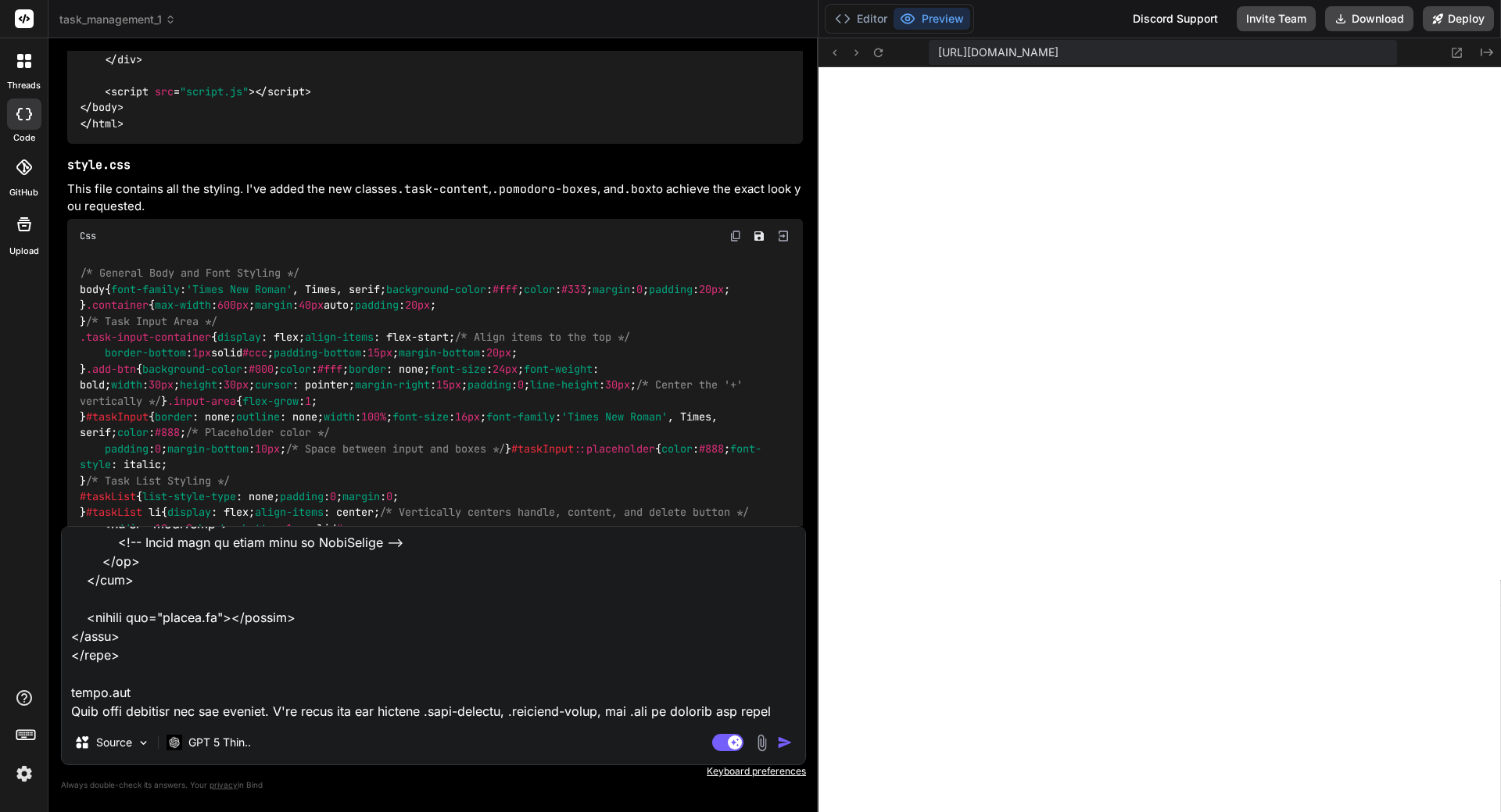
scroll to position [884, 0]
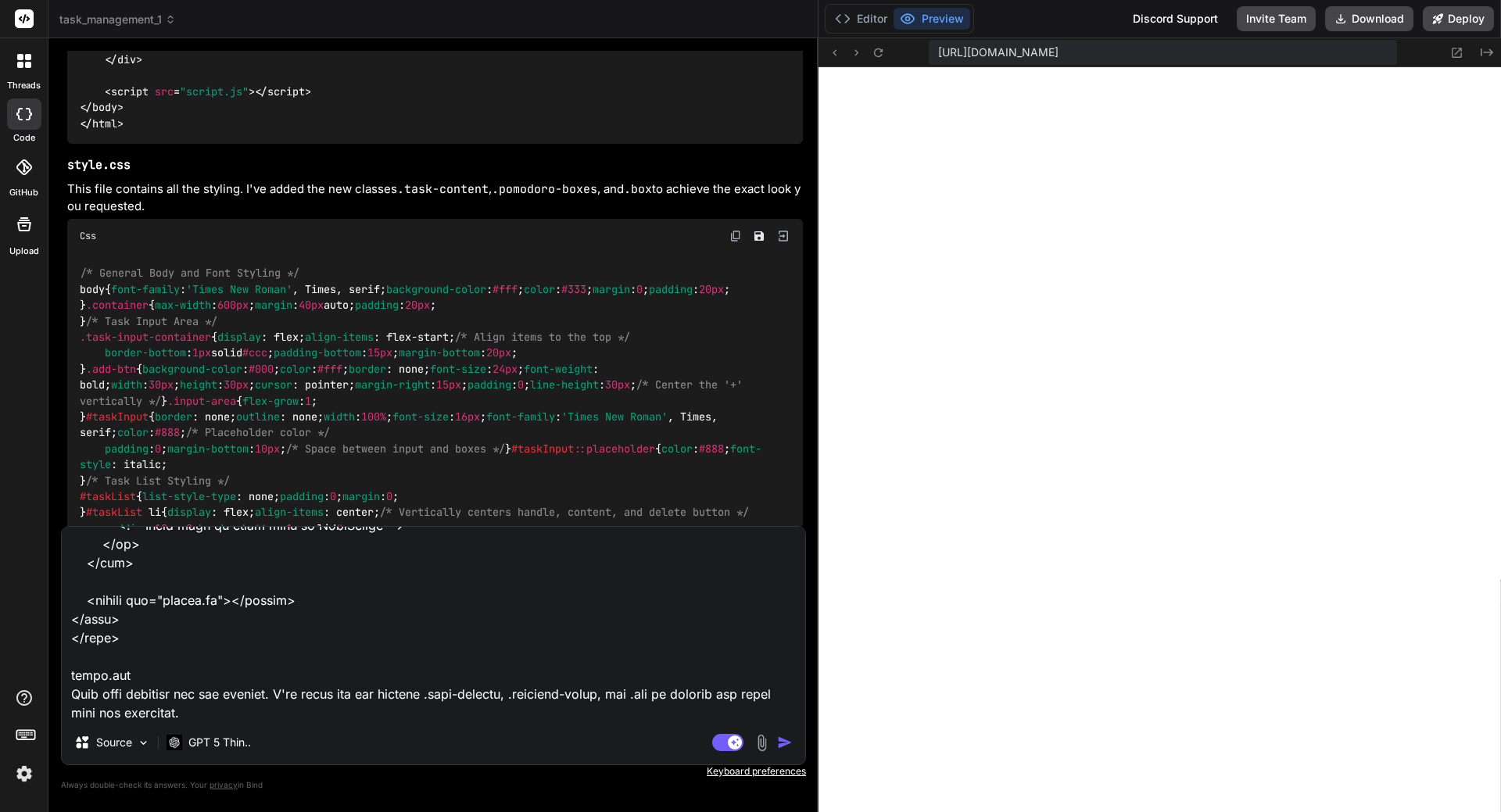
click at [739, 242] on img at bounding box center [736, 237] width 13 height 13
click at [265, 712] on textarea at bounding box center [433, 623] width 743 height 194
paste textarea "/* General Body and Font Styling */ body { font-family: 'Times New Roman', Time…"
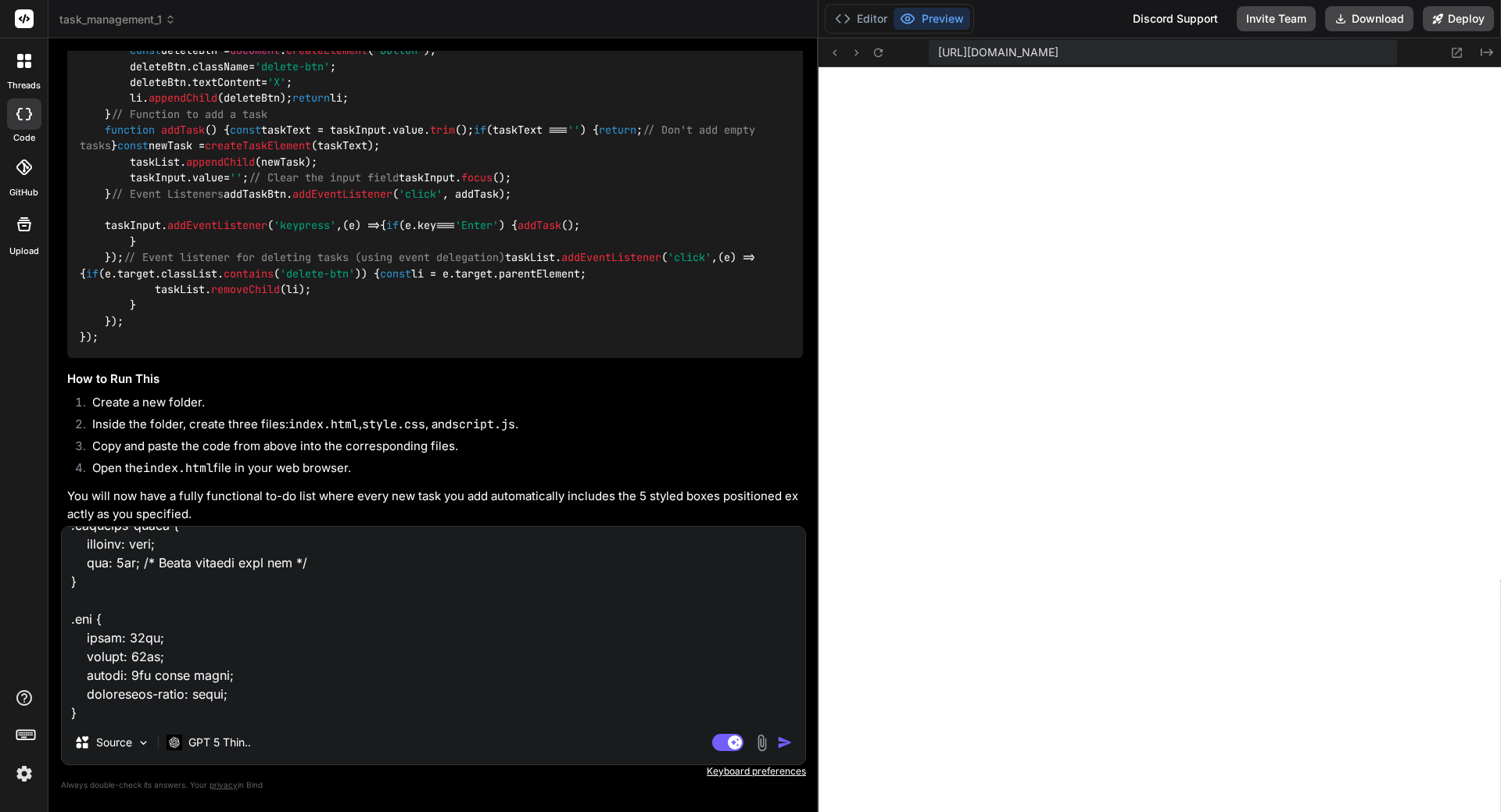
scroll to position [10096, 0]
drag, startPoint x: 68, startPoint y: 277, endPoint x: 759, endPoint y: 297, distance: 691.3
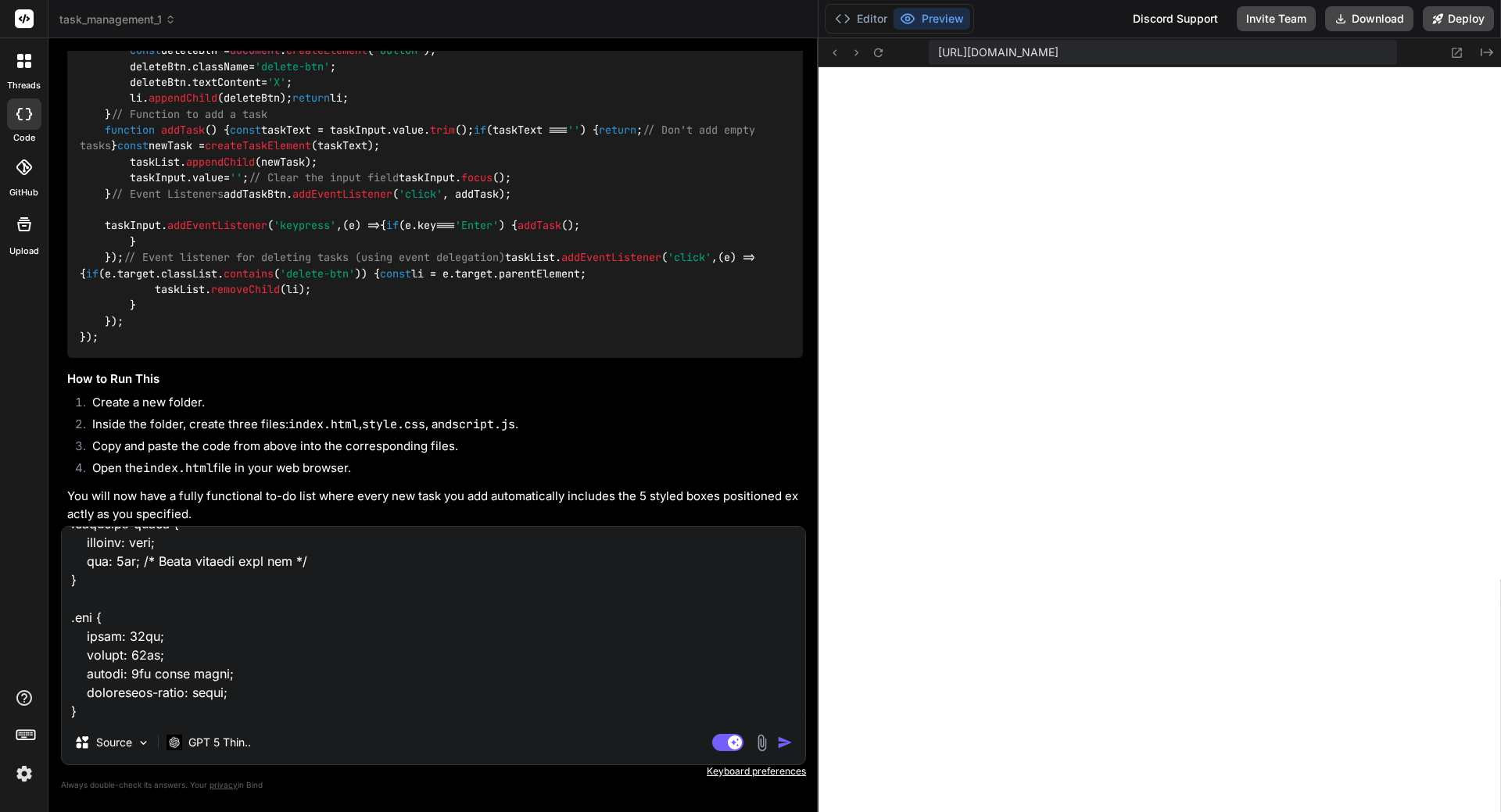
copy div "script.js This JavaScript file handles the logic for adding and deleting tasks,…"
click at [139, 711] on textarea at bounding box center [433, 623] width 743 height 194
paste textarea "script.js This JavaScript file handles the logic for adding and deleting tasks,…"
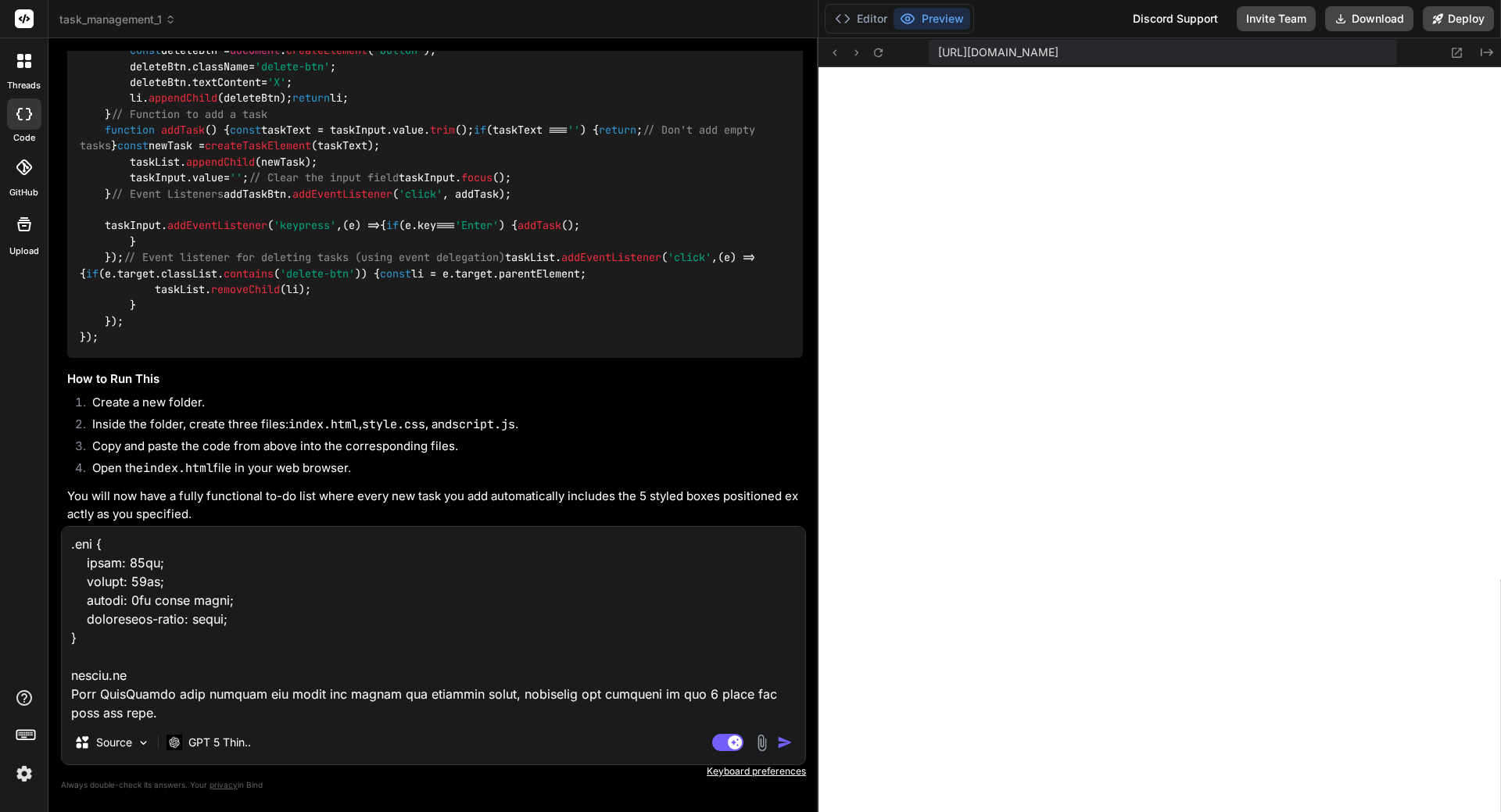
click at [138, 714] on textarea at bounding box center [433, 623] width 743 height 194
click at [138, 713] on textarea at bounding box center [433, 623] width 743 height 194
click at [86, 647] on textarea at bounding box center [433, 623] width 743 height 194
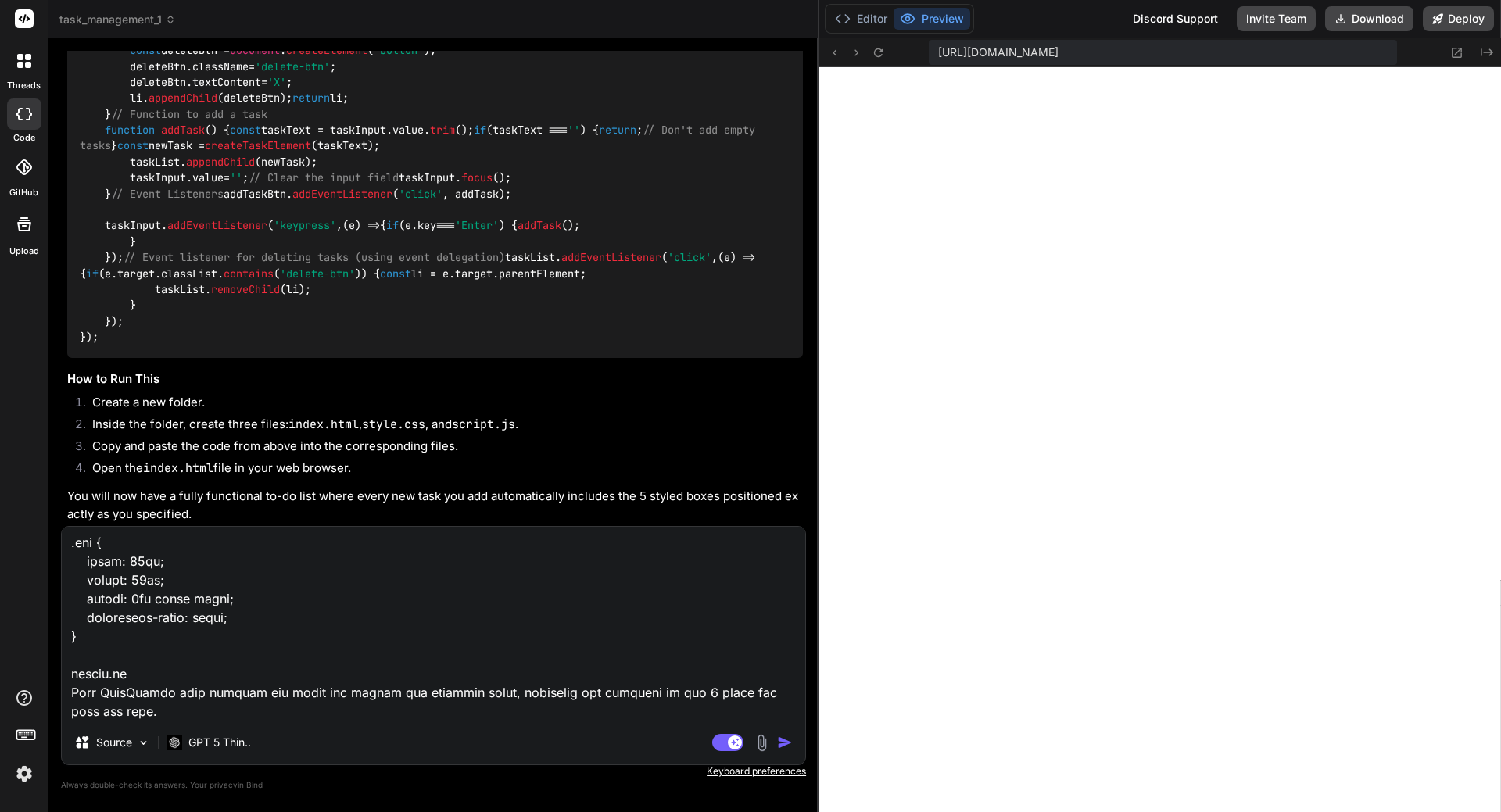
paste textarea "document.addEventListener('DOMContentLoaded', () => { const taskInput = documen…"
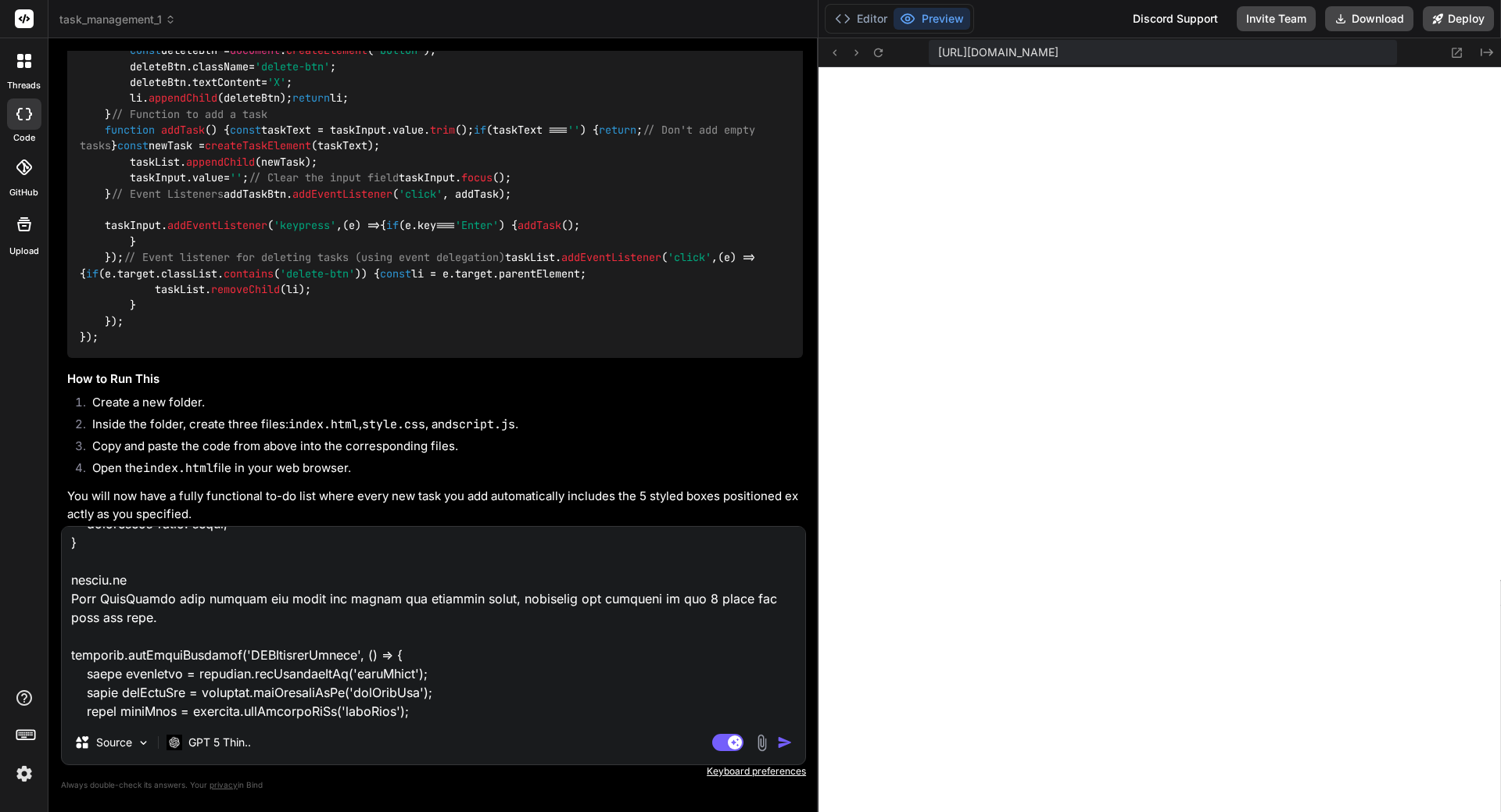
scroll to position [4617, 0]
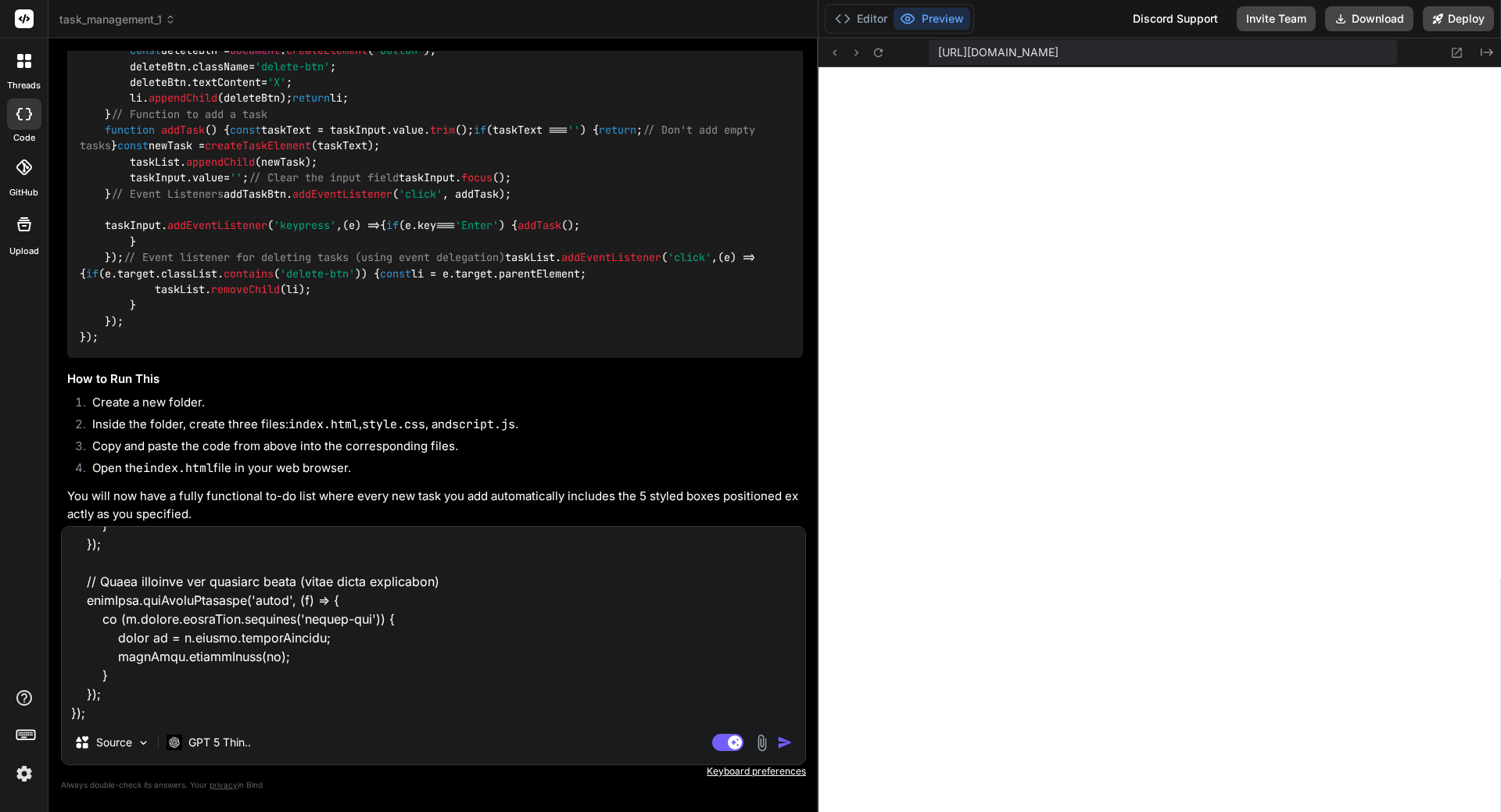
click at [780, 745] on img "button" at bounding box center [784, 742] width 16 height 16
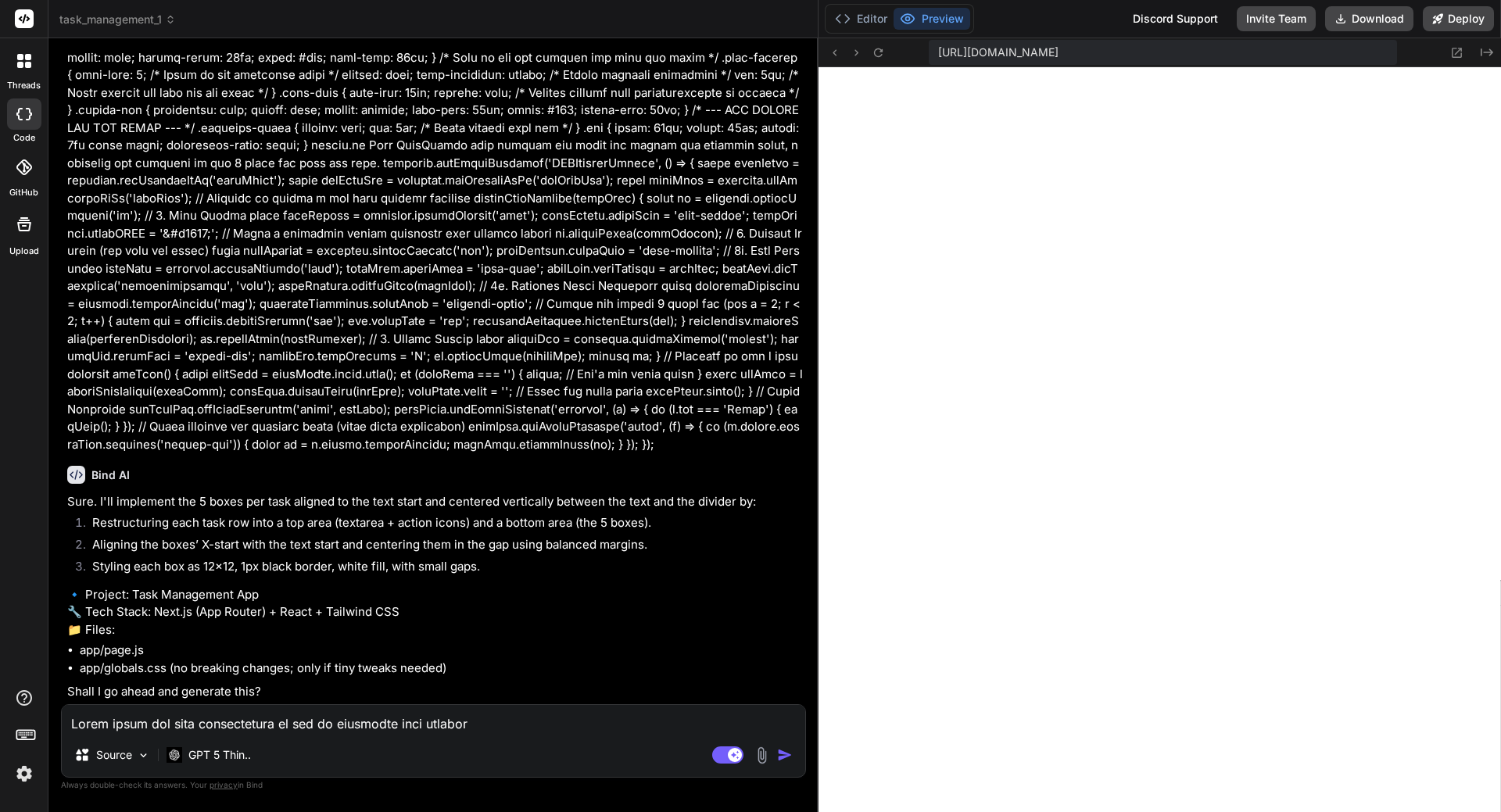
scroll to position [12241, 0]
click at [214, 711] on textarea at bounding box center [433, 719] width 743 height 28
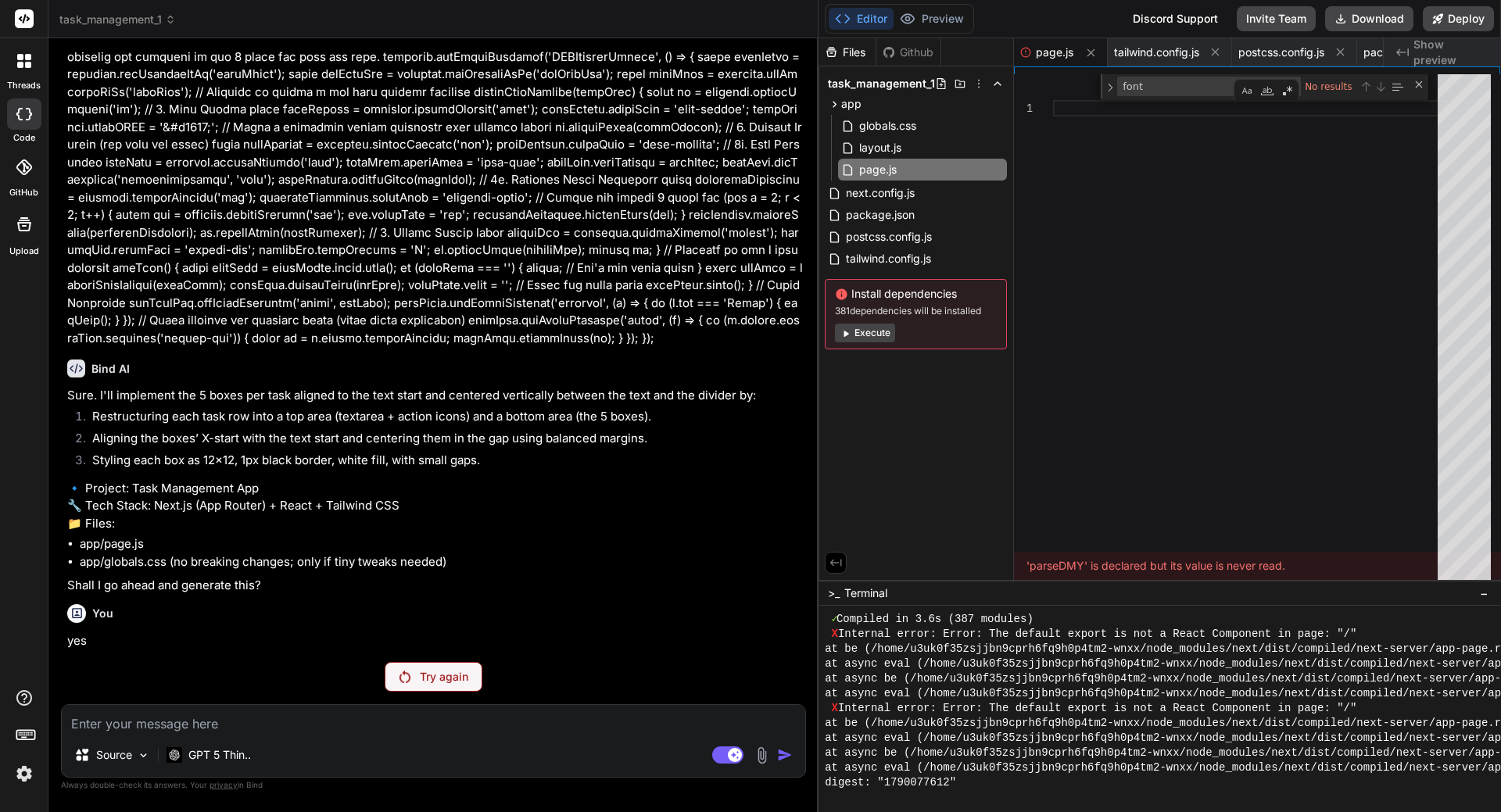
scroll to position [12349, 0]
click at [347, 539] on li "app/page.js" at bounding box center [441, 545] width 723 height 18
click at [430, 675] on p "Try again" at bounding box center [444, 676] width 49 height 16
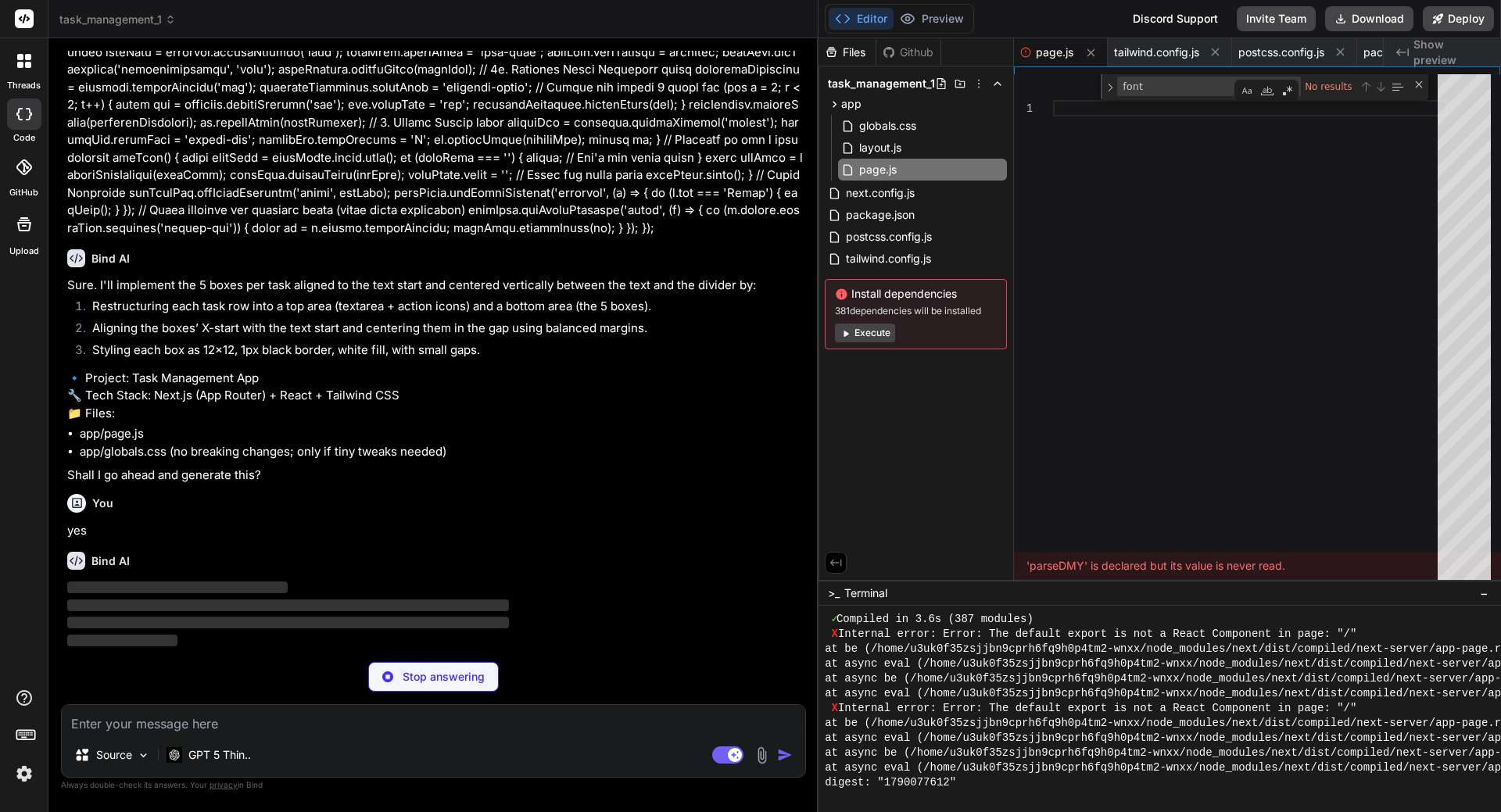
scroll to position [12459, 0]
click at [864, 328] on button "Execute" at bounding box center [865, 333] width 61 height 18
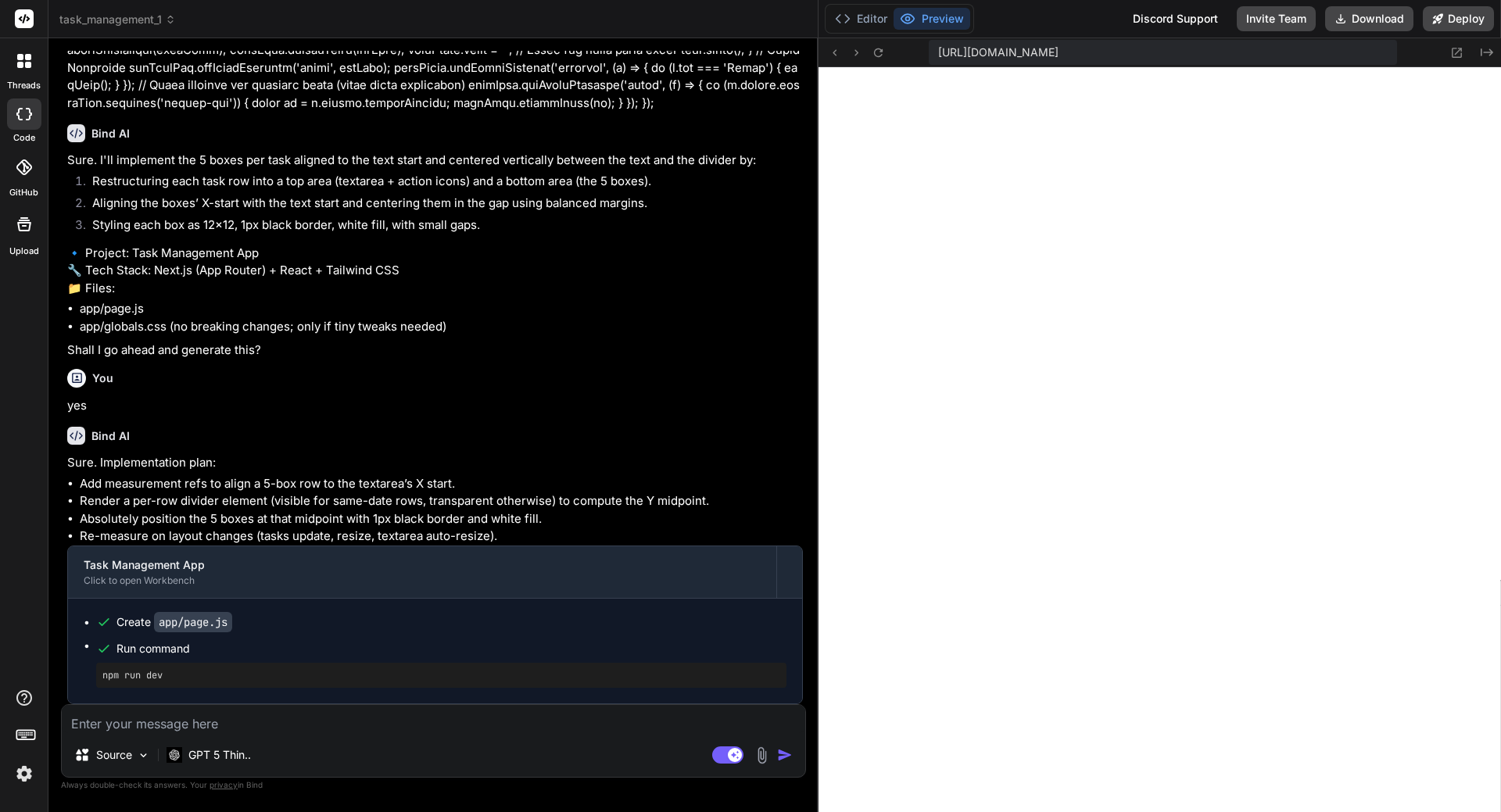
scroll to position [12583, 0]
click at [335, 739] on div "Source GPT 5 Thin.. Agent Mode. When this toggle is activated, AI automatically…" at bounding box center [433, 741] width 745 height 73
click at [287, 718] on textarea at bounding box center [433, 719] width 743 height 28
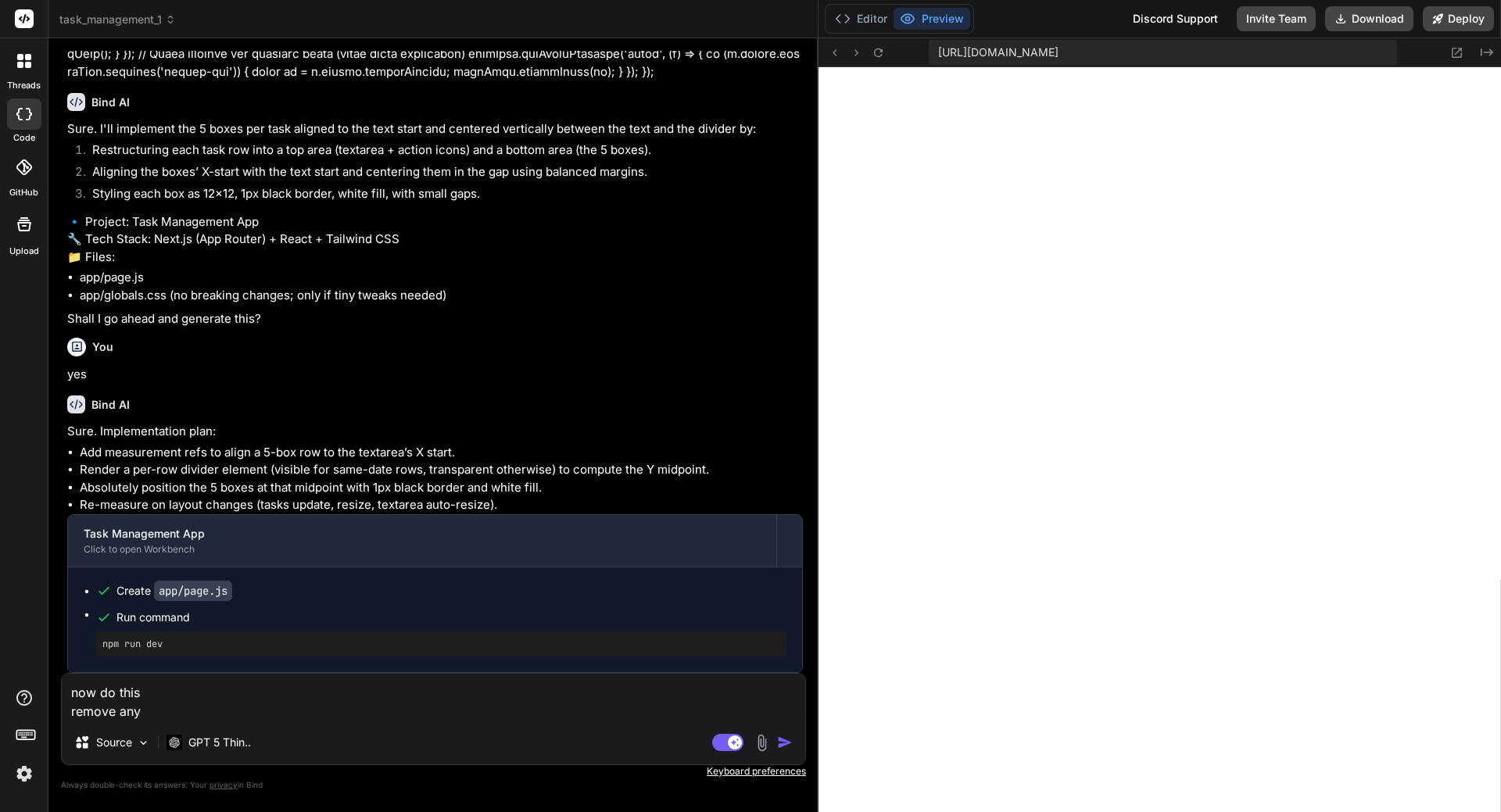
click at [183, 706] on textarea "now do this remove any" at bounding box center [433, 696] width 743 height 47
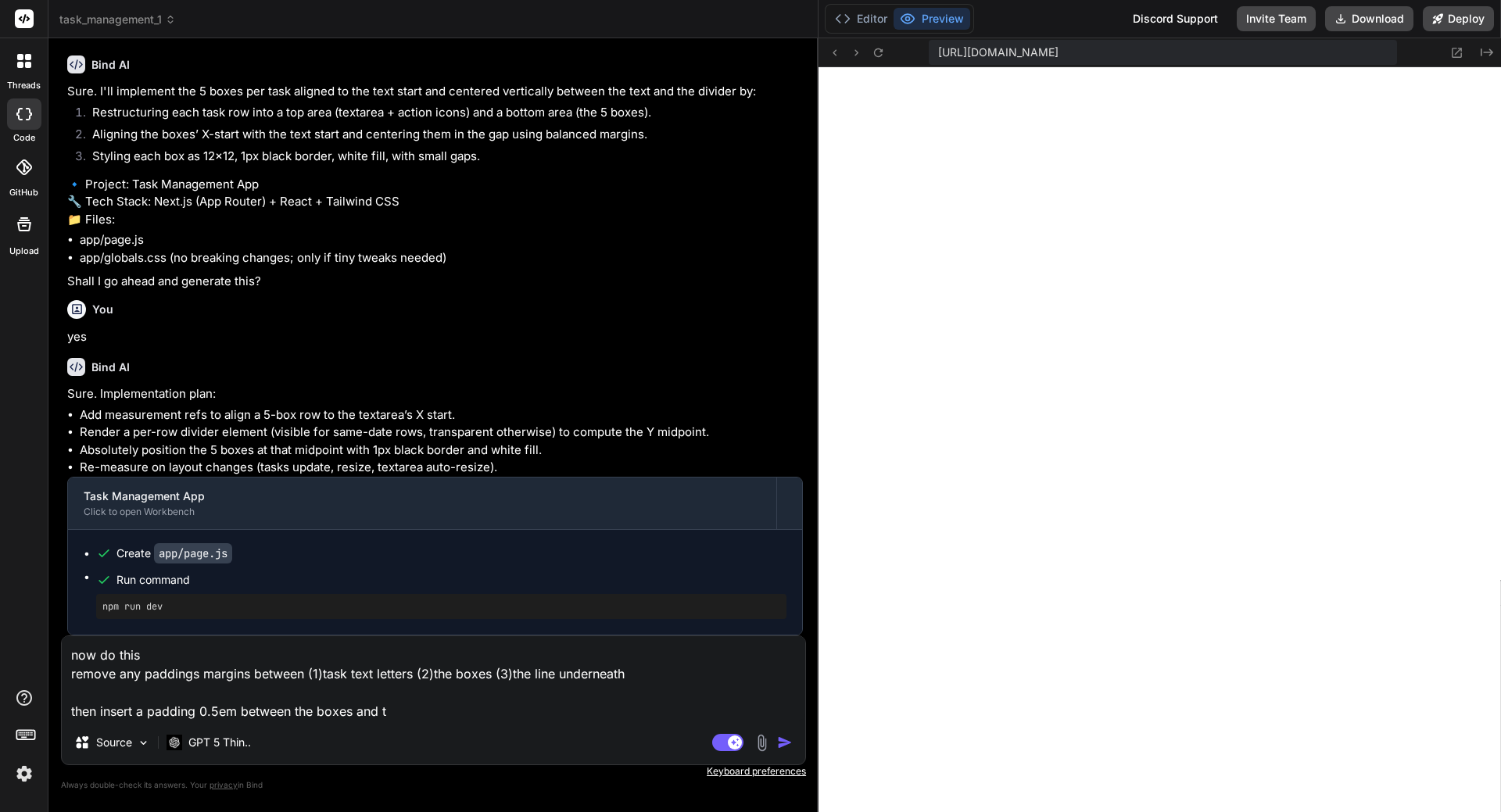
click at [237, 720] on textarea "now do this remove any paddings margins between (1)task text letters (2)the box…" at bounding box center [433, 679] width 743 height 84
drag, startPoint x: 385, startPoint y: 711, endPoint x: 309, endPoint y: 717, distance: 76.2
click at [309, 717] on textarea "now do this remove any paddings margins between (1)task text letters (2)the box…" at bounding box center [433, 679] width 743 height 84
click at [436, 706] on textarea "now do this remove any paddings margins between (1)task text letters (2)the box…" at bounding box center [433, 679] width 743 height 84
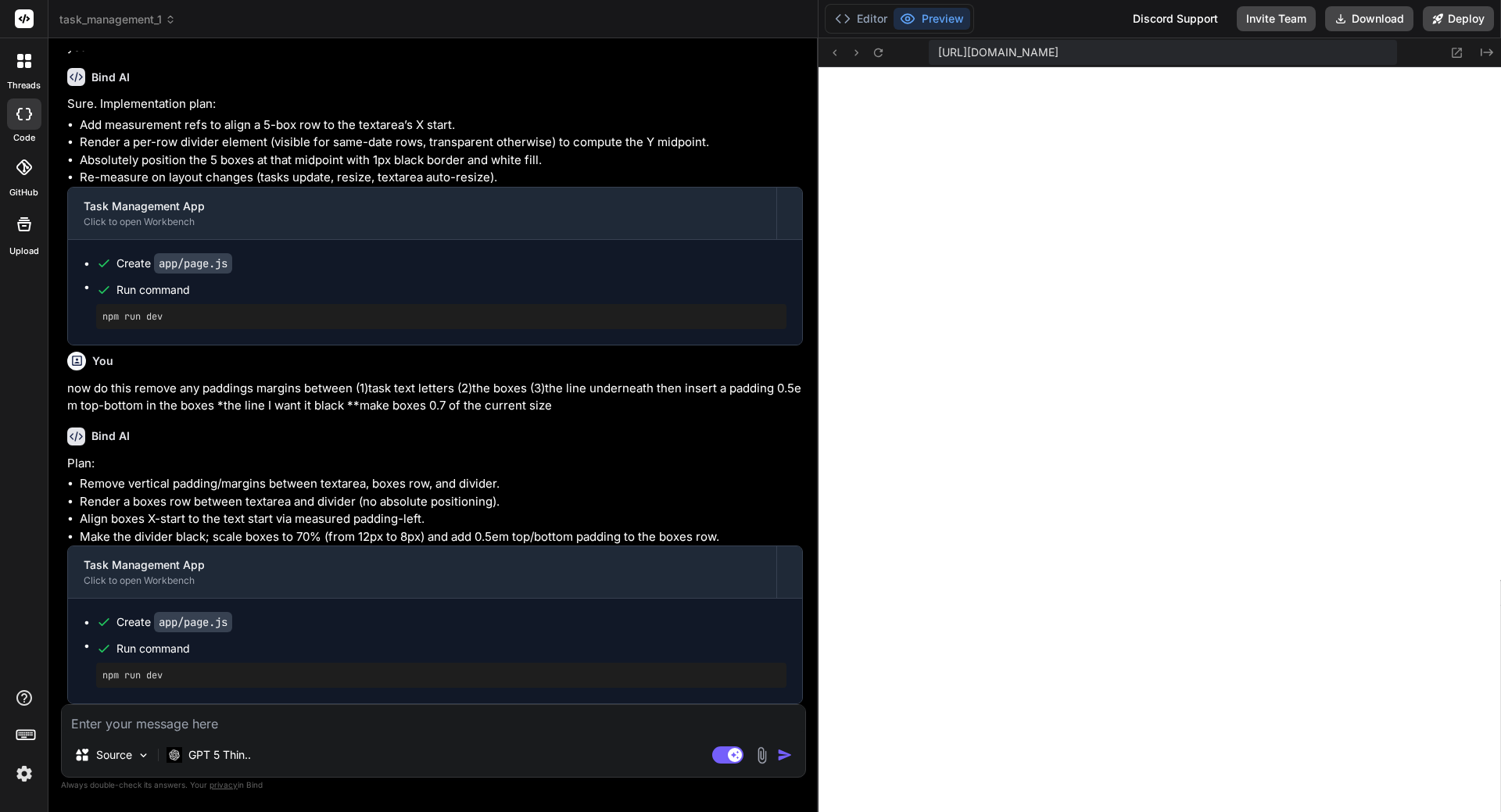
scroll to position [12942, 0]
click at [647, 317] on pre "npm run dev" at bounding box center [441, 317] width 678 height 13
drag, startPoint x: 106, startPoint y: 311, endPoint x: 202, endPoint y: 302, distance: 96.4
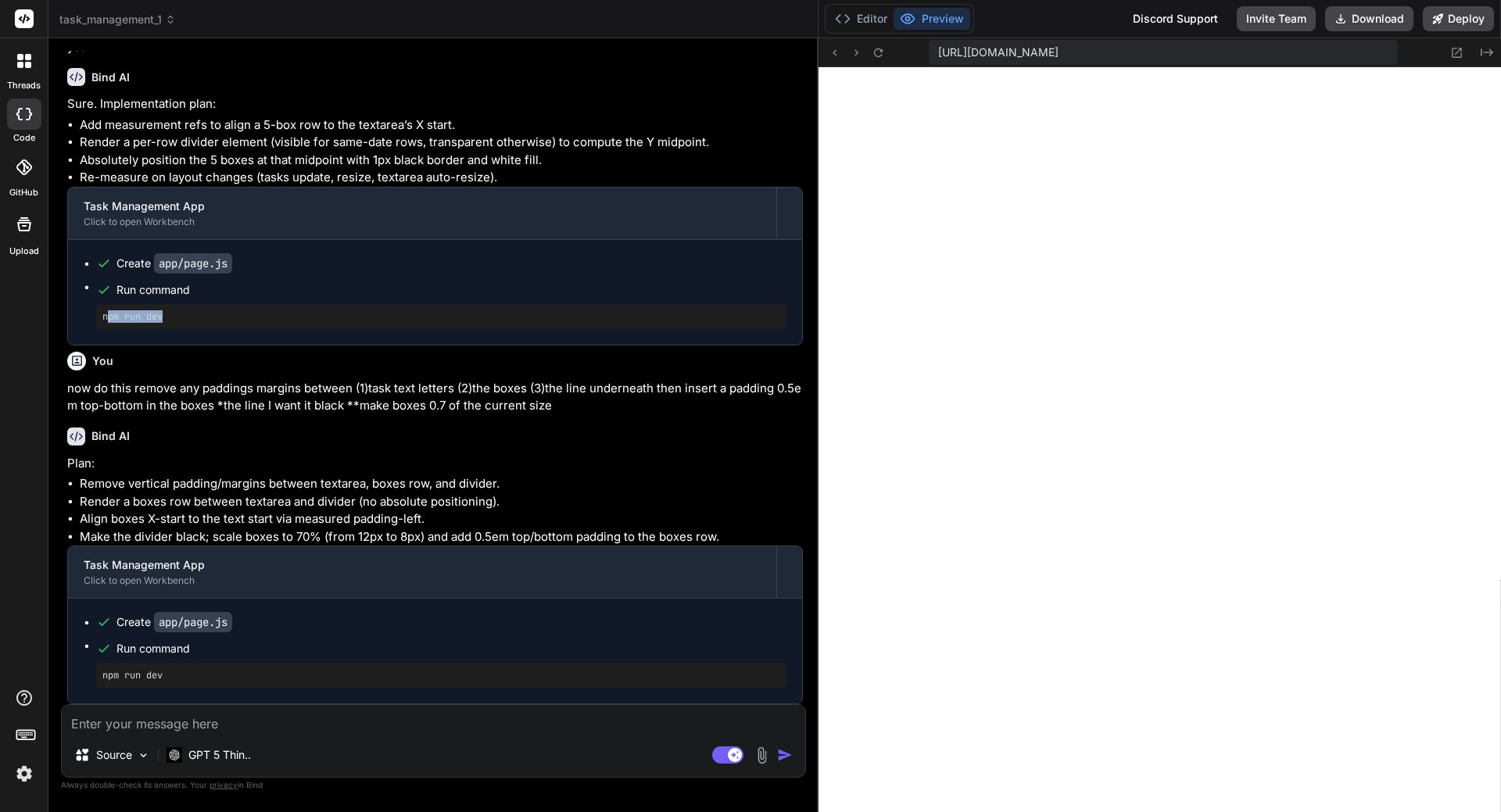
click at [202, 302] on li "Run command npm run dev" at bounding box center [441, 304] width 690 height 50
click at [126, 341] on div "Create app/page.js Run command npm run dev" at bounding box center [435, 293] width 734 height 105
click at [81, 306] on div "Create app/page.js Run command npm run dev" at bounding box center [435, 293] width 734 height 105
drag, startPoint x: 100, startPoint y: 311, endPoint x: 179, endPoint y: 319, distance: 79.4
click at [179, 319] on div "npm run dev" at bounding box center [441, 316] width 690 height 25
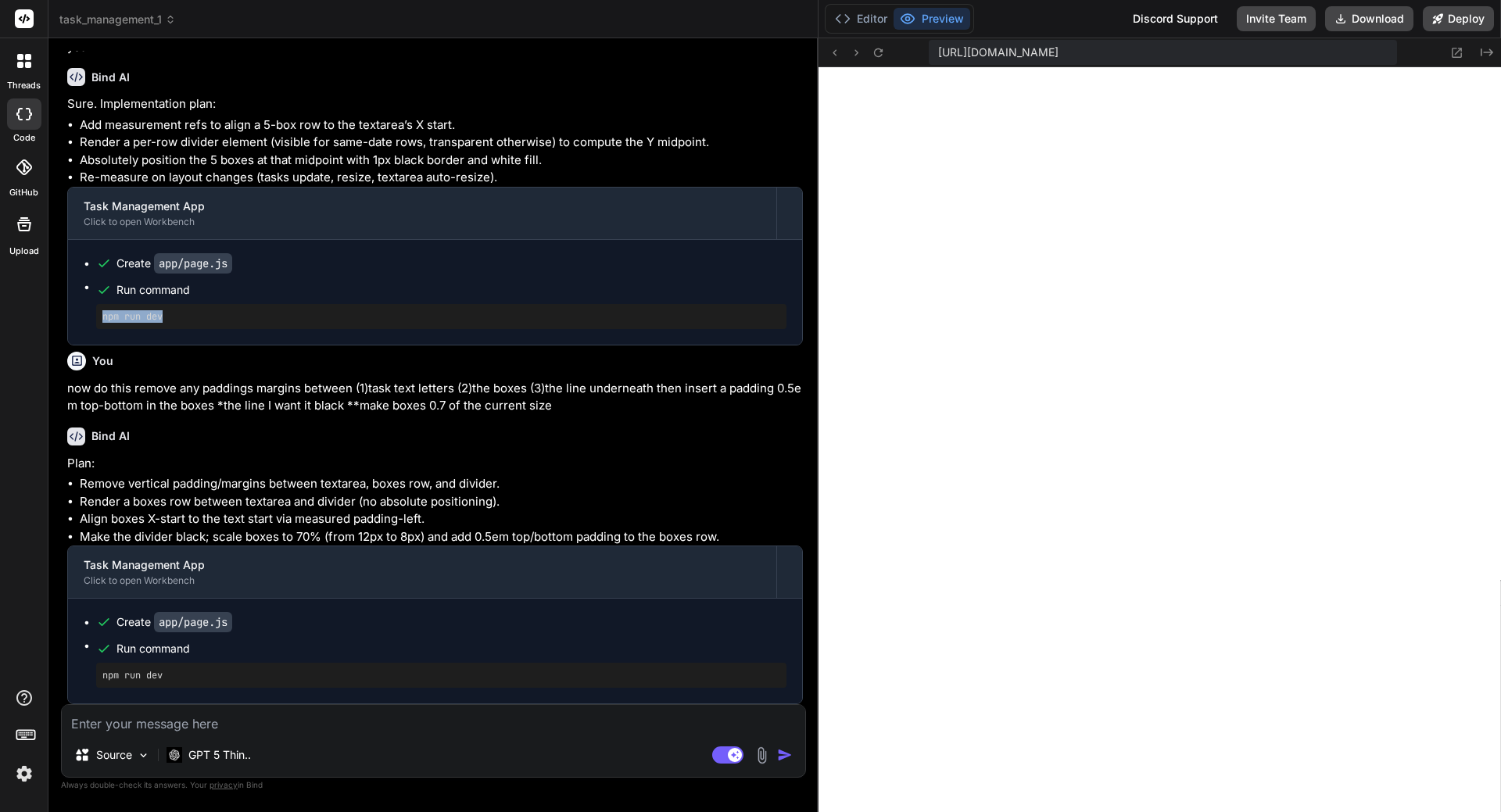
click at [188, 325] on div "npm run dev" at bounding box center [441, 316] width 690 height 25
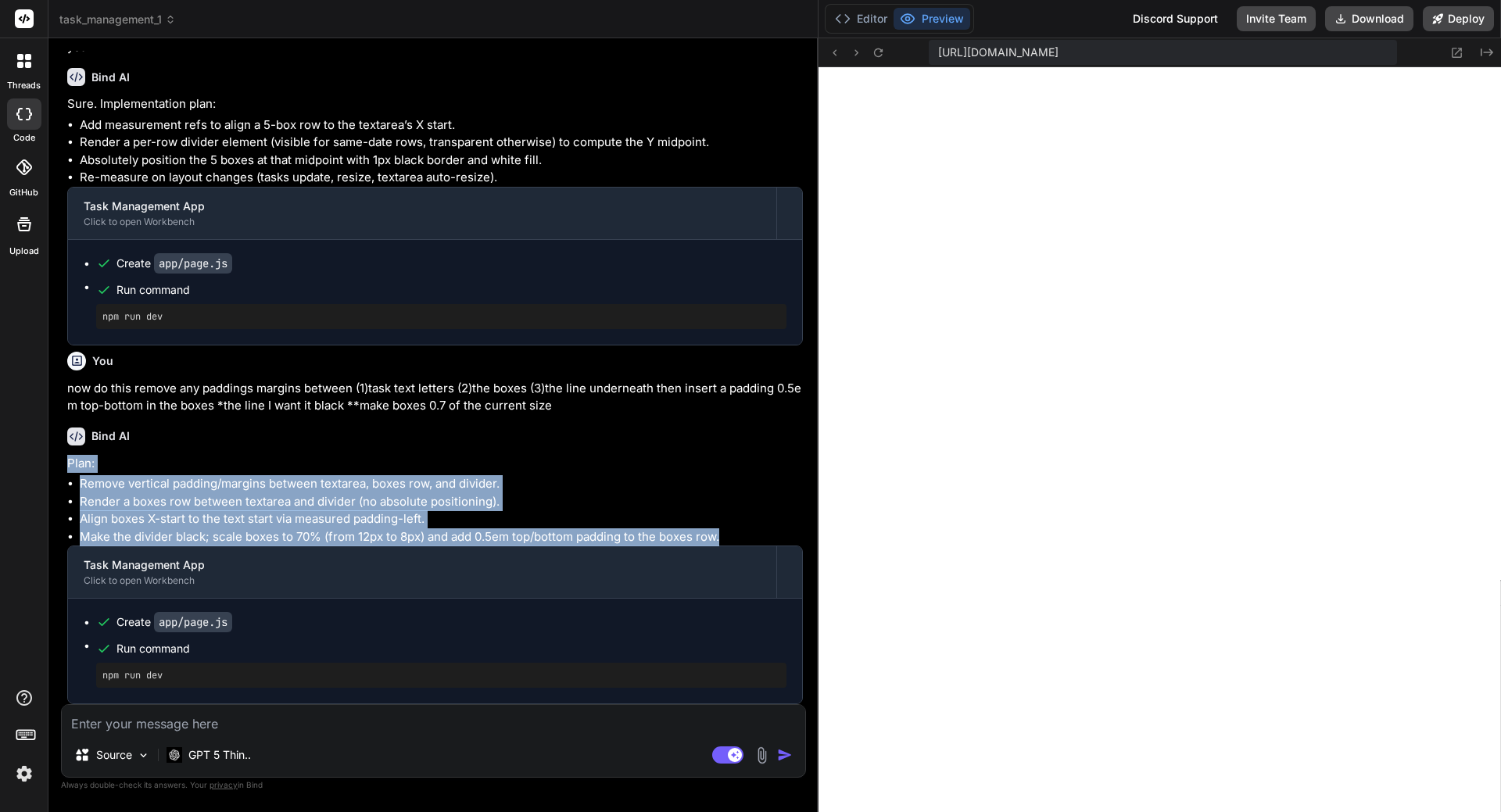
drag, startPoint x: 65, startPoint y: 459, endPoint x: 729, endPoint y: 531, distance: 667.9
click at [729, 531] on div "You now try again the reorder feature I want to be able to drag and drop the ta…" at bounding box center [435, 377] width 742 height 653
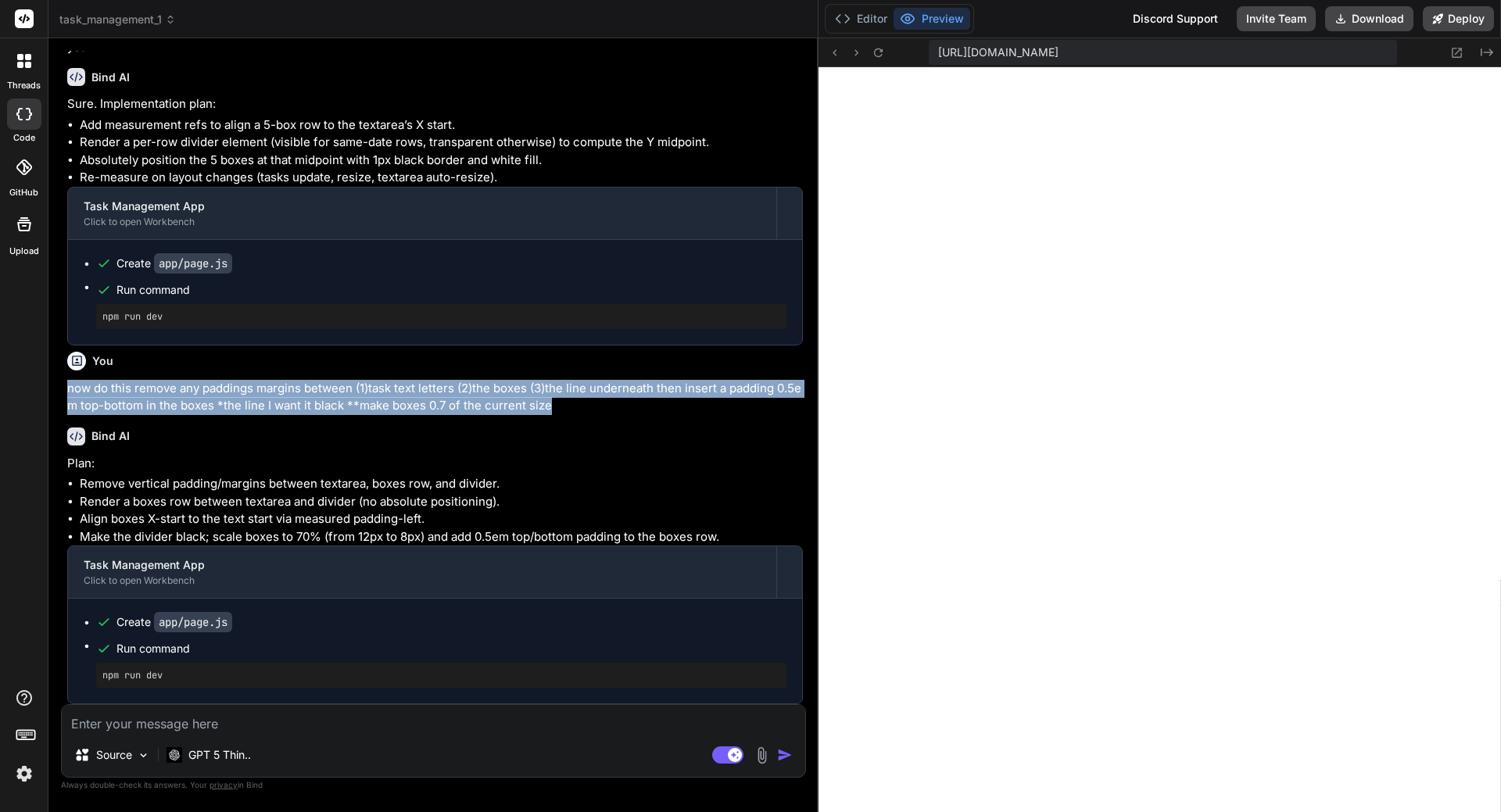
drag, startPoint x: 565, startPoint y: 409, endPoint x: 68, endPoint y: 384, distance: 497.6
click at [68, 382] on p "now do this remove any paddings margins between (1)task text letters (2)the box…" at bounding box center [435, 397] width 736 height 35
